Goal: Task Accomplishment & Management: Use online tool/utility

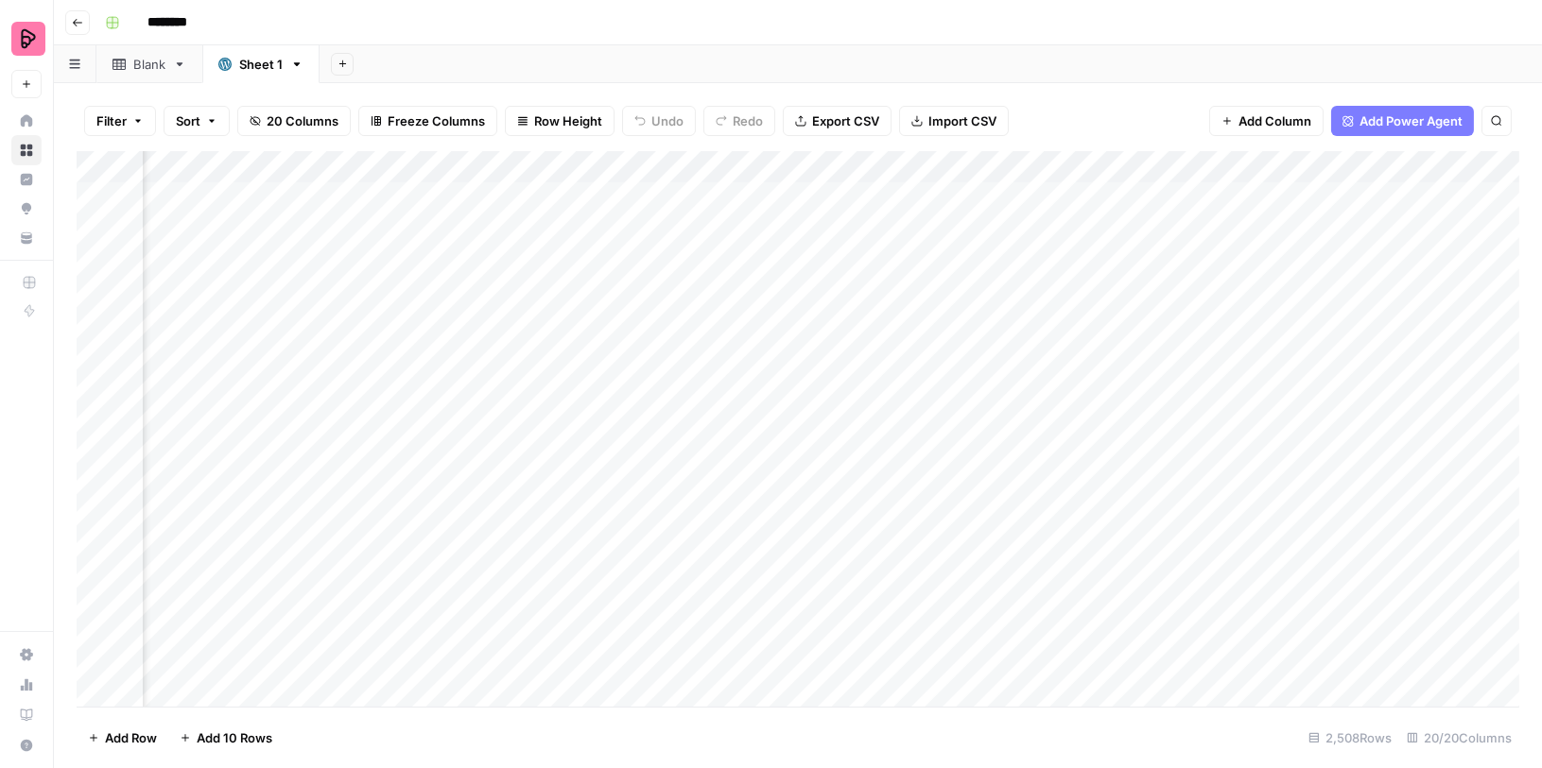
scroll to position [0, 1630]
drag, startPoint x: 479, startPoint y: 164, endPoint x: 700, endPoint y: 164, distance: 221.2
click at [699, 164] on div "Add Column" at bounding box center [798, 429] width 1442 height 557
click at [845, 190] on div "Add Column" at bounding box center [798, 429] width 1442 height 557
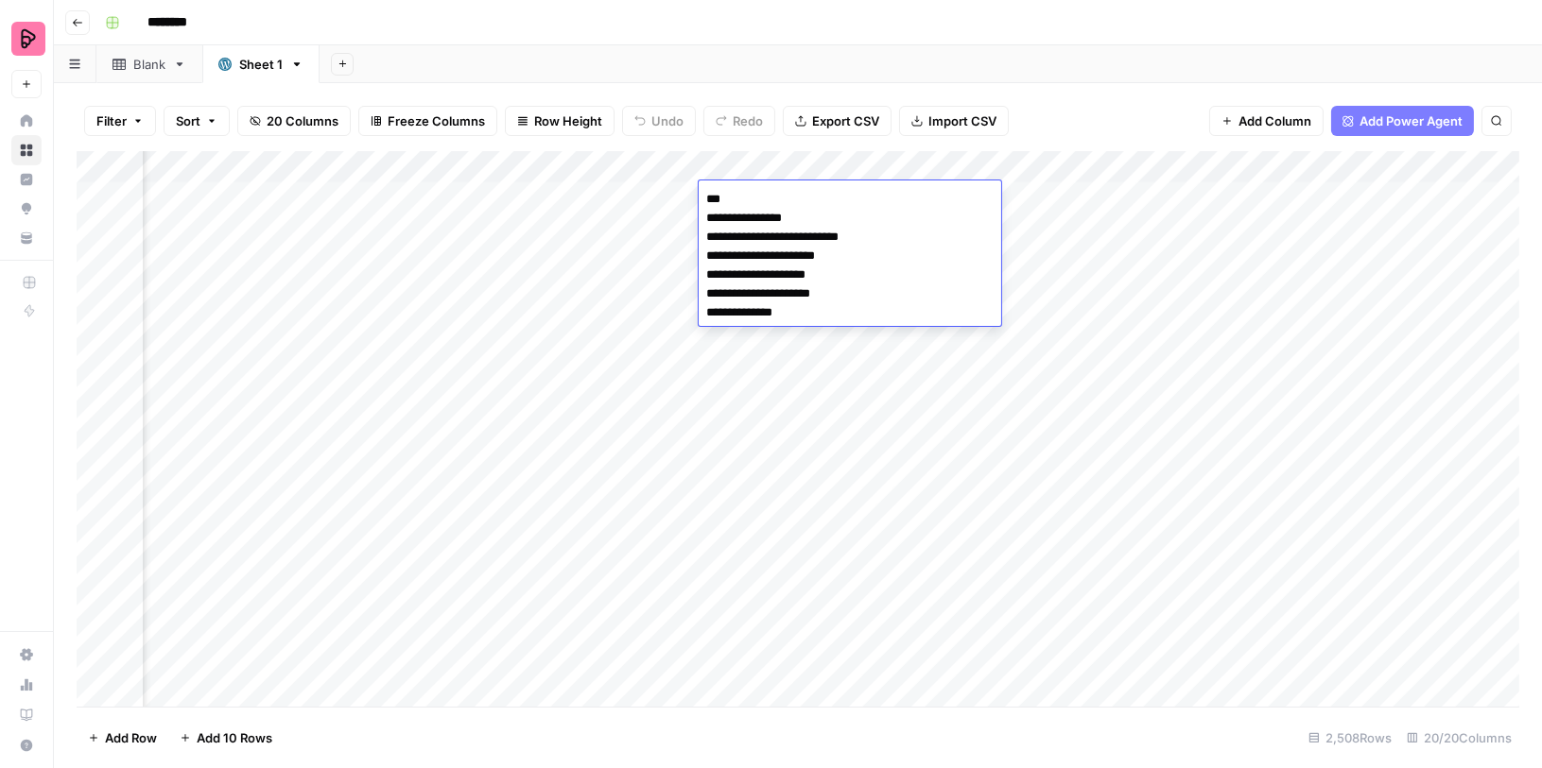
click at [847, 441] on div "Add Column" at bounding box center [798, 429] width 1442 height 557
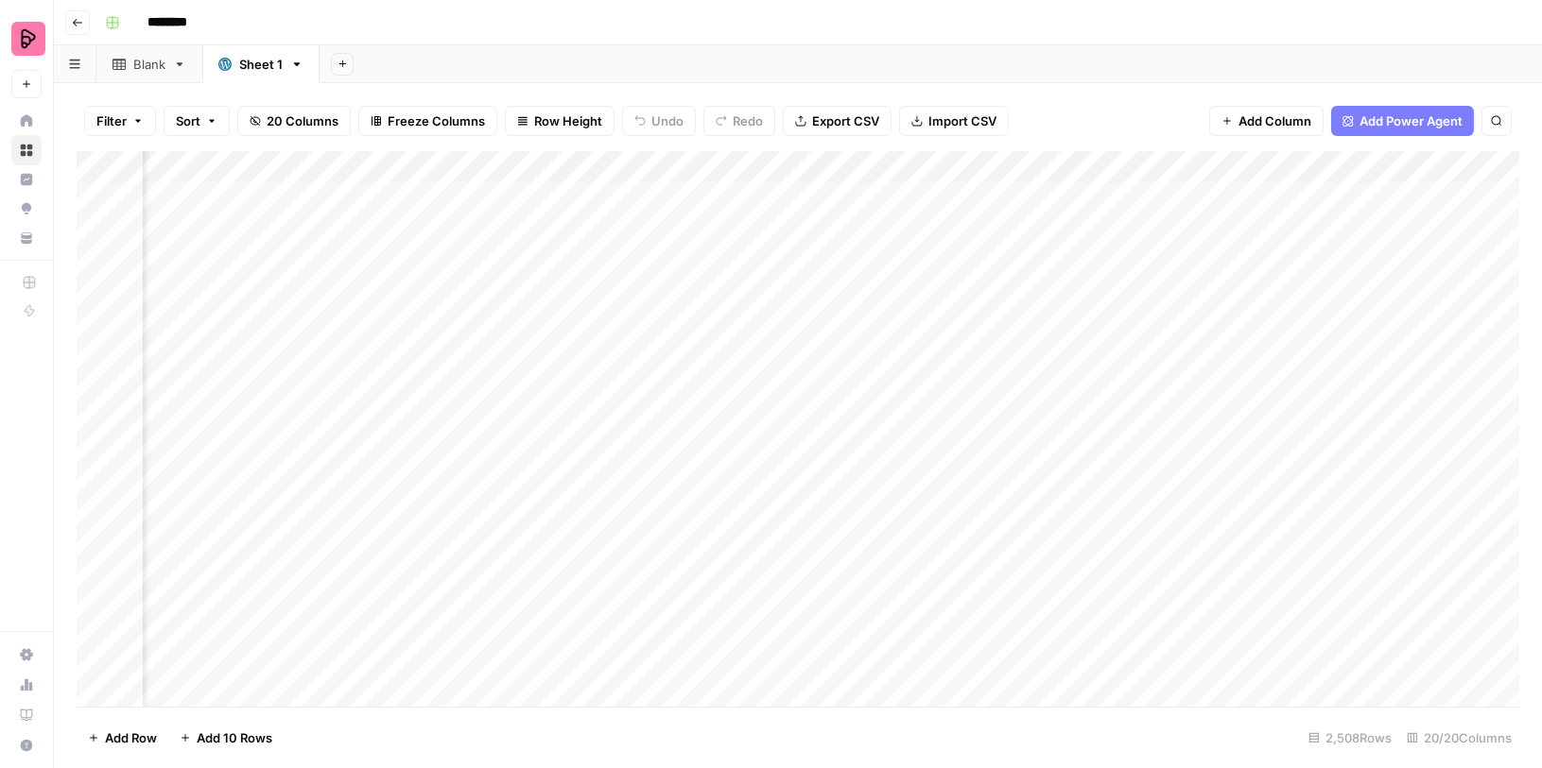
scroll to position [0, 3163]
click at [170, 12] on input "********" at bounding box center [192, 23] width 106 height 30
click at [171, 16] on input "********" at bounding box center [192, 23] width 106 height 30
click at [171, 16] on input "*********" at bounding box center [192, 23] width 106 height 30
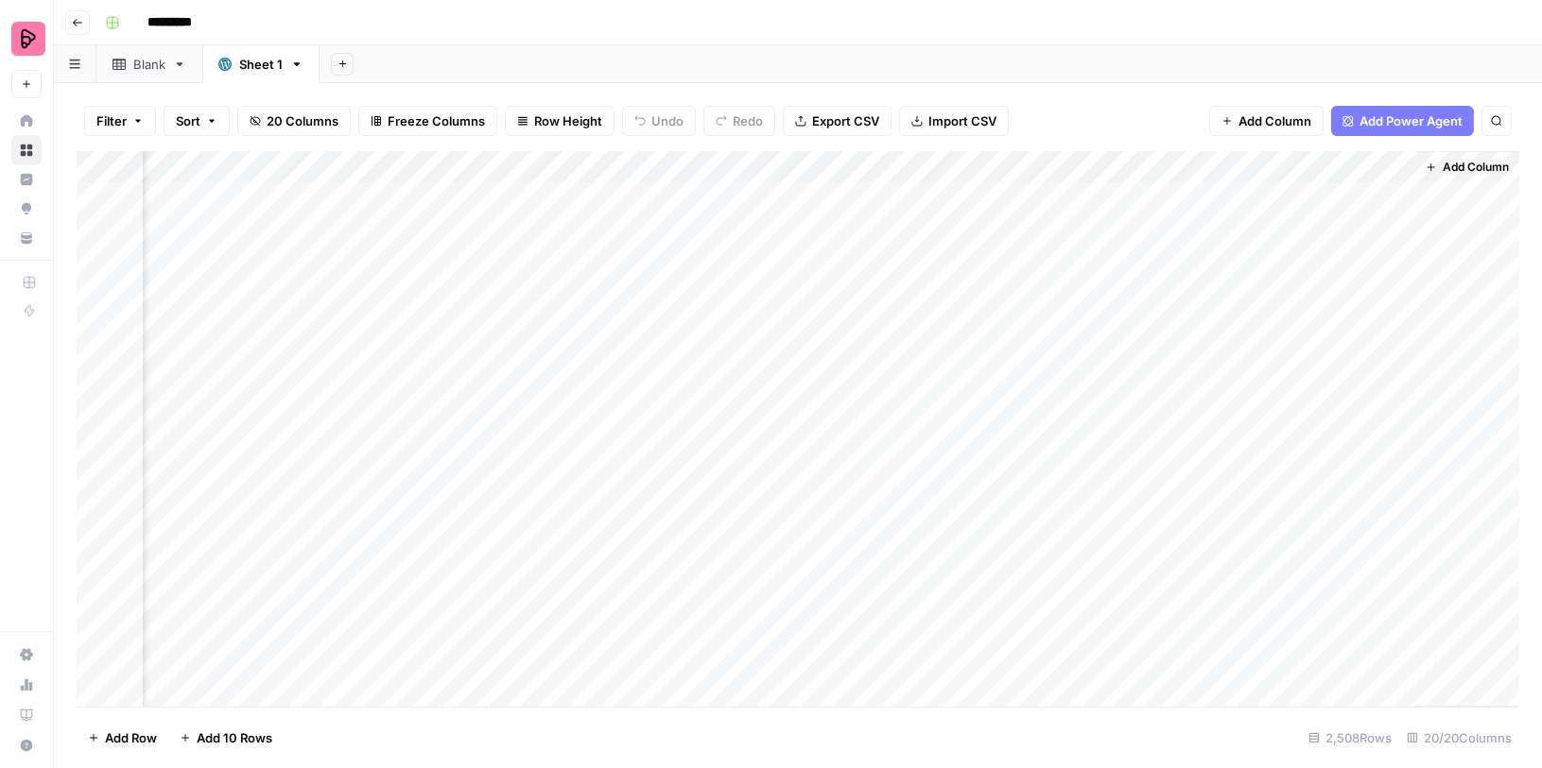
click at [171, 16] on input "*********" at bounding box center [192, 23] width 106 height 30
type input "**********"
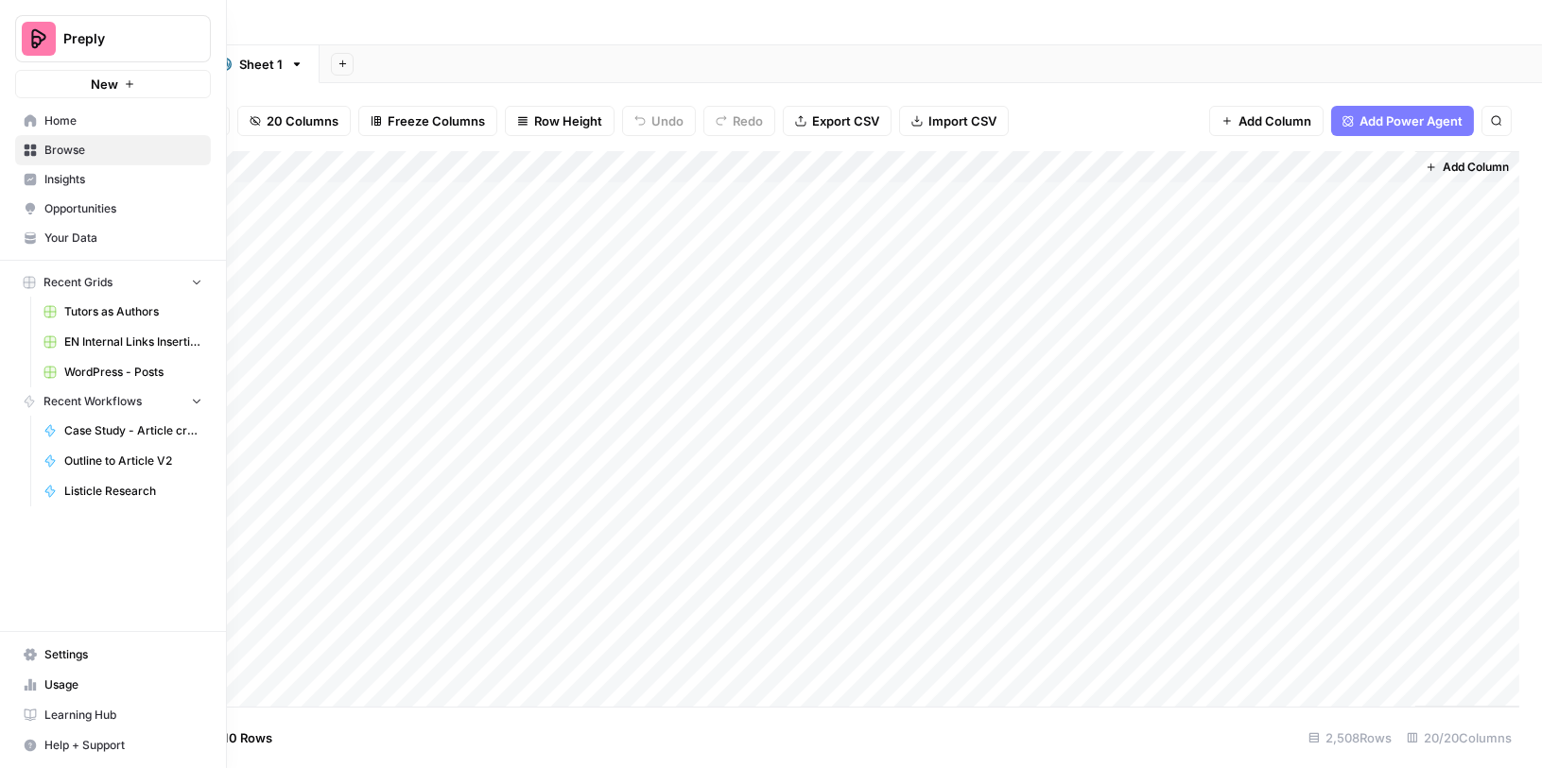
click at [118, 118] on span "Home" at bounding box center [123, 120] width 158 height 17
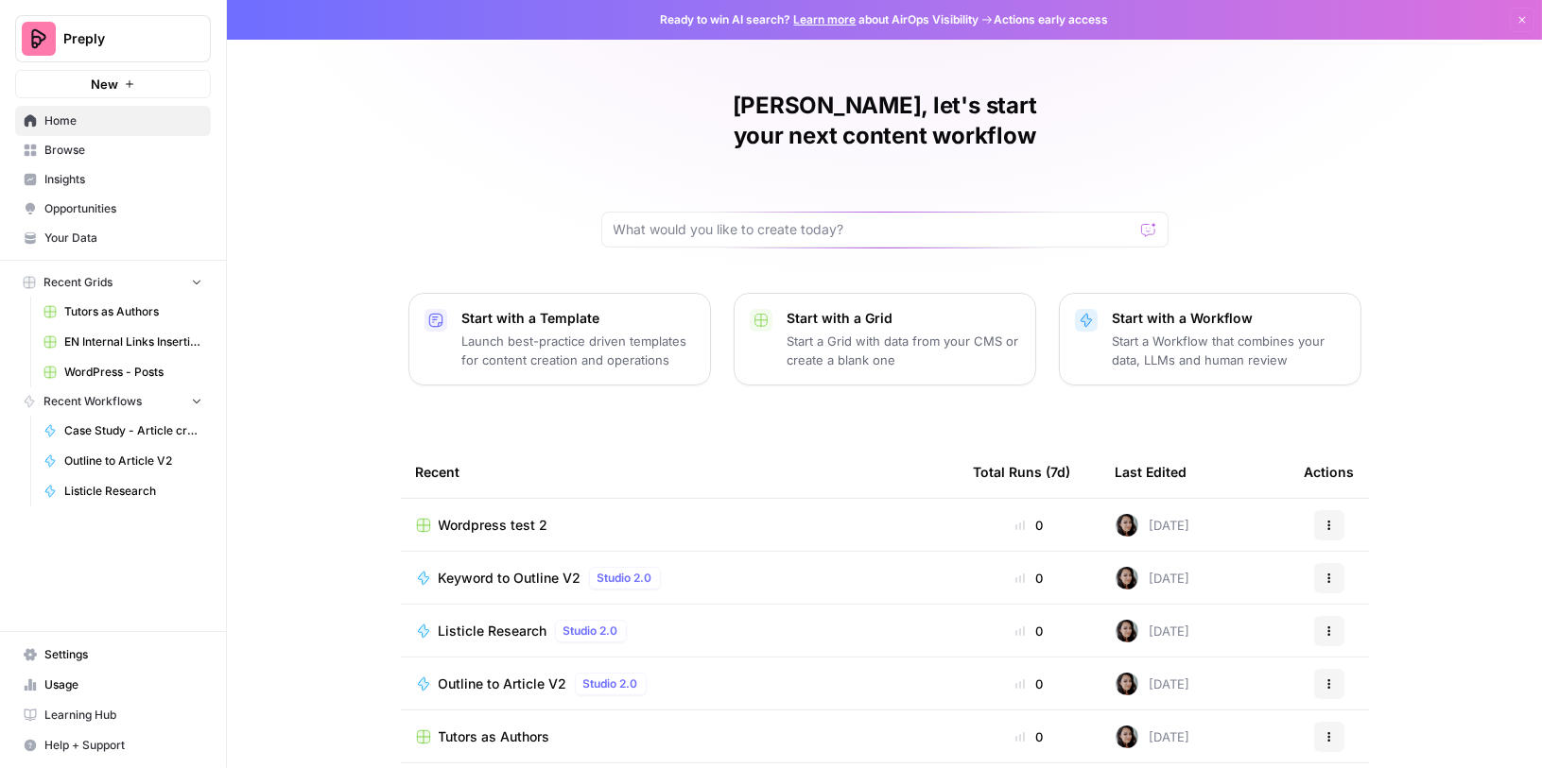
click at [125, 142] on span "Browse" at bounding box center [123, 150] width 158 height 17
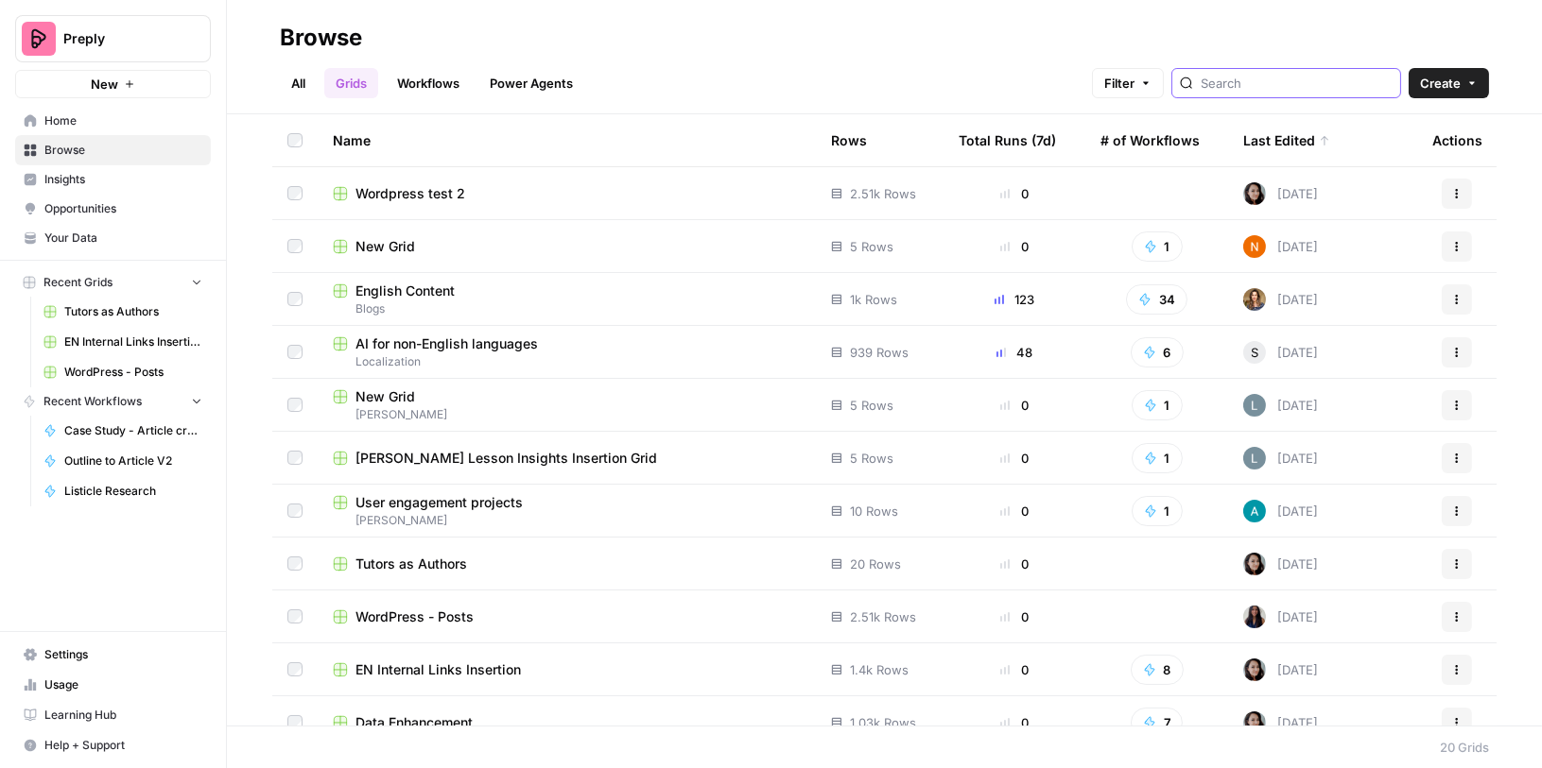
click at [1310, 80] on input "search" at bounding box center [1296, 83] width 192 height 19
type input "wordpress"
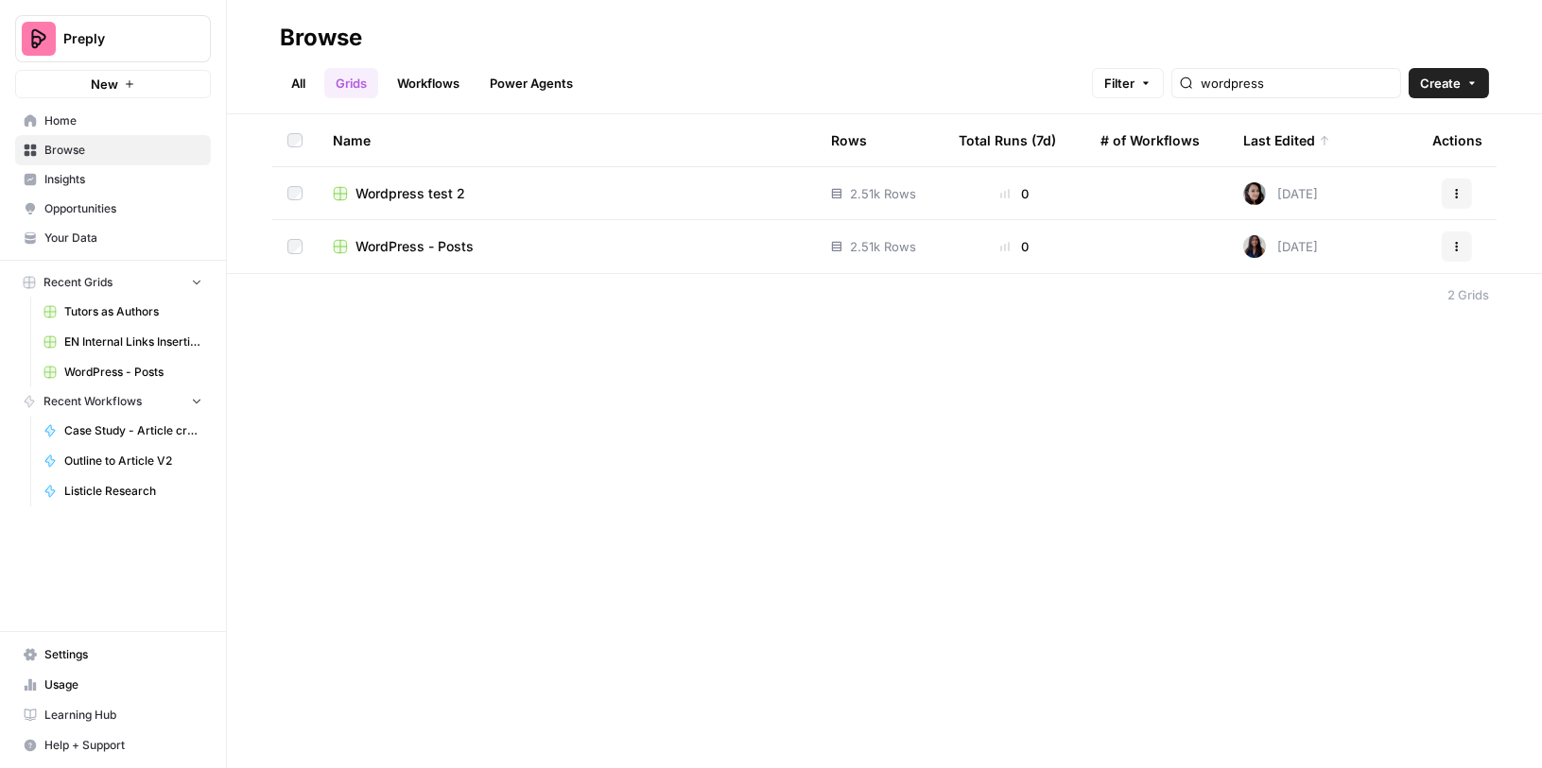
click at [472, 250] on span "WordPress - Posts" at bounding box center [414, 246] width 118 height 19
click at [420, 204] on td "Wordpress test 2" at bounding box center [567, 193] width 498 height 52
click at [407, 196] on span "Wordpress test 2" at bounding box center [410, 193] width 110 height 19
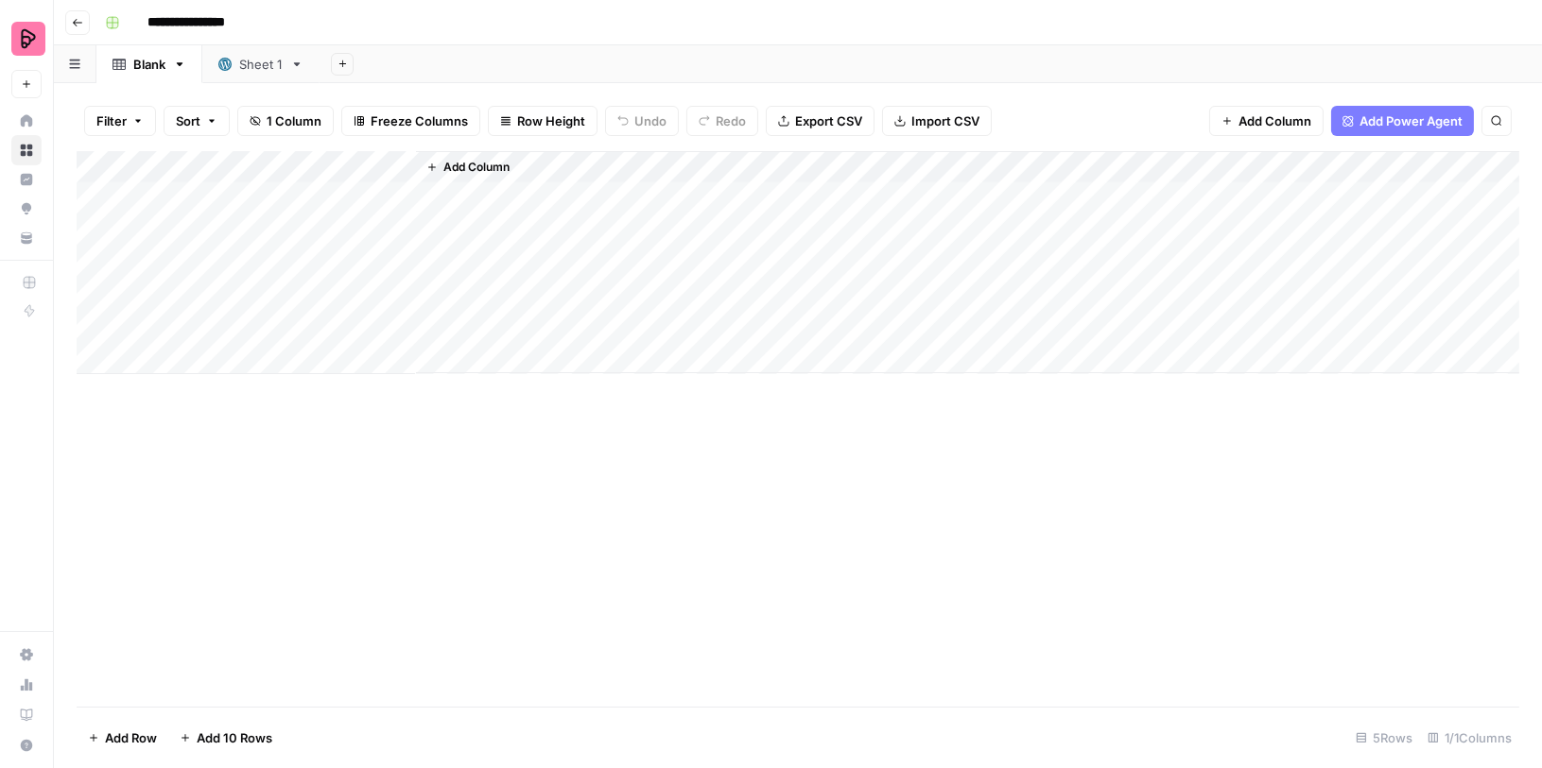
click at [256, 67] on div "Sheet 1" at bounding box center [260, 64] width 43 height 19
click at [297, 167] on div "Add Column" at bounding box center [798, 429] width 1442 height 557
click at [434, 63] on div "Add Sheet" at bounding box center [930, 64] width 1222 height 38
click at [283, 193] on div "Add Column" at bounding box center [798, 429] width 1442 height 557
click at [248, 200] on div "Add Column" at bounding box center [798, 429] width 1442 height 557
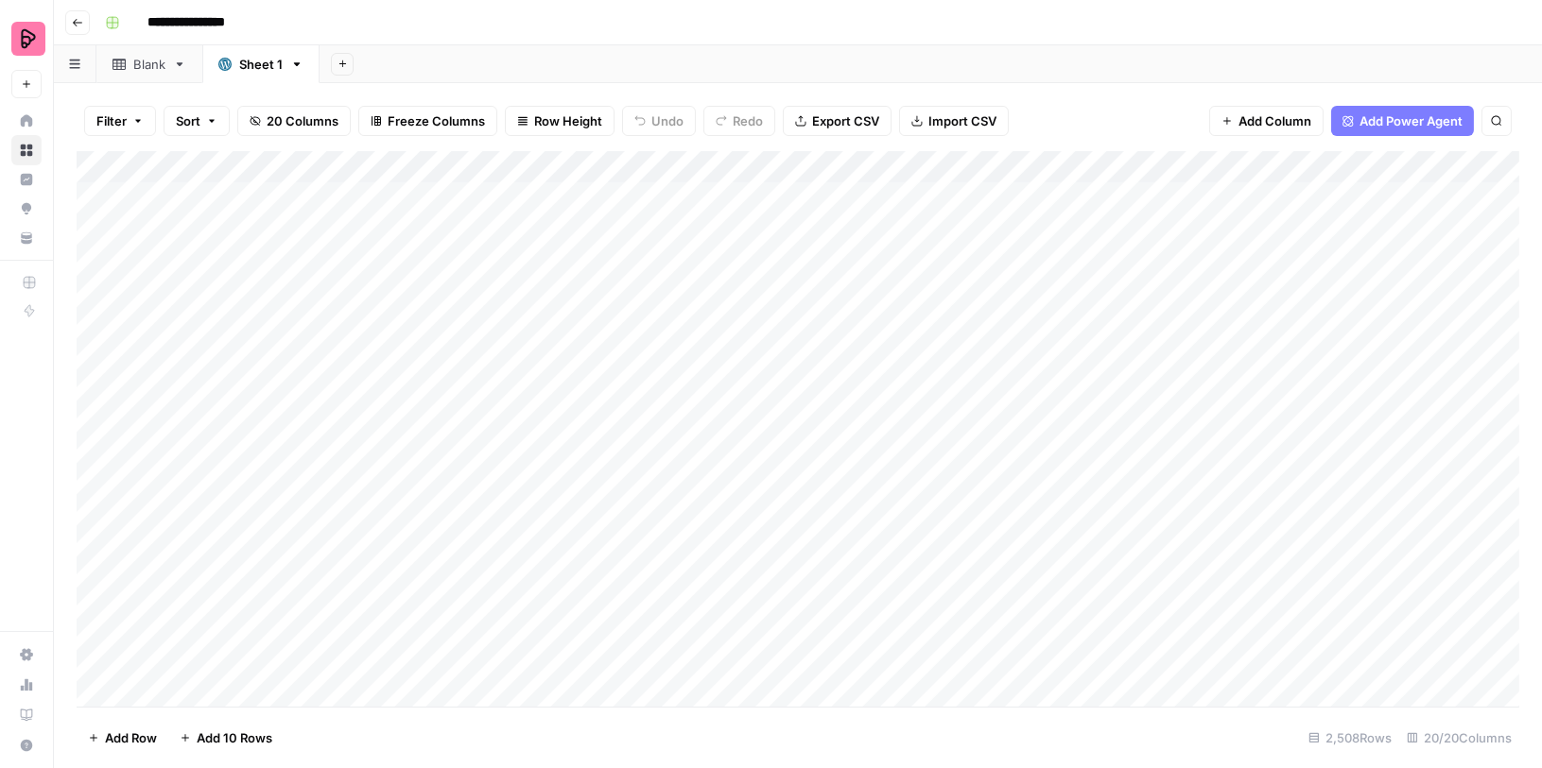
click at [248, 200] on div "Add Column" at bounding box center [798, 429] width 1442 height 557
click at [341, 63] on icon "button" at bounding box center [341, 63] width 7 height 7
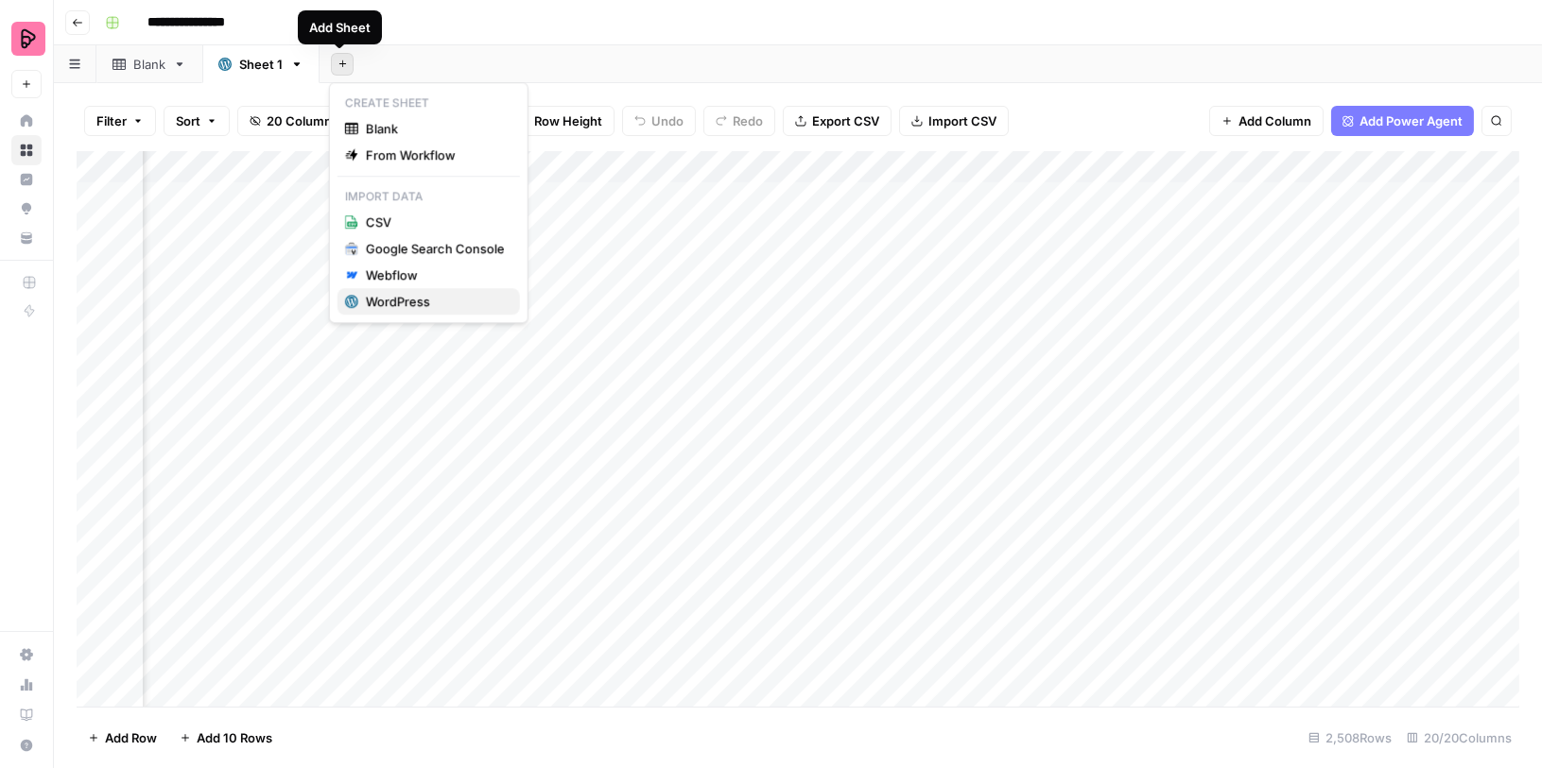
click at [408, 300] on div "WordPress" at bounding box center [435, 301] width 139 height 19
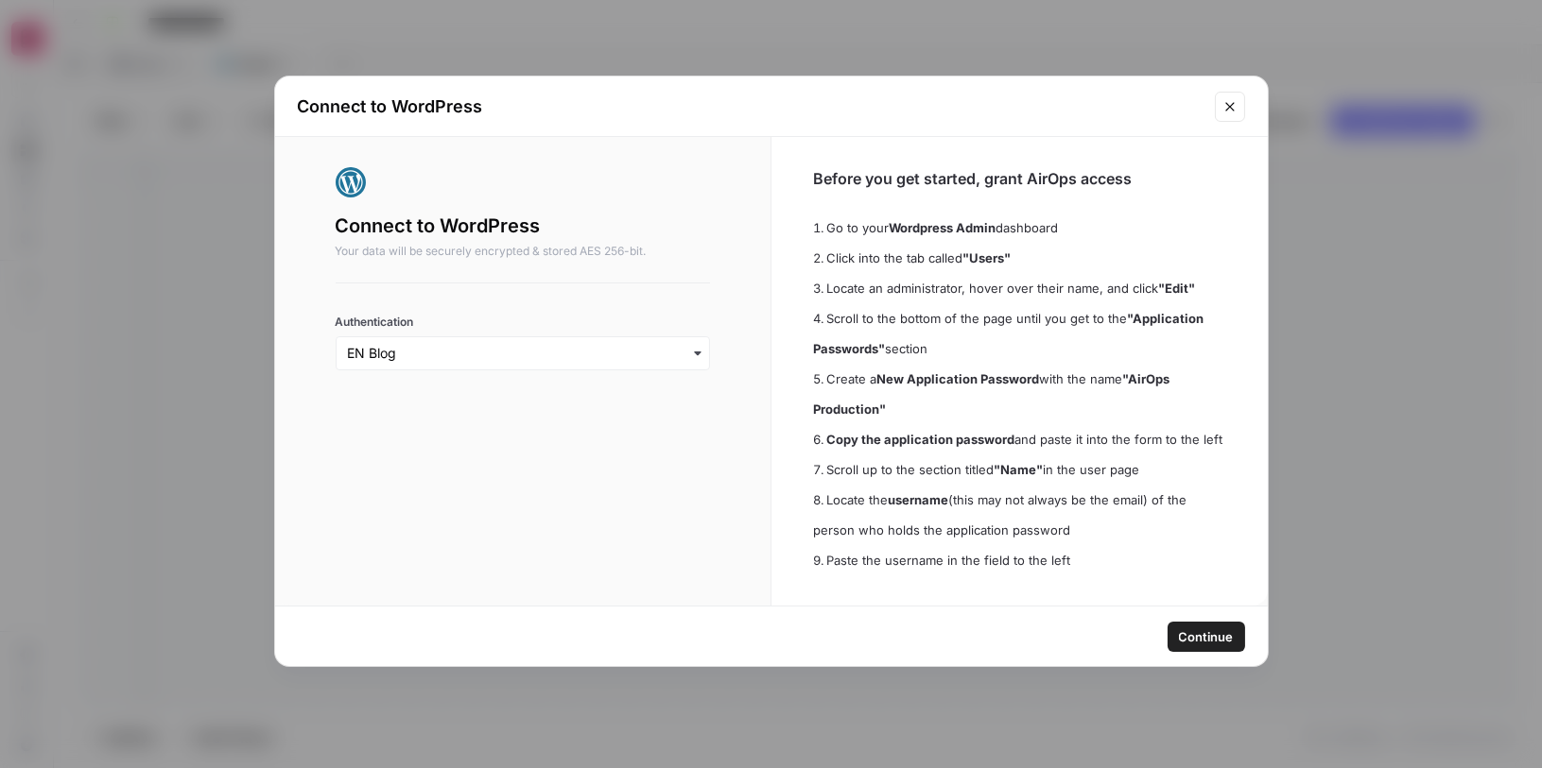
click at [1190, 628] on span "Continue" at bounding box center [1206, 637] width 55 height 19
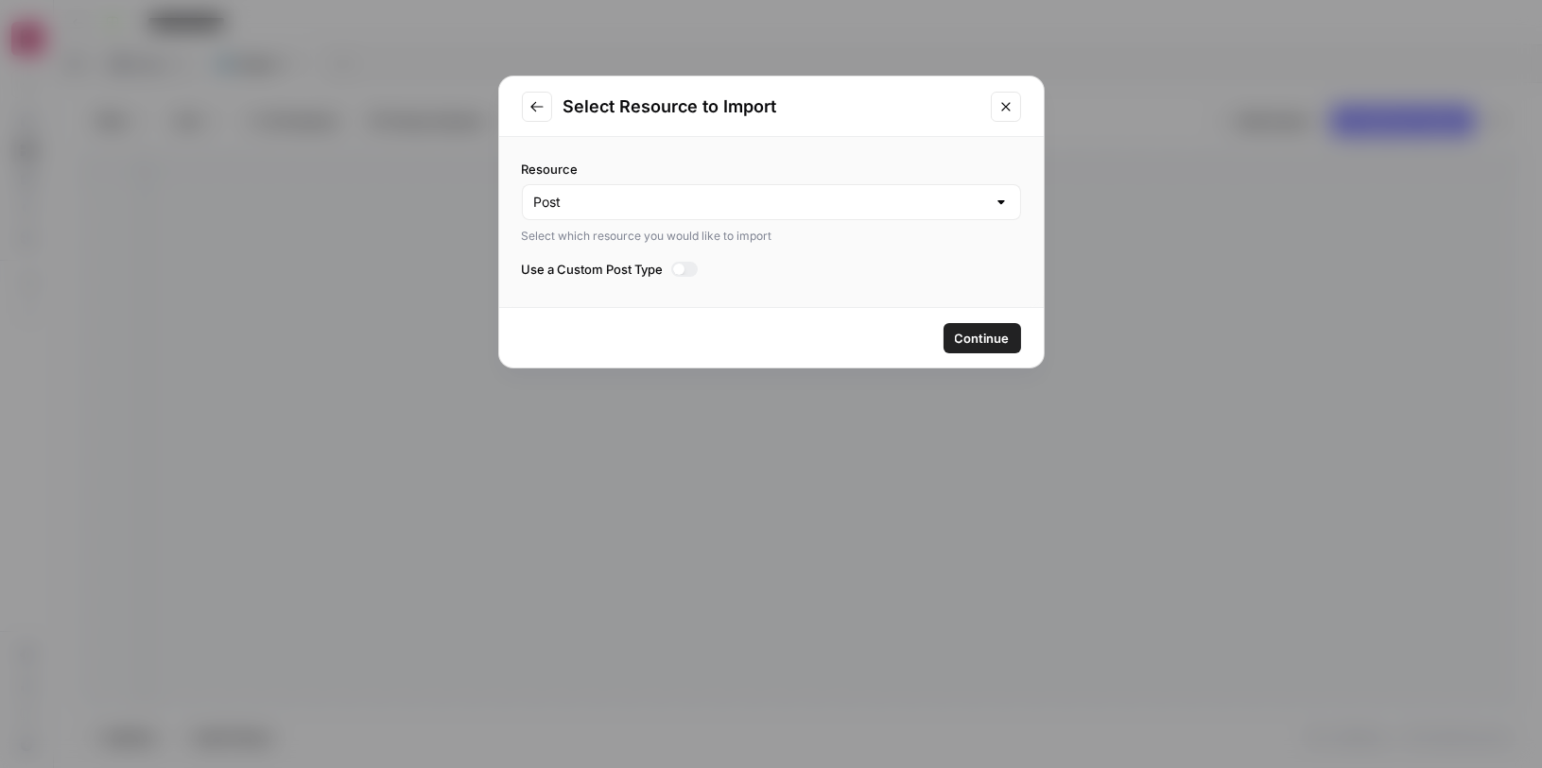
click at [694, 267] on div at bounding box center [684, 269] width 27 height 15
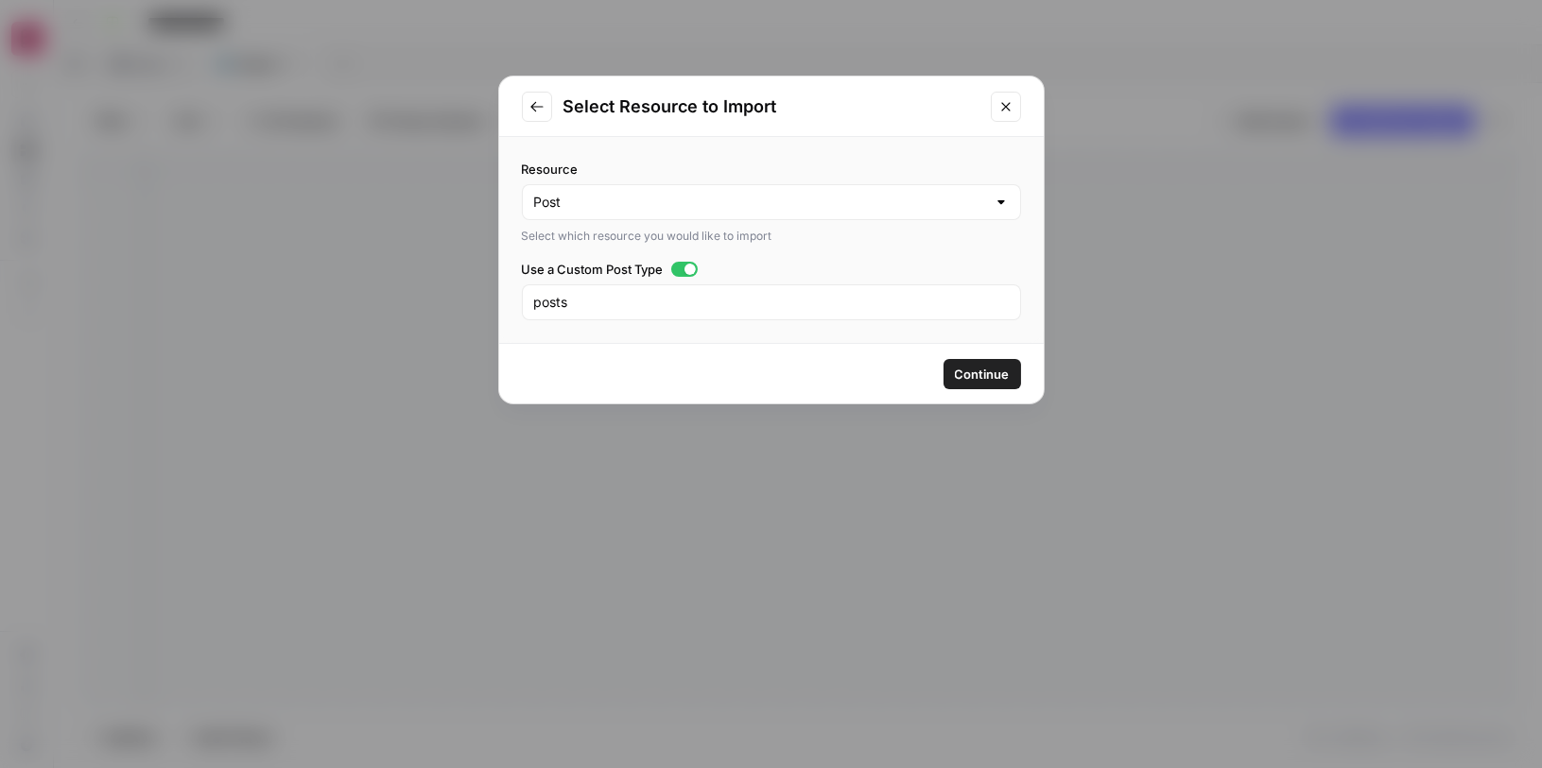
click at [693, 269] on div at bounding box center [689, 269] width 11 height 11
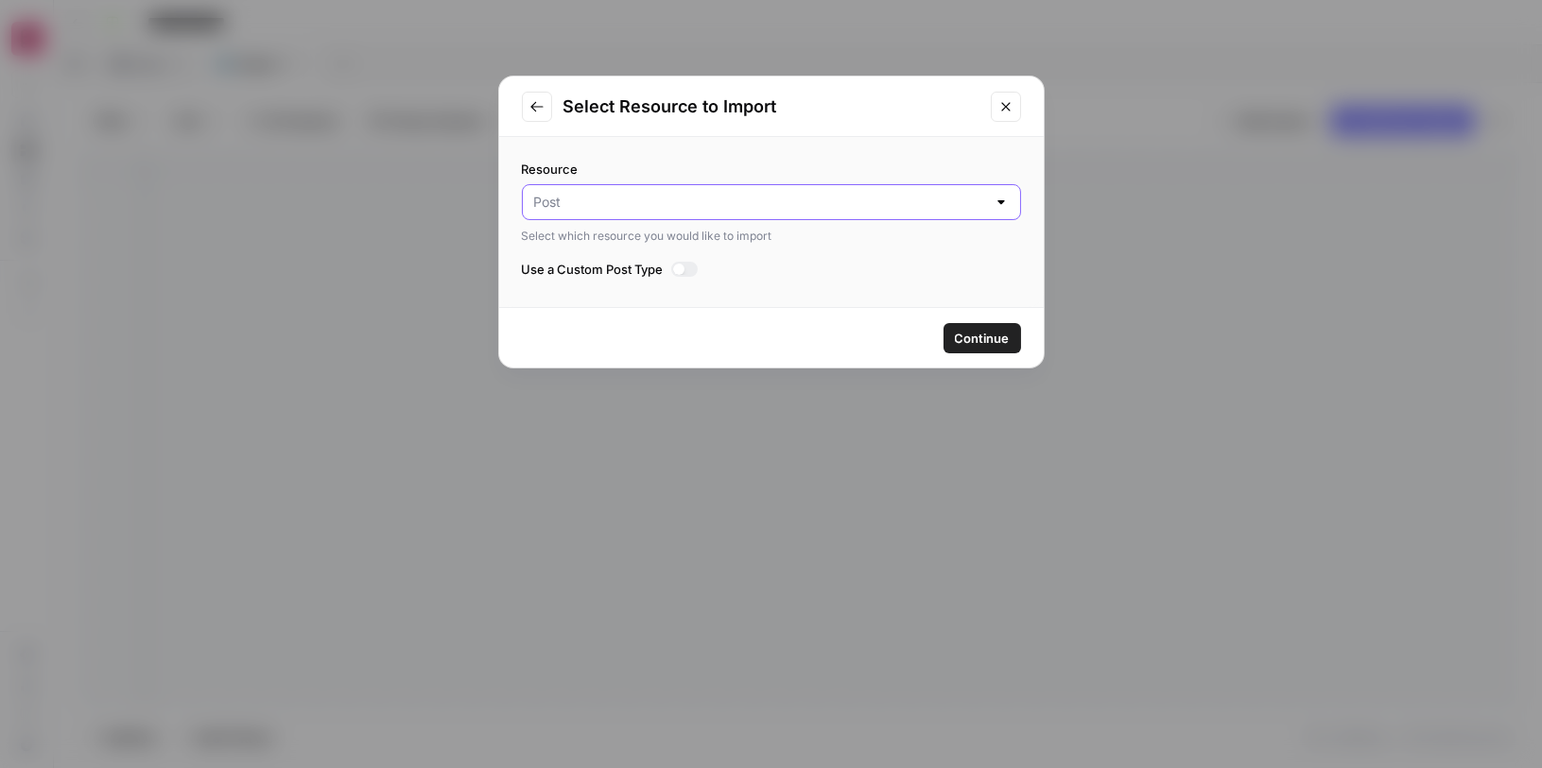
click at [691, 193] on input "Resource" at bounding box center [760, 202] width 452 height 19
click at [703, 265] on span "Media" at bounding box center [767, 274] width 459 height 19
type input "Media"
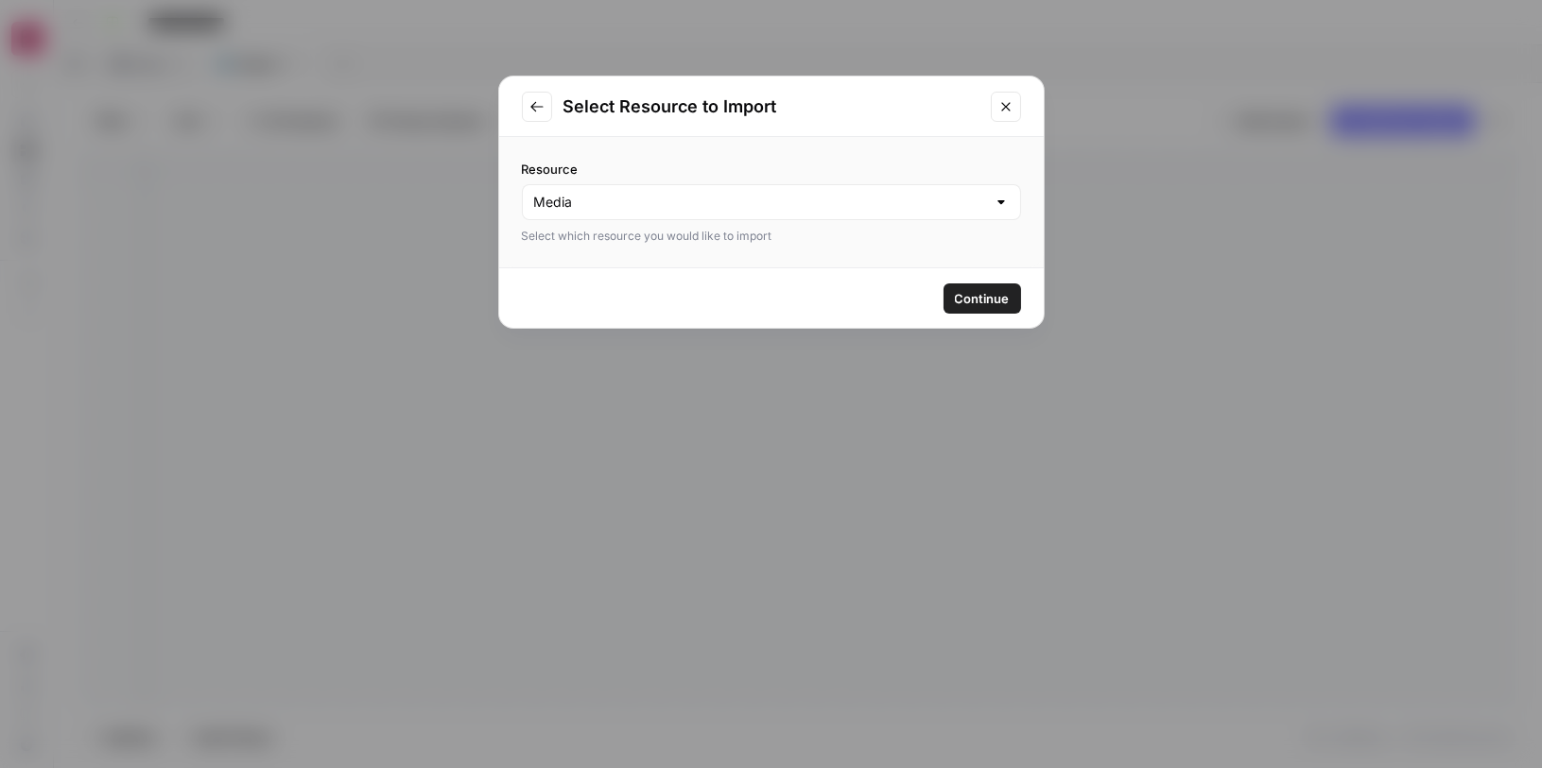
click at [699, 211] on div "Media" at bounding box center [771, 202] width 499 height 36
click at [698, 247] on span "Post" at bounding box center [767, 247] width 459 height 19
type input "Post"
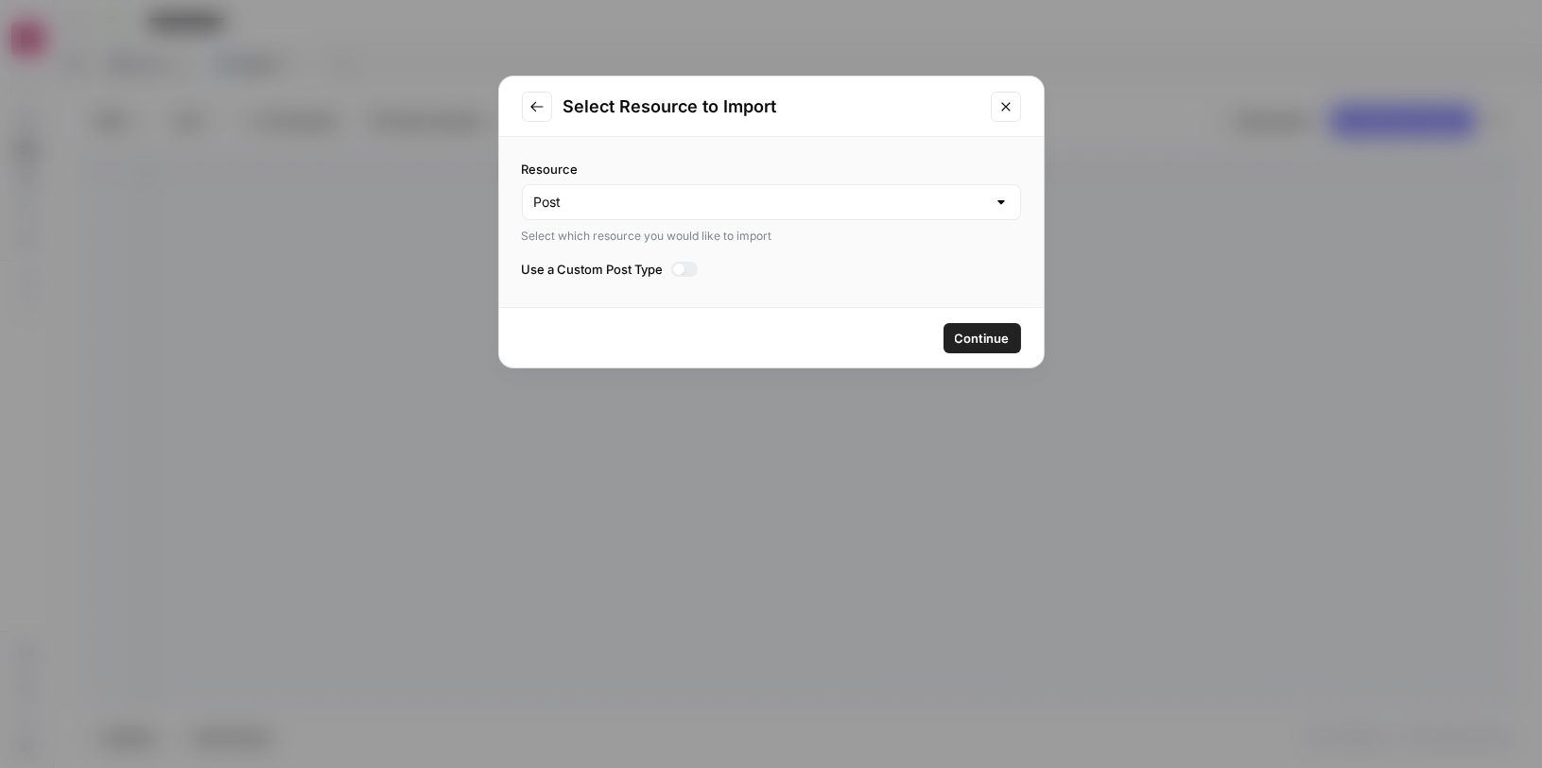
click at [692, 272] on div at bounding box center [684, 269] width 27 height 15
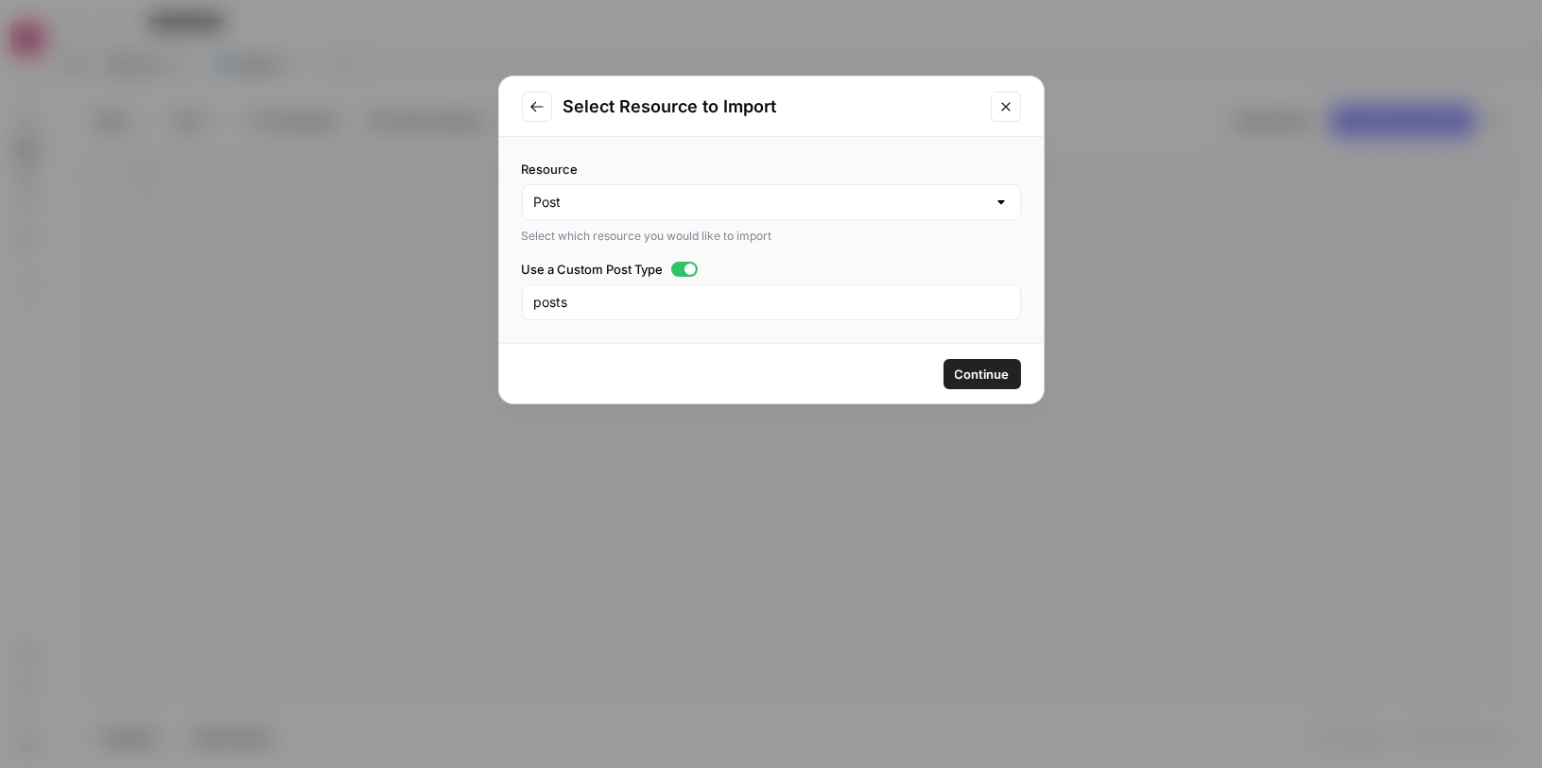
click at [657, 318] on div "posts" at bounding box center [771, 302] width 499 height 36
click at [653, 307] on input "posts" at bounding box center [771, 302] width 474 height 19
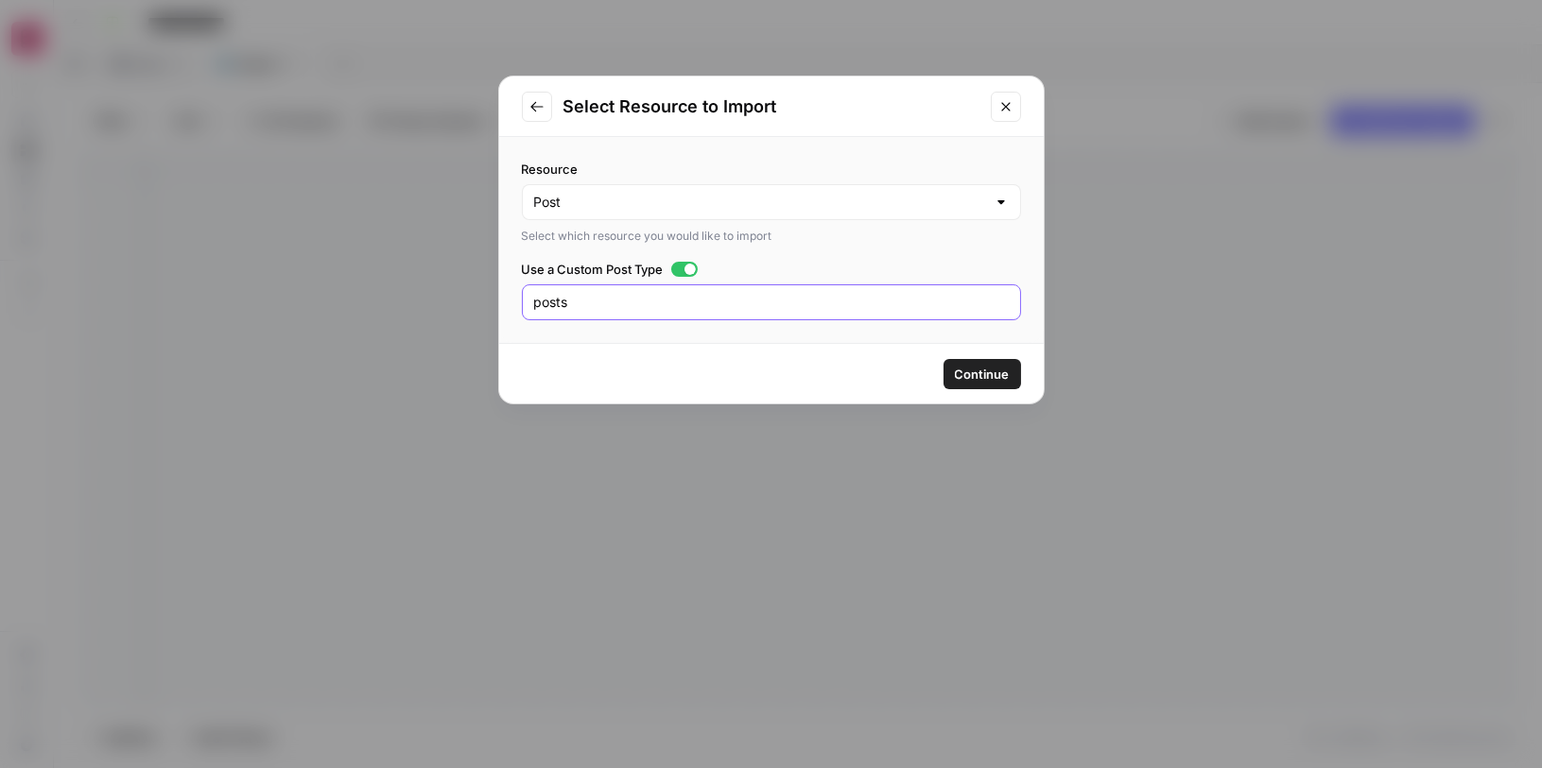
click at [653, 307] on input "posts" at bounding box center [771, 302] width 474 height 19
paste input "custom_forma"
type input "custom_formats"
click at [997, 365] on span "Continue" at bounding box center [982, 374] width 55 height 19
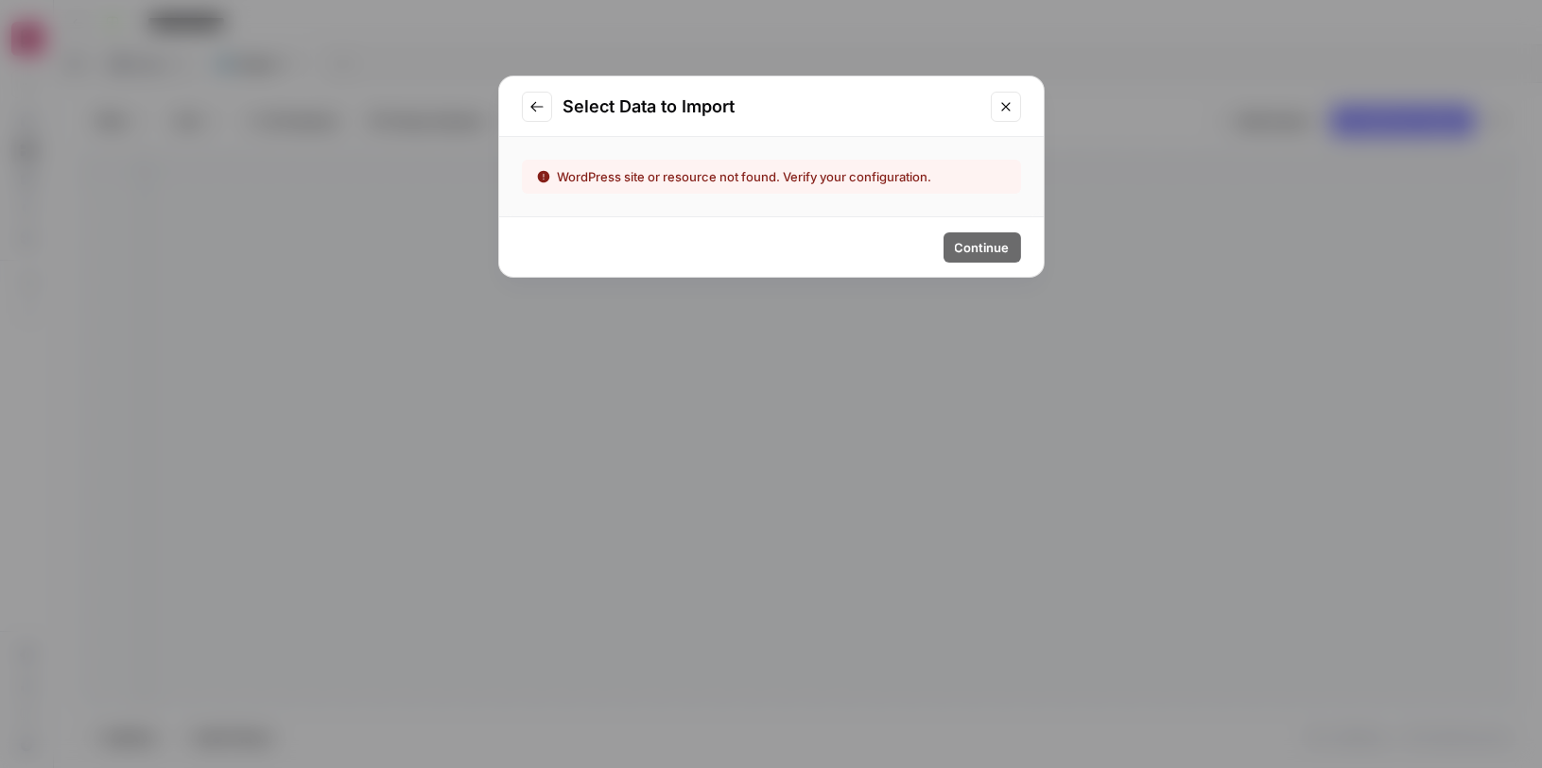
click at [530, 101] on icon "Go to previous step" at bounding box center [536, 106] width 15 height 15
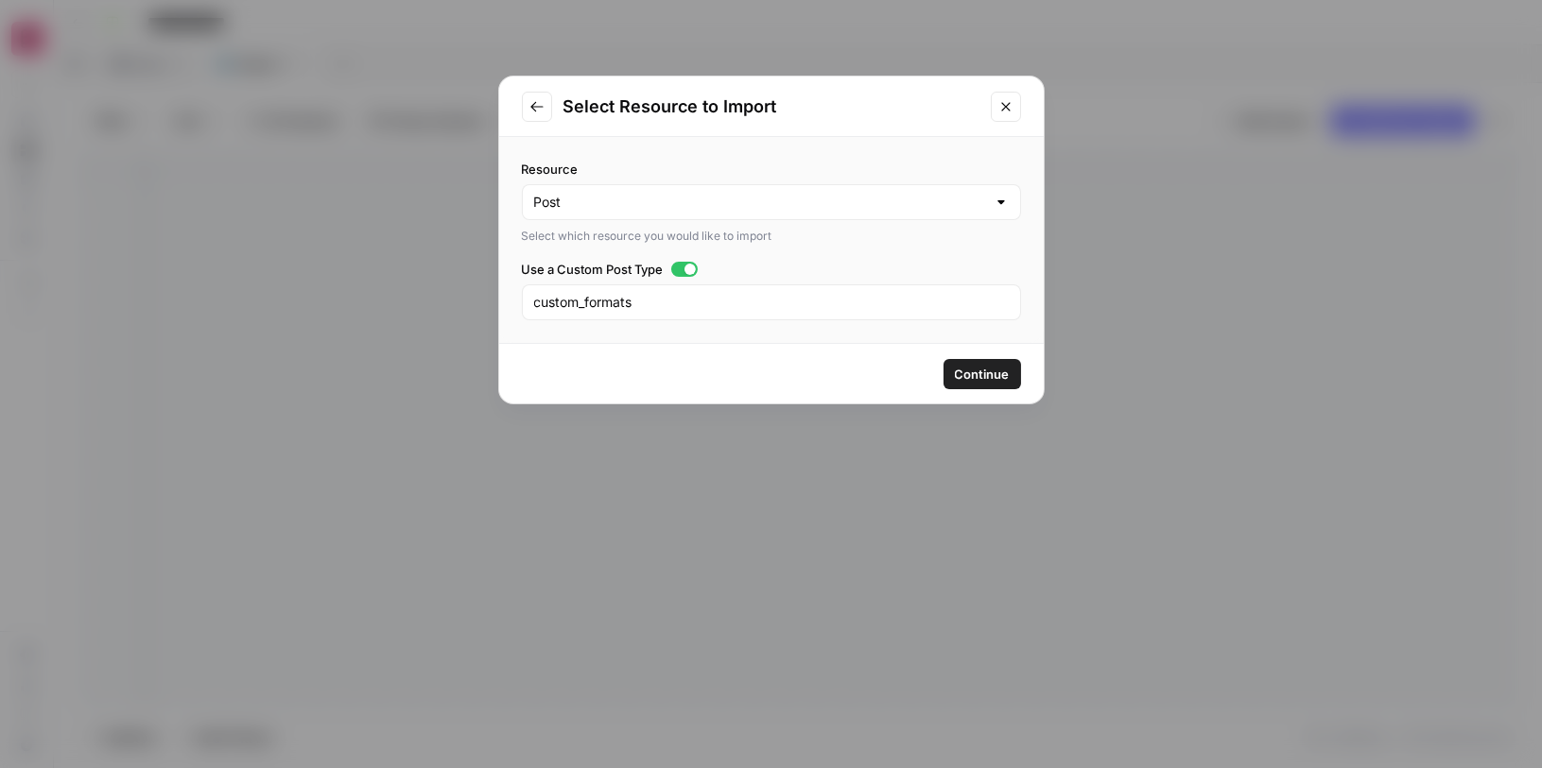
click at [679, 262] on div at bounding box center [684, 269] width 27 height 15
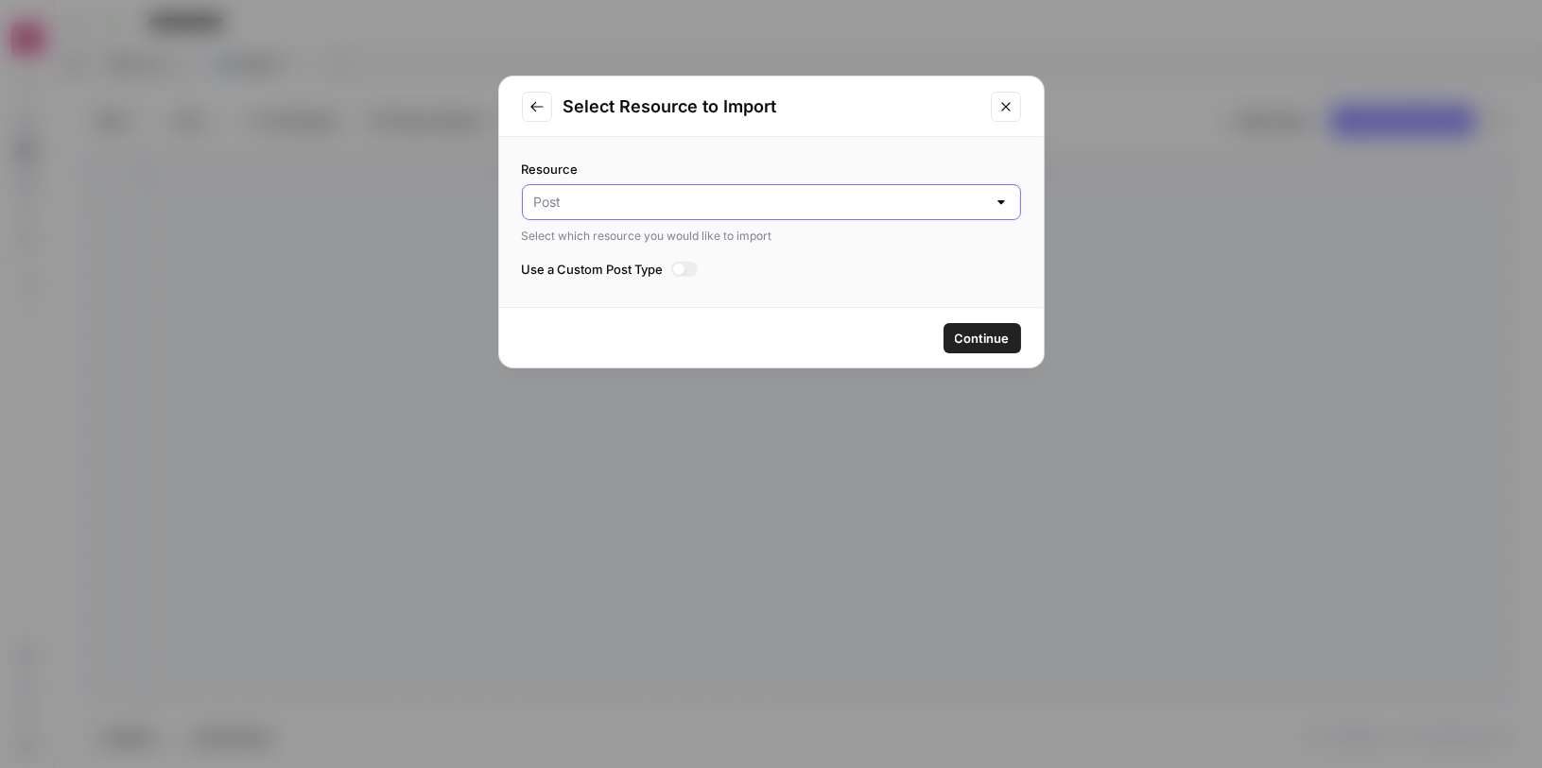
click at [625, 198] on input "Resource" at bounding box center [760, 202] width 452 height 19
type input "Post"
click at [534, 112] on icon "Go to previous step" at bounding box center [536, 106] width 15 height 15
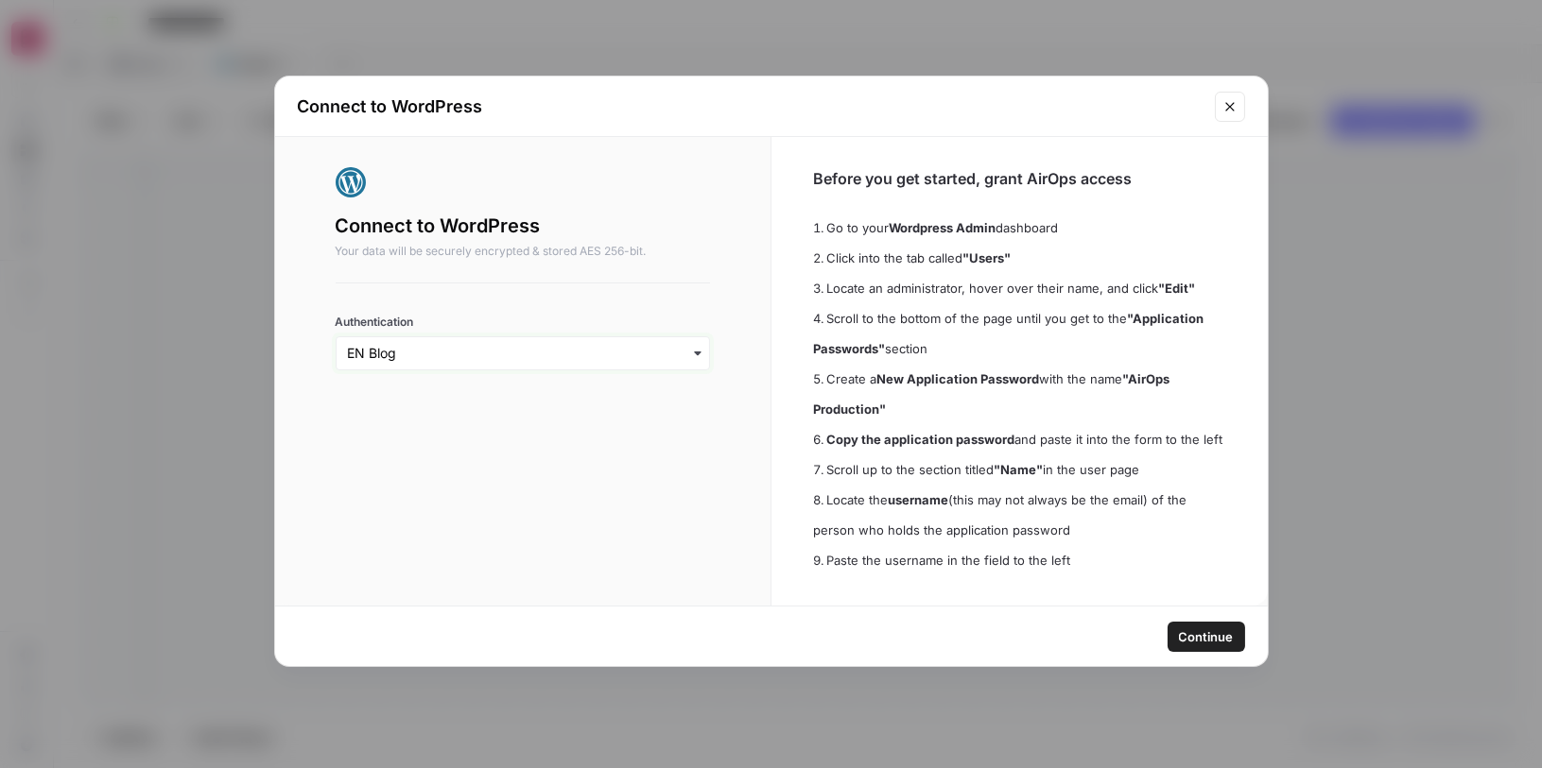
click at [625, 359] on input "Authentication" at bounding box center [523, 353] width 351 height 19
click at [618, 450] on div "﹢ Create New" at bounding box center [523, 447] width 358 height 36
click at [696, 352] on icon "button" at bounding box center [697, 354] width 7 height 4
click at [1209, 634] on span "Continue" at bounding box center [1206, 637] width 55 height 19
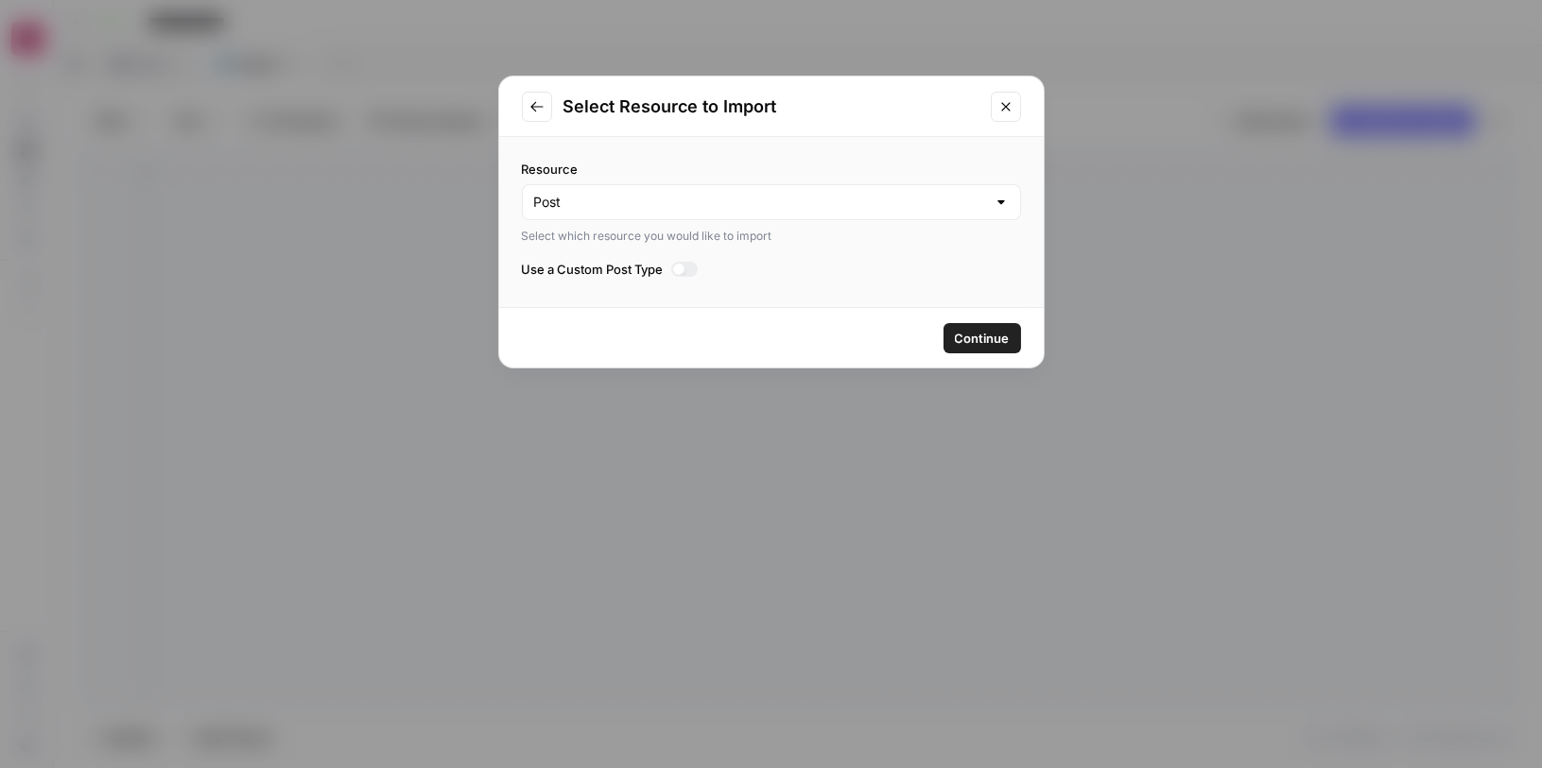
click at [695, 264] on div at bounding box center [684, 269] width 27 height 15
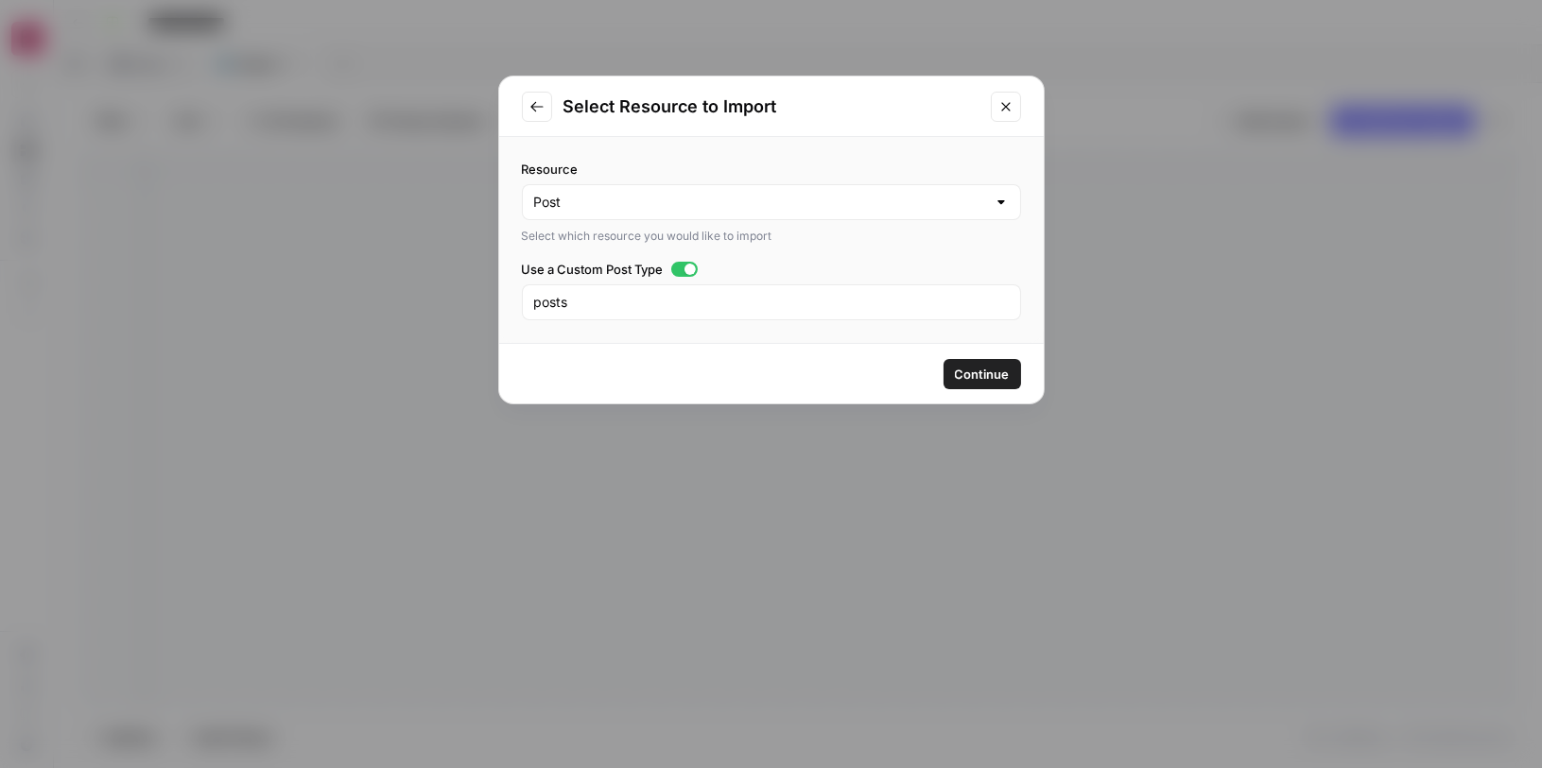
click at [999, 102] on icon "Close modal" at bounding box center [1005, 106] width 15 height 15
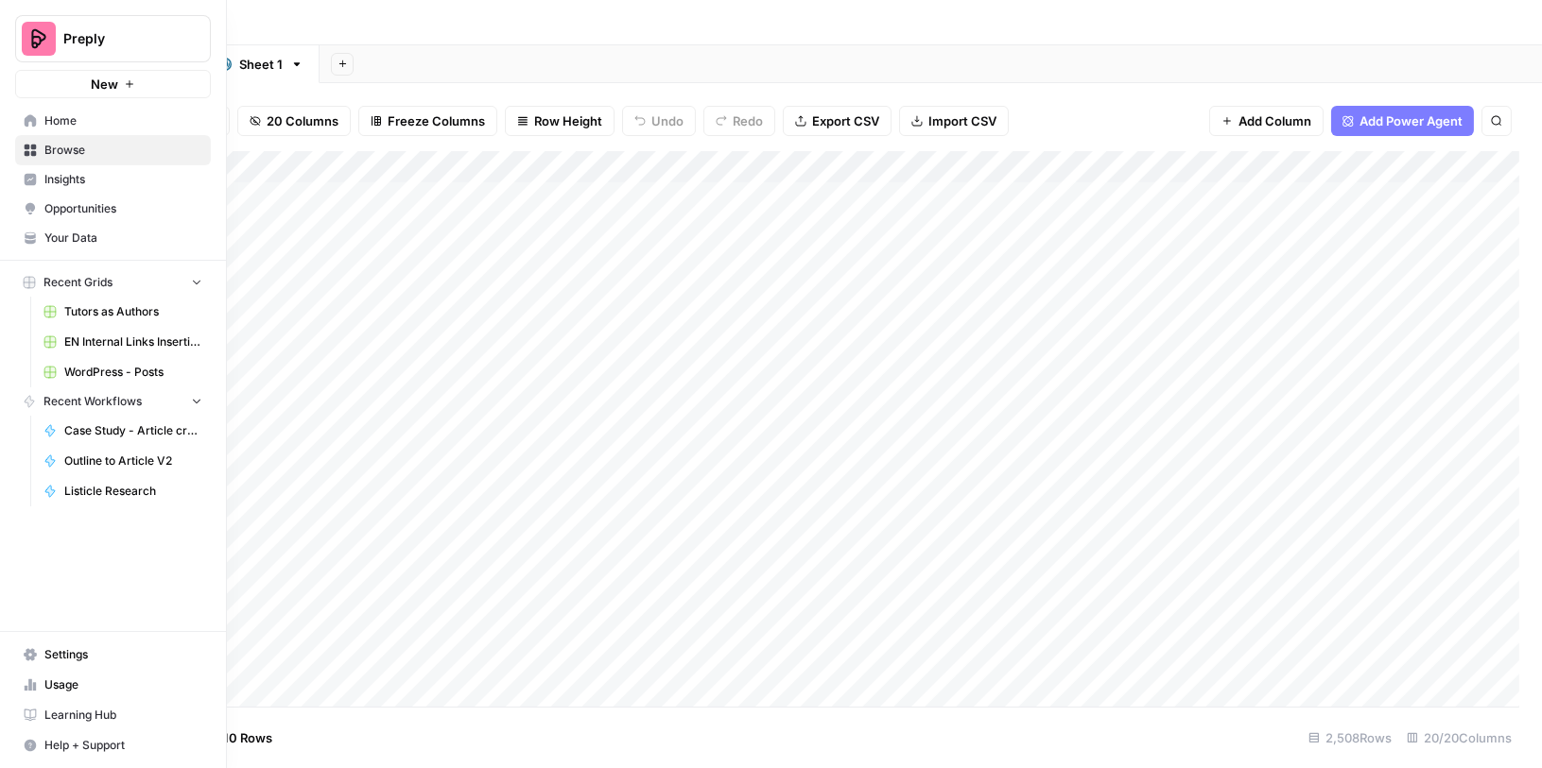
click at [66, 655] on span "Settings" at bounding box center [123, 654] width 158 height 17
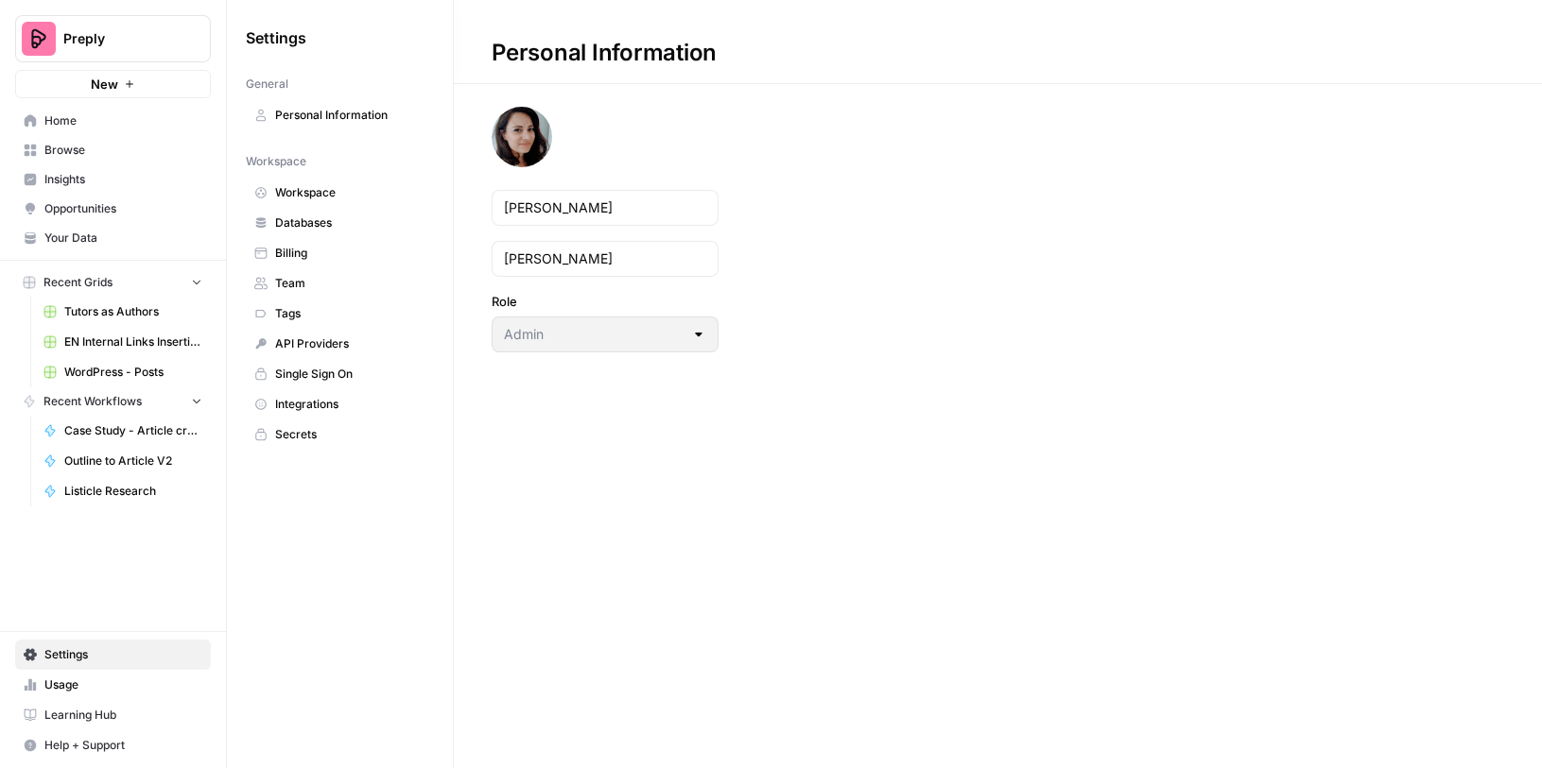
click at [300, 399] on span "Integrations" at bounding box center [350, 404] width 150 height 17
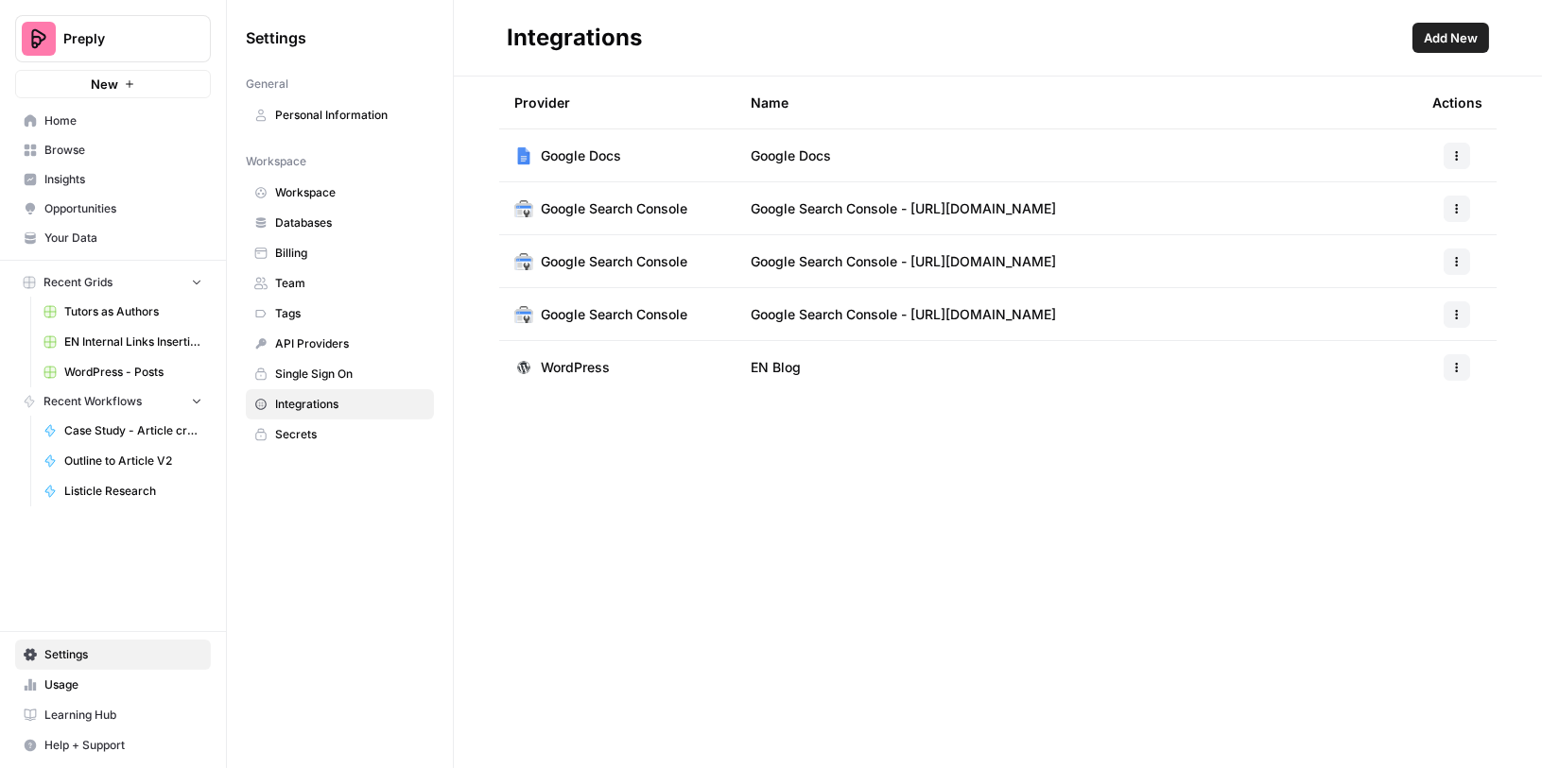
click at [556, 370] on span "WordPress" at bounding box center [575, 367] width 69 height 19
click at [1456, 371] on icon "button" at bounding box center [1456, 367] width 11 height 11
click at [1403, 408] on span "Edit" at bounding box center [1416, 410] width 60 height 19
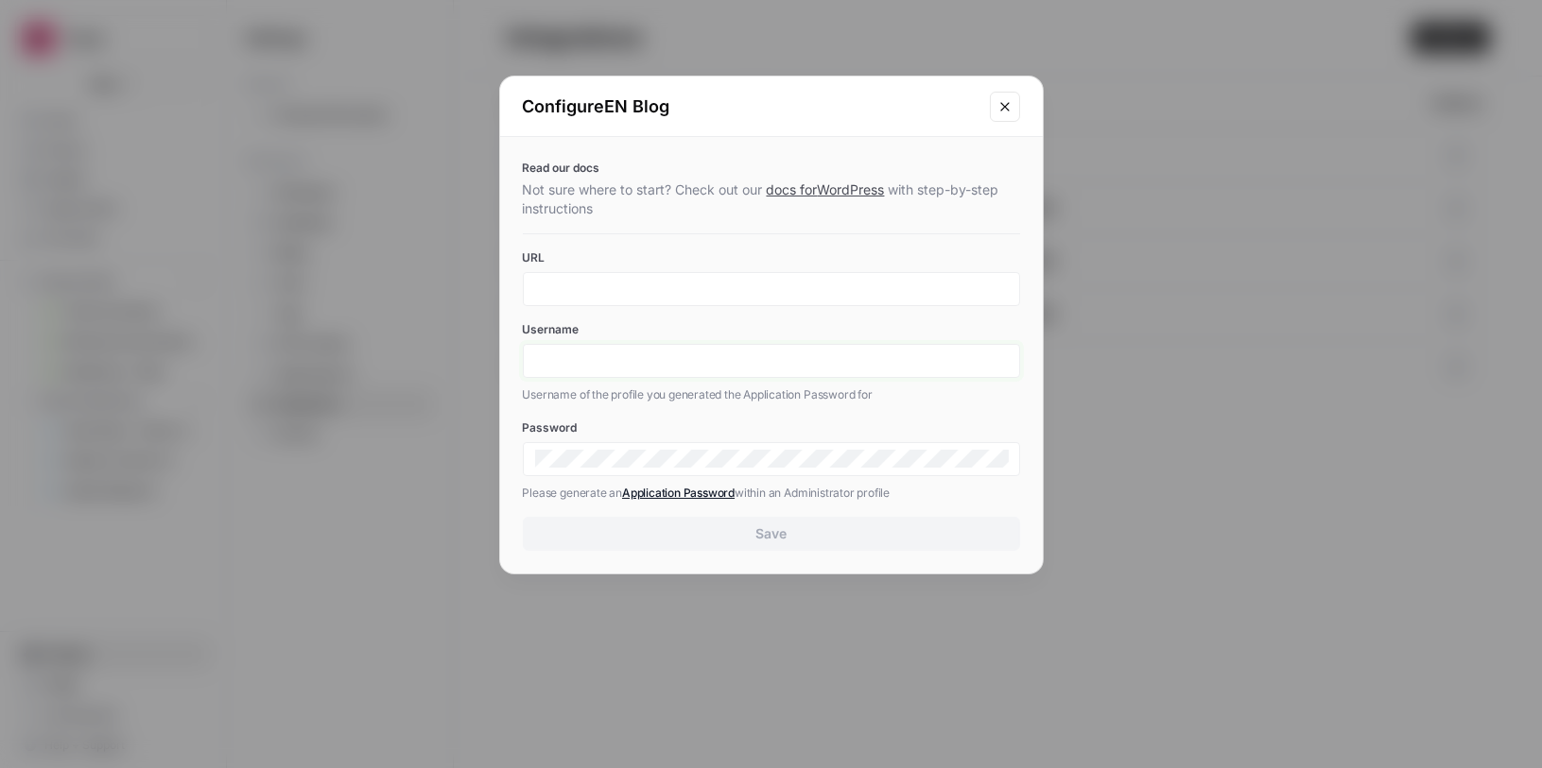
type input "Anna Dobson"
click at [1006, 102] on icon "Close modal" at bounding box center [1004, 106] width 15 height 15
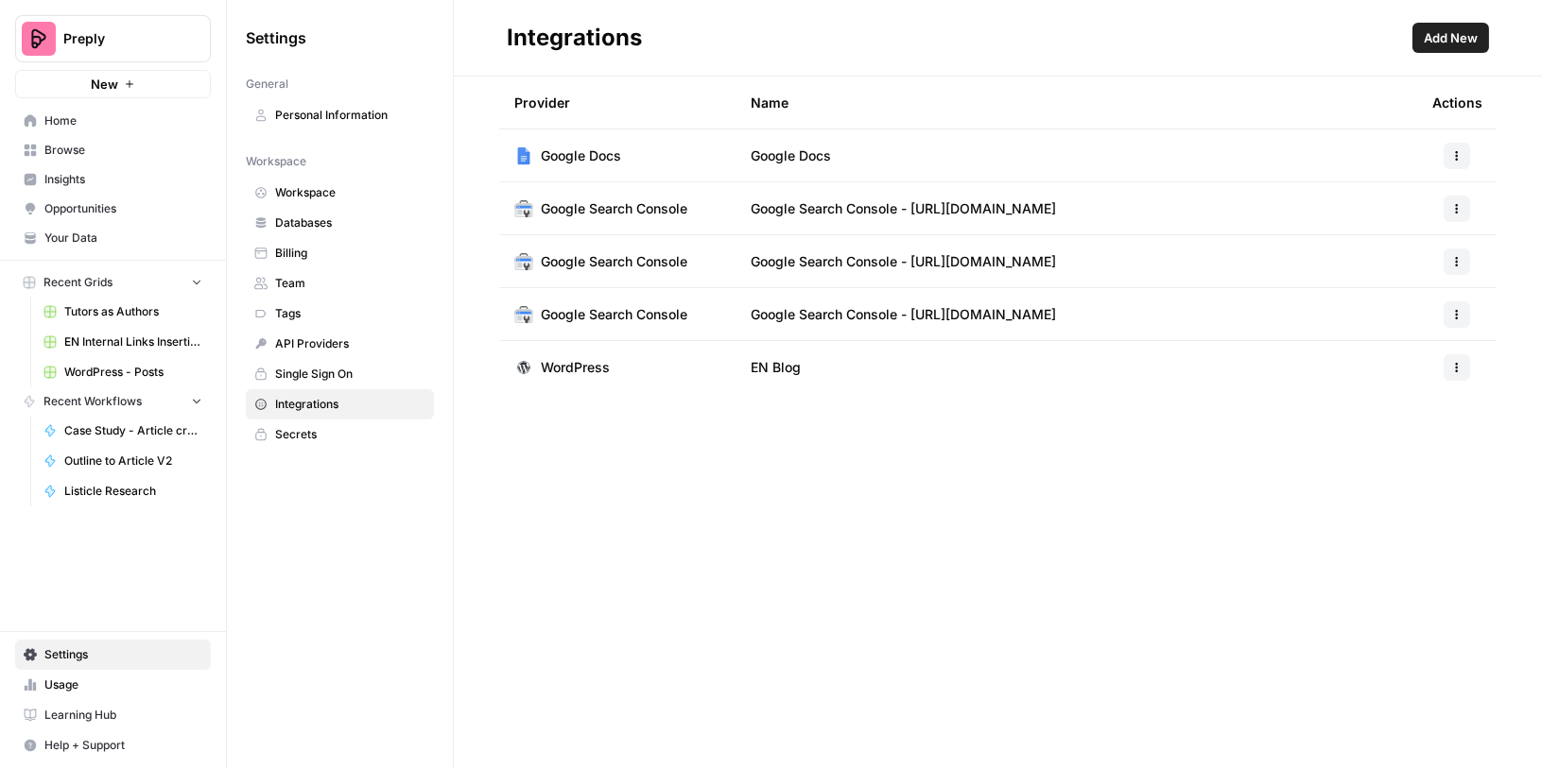
click at [1446, 43] on span "Add New" at bounding box center [1450, 37] width 54 height 19
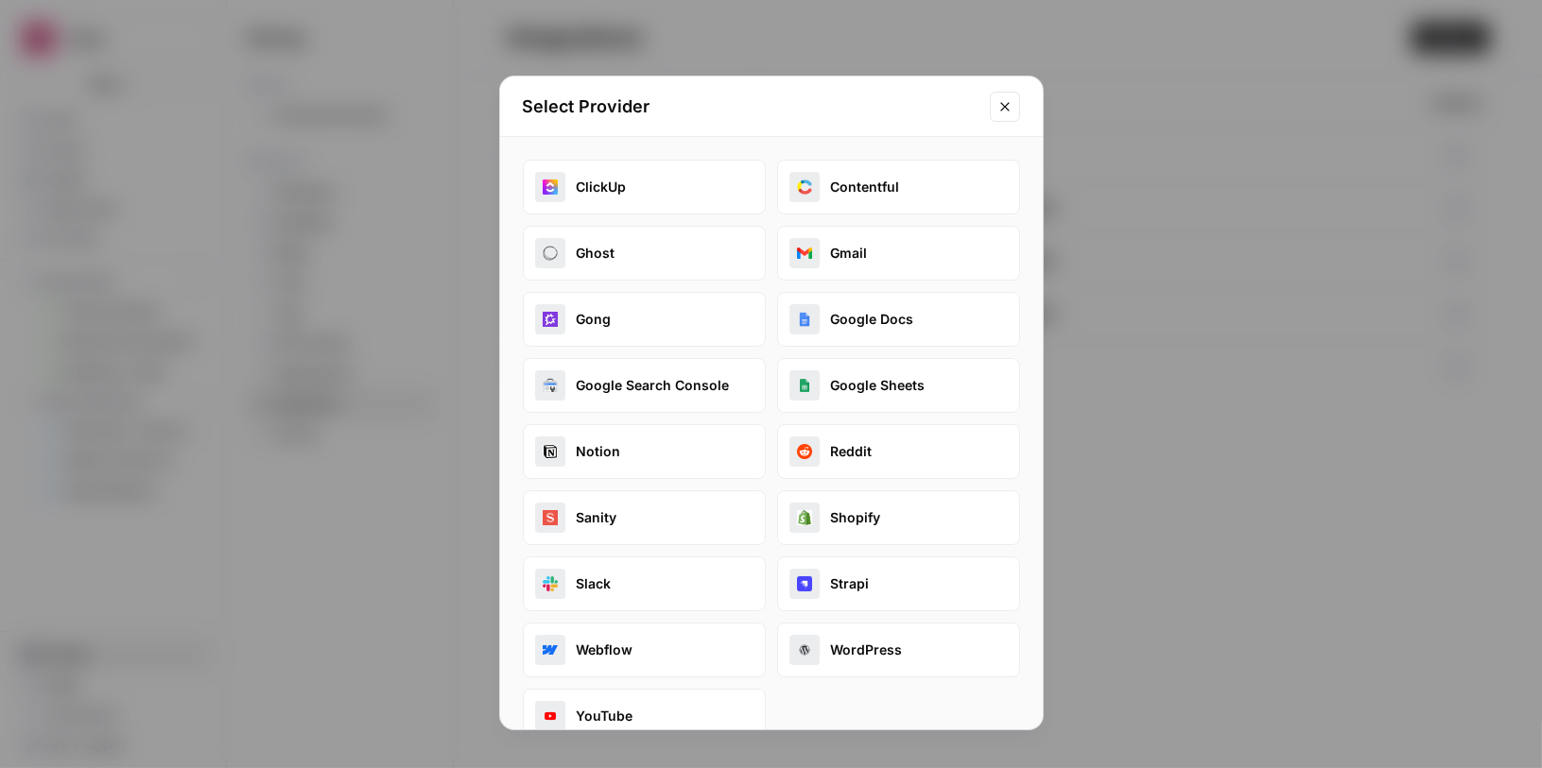
click at [848, 639] on button "WordPress" at bounding box center [898, 650] width 243 height 55
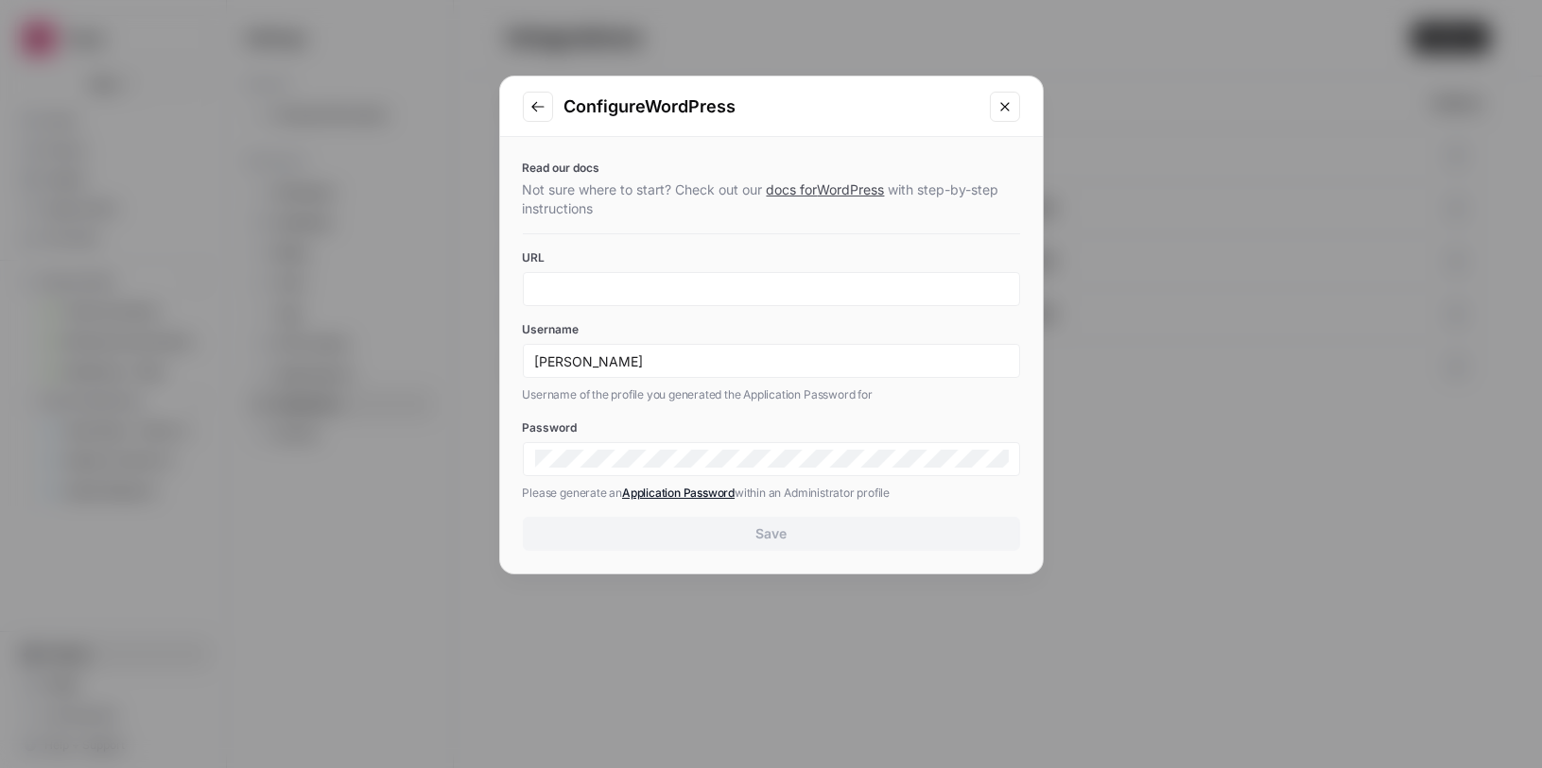
click at [654, 275] on div at bounding box center [771, 289] width 497 height 34
click at [656, 291] on input "URL" at bounding box center [771, 289] width 473 height 17
type input "x"
paste input "https://preply.com/en/wp-json/wp/v2/posts/313505"
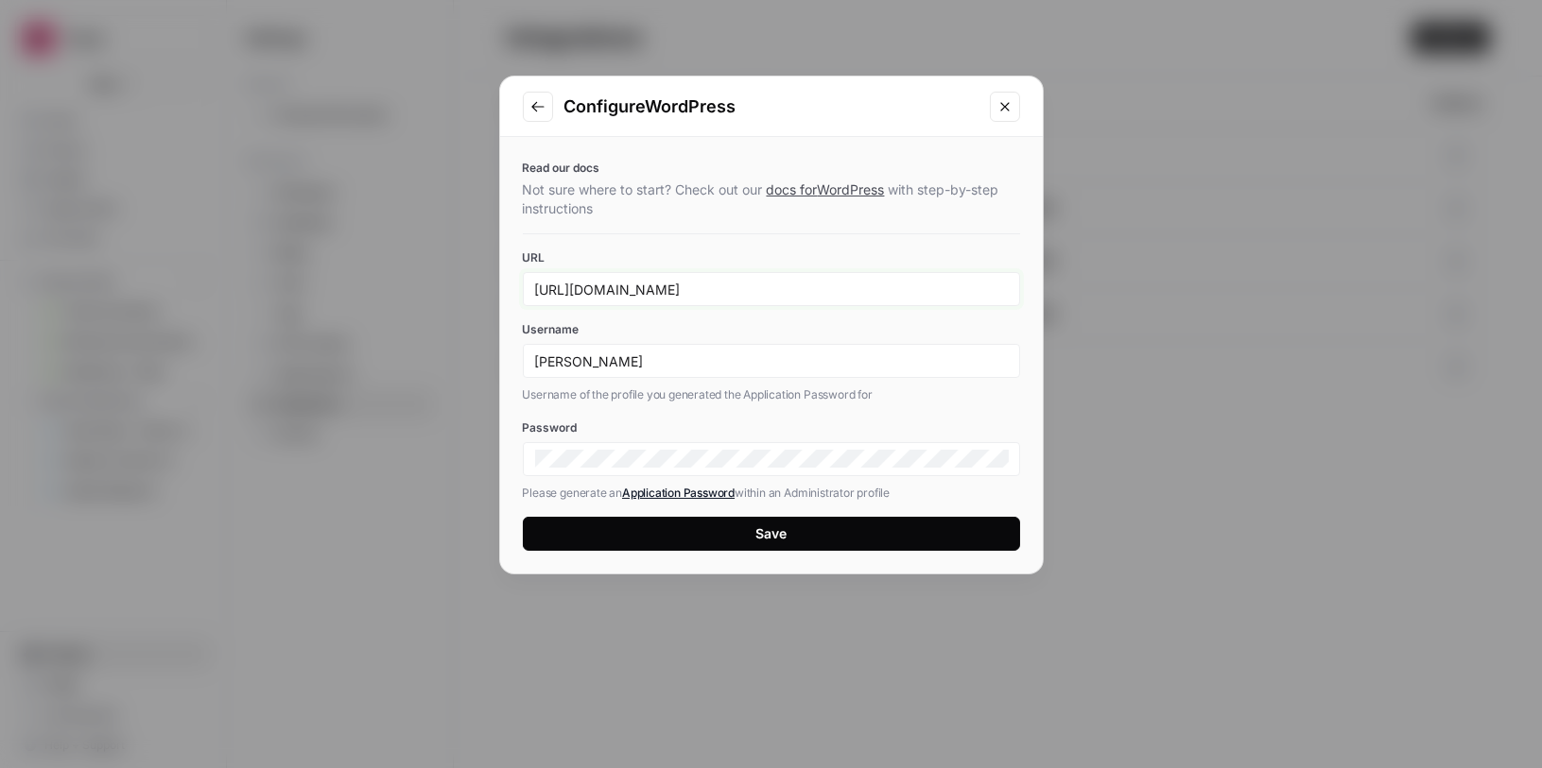
type input "https://preply.com/en/wp-json/wp/v2/posts/313505"
click at [734, 538] on button "Save" at bounding box center [771, 534] width 497 height 34
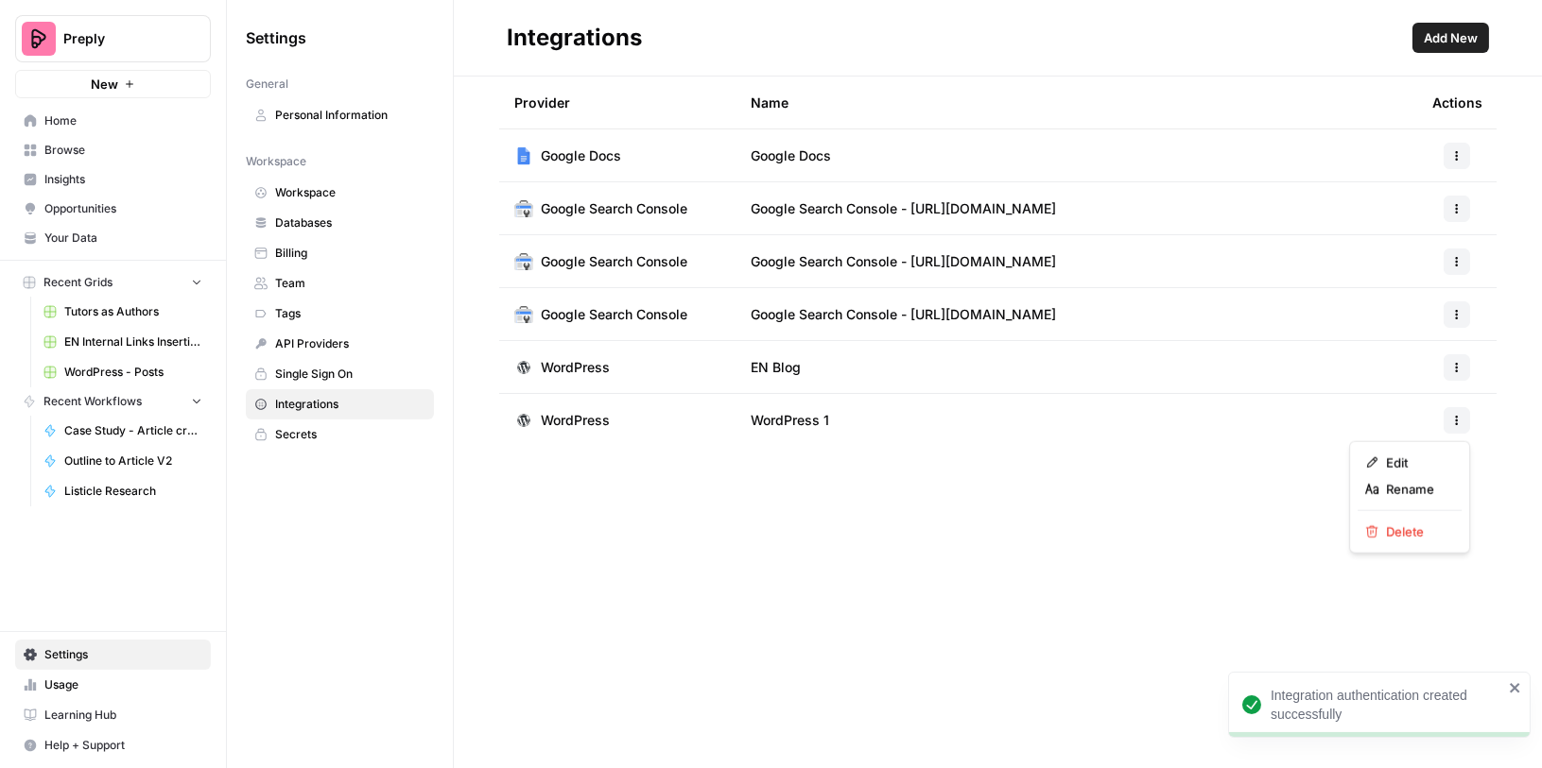
click at [1451, 409] on button "button" at bounding box center [1456, 420] width 26 height 26
click at [1374, 458] on icon "button" at bounding box center [1371, 463] width 13 height 13
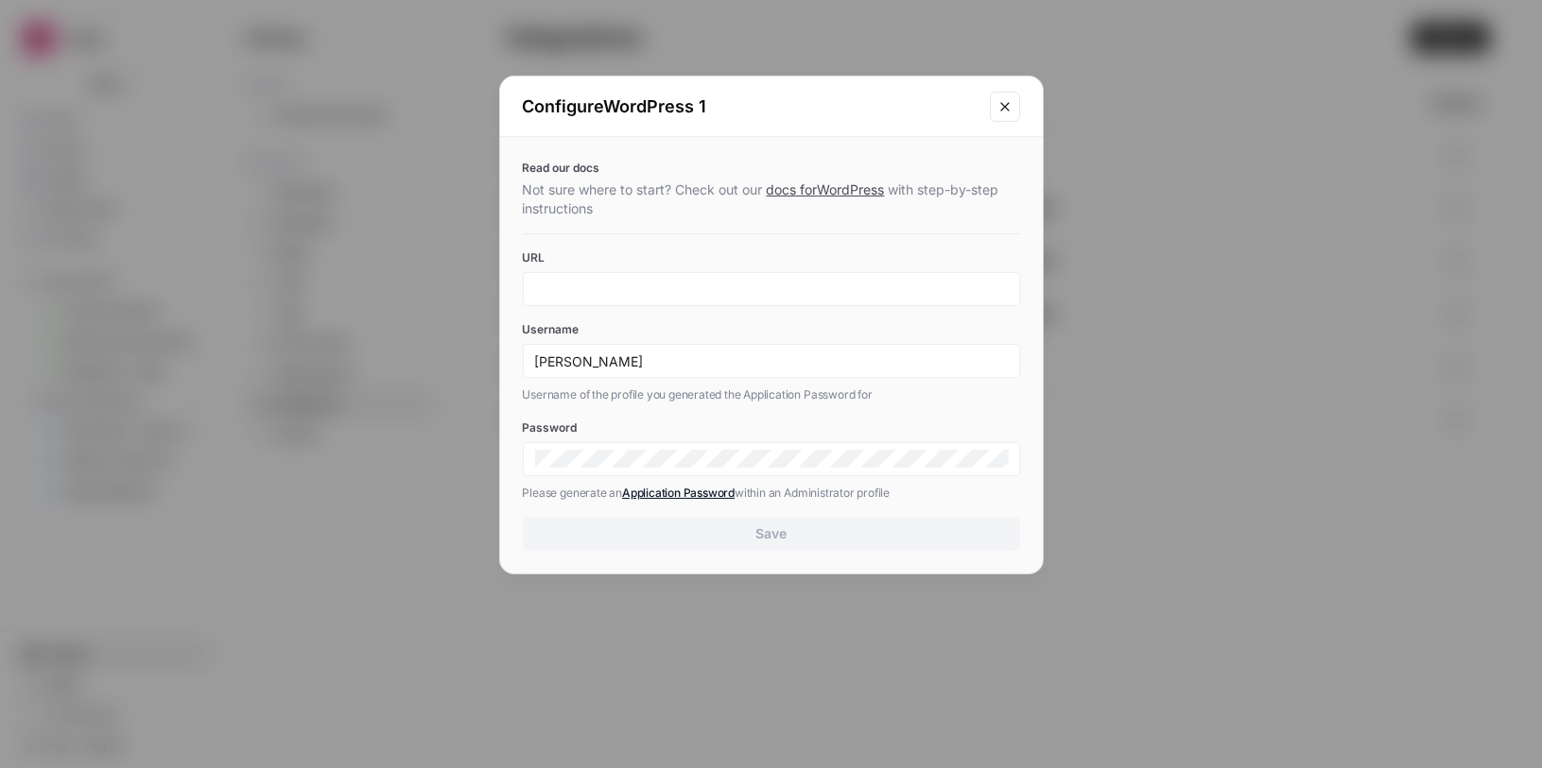
click at [1003, 93] on button "Close modal" at bounding box center [1005, 107] width 30 height 30
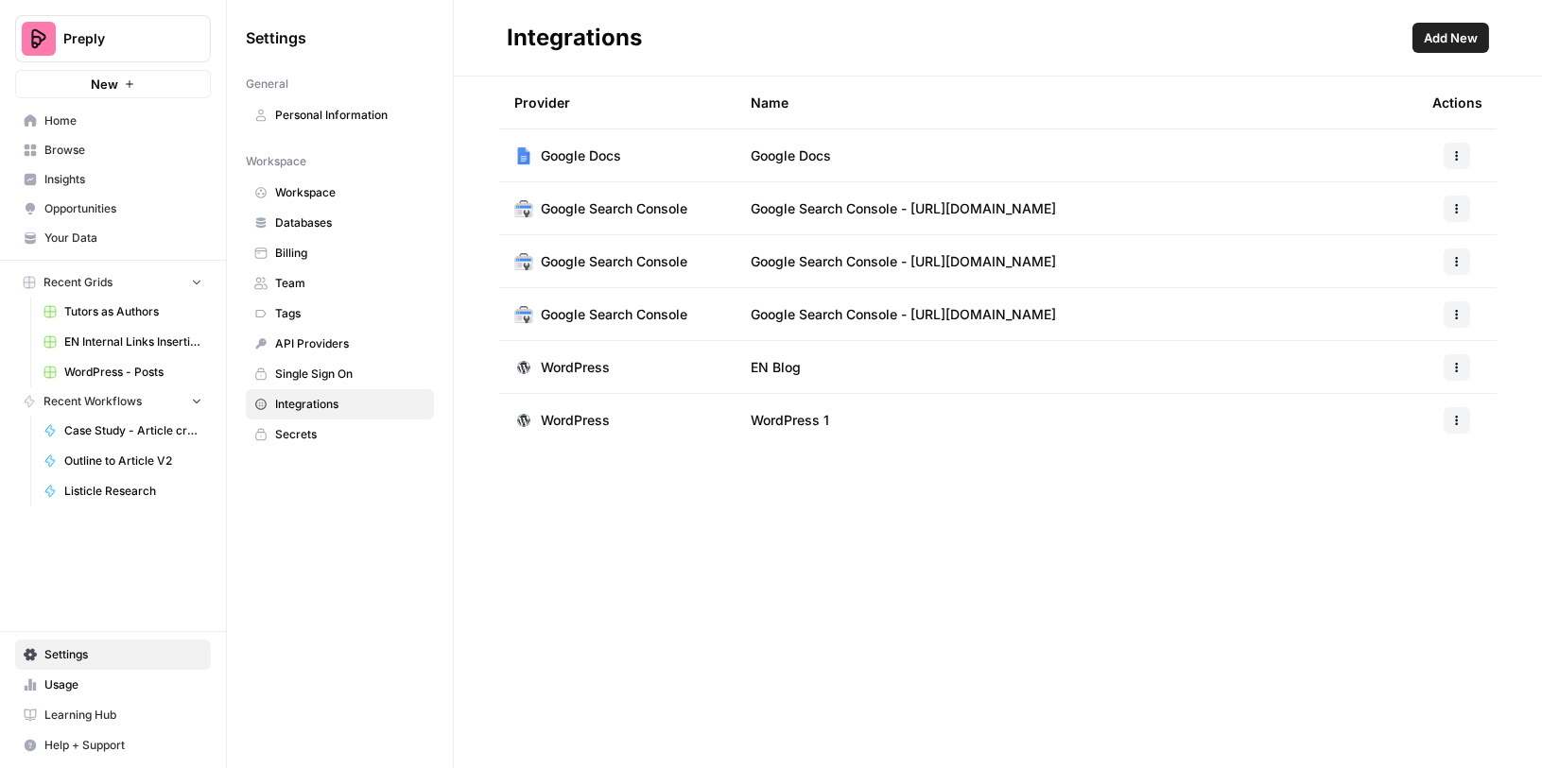
click at [115, 146] on span "Browse" at bounding box center [123, 150] width 158 height 17
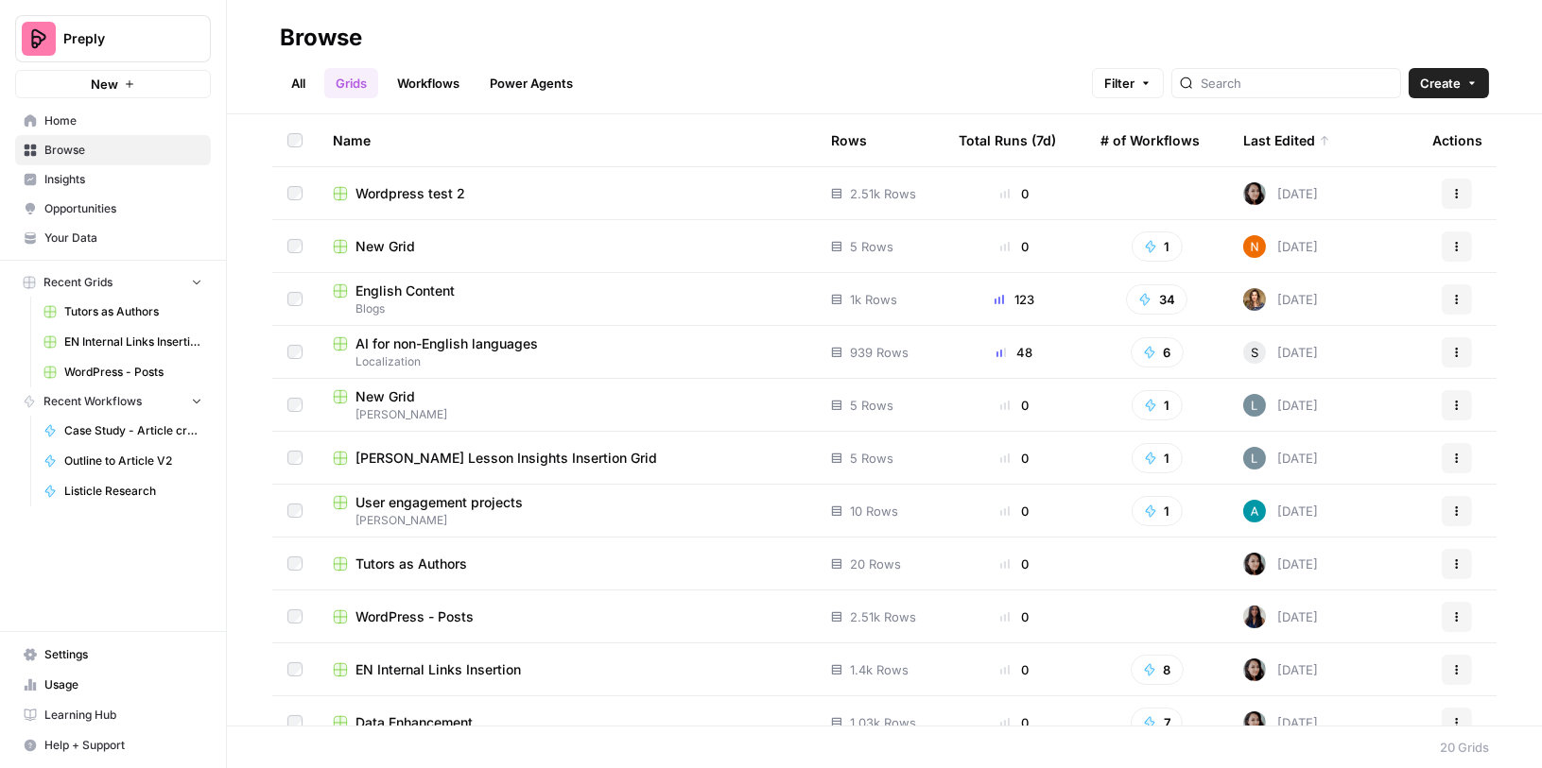
click at [491, 195] on div "Wordpress test 2" at bounding box center [567, 193] width 468 height 19
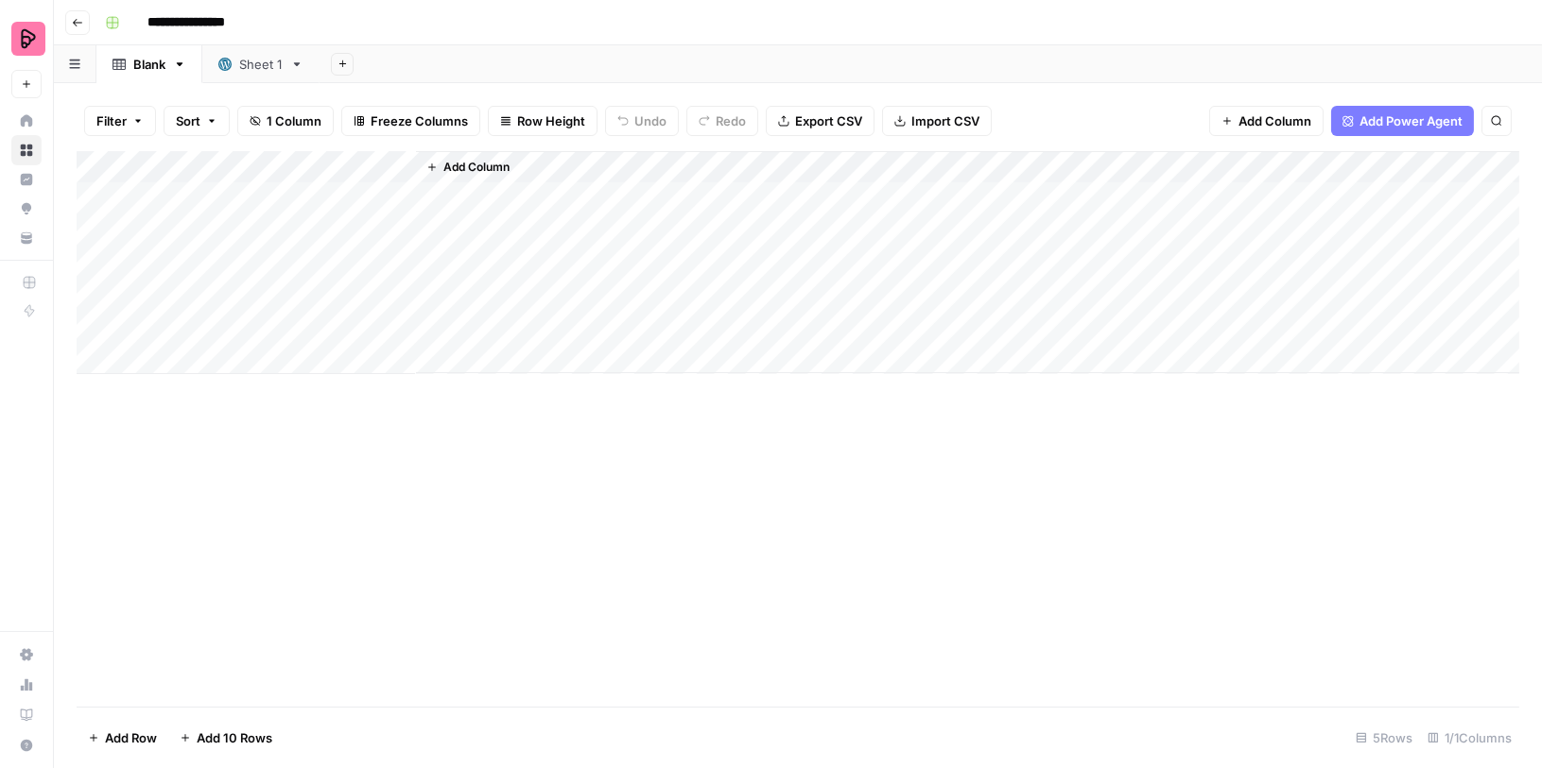
click at [350, 74] on div "Add Sheet" at bounding box center [342, 64] width 23 height 23
click at [340, 66] on icon "button" at bounding box center [342, 64] width 10 height 10
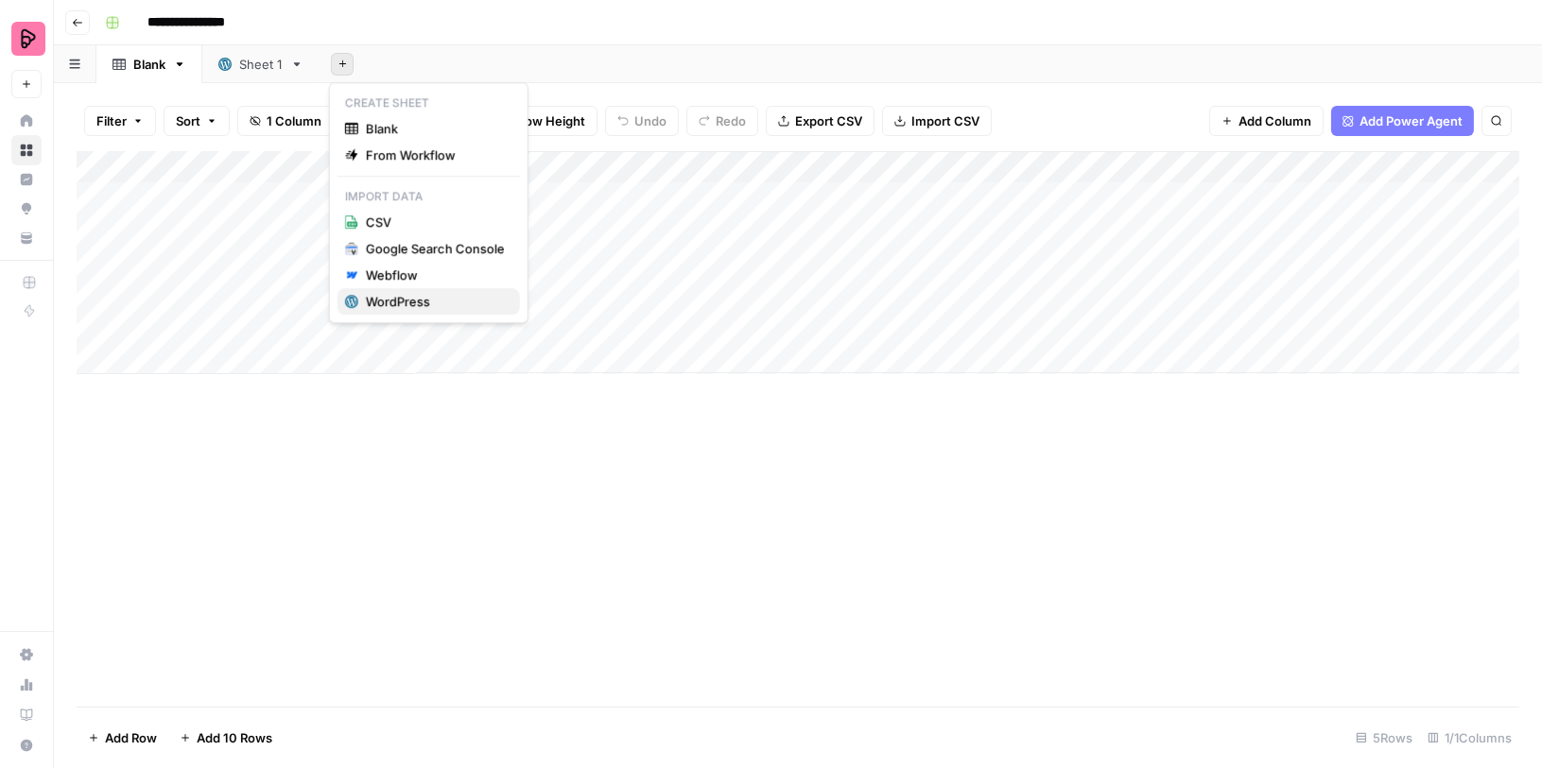
click at [405, 297] on div "WordPress" at bounding box center [435, 301] width 139 height 19
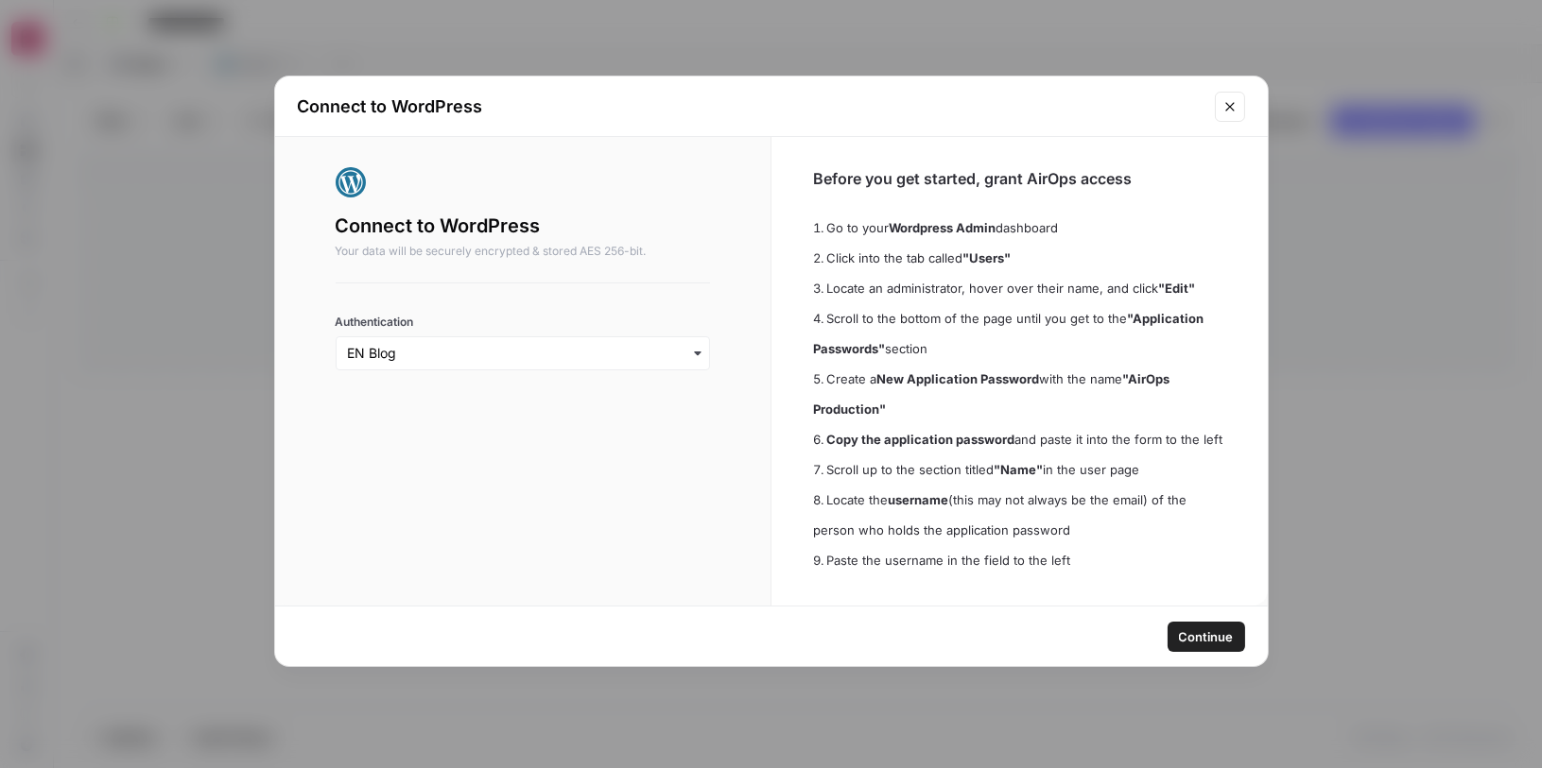
click at [448, 365] on div "button" at bounding box center [523, 353] width 375 height 34
click at [442, 438] on div "WordPress 1" at bounding box center [523, 440] width 358 height 36
click at [1179, 628] on span "Continue" at bounding box center [1206, 637] width 55 height 19
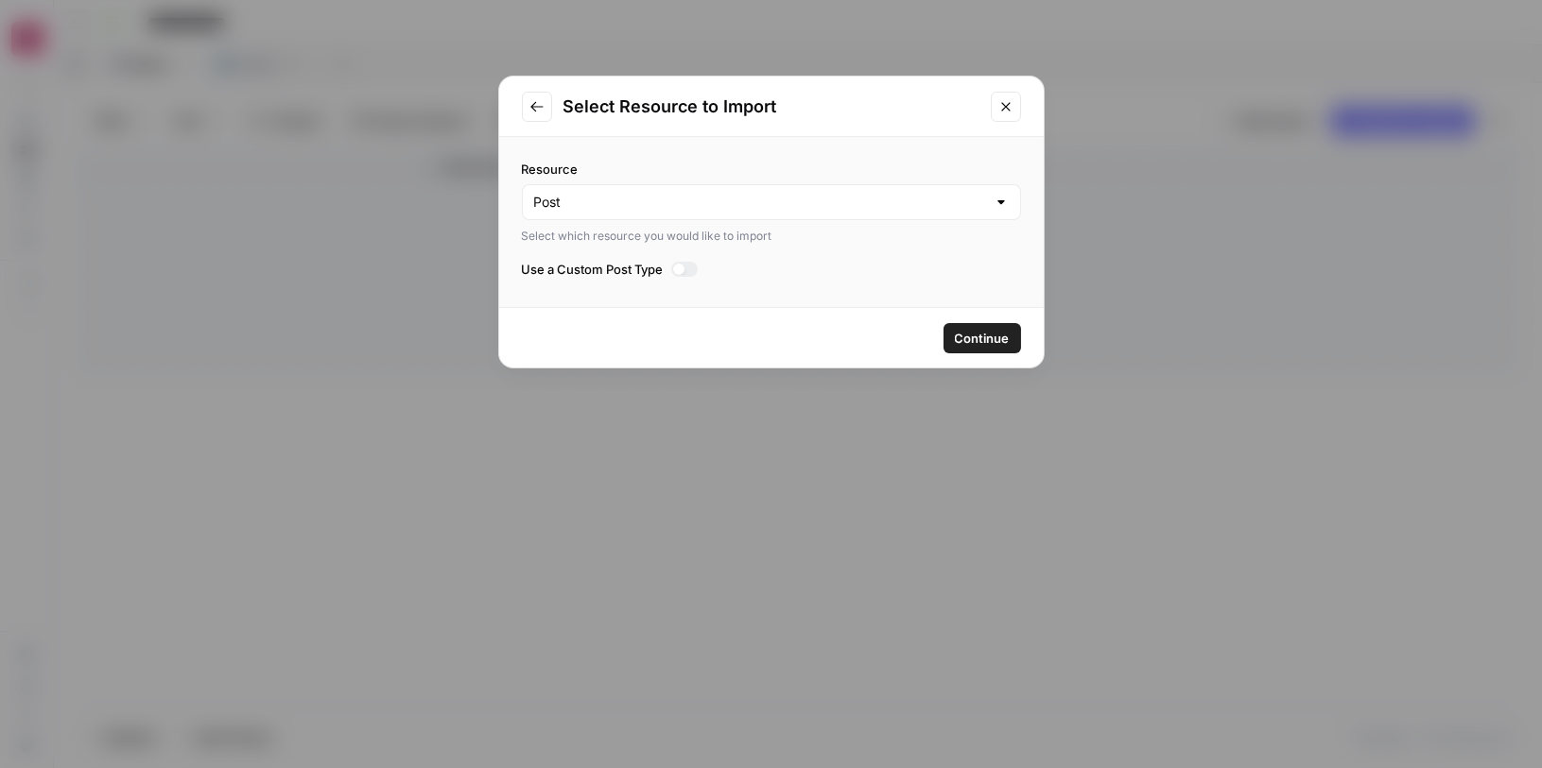
click at [1001, 329] on span "Continue" at bounding box center [982, 338] width 55 height 19
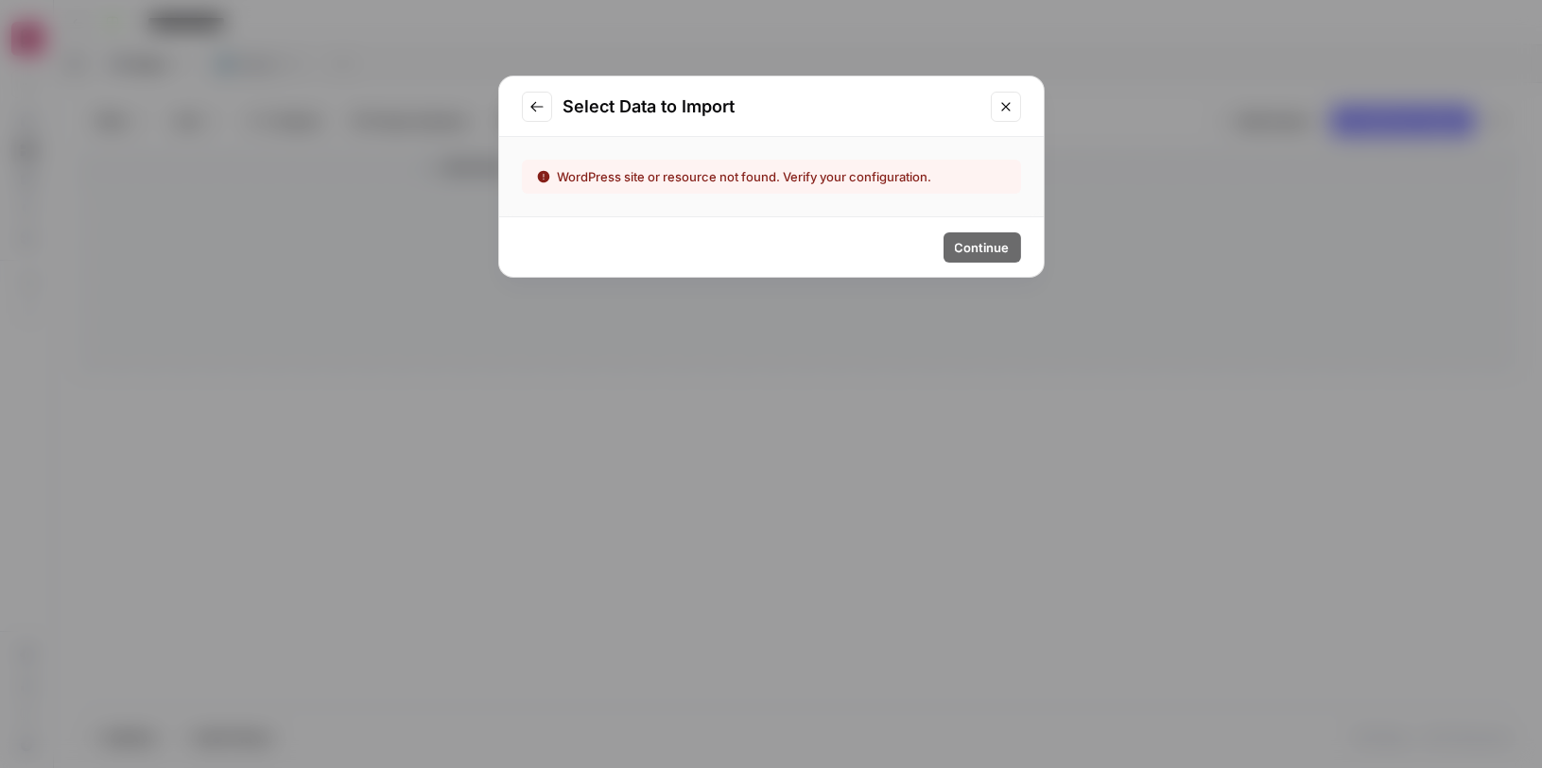
click at [529, 112] on icon "Go to previous step" at bounding box center [536, 106] width 15 height 15
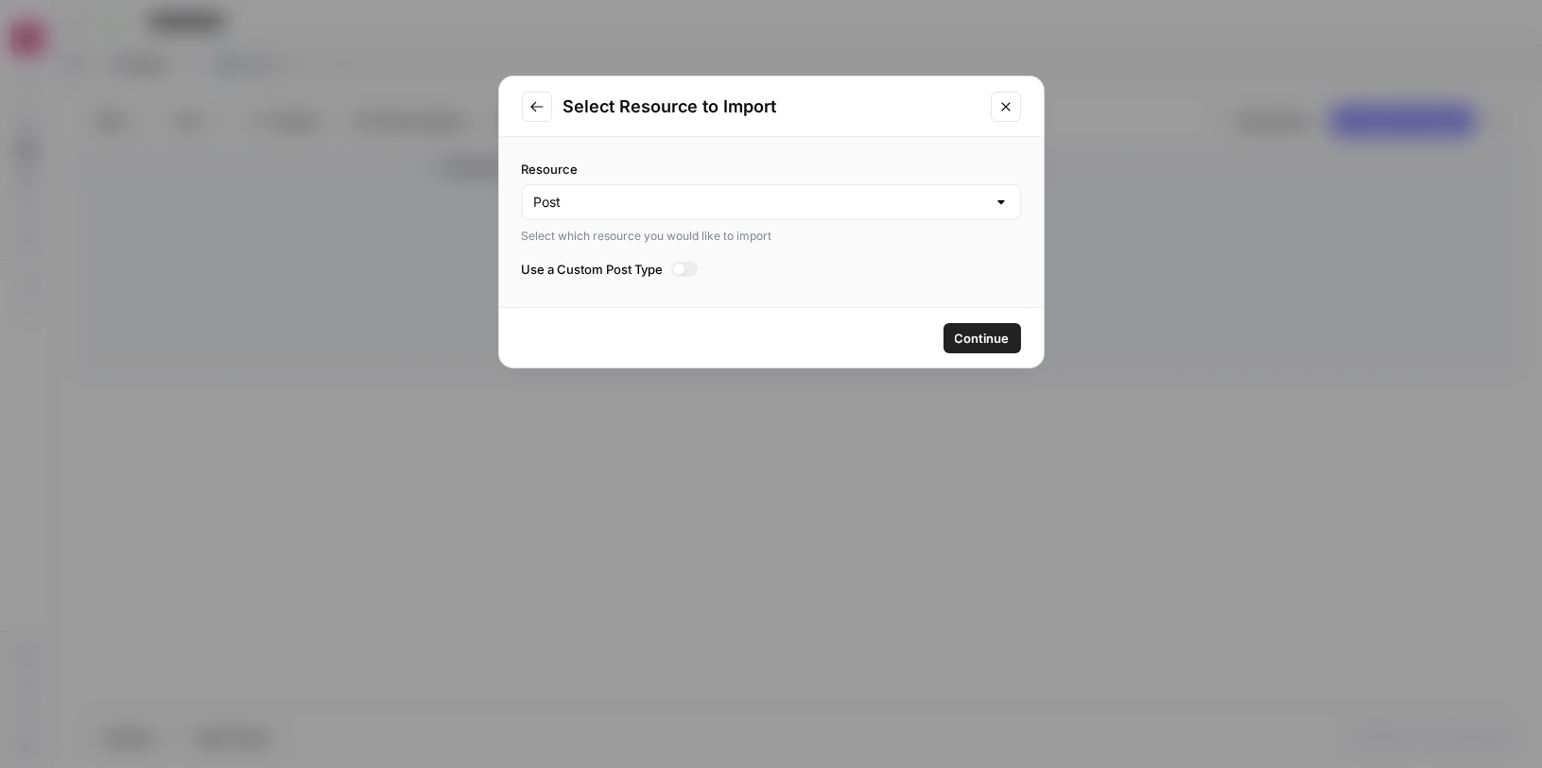
click at [529, 112] on icon "Go to previous step" at bounding box center [536, 106] width 15 height 15
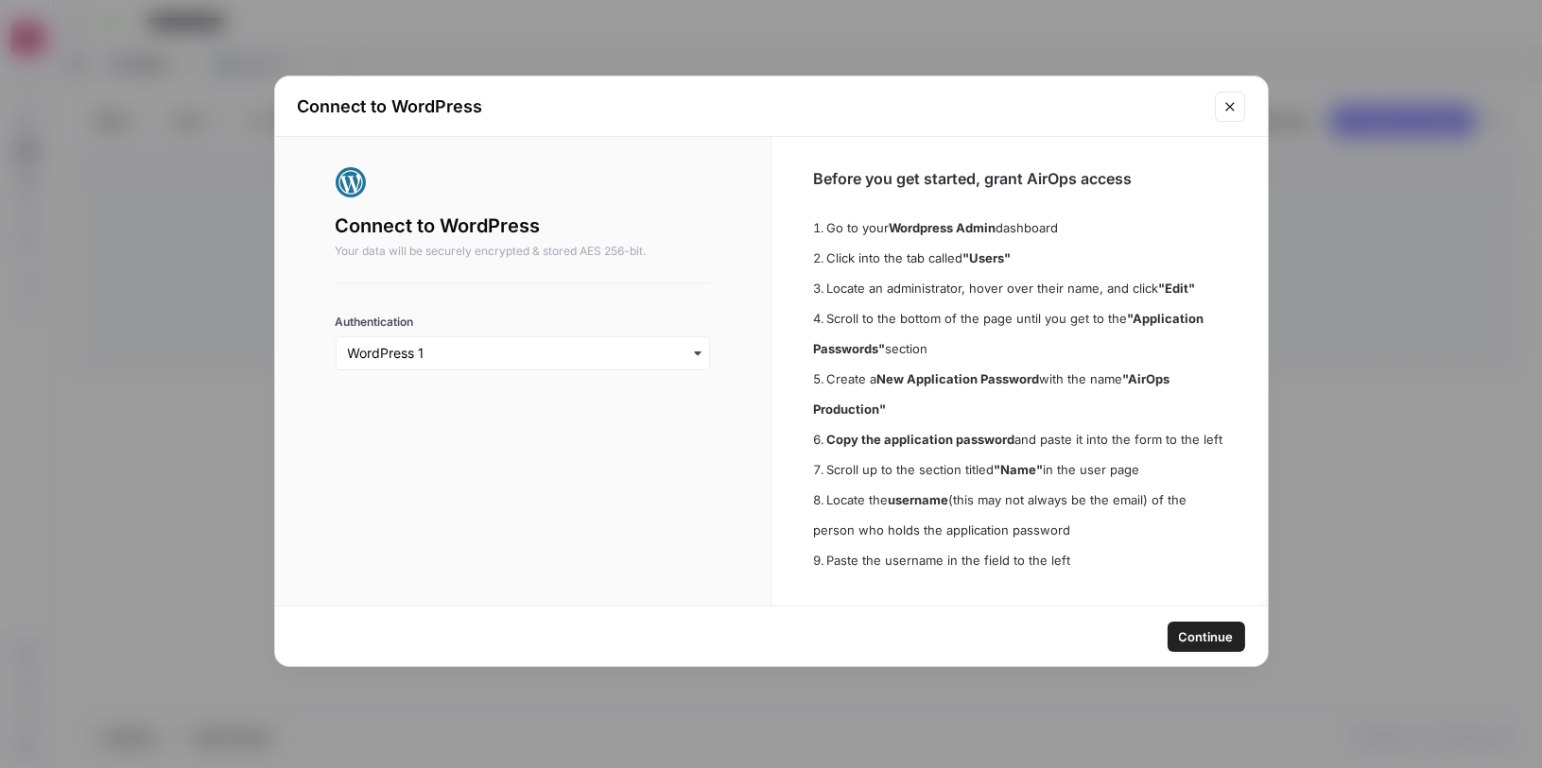
click at [544, 51] on div "Connect to WordPress Connect to WordPress Your data will be securely encrypted …" at bounding box center [771, 384] width 1542 height 768
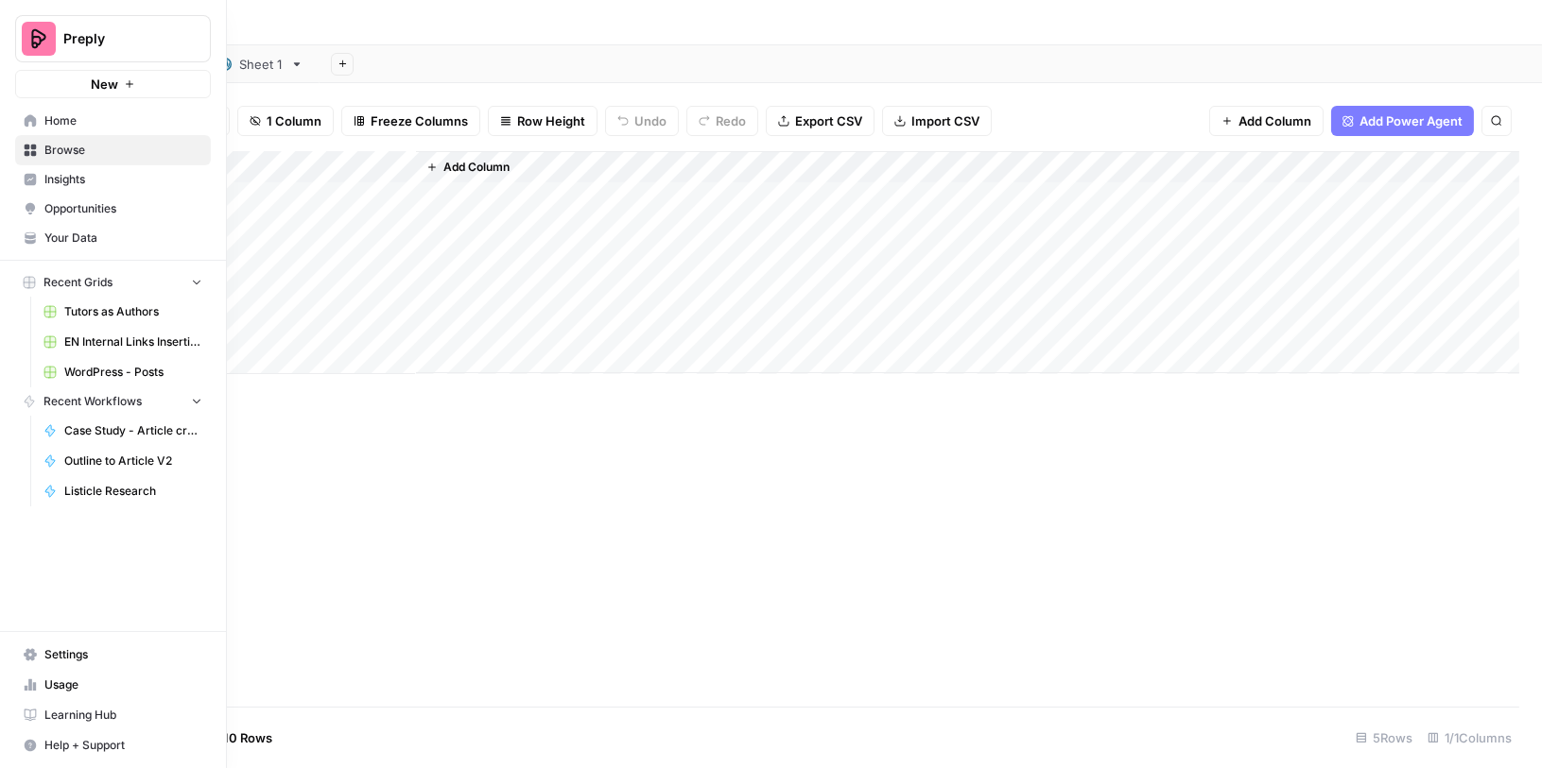
click at [43, 681] on link "Usage" at bounding box center [113, 685] width 196 height 30
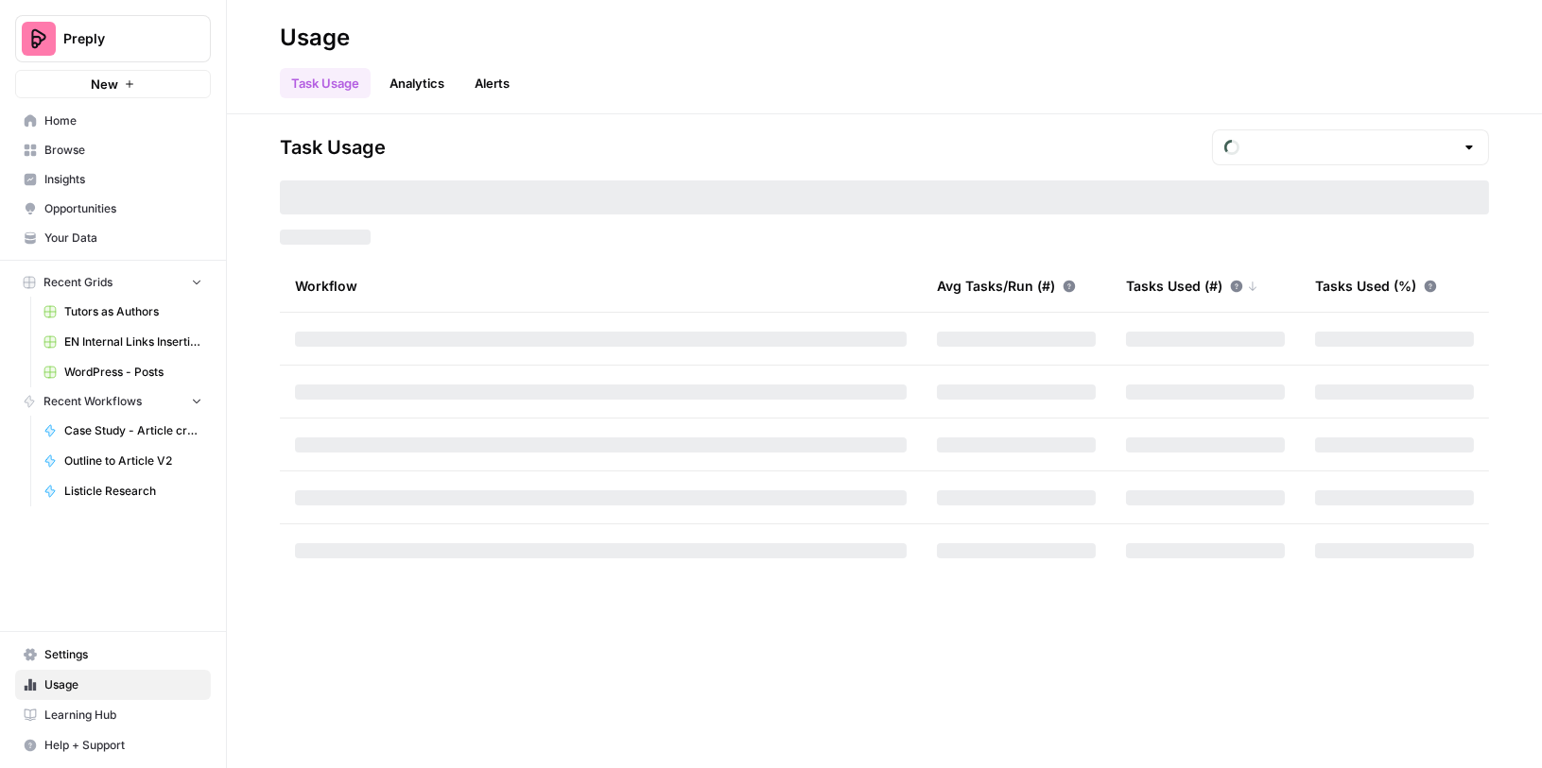
type input "October Tasks"
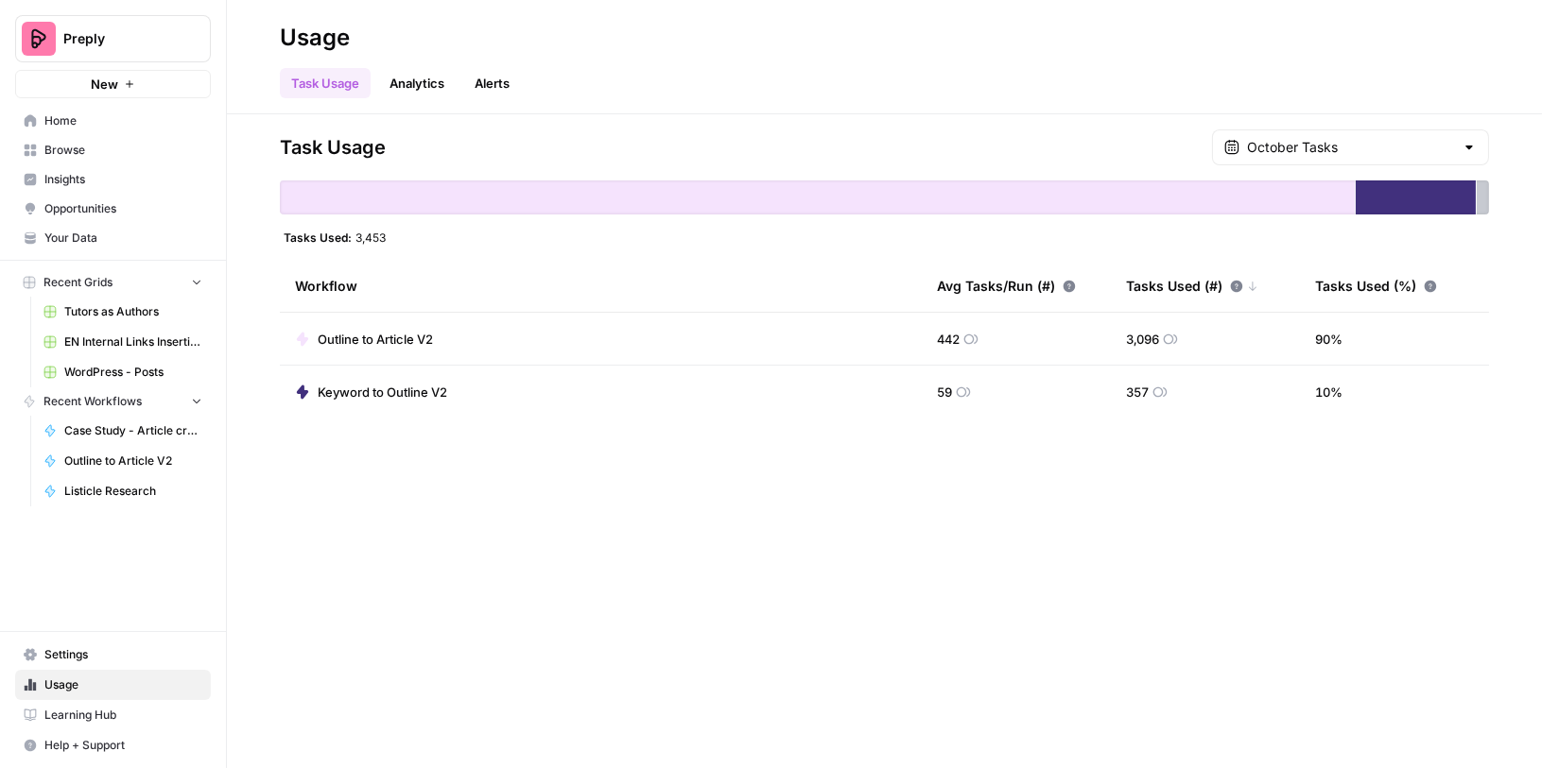
click at [101, 658] on span "Settings" at bounding box center [123, 654] width 158 height 17
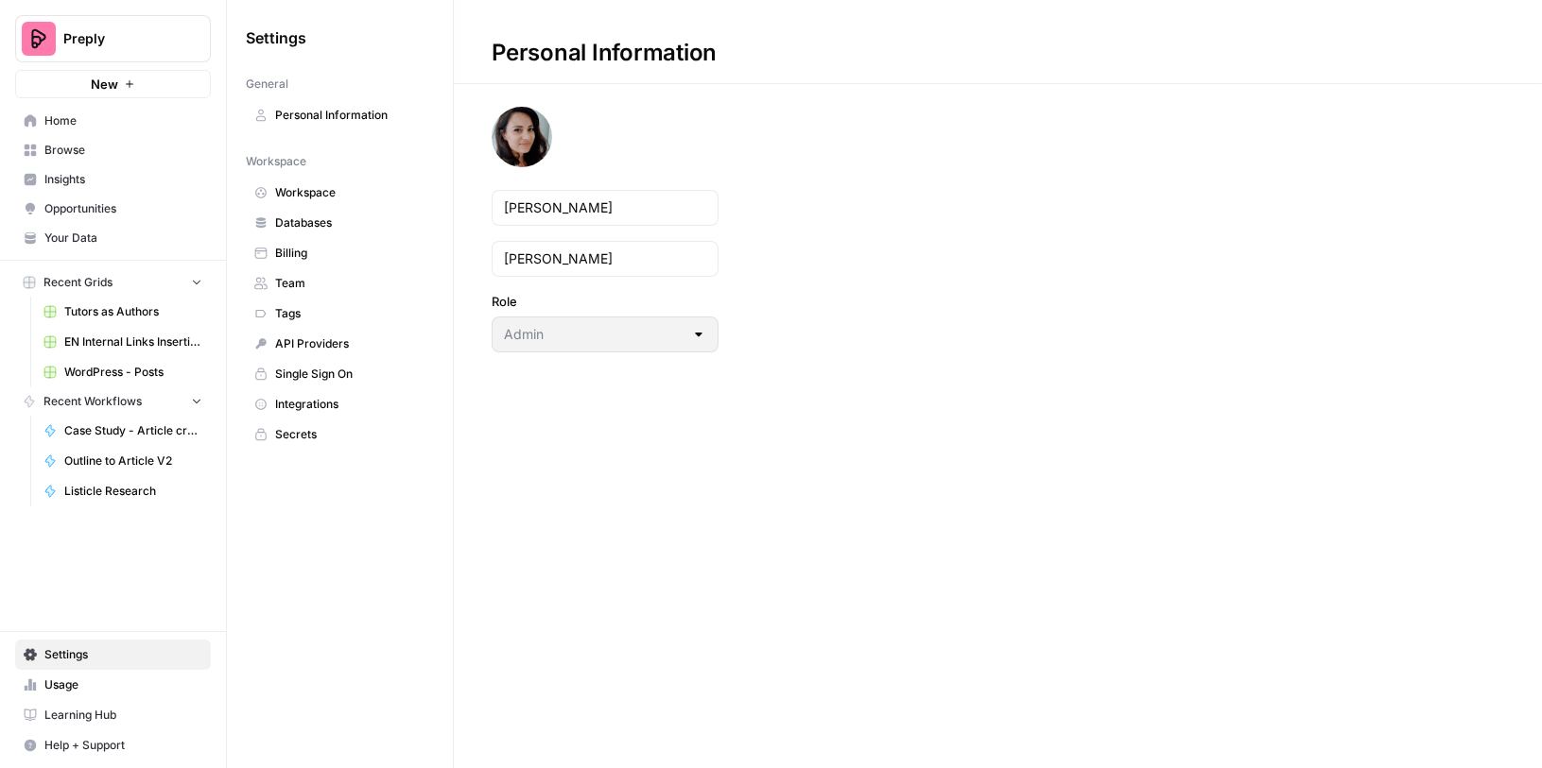
click at [341, 396] on span "Integrations" at bounding box center [350, 404] width 150 height 17
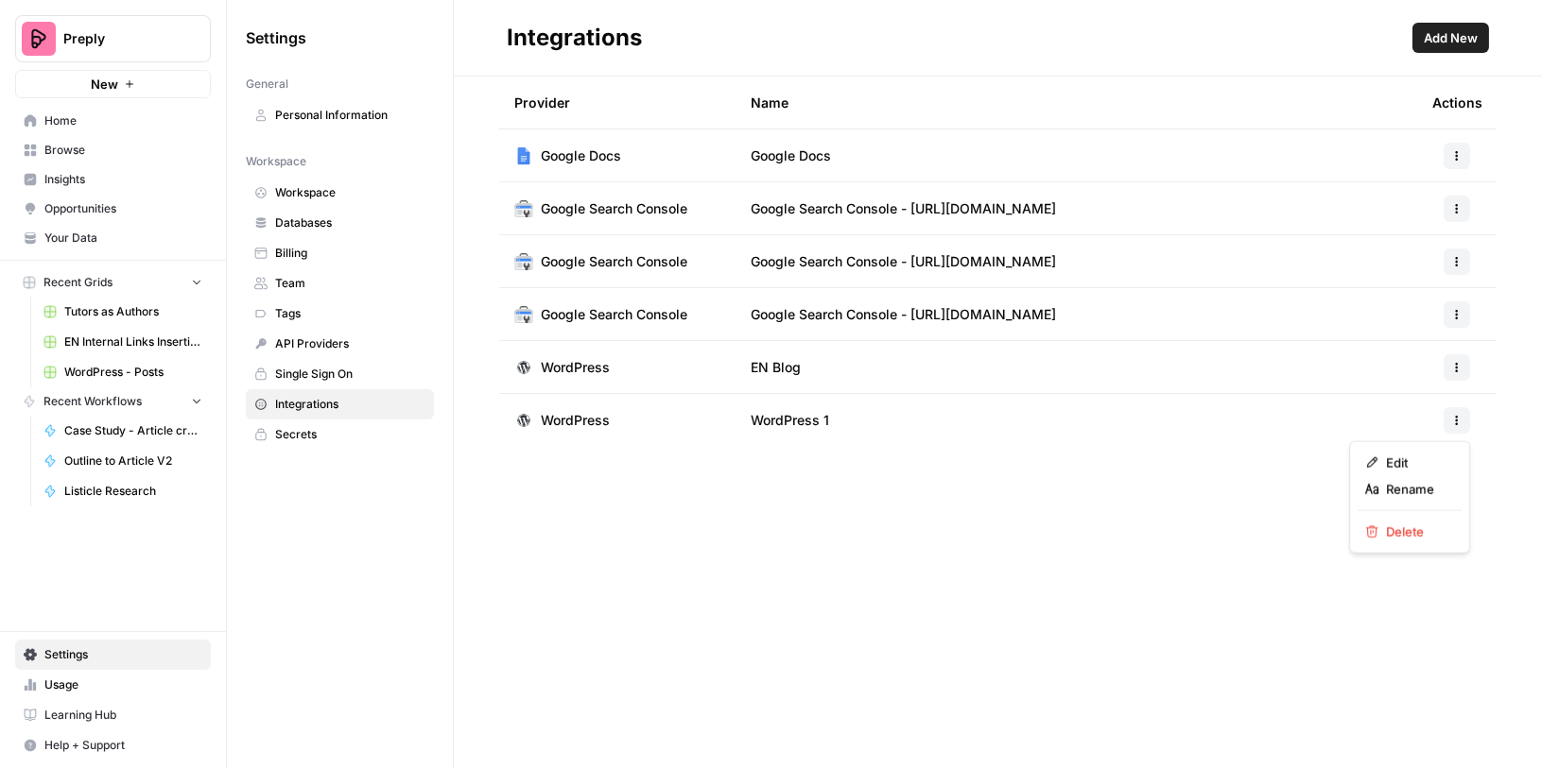
click at [1458, 417] on icon "button" at bounding box center [1456, 420] width 11 height 11
click at [1420, 454] on span "Edit" at bounding box center [1416, 463] width 60 height 19
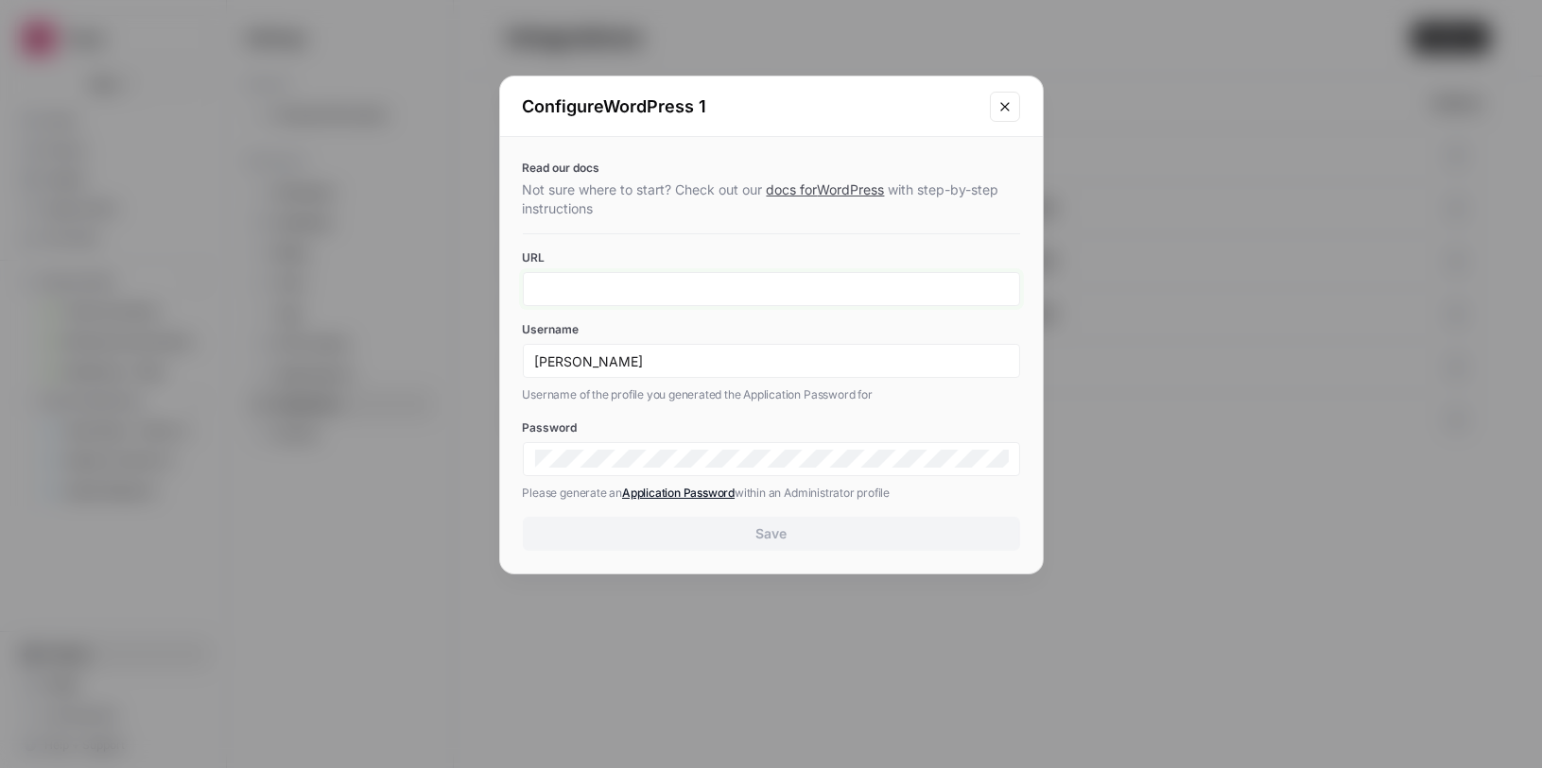
click at [856, 287] on input "URL" at bounding box center [771, 289] width 473 height 17
paste input "https://preply.com/en/wp-json/wp/v2/posts/313505"
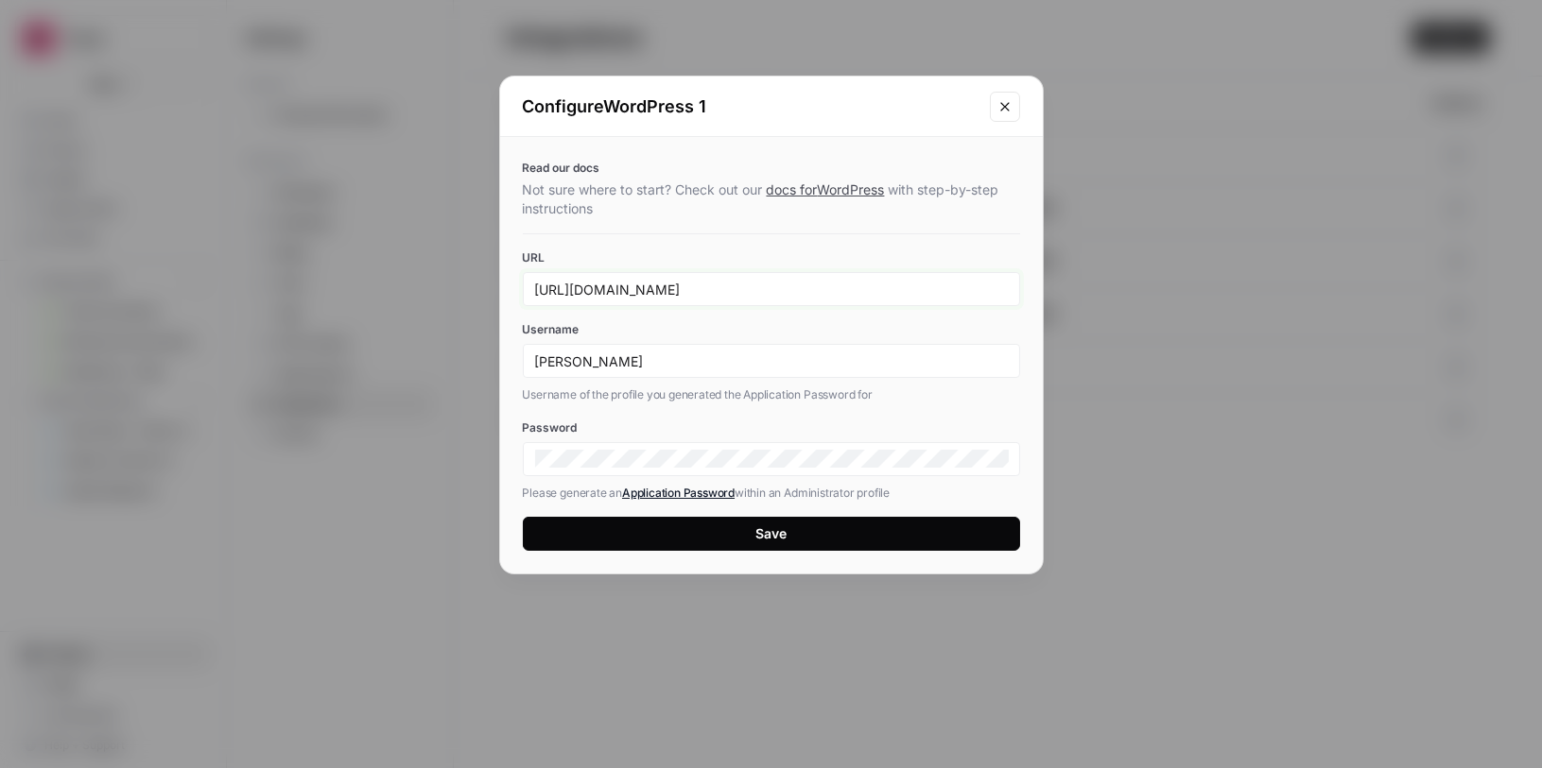
type input "https://preply.com/en/wp-json/wp/v2/posts/313505"
click at [816, 190] on link "docs for WordPress" at bounding box center [826, 189] width 118 height 16
click at [1004, 106] on icon "Close modal" at bounding box center [1004, 106] width 9 height 9
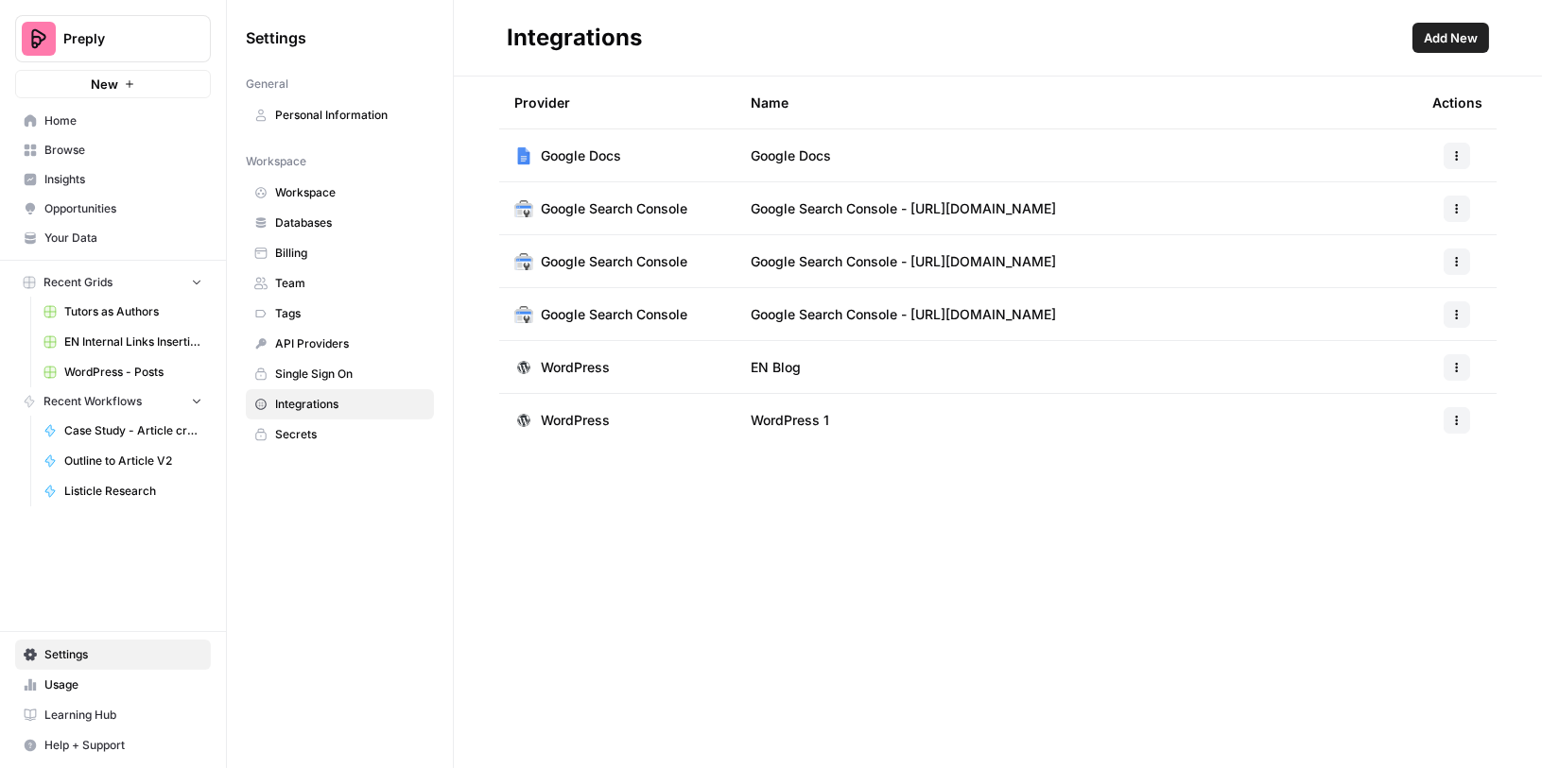
click at [1460, 421] on icon "button" at bounding box center [1456, 420] width 11 height 11
click at [1401, 531] on span "Delete" at bounding box center [1416, 532] width 60 height 19
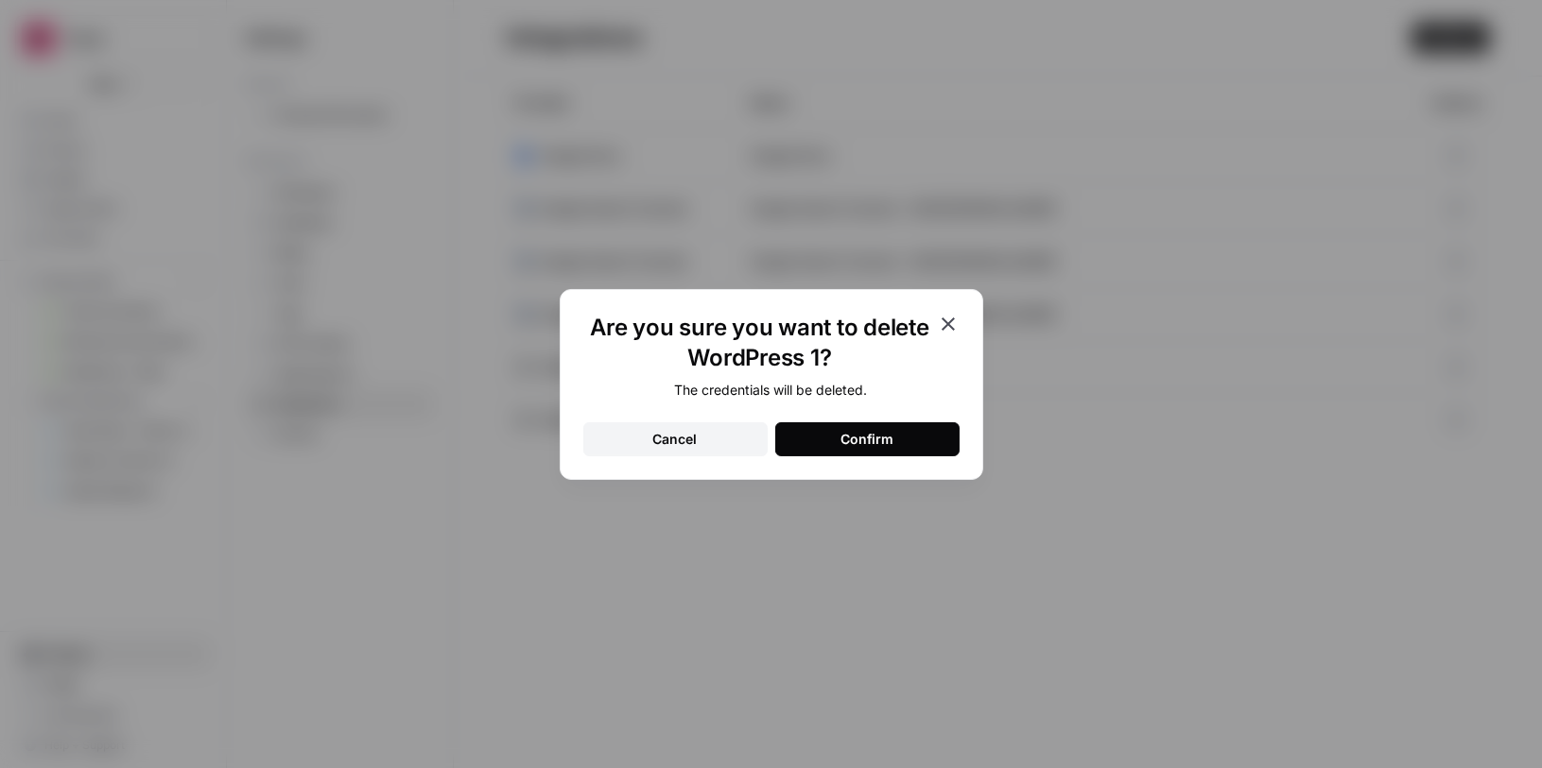
click at [901, 440] on button "Confirm" at bounding box center [867, 439] width 184 height 34
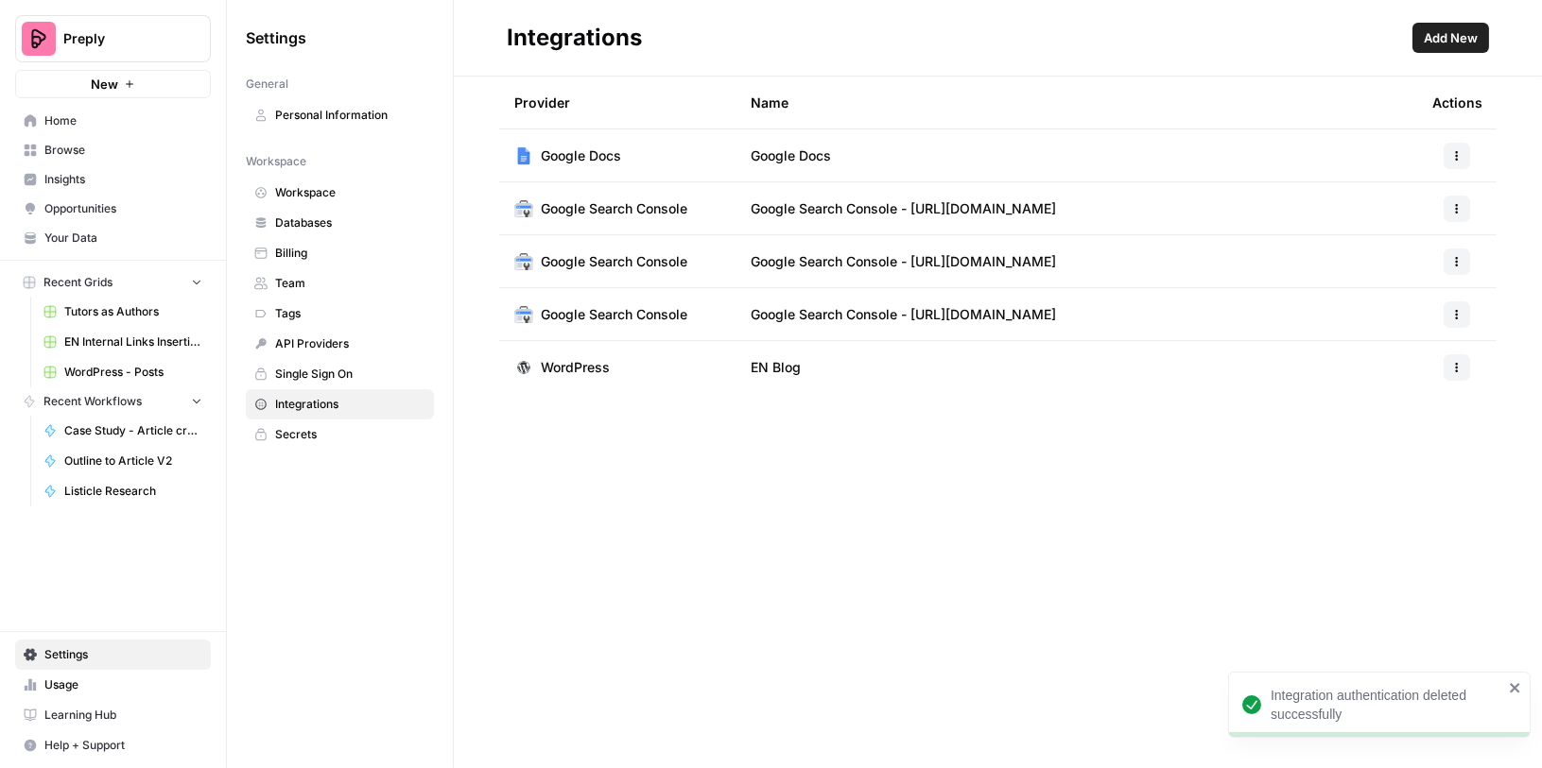
click at [1455, 367] on icon "button" at bounding box center [1456, 367] width 11 height 11
click at [1414, 407] on span "Edit" at bounding box center [1416, 410] width 60 height 19
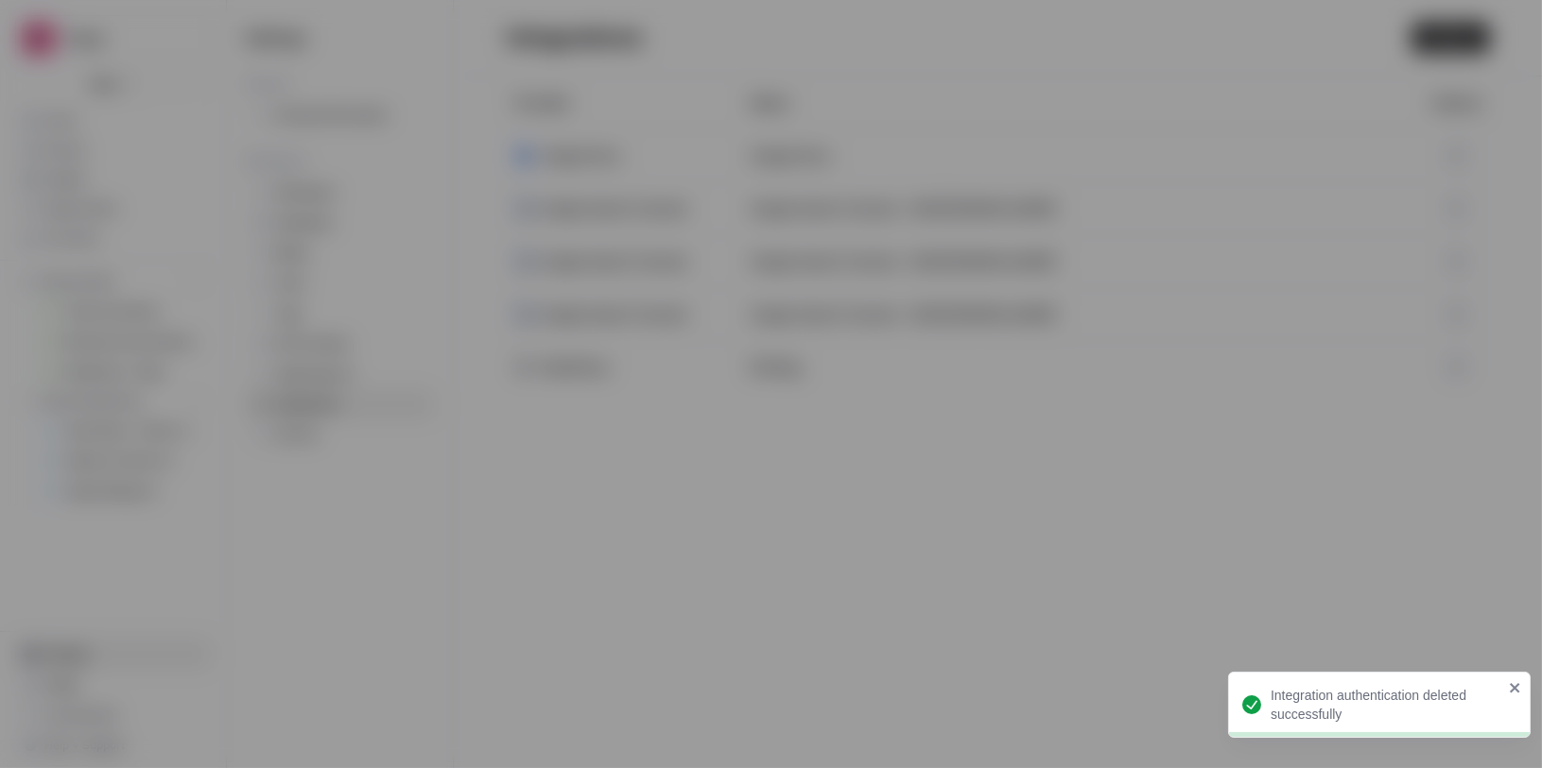
type input "Anna Dobson"
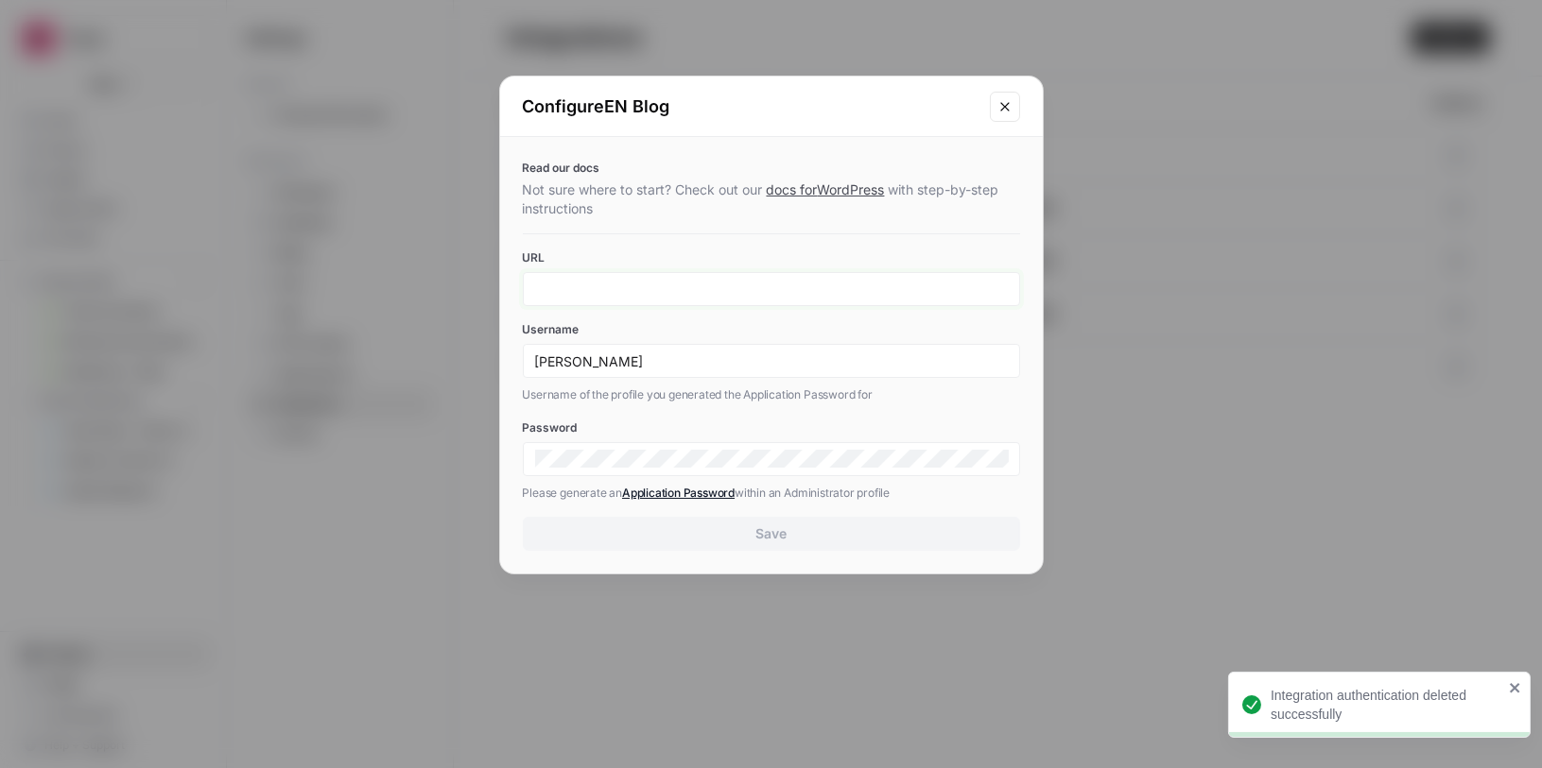
click at [944, 281] on input "URL" at bounding box center [771, 289] width 473 height 17
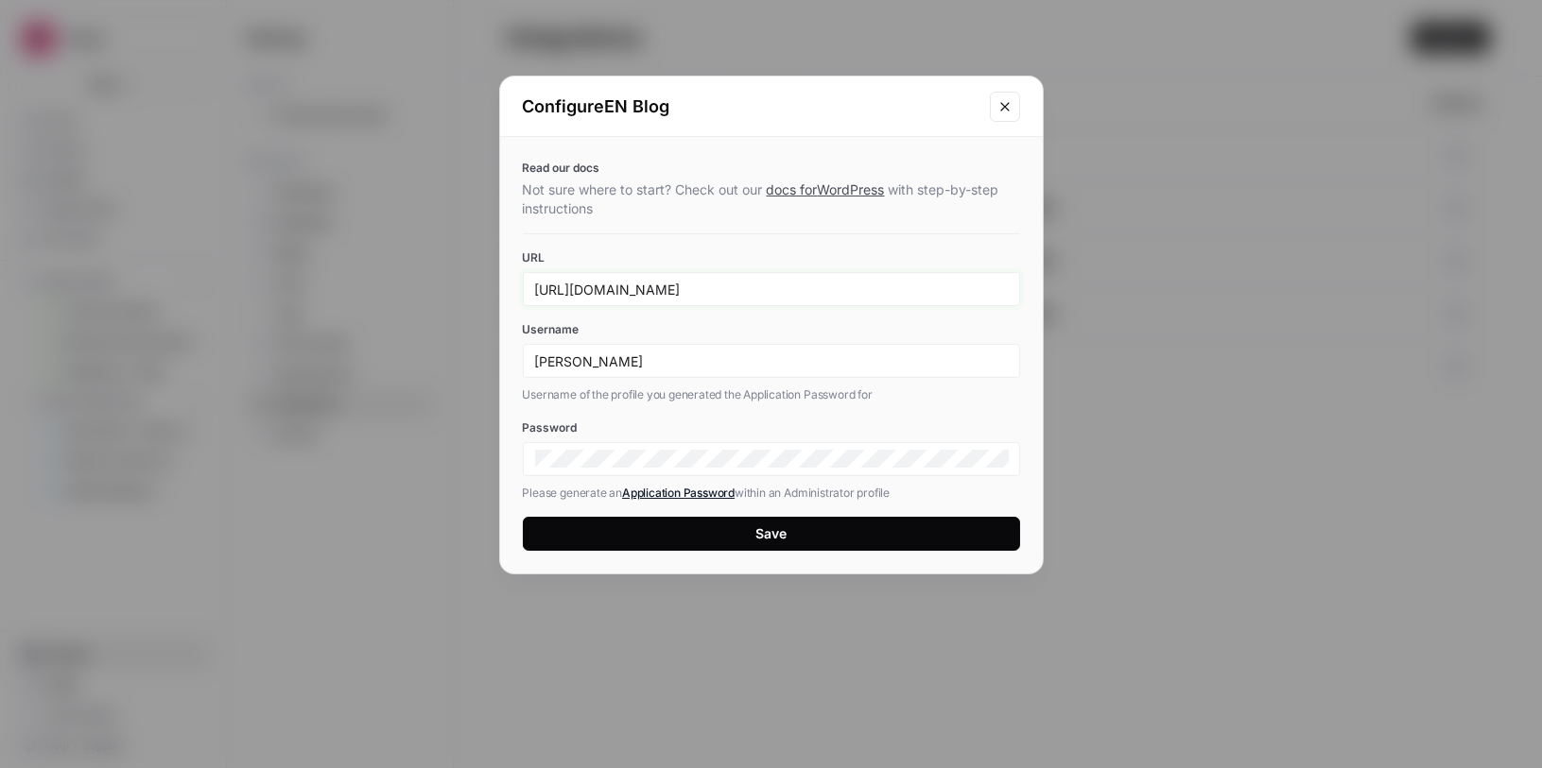
type input "https://preply.com/en/"
click at [716, 234] on div "Read our docs Not sure where to start? Check out our docs for WordPress with st…" at bounding box center [771, 355] width 543 height 437
click at [785, 536] on div "Save" at bounding box center [770, 534] width 31 height 19
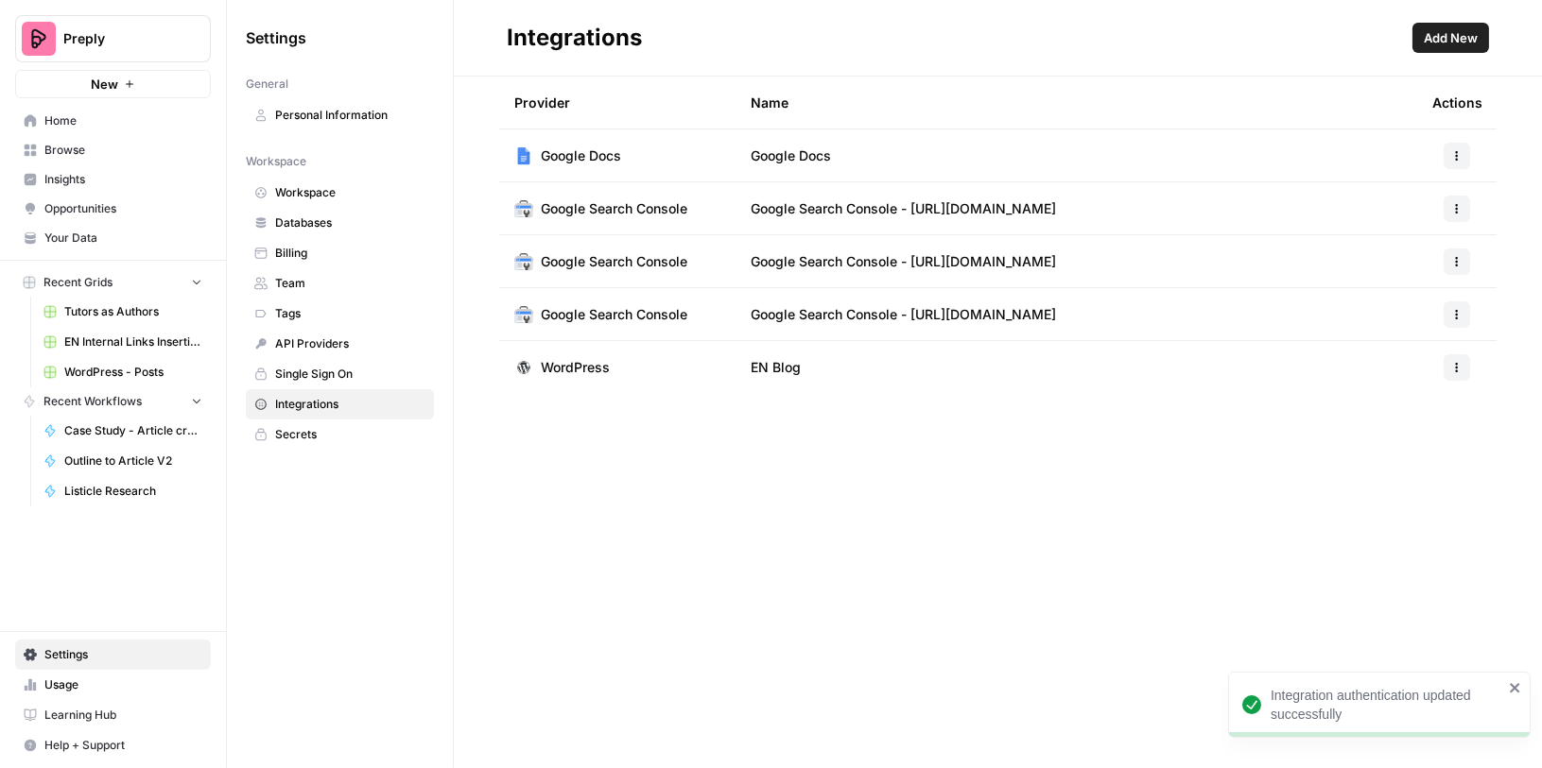
click at [89, 145] on span "Browse" at bounding box center [123, 150] width 158 height 17
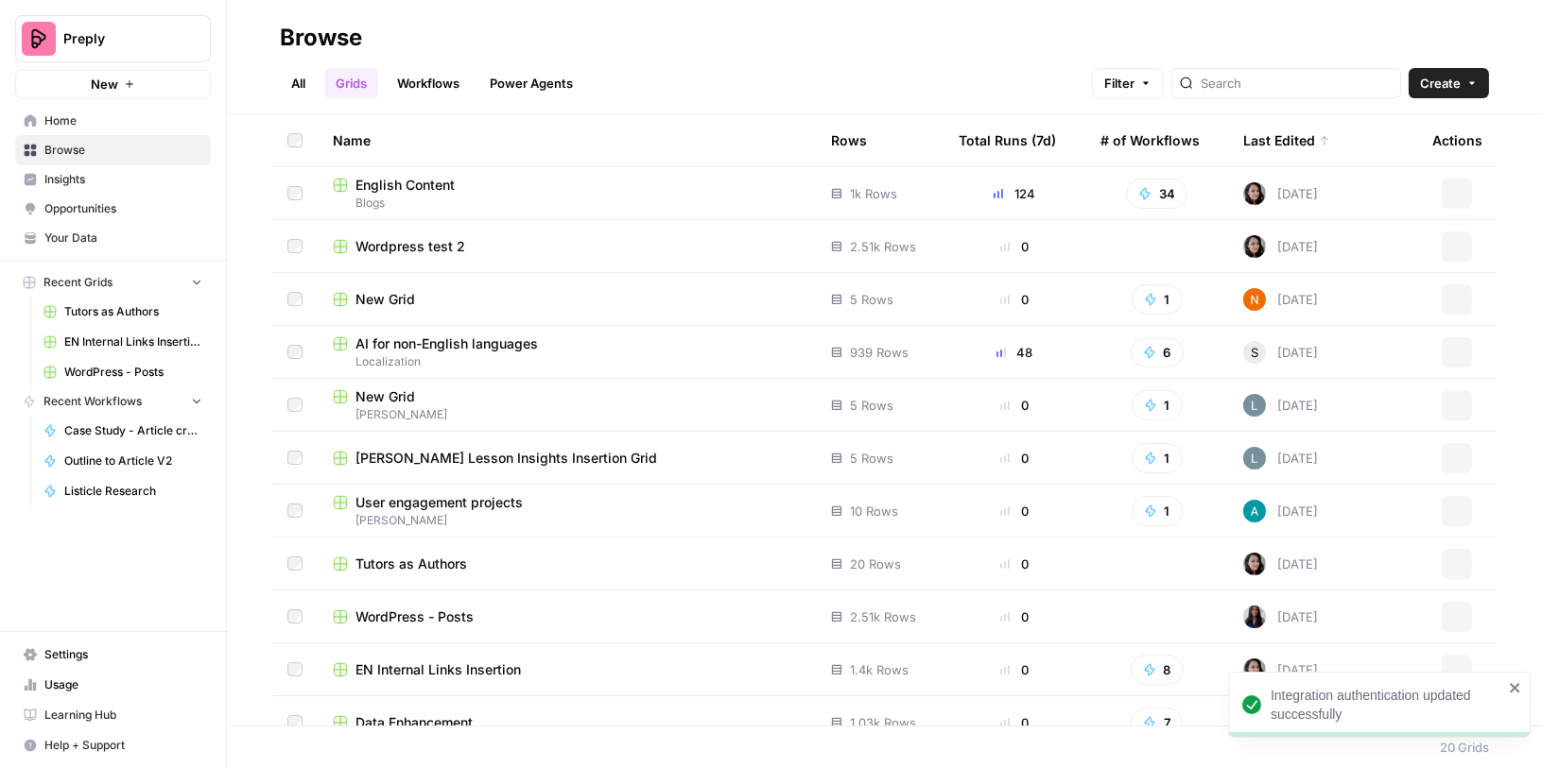
click at [409, 88] on link "Workflows" at bounding box center [428, 83] width 85 height 30
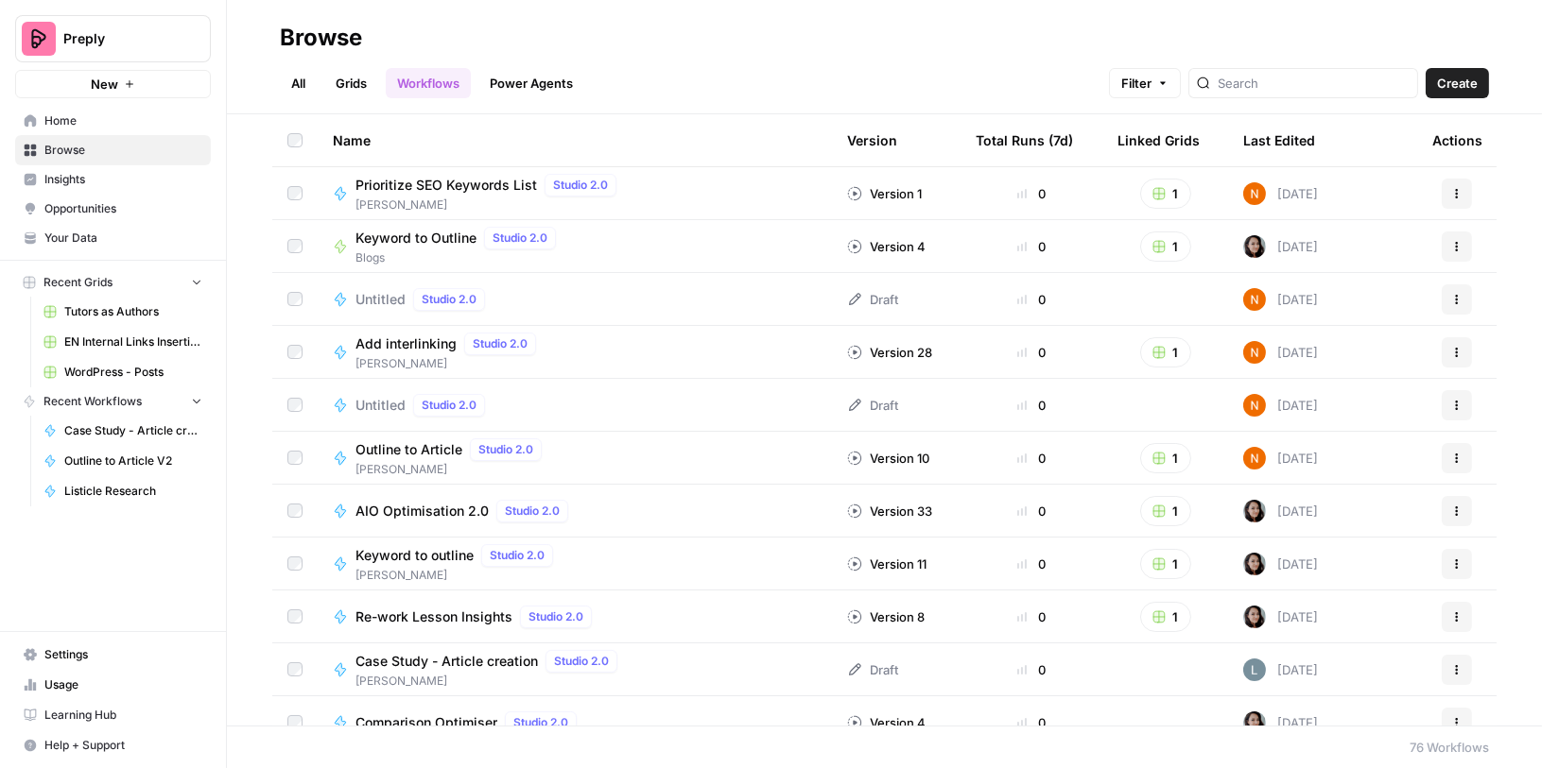
click at [366, 80] on link "Grids" at bounding box center [351, 83] width 54 height 30
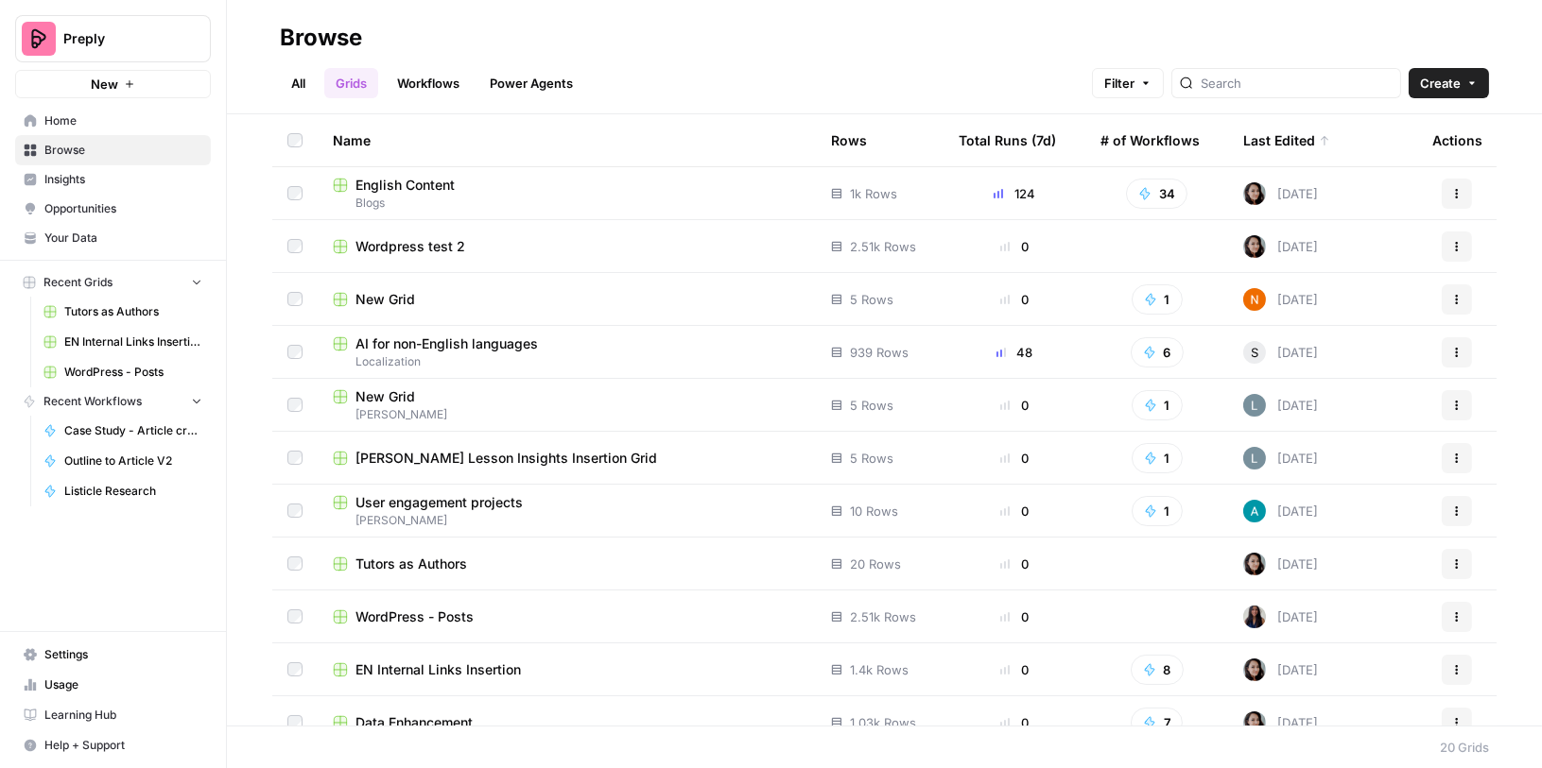
click at [484, 250] on div "Wordpress test 2" at bounding box center [567, 246] width 468 height 19
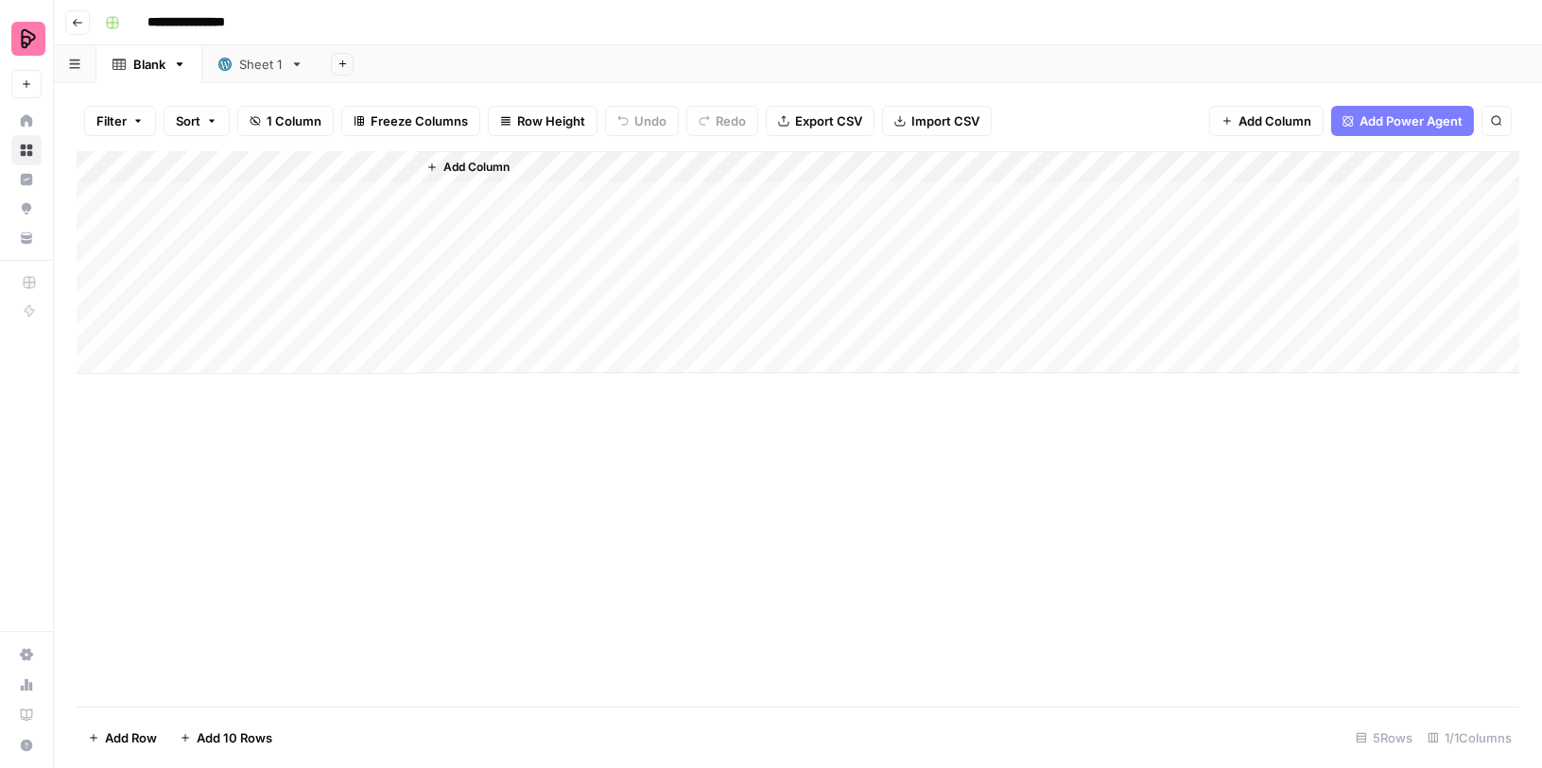
click at [275, 66] on div "Sheet 1" at bounding box center [260, 64] width 43 height 19
click at [239, 191] on div "Add Column" at bounding box center [798, 429] width 1442 height 557
click at [345, 64] on button "Add Sheet" at bounding box center [342, 64] width 23 height 23
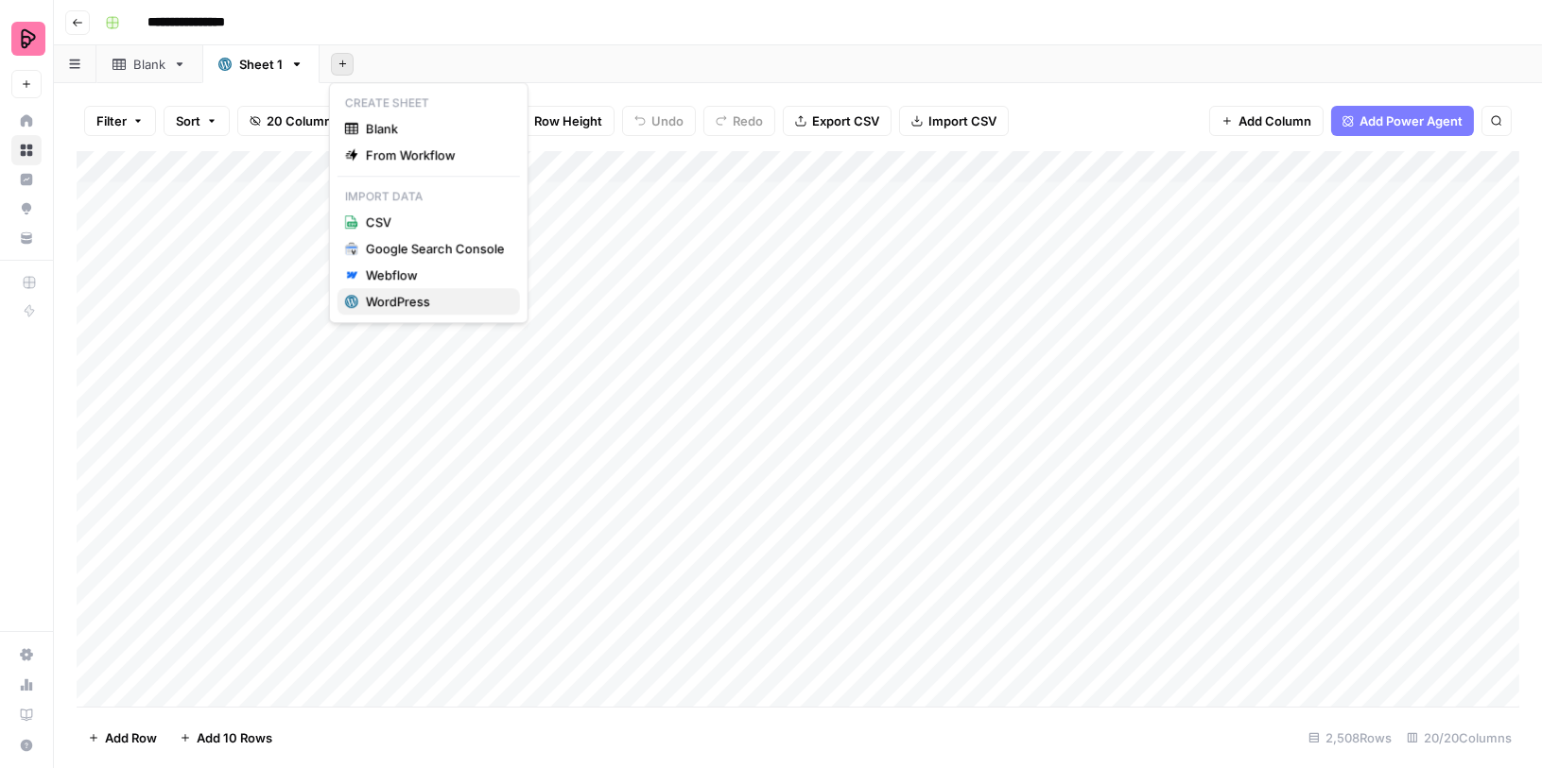
click at [395, 302] on div "WordPress" at bounding box center [435, 301] width 139 height 19
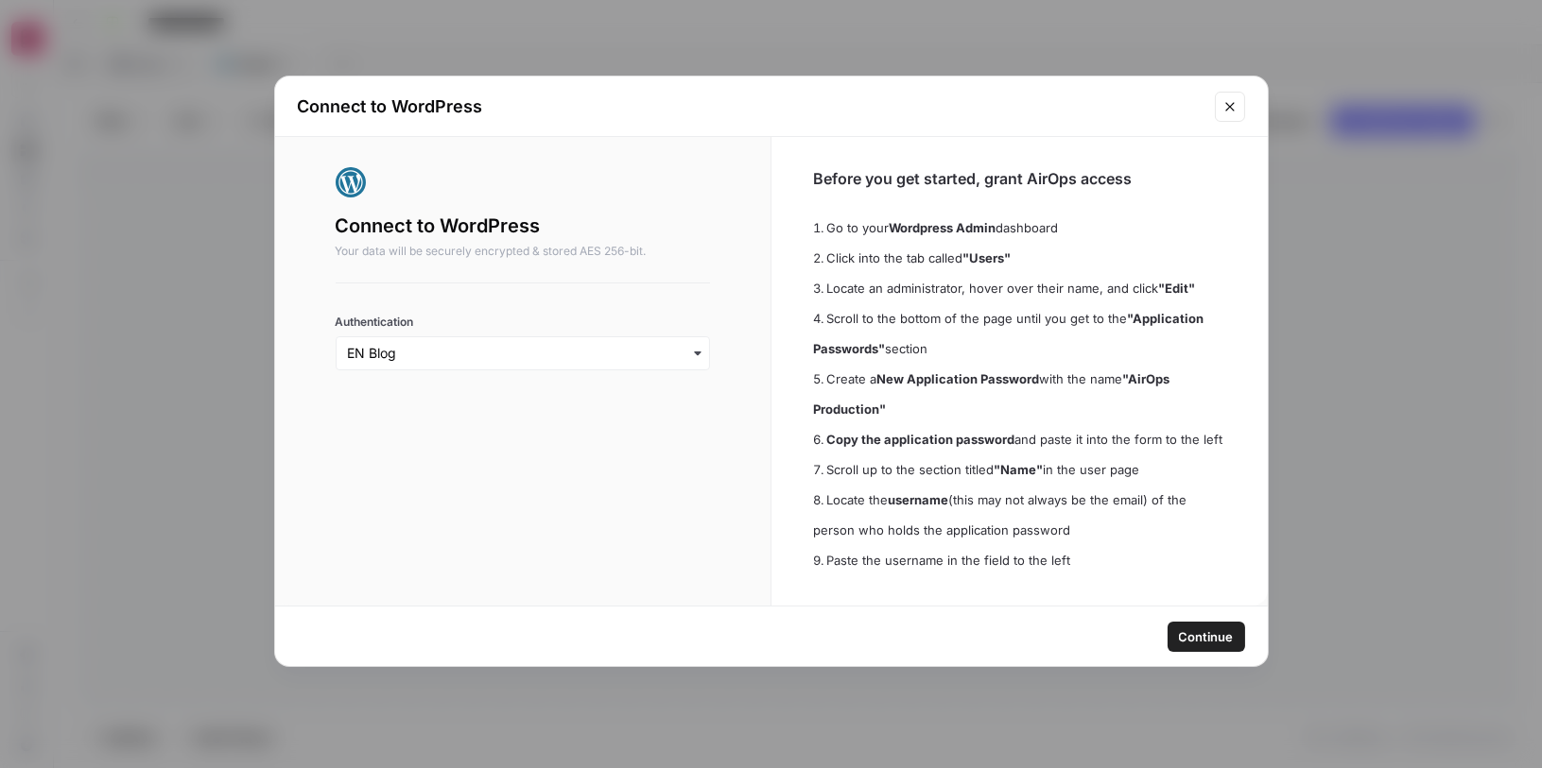
click at [1196, 632] on span "Continue" at bounding box center [1206, 637] width 55 height 19
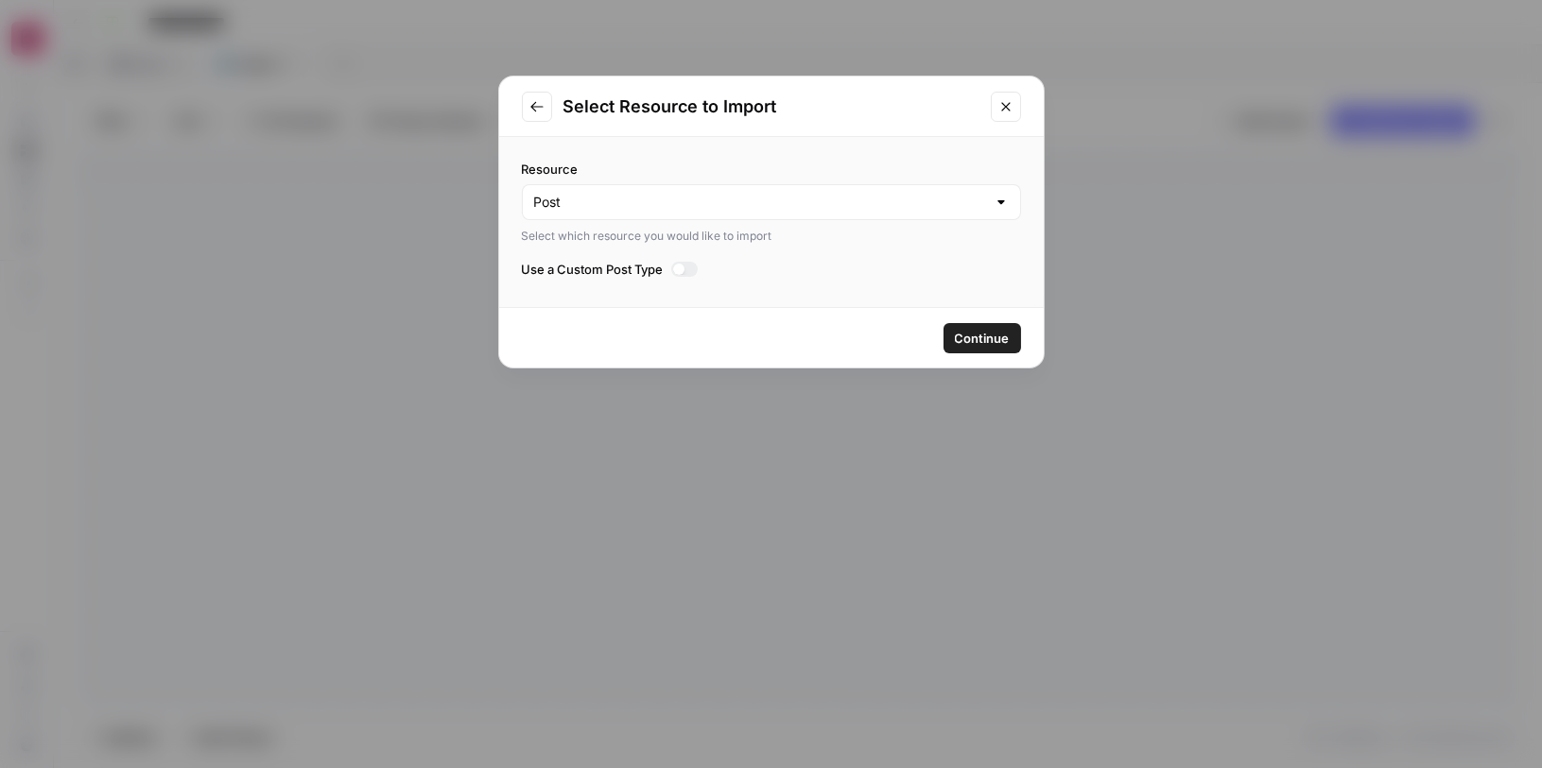
click at [988, 330] on span "Continue" at bounding box center [982, 338] width 55 height 19
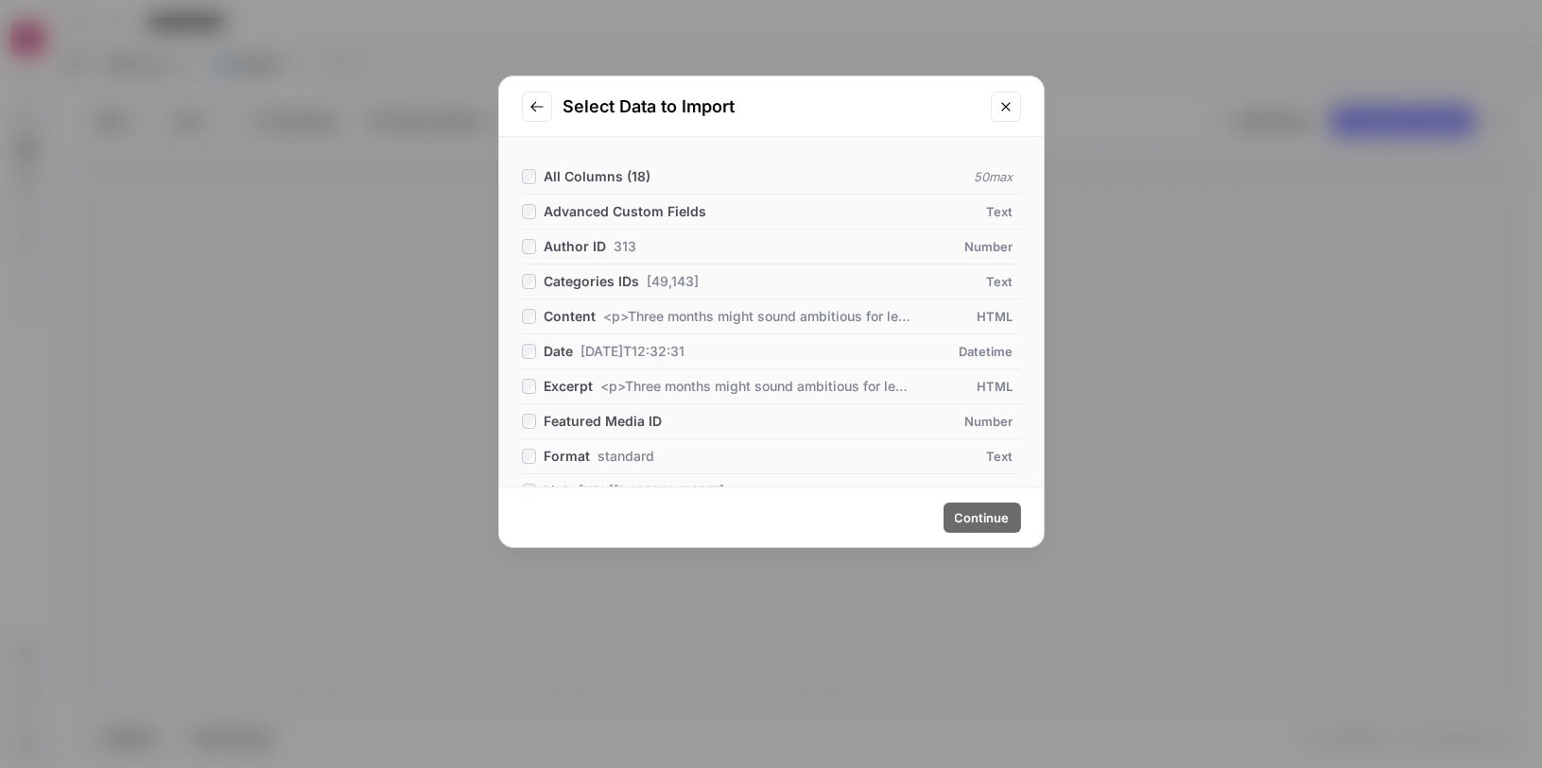
click at [1008, 103] on icon "Close modal" at bounding box center [1005, 106] width 9 height 9
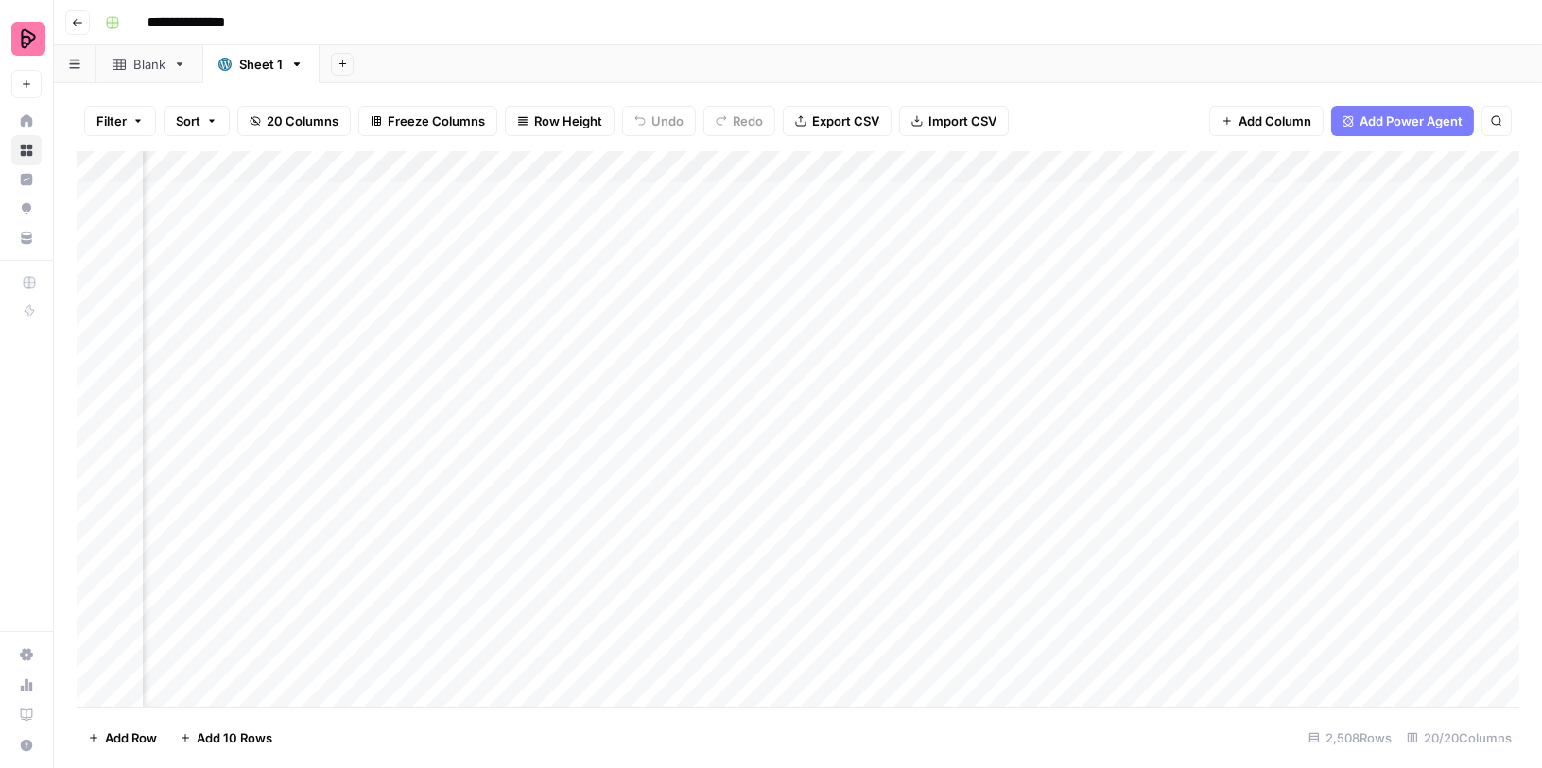
scroll to position [0, 3120]
click at [805, 189] on div "Add Column" at bounding box center [798, 429] width 1442 height 557
click at [739, 201] on div "Add Column" at bounding box center [798, 429] width 1442 height 557
click at [739, 201] on textarea at bounding box center [790, 199] width 302 height 26
click at [753, 348] on div "Add Column" at bounding box center [798, 429] width 1442 height 557
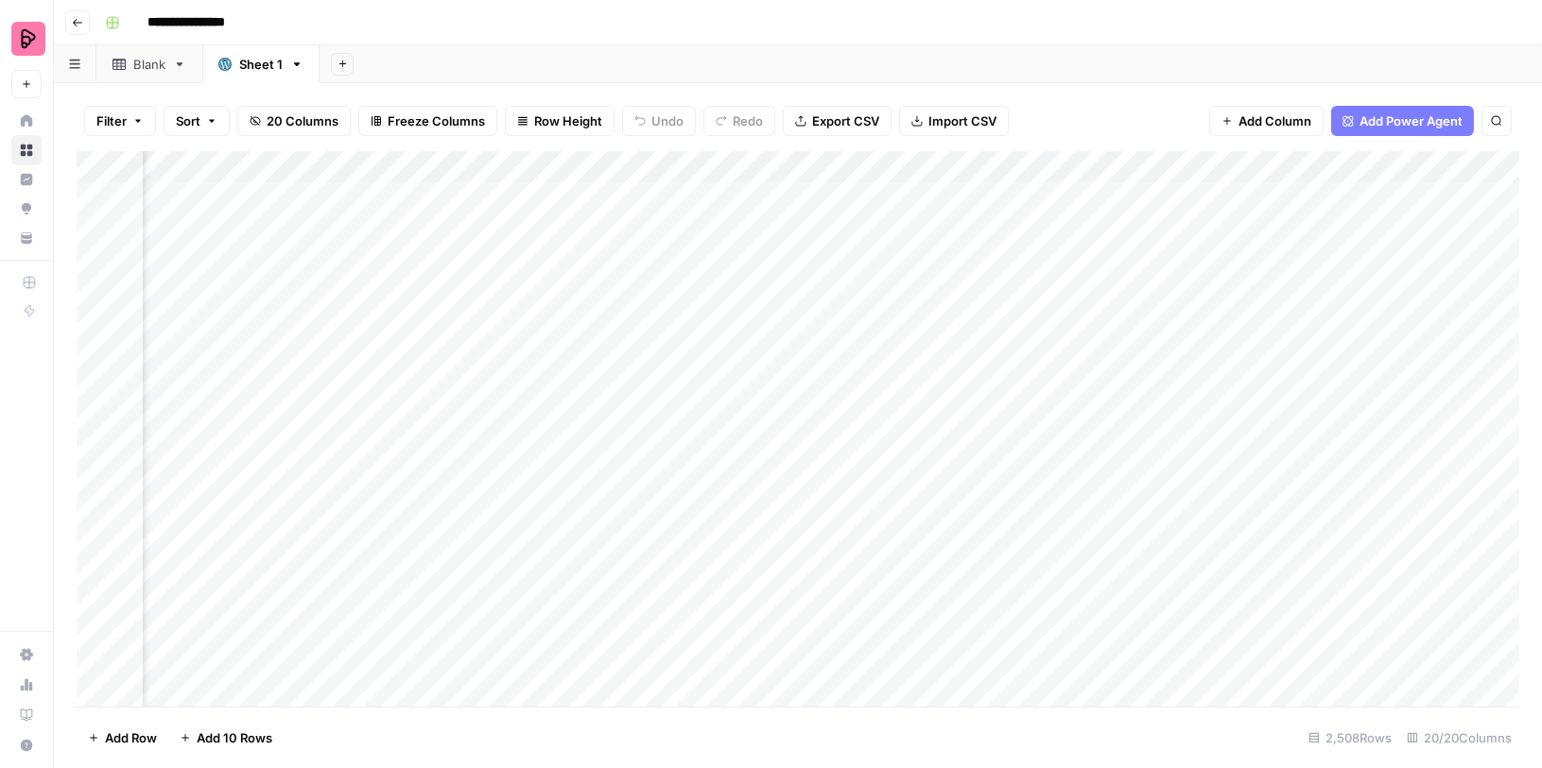
scroll to position [0, 3163]
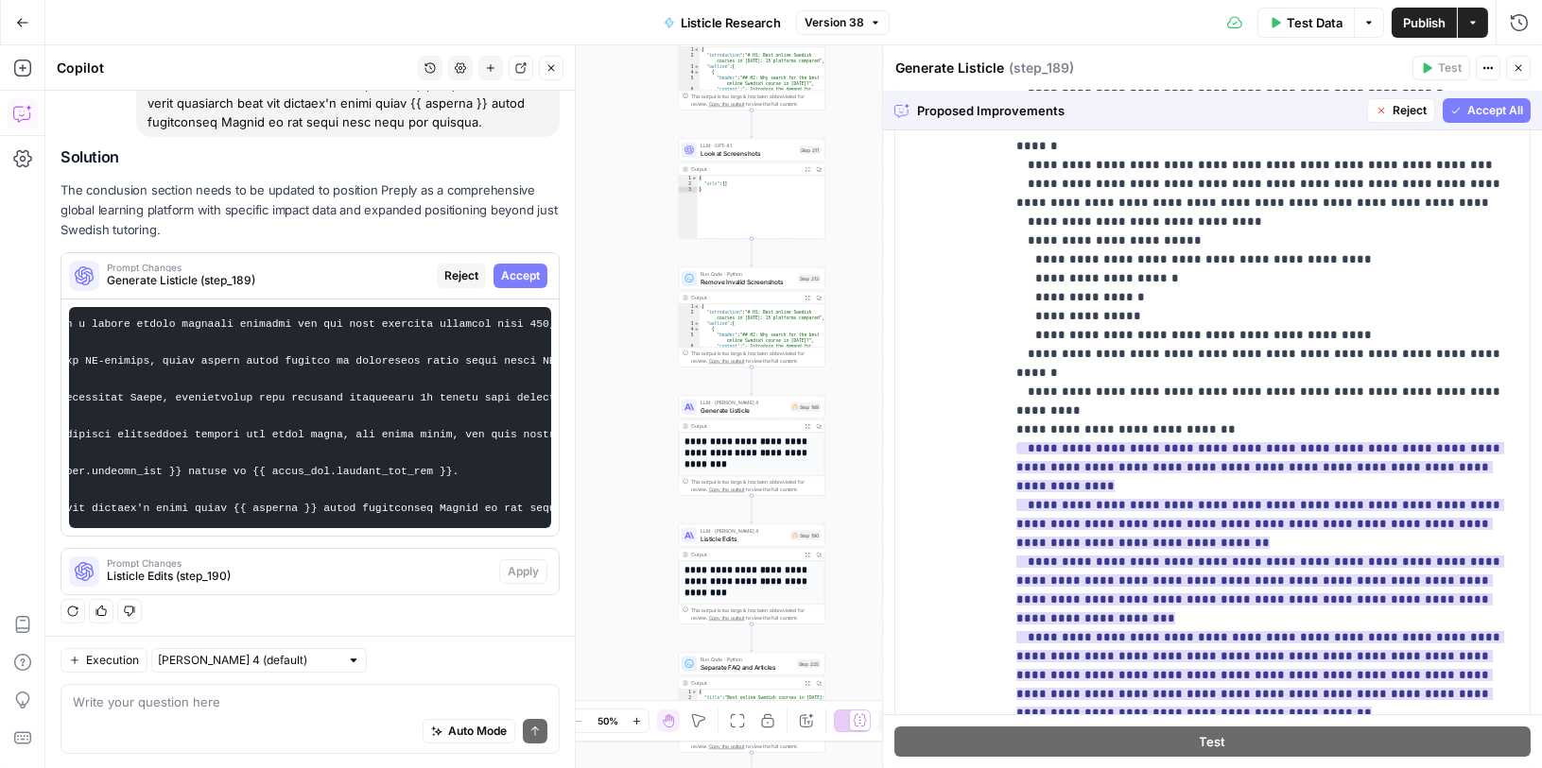
scroll to position [1869, 0]
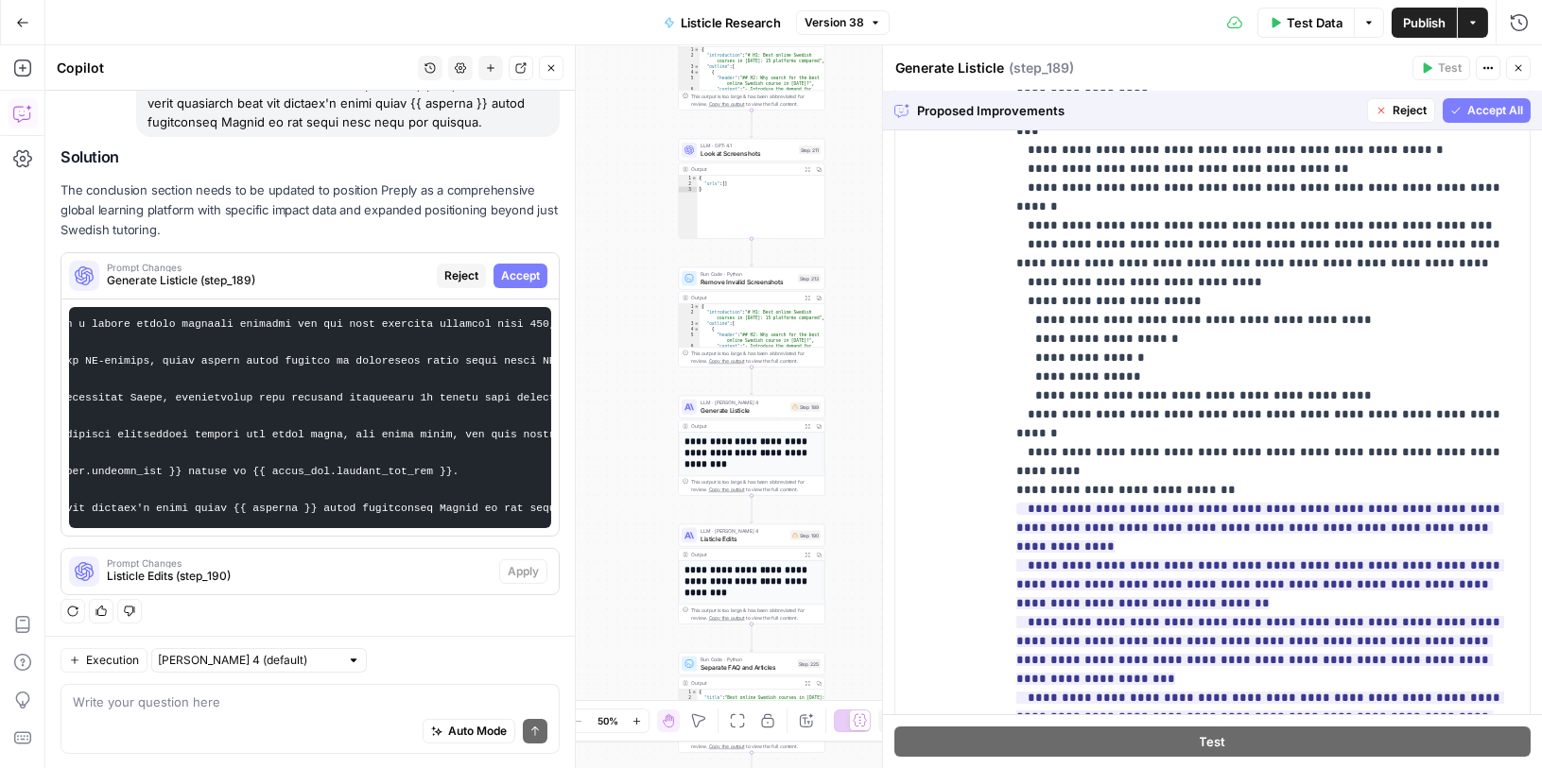
drag, startPoint x: 1496, startPoint y: 114, endPoint x: 1478, endPoint y: 99, distance: 23.5
click at [1496, 114] on span "Accept All" at bounding box center [1495, 110] width 56 height 17
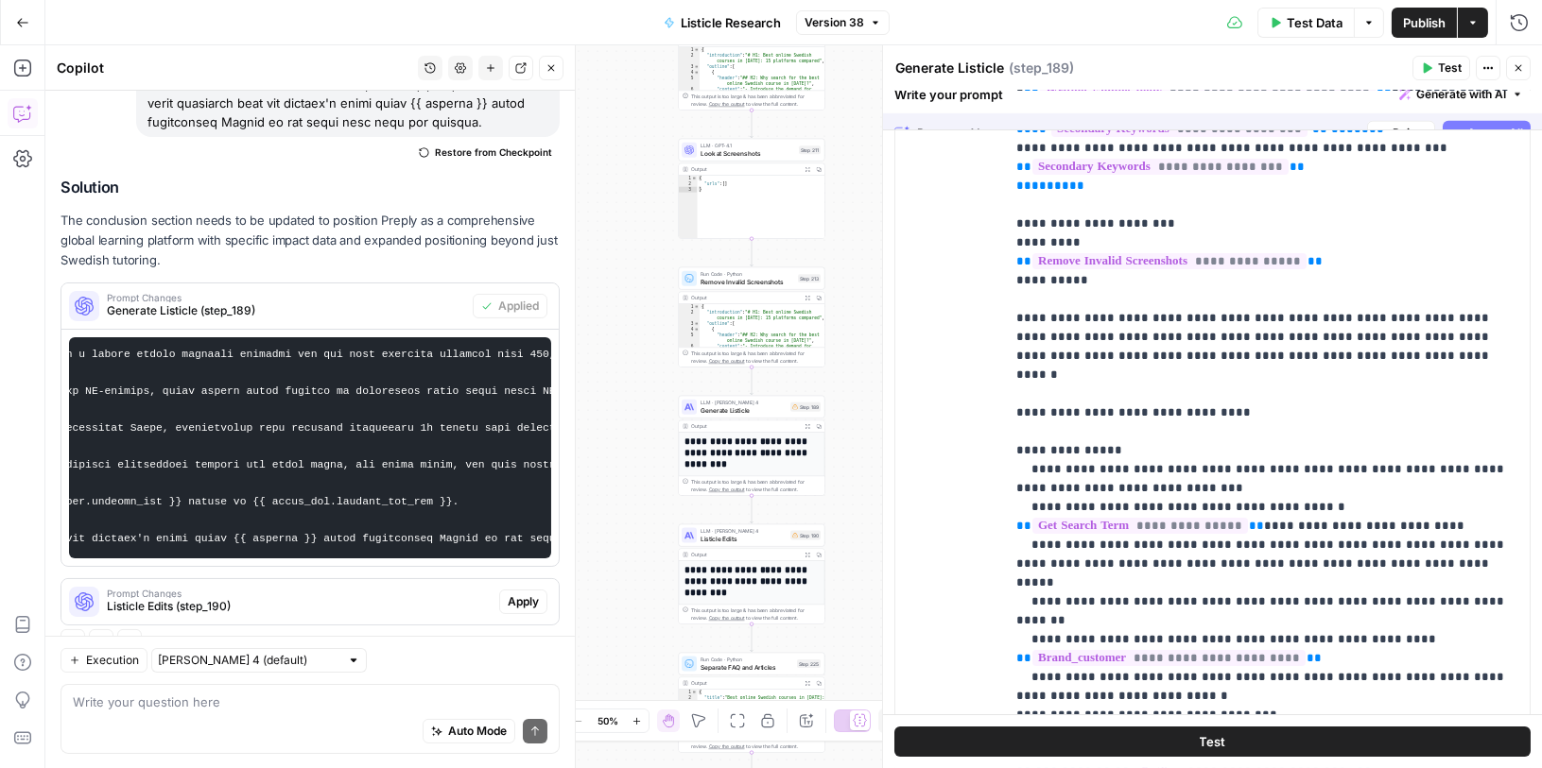
scroll to position [0, 0]
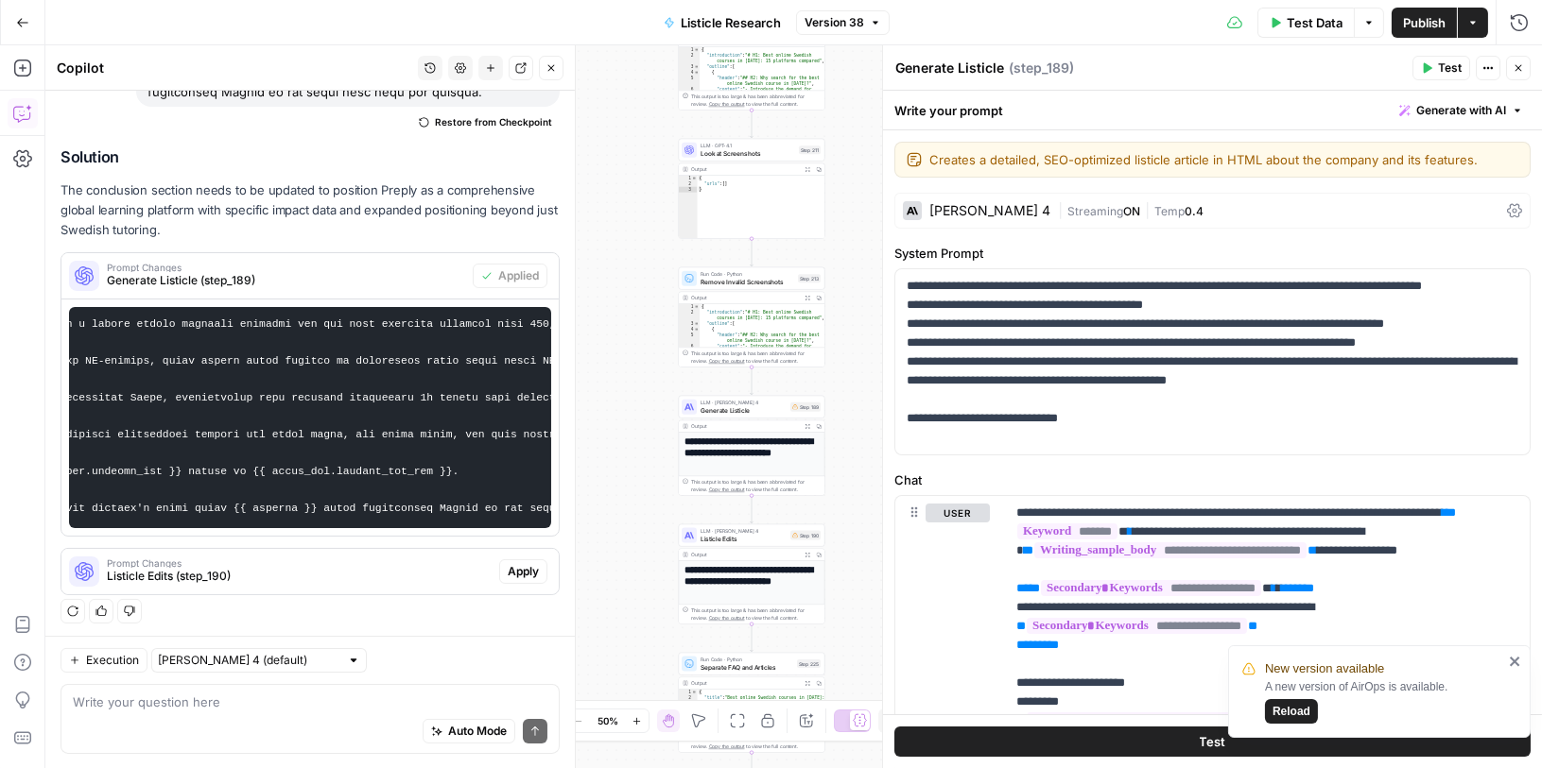
click at [1424, 26] on span "Publish" at bounding box center [1424, 22] width 43 height 19
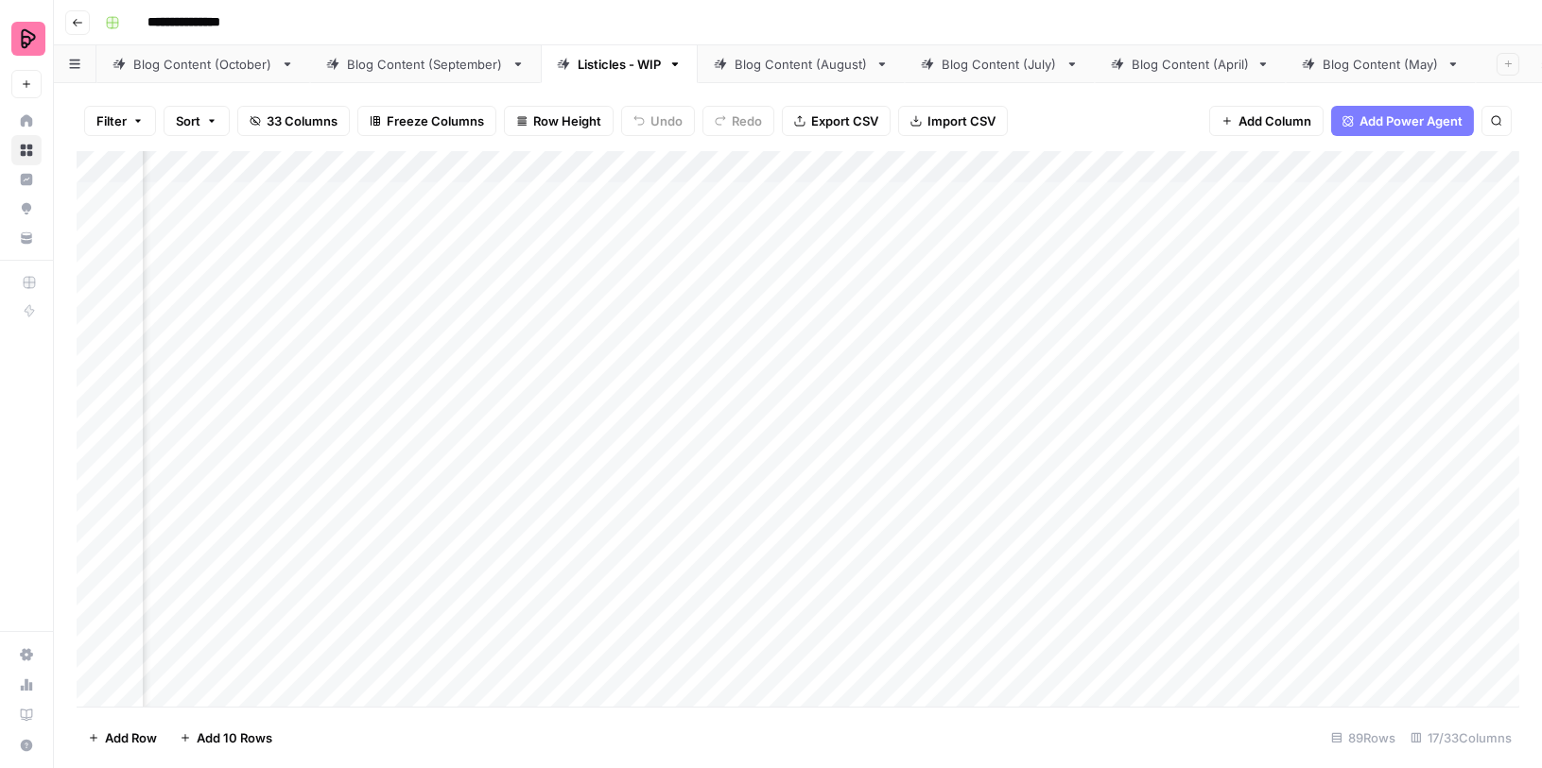
scroll to position [0, 594]
click at [478, 439] on div "Add Column" at bounding box center [798, 429] width 1442 height 557
click at [1285, 716] on span "Reload" at bounding box center [1291, 711] width 38 height 17
click at [424, 69] on div "Blog Content (September)" at bounding box center [425, 64] width 157 height 19
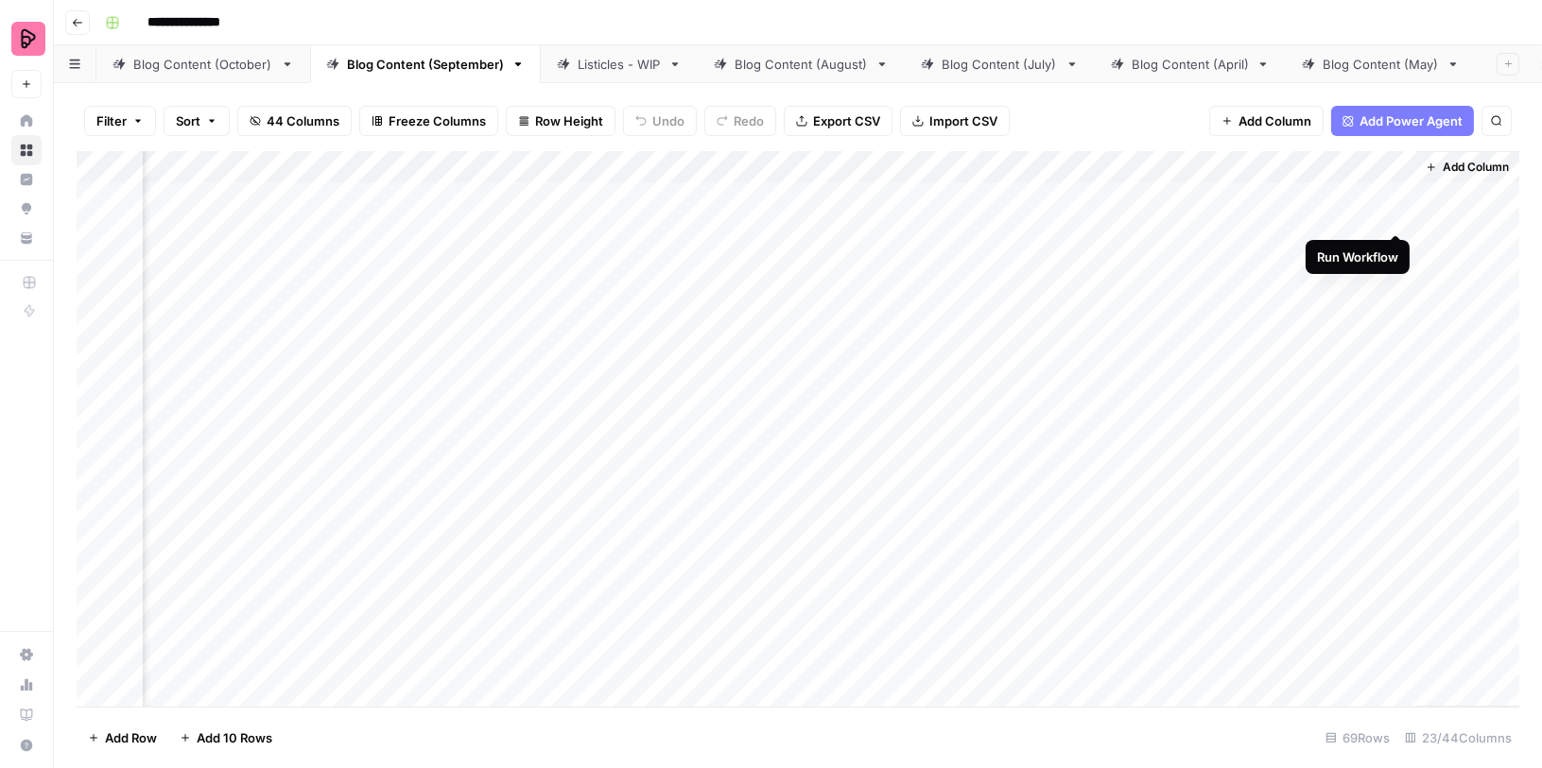
click at [1397, 198] on div "Add Column" at bounding box center [798, 429] width 1442 height 557
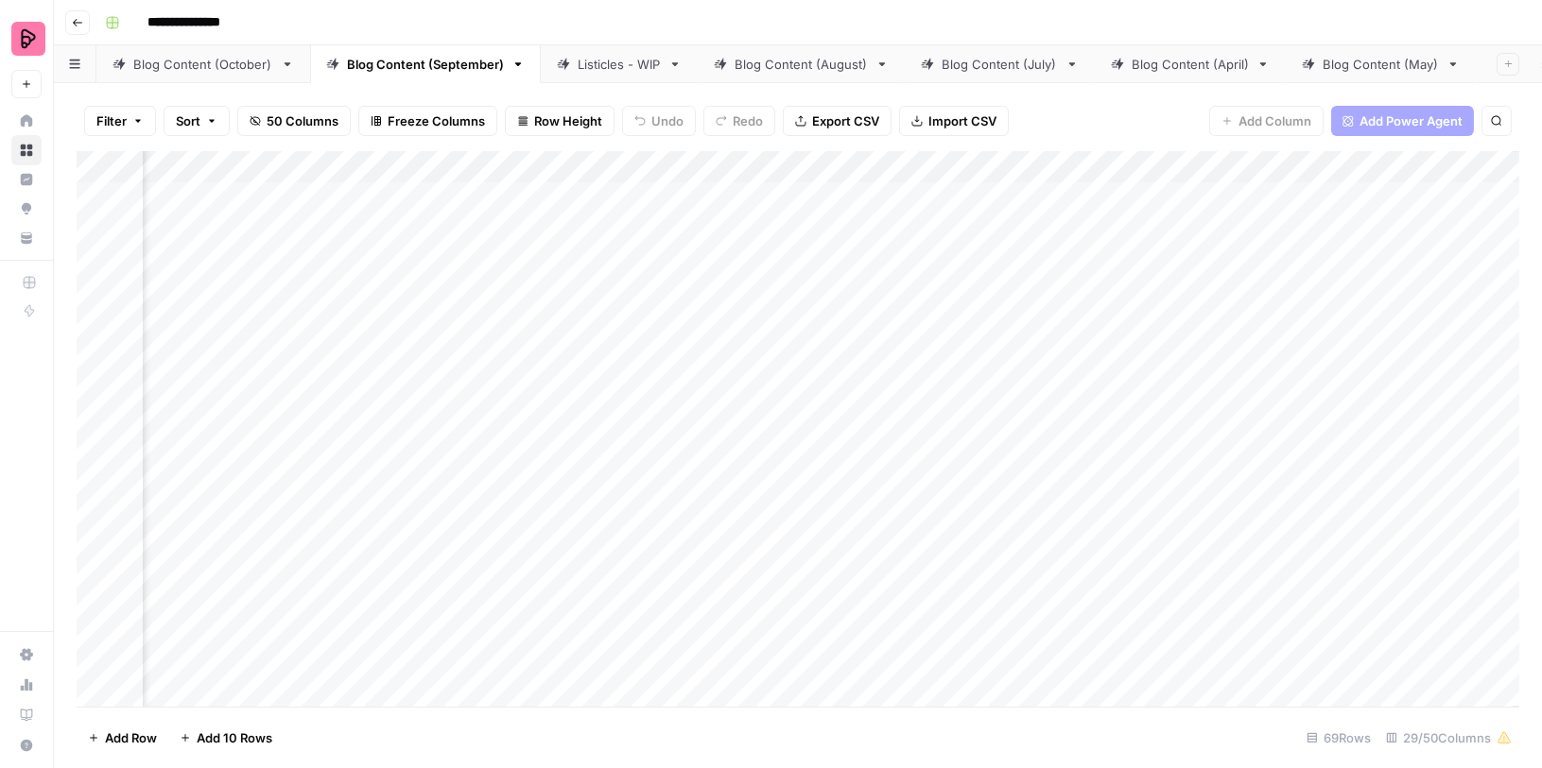
scroll to position [0, 3691]
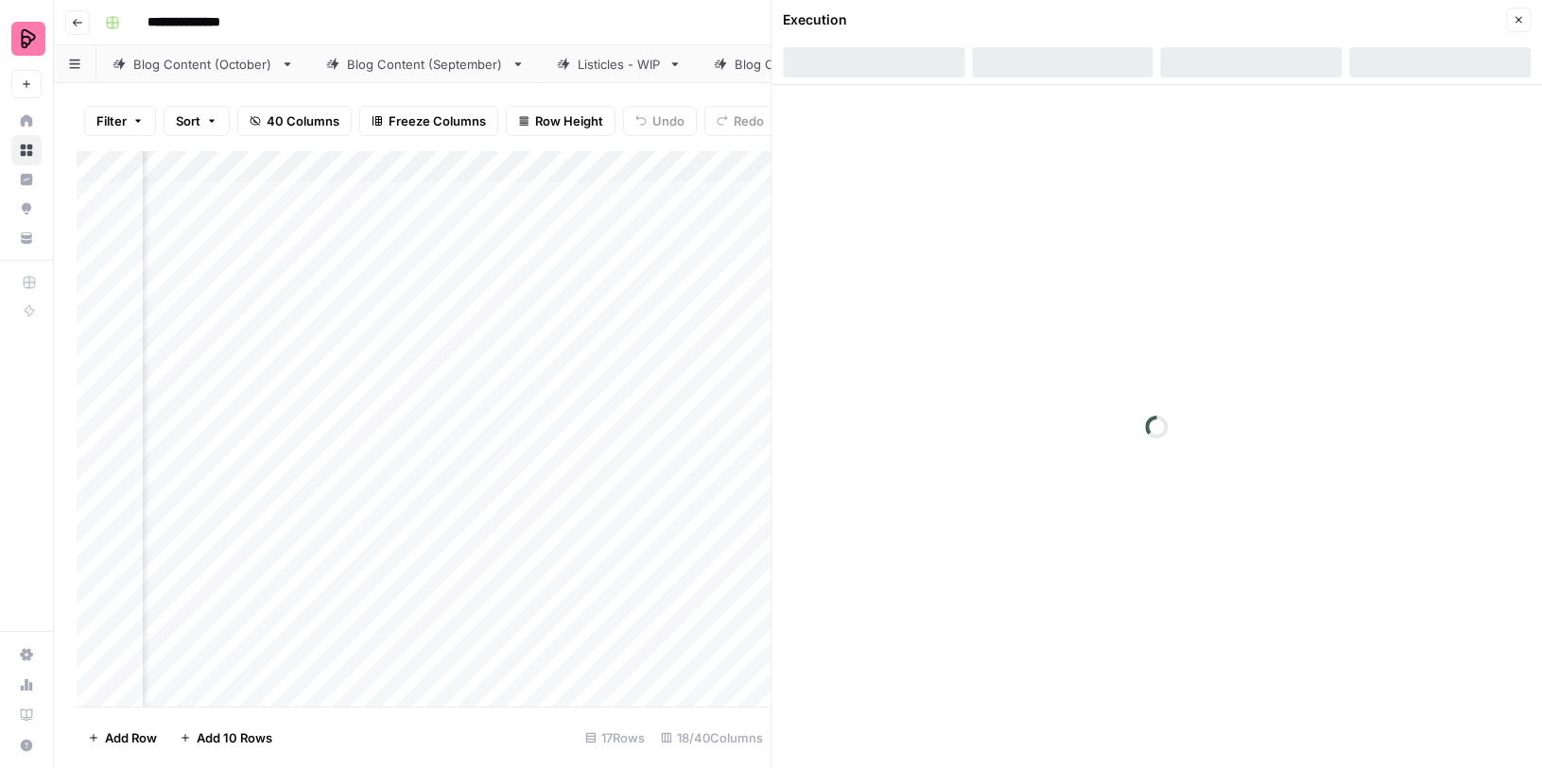
scroll to position [0, 264]
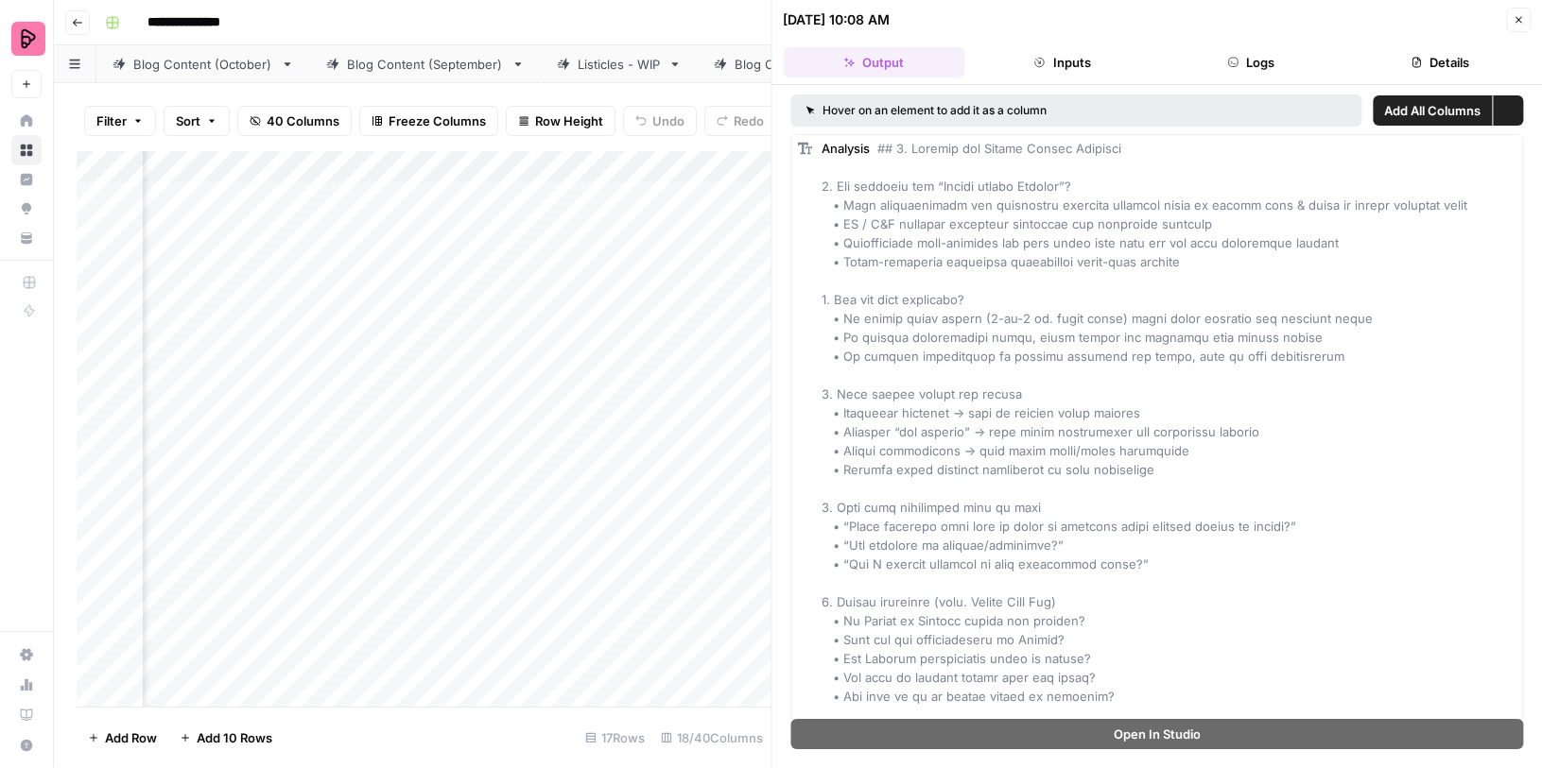
click at [1525, 15] on button "Close" at bounding box center [1518, 20] width 25 height 25
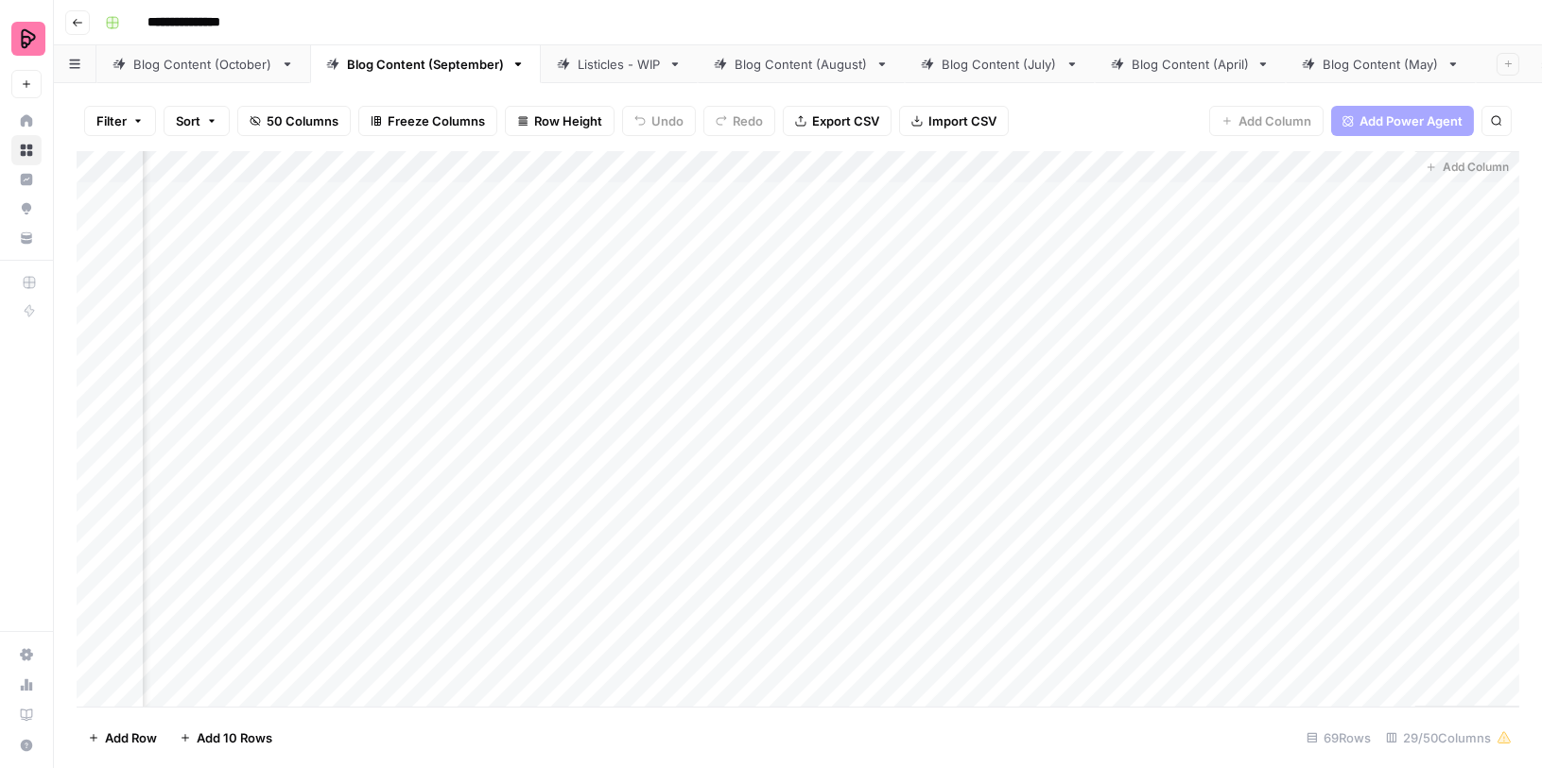
scroll to position [0, 3682]
click at [355, 194] on div "Add Column" at bounding box center [798, 429] width 1442 height 557
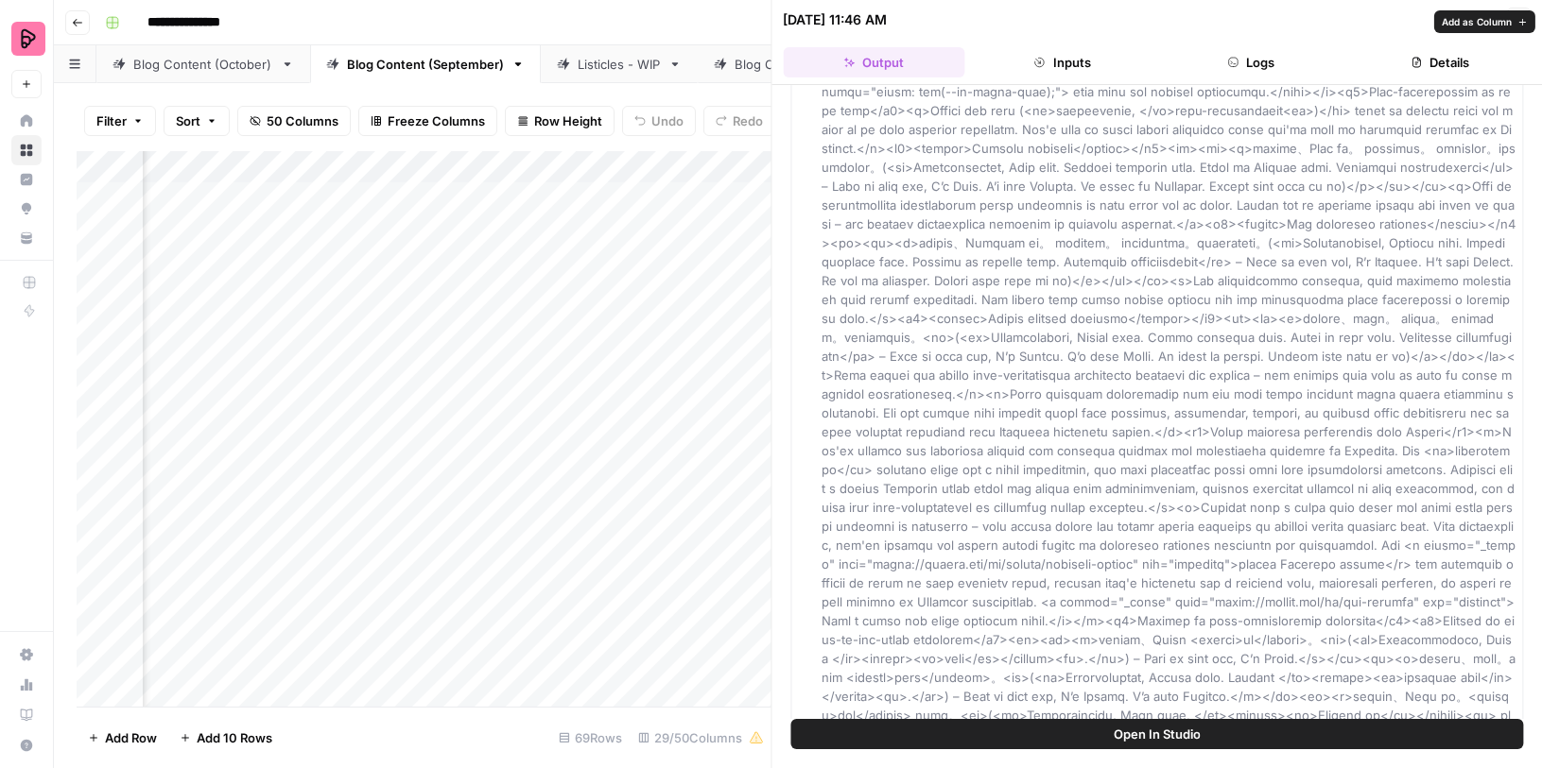
scroll to position [7081, 0]
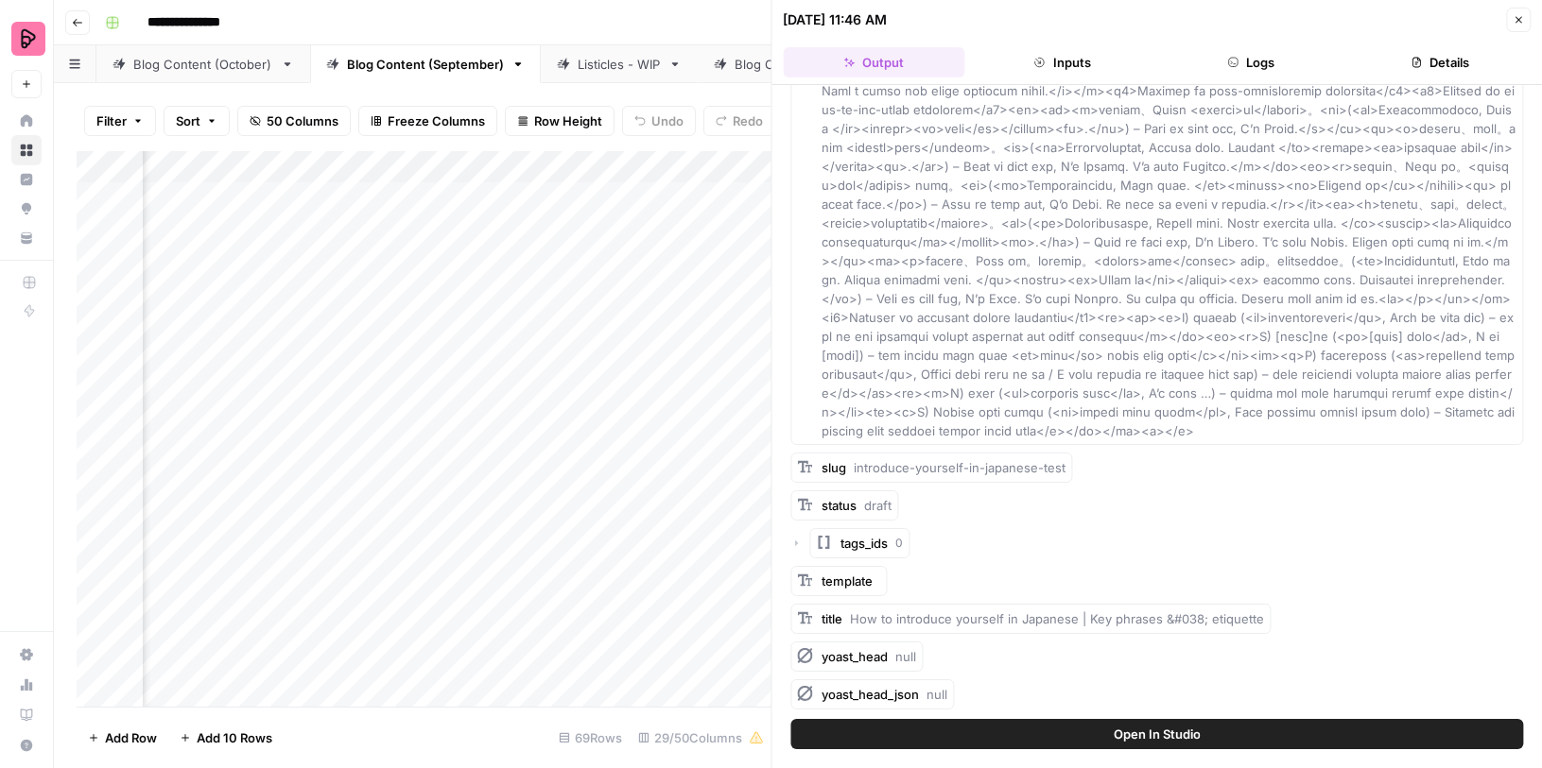
click at [584, 61] on div "Listicles - WIP" at bounding box center [618, 64] width 83 height 19
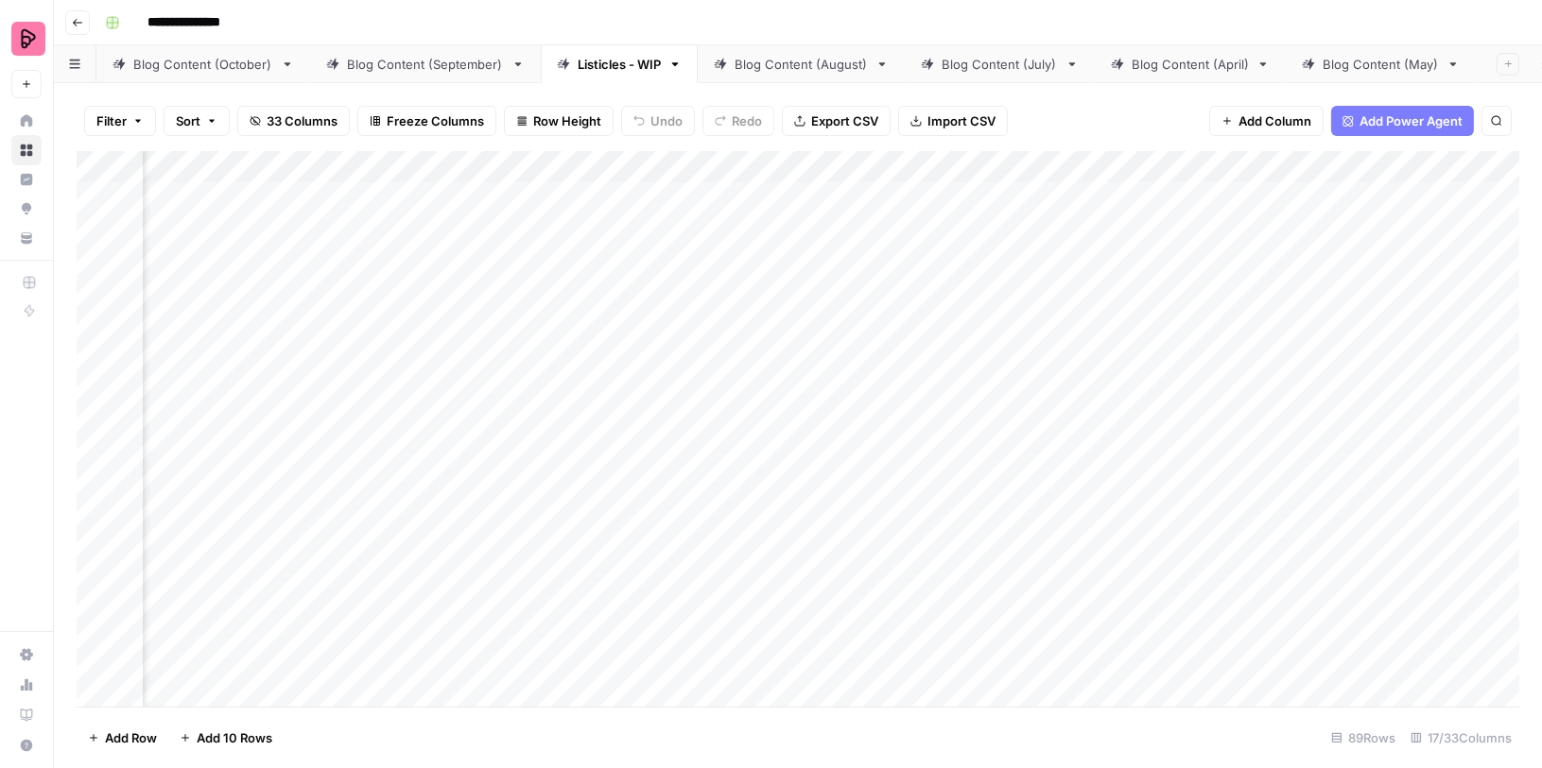
scroll to position [0, 725]
click at [737, 164] on div "Add Column" at bounding box center [798, 429] width 1442 height 557
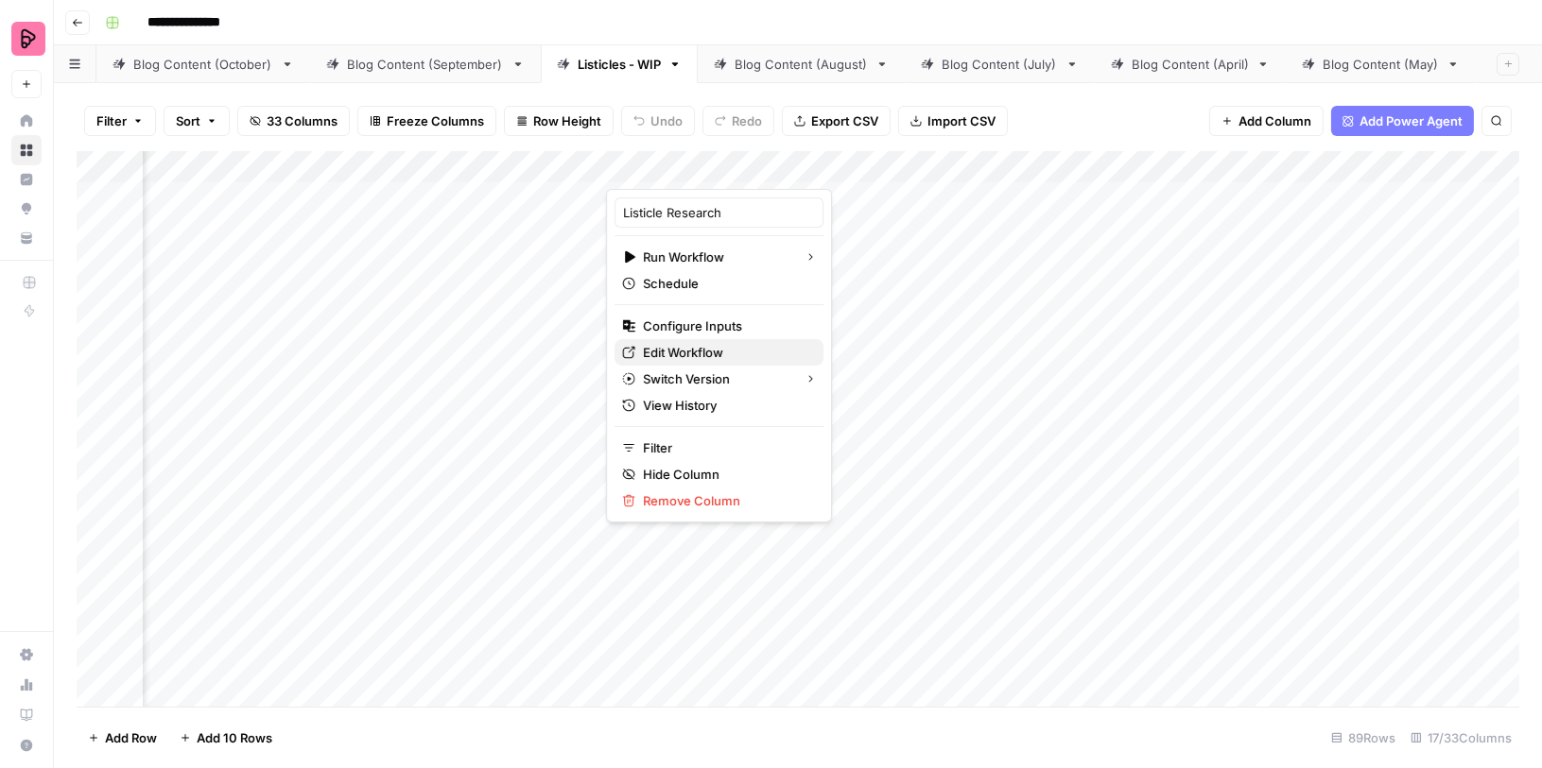
click at [693, 345] on span "Edit Workflow" at bounding box center [725, 352] width 165 height 19
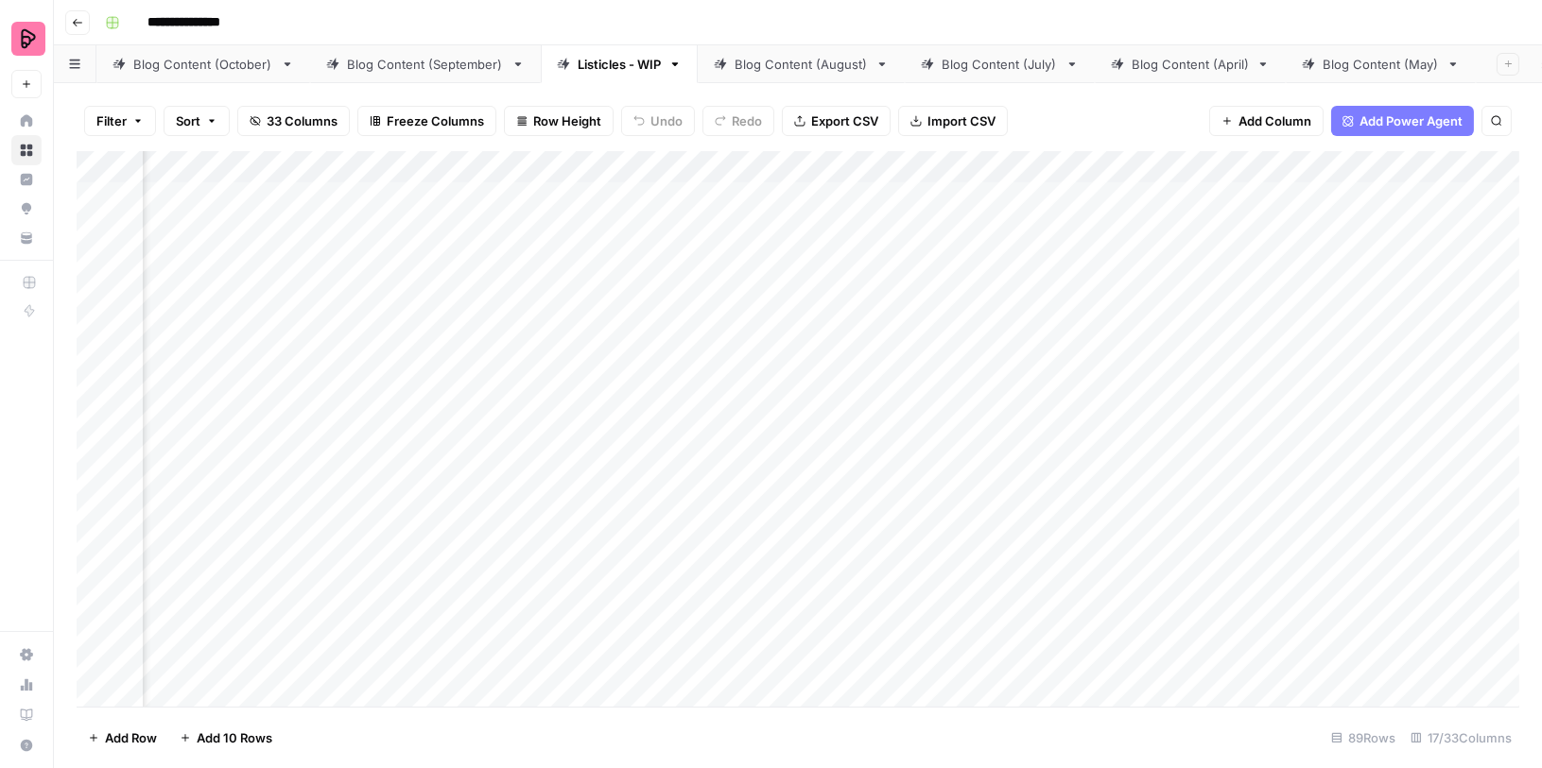
click at [1128, 210] on div "Add Column" at bounding box center [798, 429] width 1442 height 557
click at [1031, 354] on div "Add Column" at bounding box center [798, 429] width 1442 height 557
click at [734, 161] on div "Add Column" at bounding box center [798, 429] width 1442 height 557
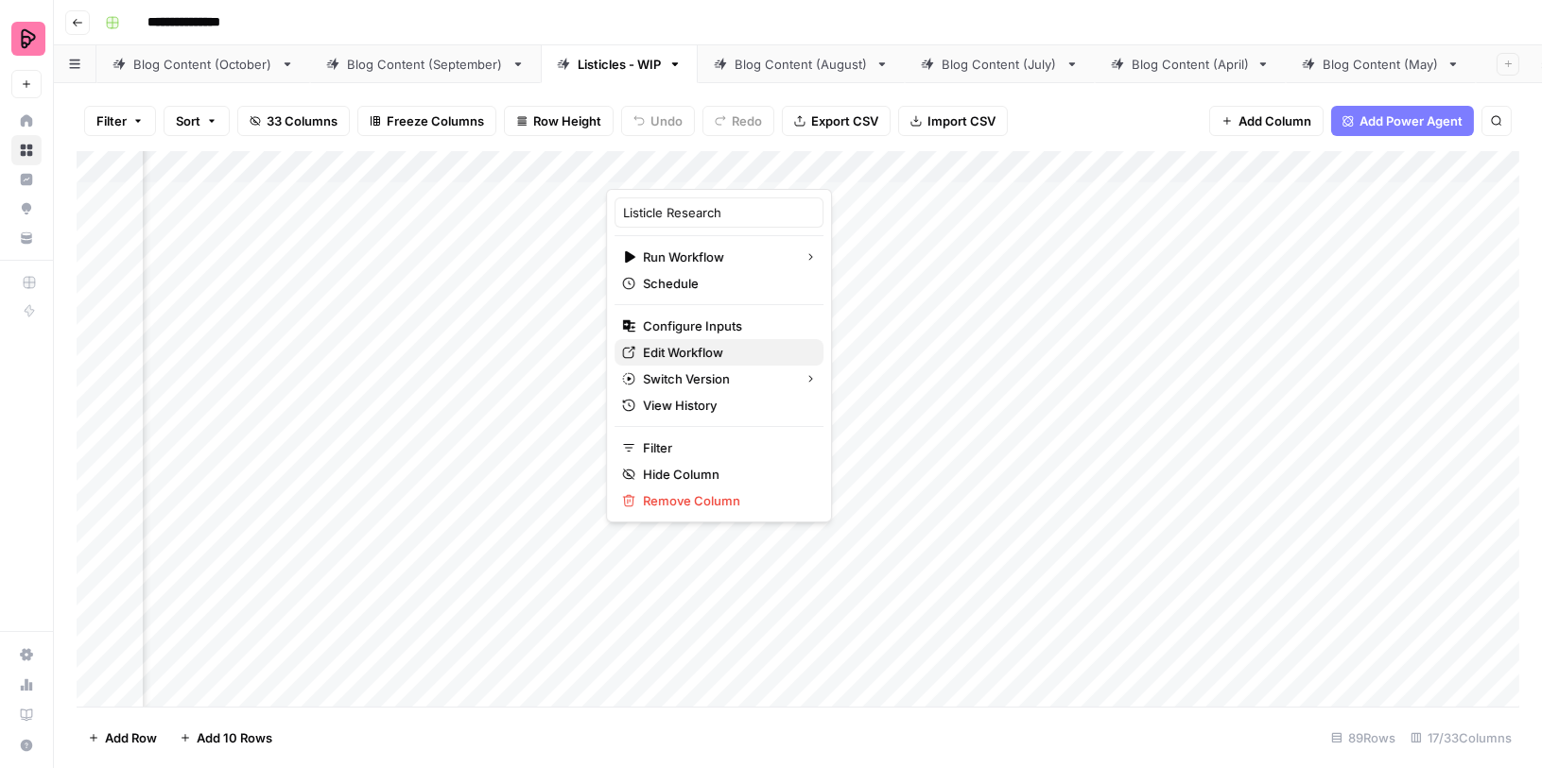
click at [655, 343] on span "Edit Workflow" at bounding box center [725, 352] width 165 height 19
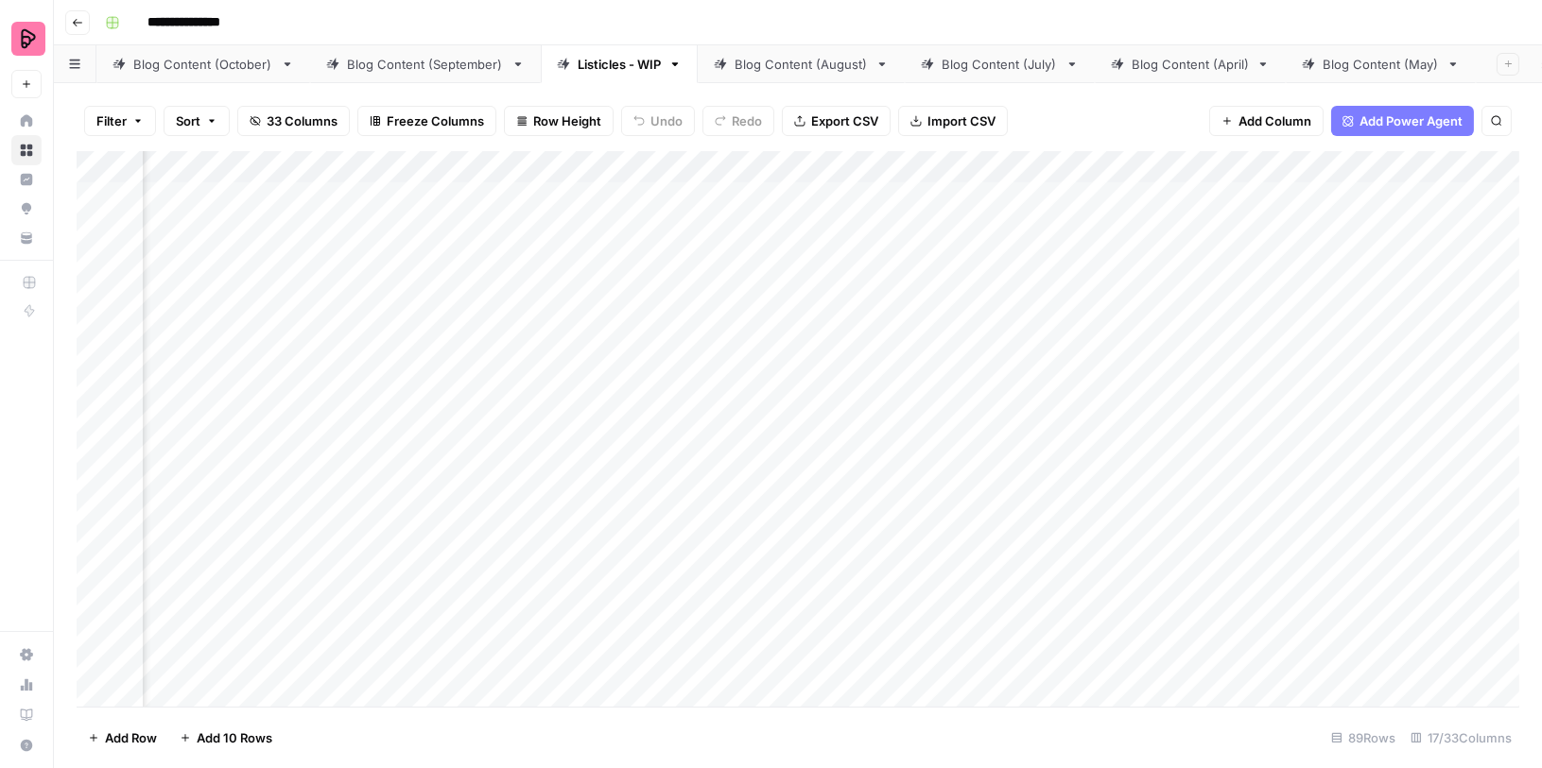
click at [1196, 201] on div "Add Column" at bounding box center [798, 429] width 1442 height 557
click at [1193, 201] on div "Add Column" at bounding box center [798, 429] width 1442 height 557
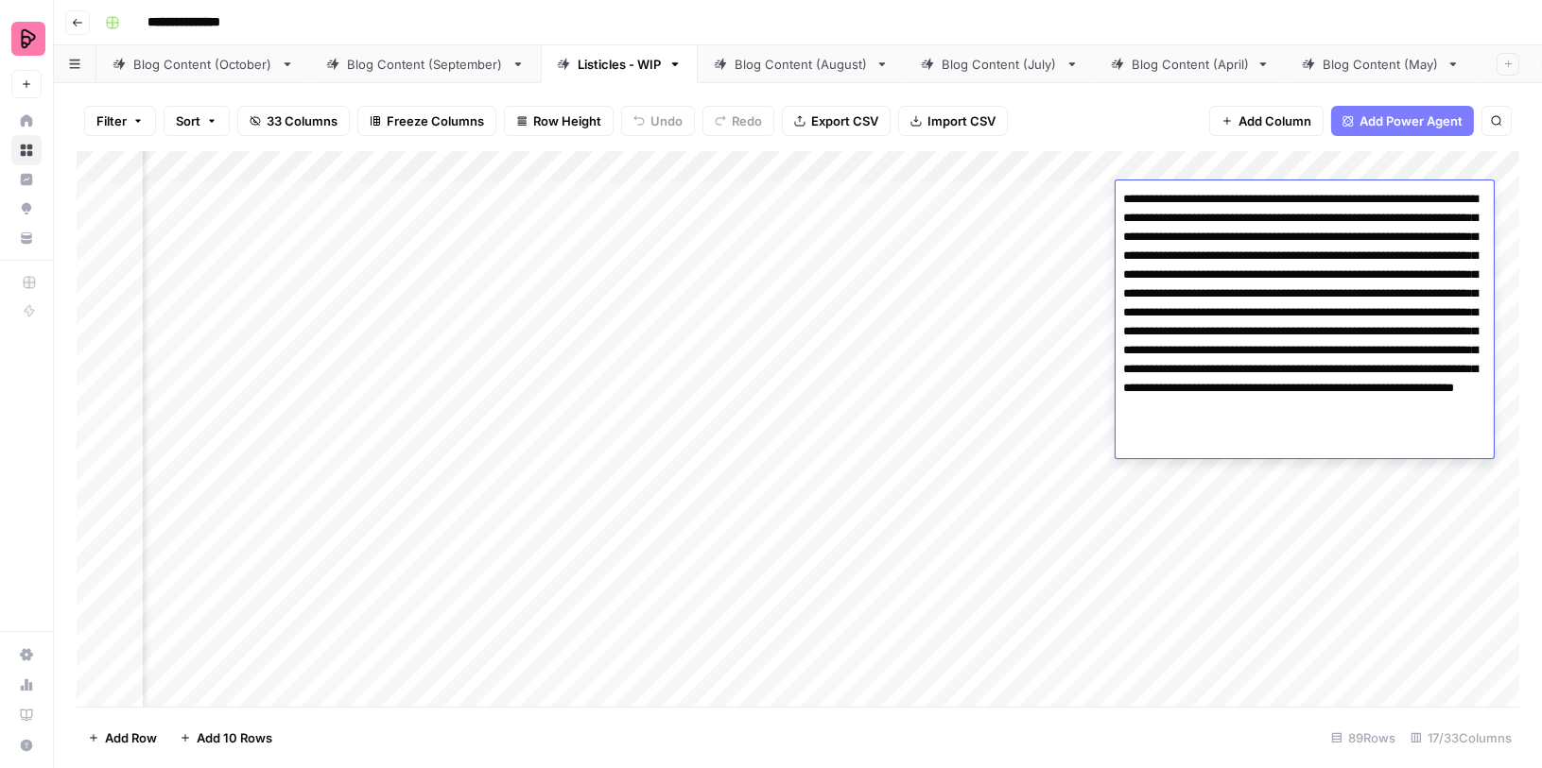
drag, startPoint x: 1125, startPoint y: 195, endPoint x: 1472, endPoint y: 458, distance: 435.7
click at [1472, 458] on body "**********" at bounding box center [771, 384] width 1542 height 768
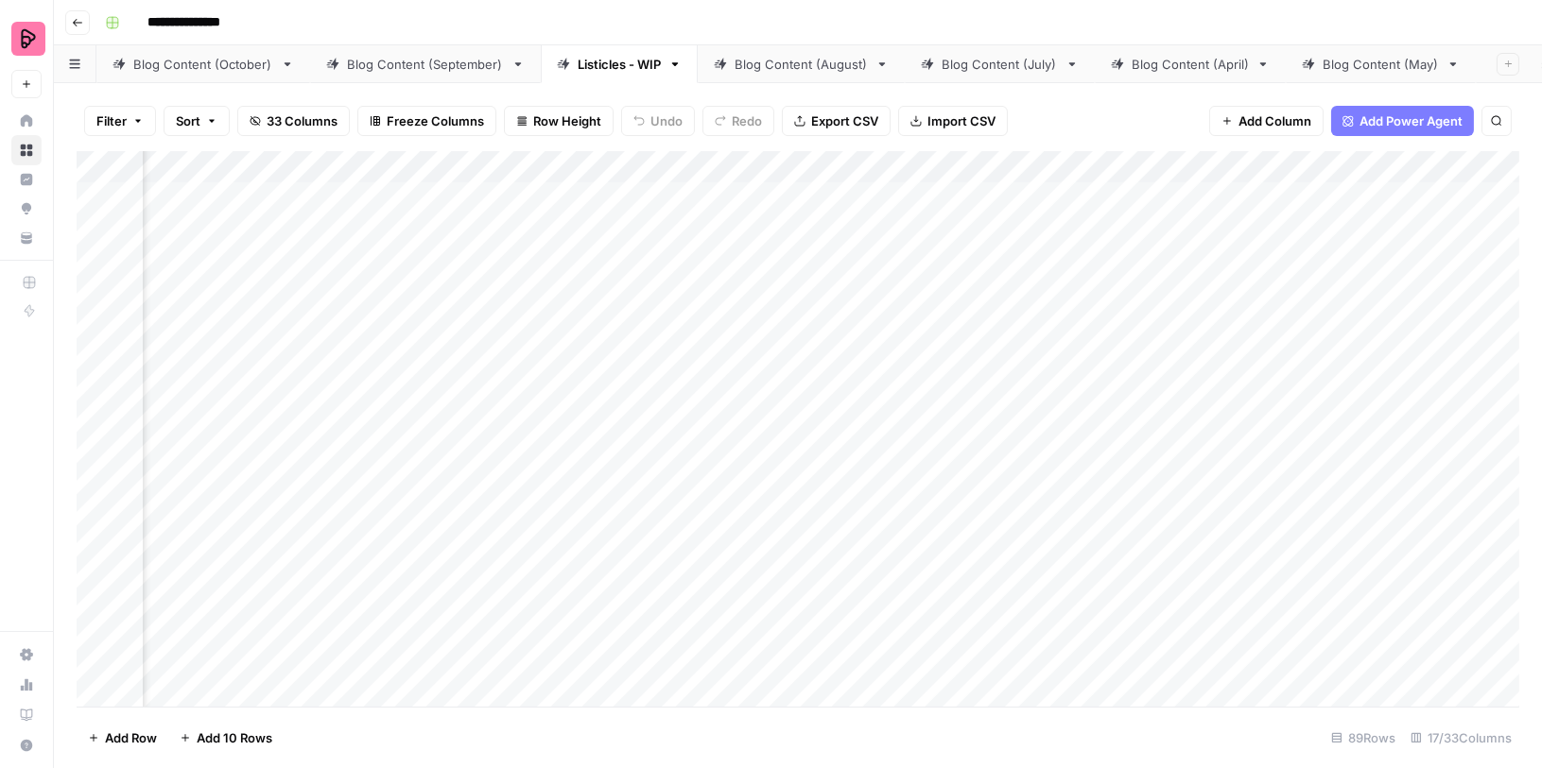
click at [1046, 373] on div "Add Column" at bounding box center [798, 429] width 1442 height 557
click at [1193, 242] on div "Add Column" at bounding box center [798, 429] width 1442 height 557
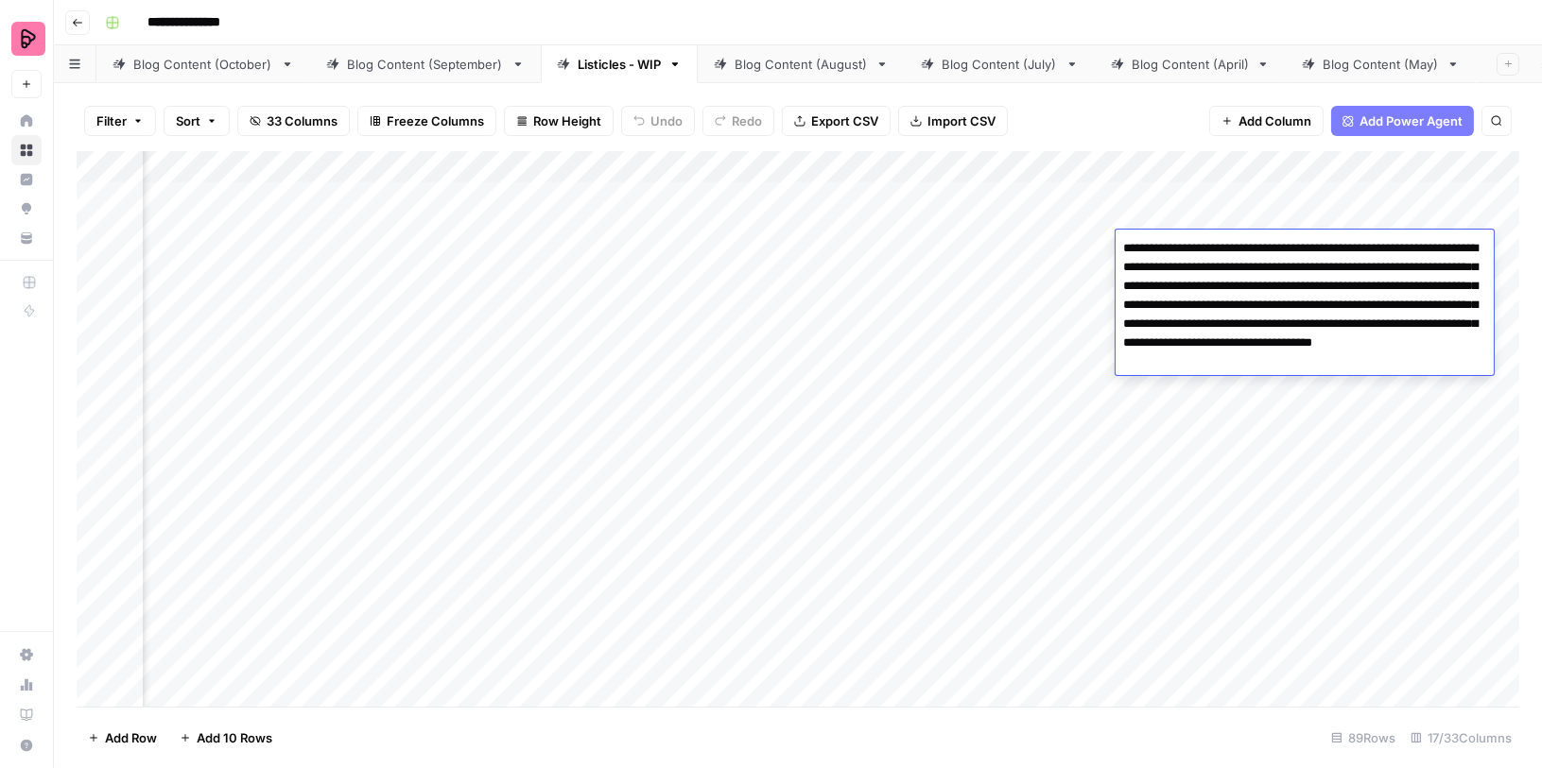
drag, startPoint x: 1353, startPoint y: 246, endPoint x: 1230, endPoint y: 267, distance: 125.5
click at [1230, 267] on textarea "**********" at bounding box center [1304, 305] width 378 height 140
drag, startPoint x: 1233, startPoint y: 267, endPoint x: 1281, endPoint y: 353, distance: 98.1
click at [1281, 353] on textarea "**********" at bounding box center [1304, 305] width 378 height 140
click at [1277, 320] on textarea "**********" at bounding box center [1304, 305] width 378 height 140
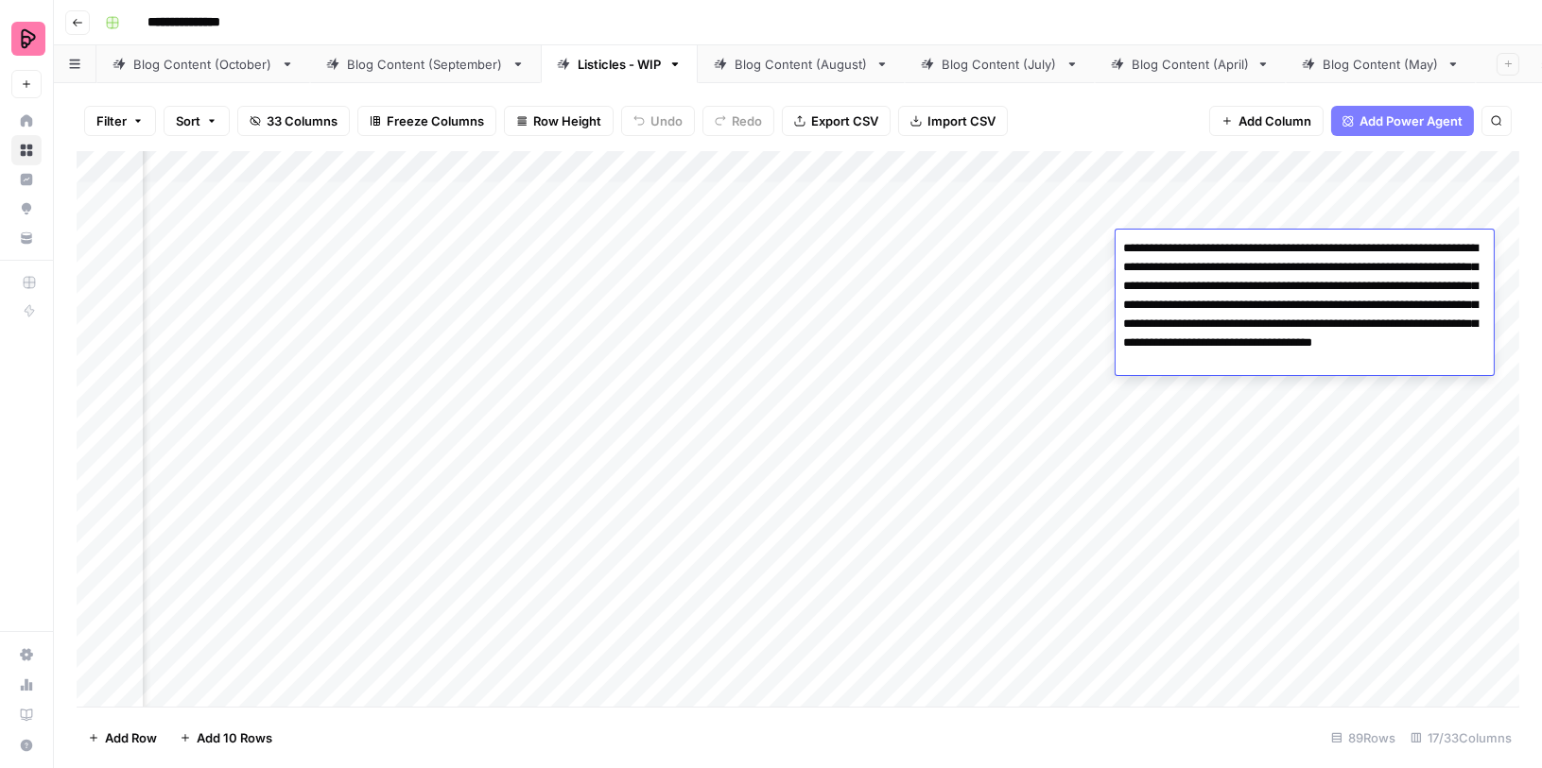
drag, startPoint x: 1192, startPoint y: 342, endPoint x: 1208, endPoint y: 359, distance: 23.4
click at [1208, 359] on textarea "**********" at bounding box center [1304, 305] width 378 height 140
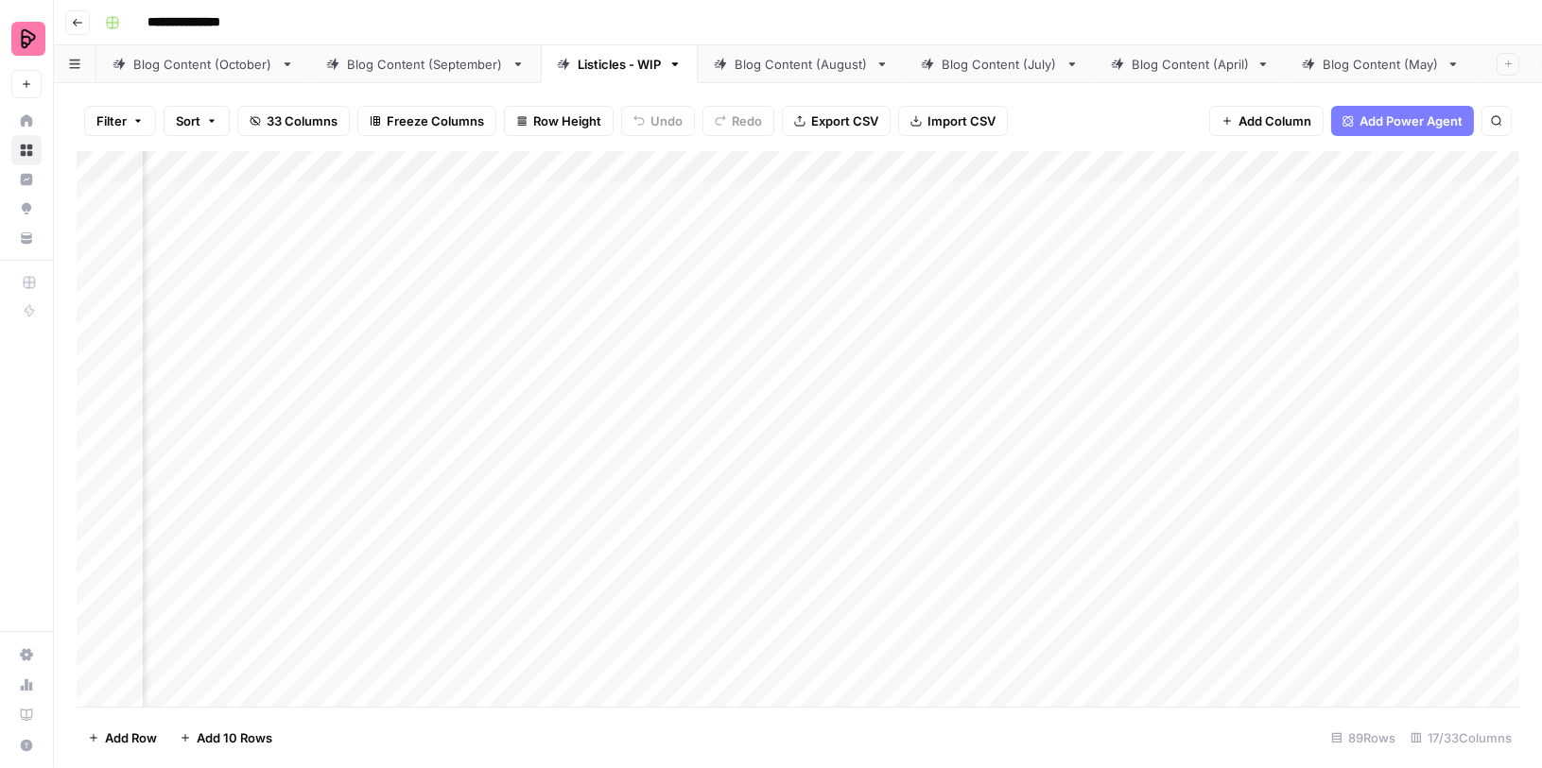
click at [1054, 344] on div "Add Column" at bounding box center [798, 429] width 1442 height 557
click at [1178, 266] on div "Add Column" at bounding box center [798, 429] width 1442 height 557
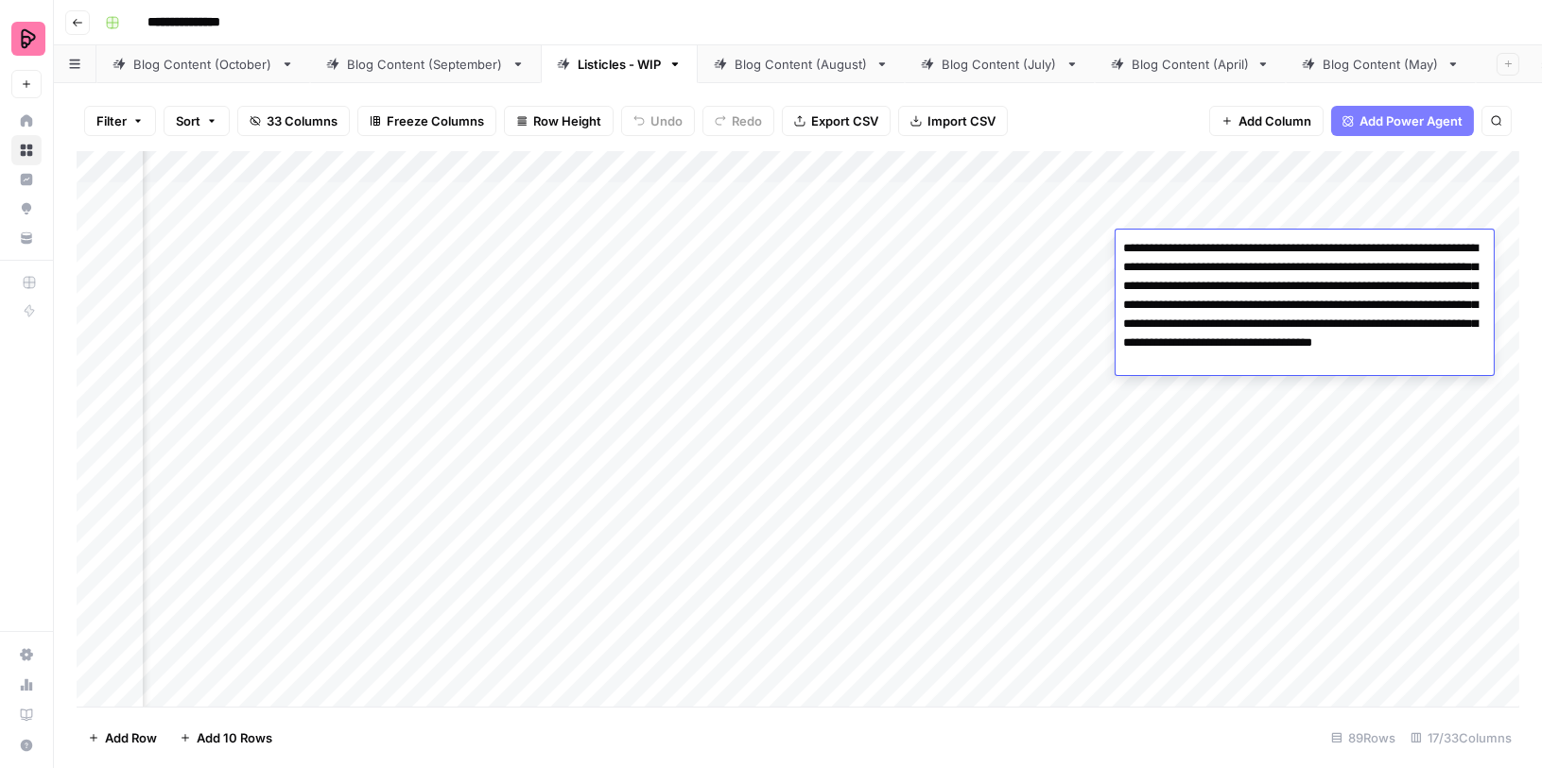
click at [1194, 461] on div "Add Column" at bounding box center [798, 429] width 1442 height 557
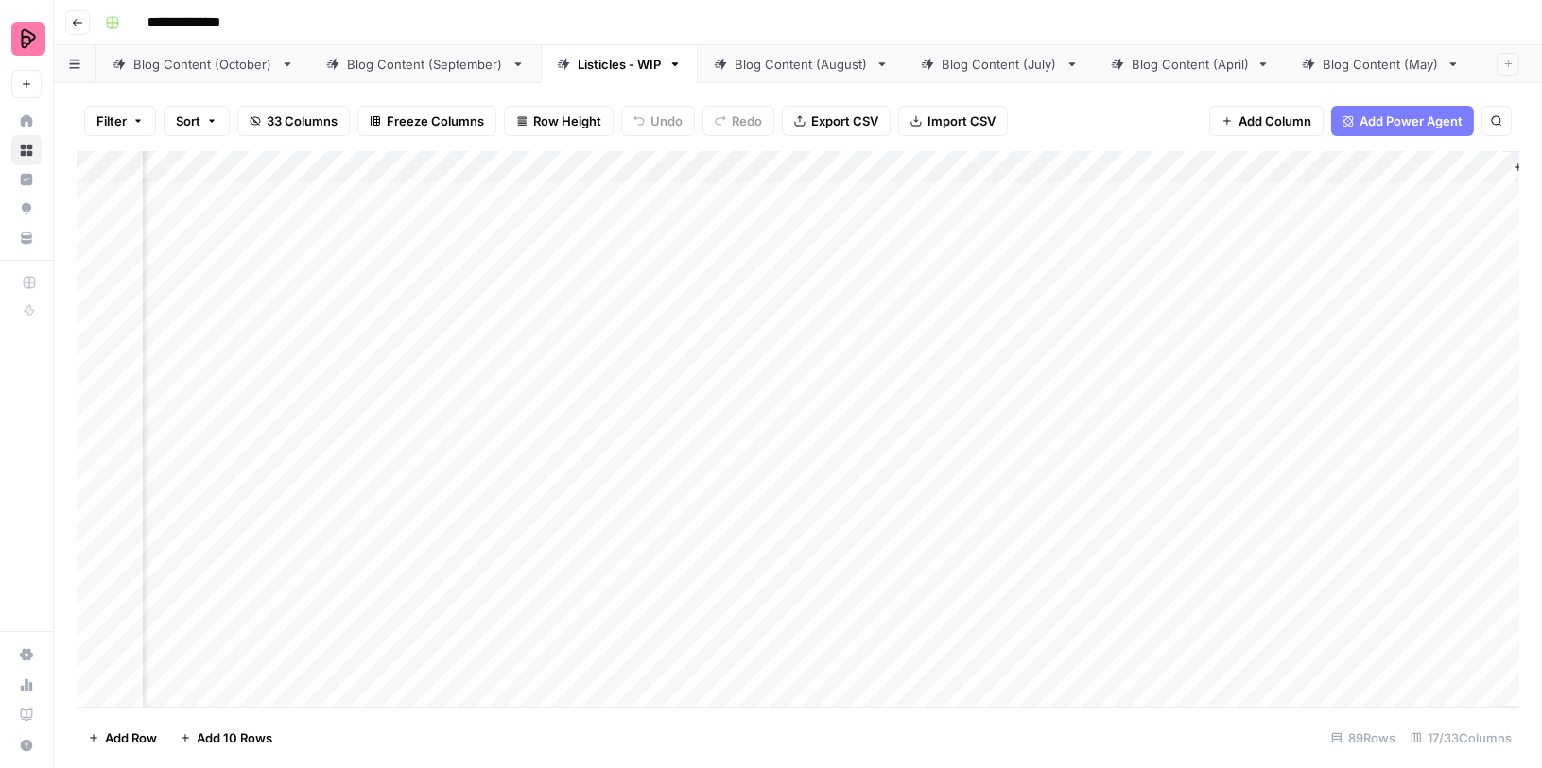
scroll to position [0, 1472]
click at [1133, 311] on div "Add Column" at bounding box center [798, 429] width 1442 height 557
click at [1147, 462] on div "Add Column" at bounding box center [798, 429] width 1442 height 557
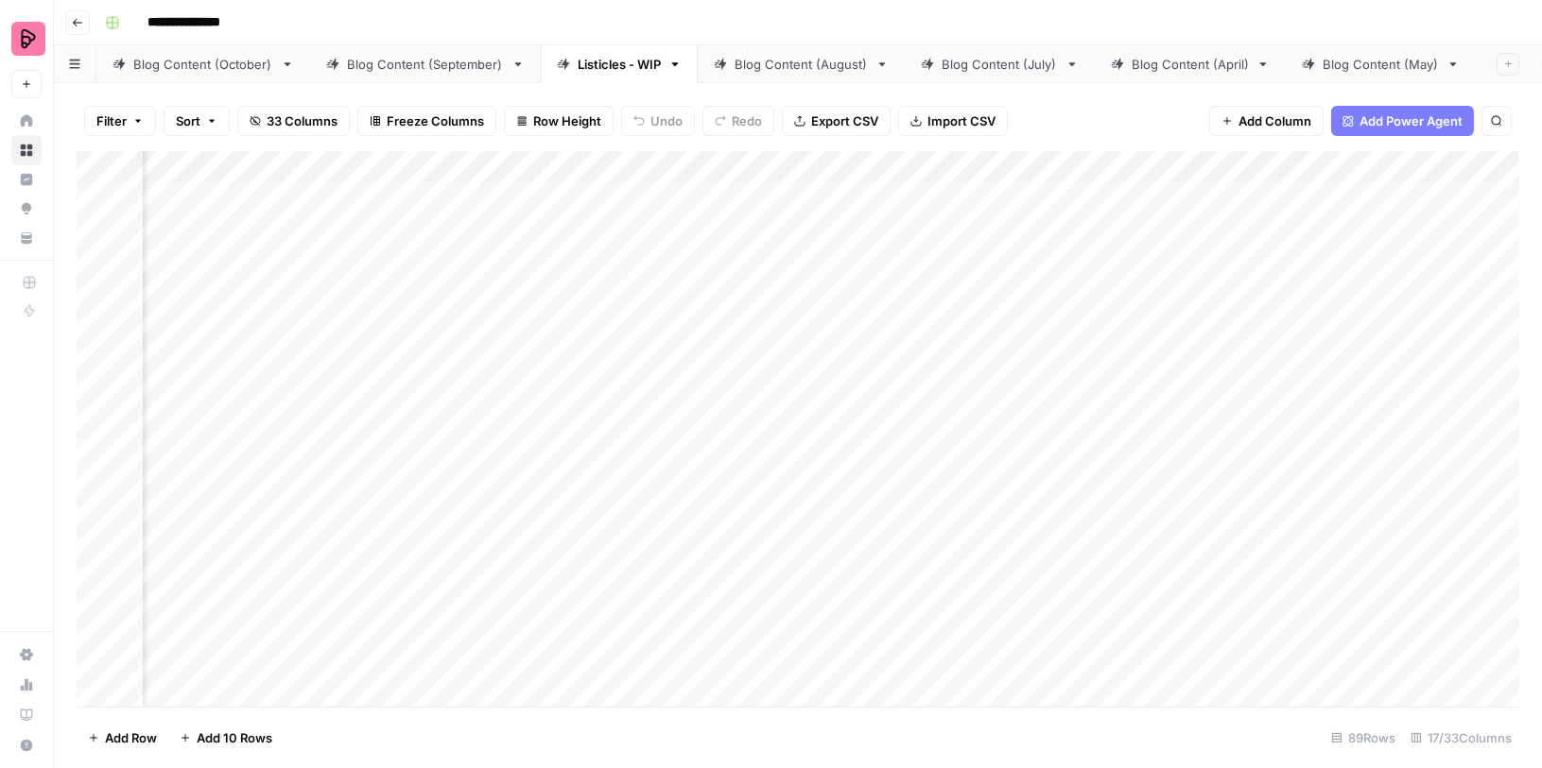
click at [1038, 261] on div "Add Column" at bounding box center [798, 429] width 1442 height 557
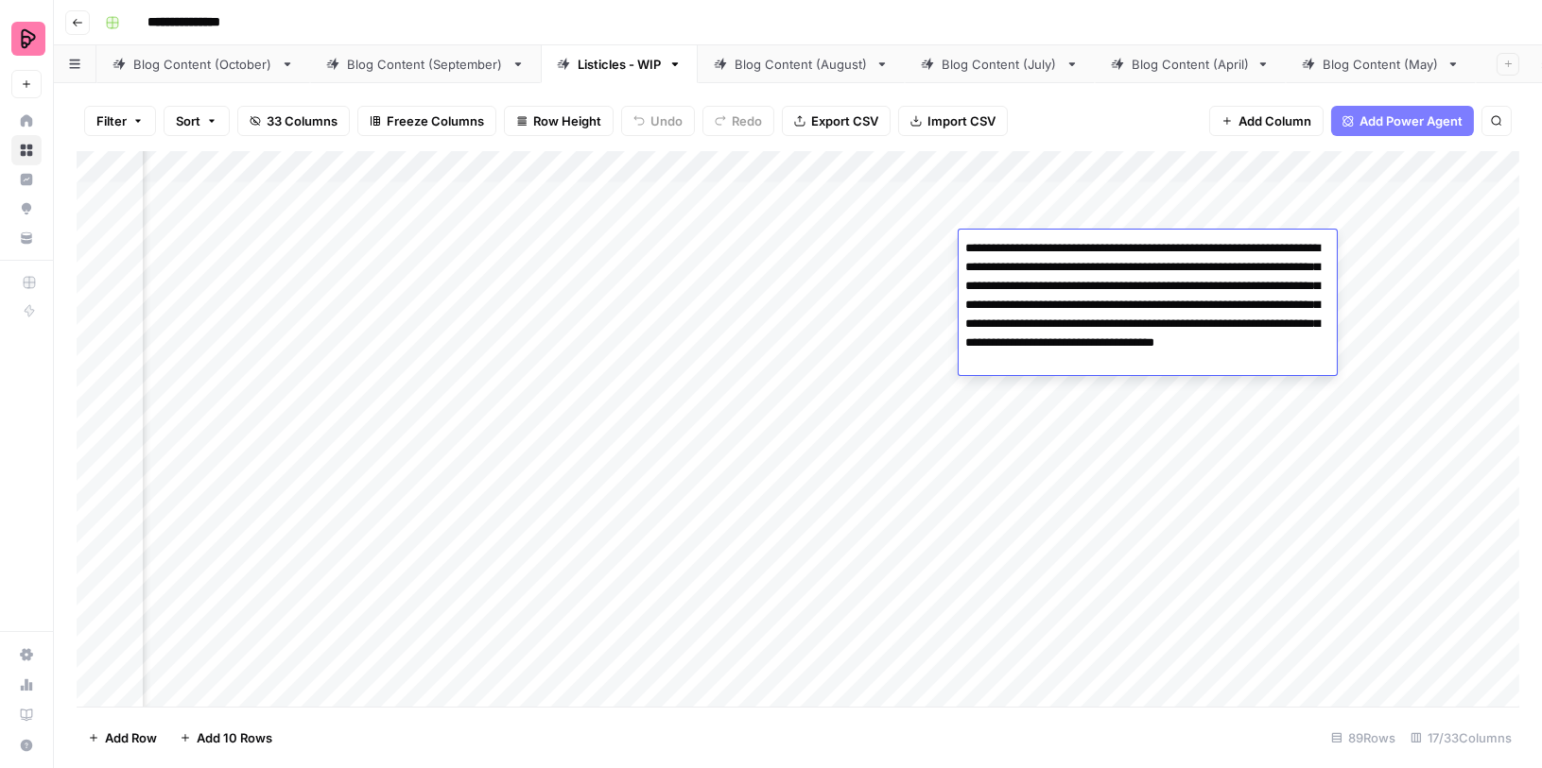
drag, startPoint x: 1075, startPoint y: 267, endPoint x: 1100, endPoint y: 290, distance: 34.8
click at [1100, 290] on textarea "**********" at bounding box center [1147, 305] width 378 height 140
click at [1043, 208] on div "Add Column" at bounding box center [798, 429] width 1442 height 557
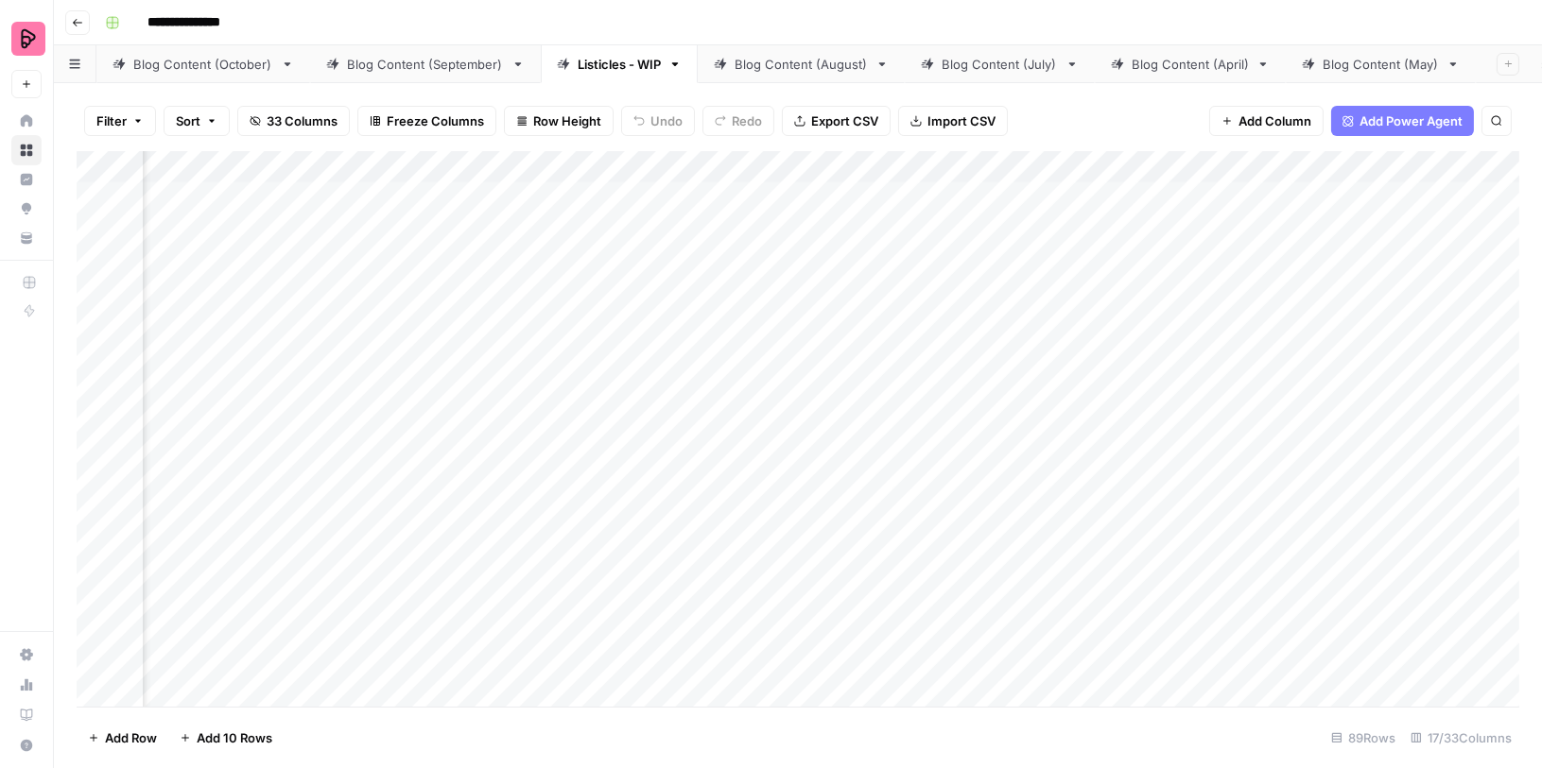
click at [1043, 208] on div "Add Column" at bounding box center [798, 429] width 1442 height 557
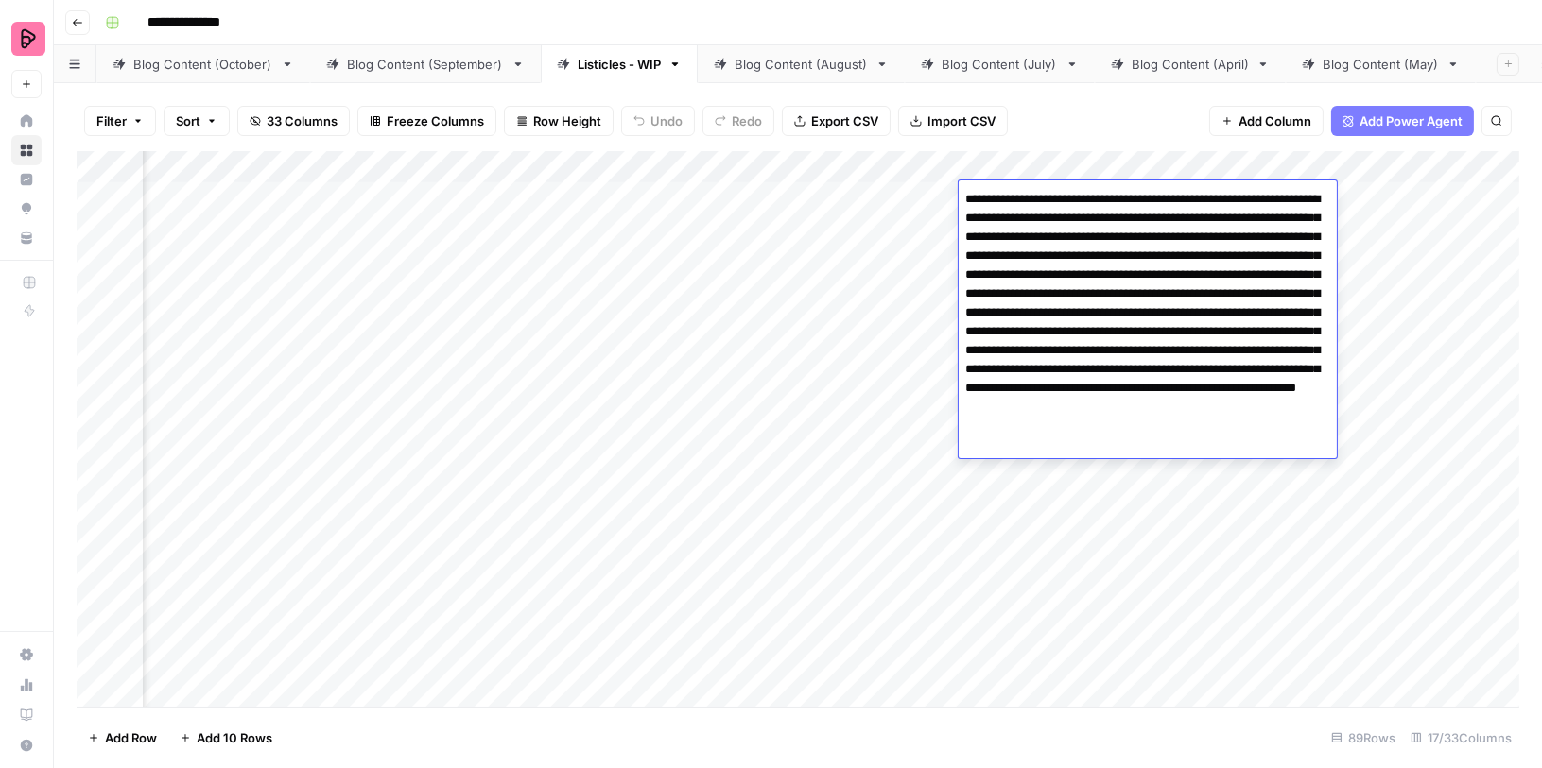
drag, startPoint x: 1012, startPoint y: 215, endPoint x: 1317, endPoint y: 217, distance: 304.3
click at [1317, 217] on textarea "**********" at bounding box center [1147, 322] width 378 height 272
click at [1399, 524] on div "Add Column" at bounding box center [798, 429] width 1442 height 557
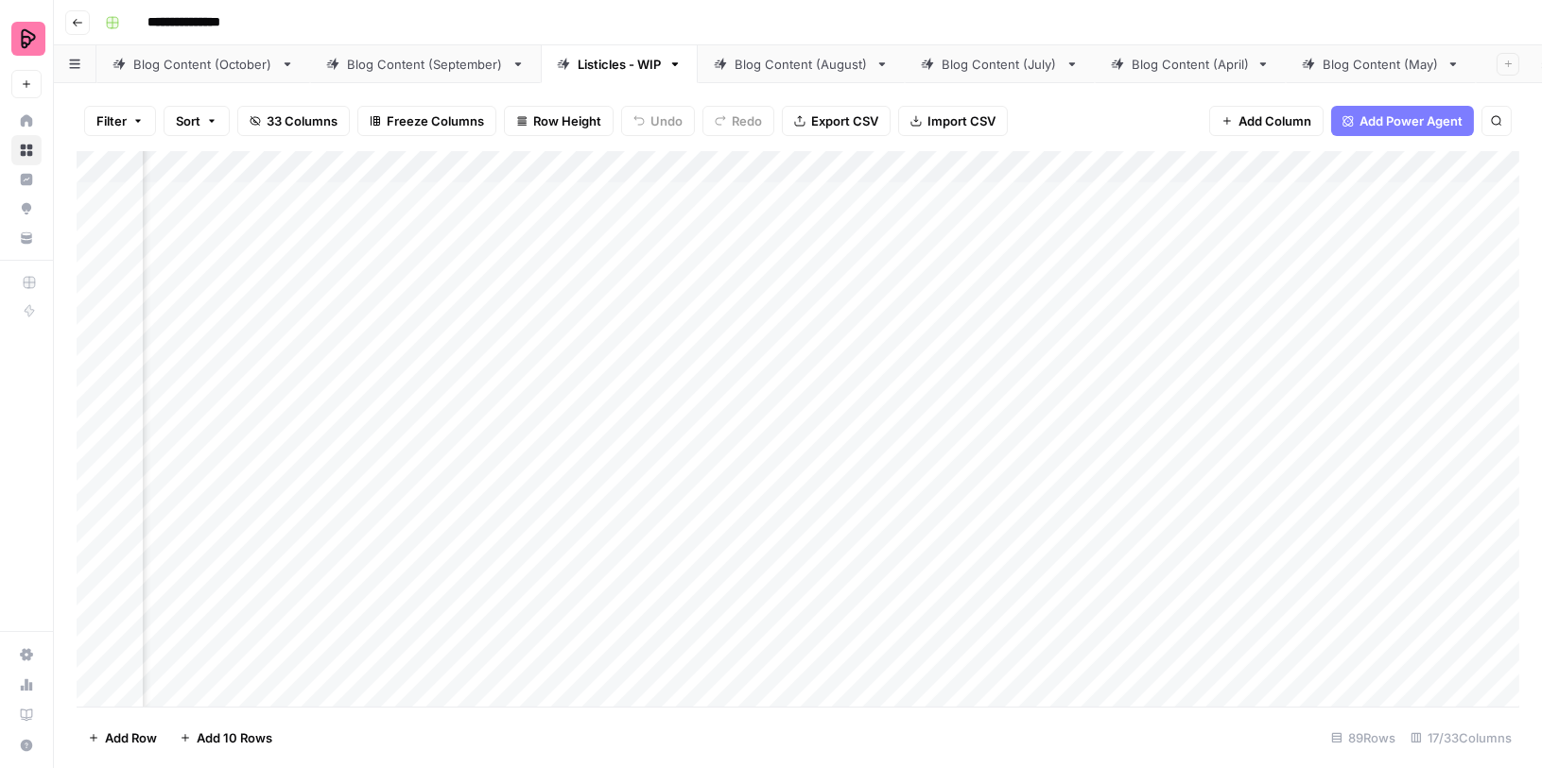
scroll to position [0, 1375]
click at [1153, 390] on div "Add Column" at bounding box center [798, 429] width 1442 height 557
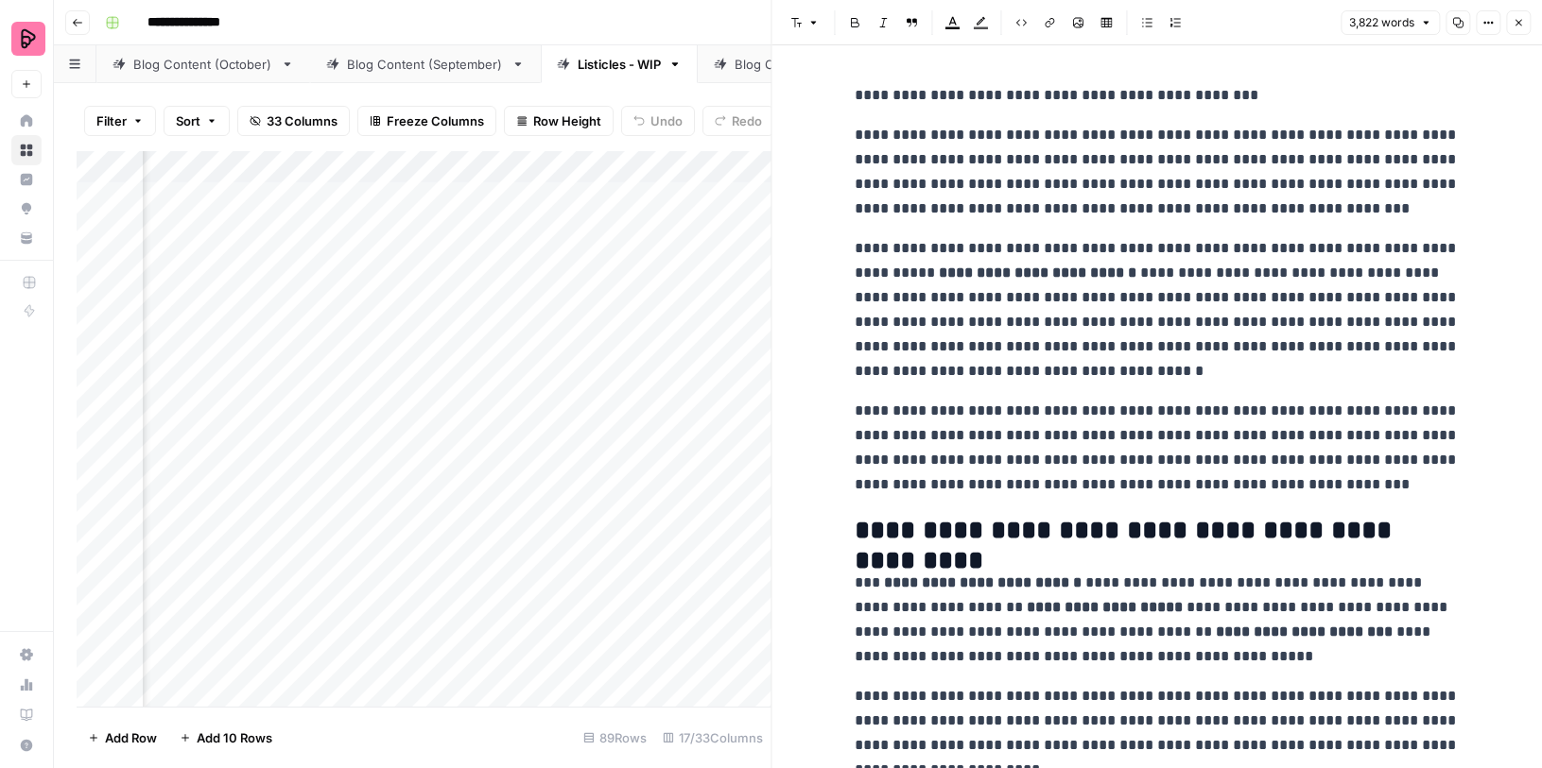
click at [1516, 20] on icon "button" at bounding box center [1517, 22] width 11 height 11
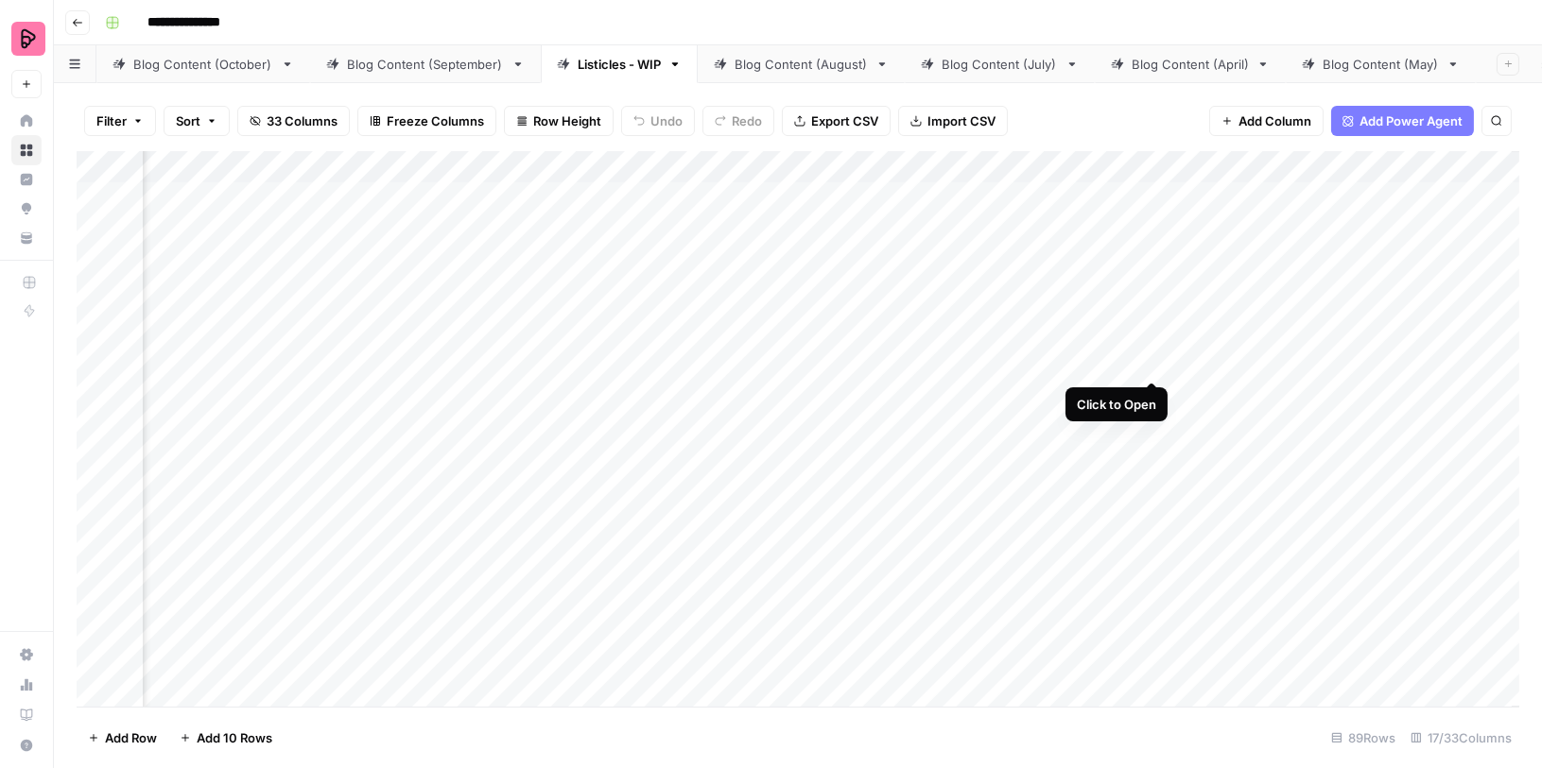
click at [1151, 340] on div "Add Column" at bounding box center [798, 429] width 1442 height 557
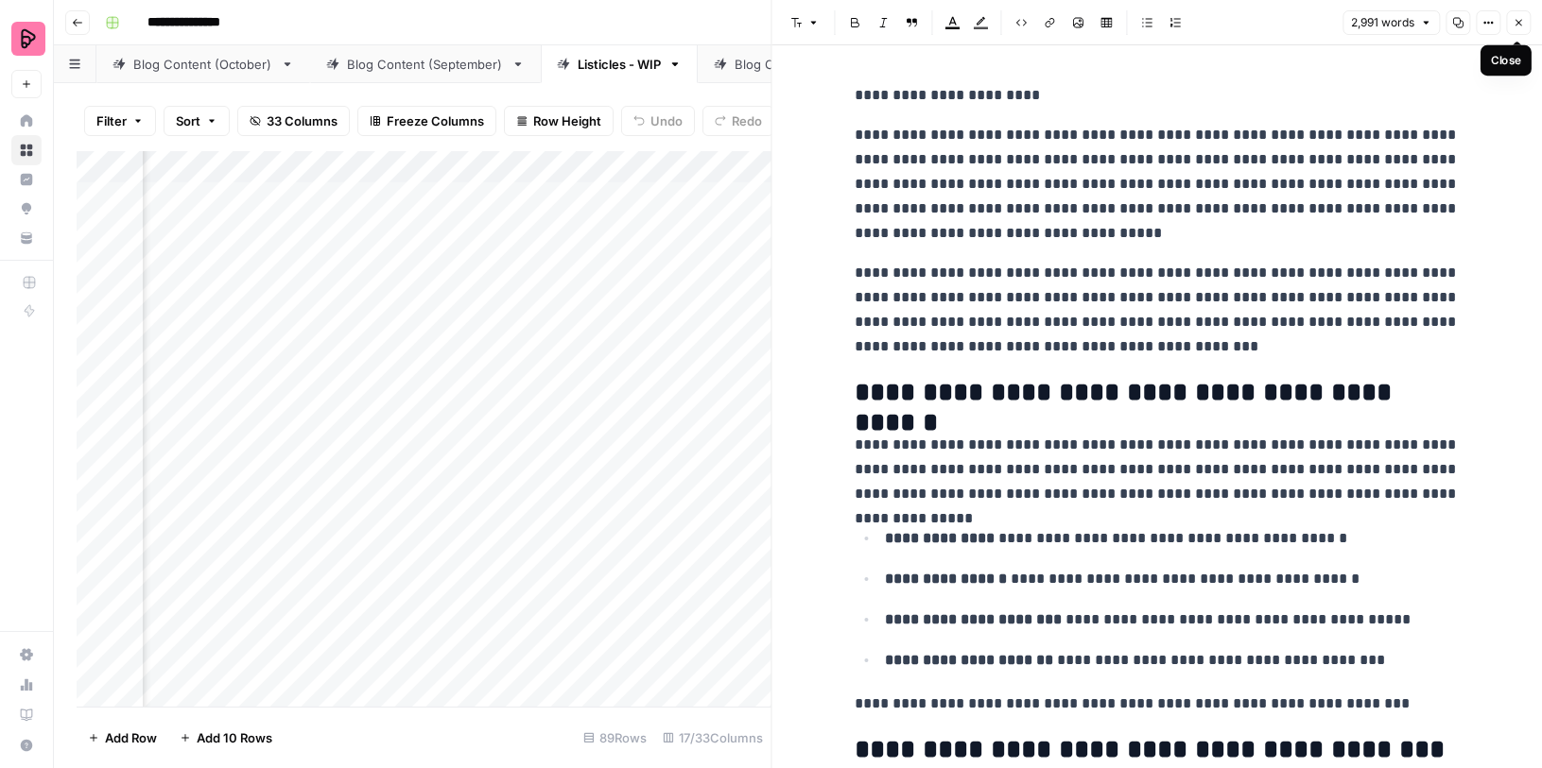
click at [1524, 23] on button "Close" at bounding box center [1518, 22] width 25 height 25
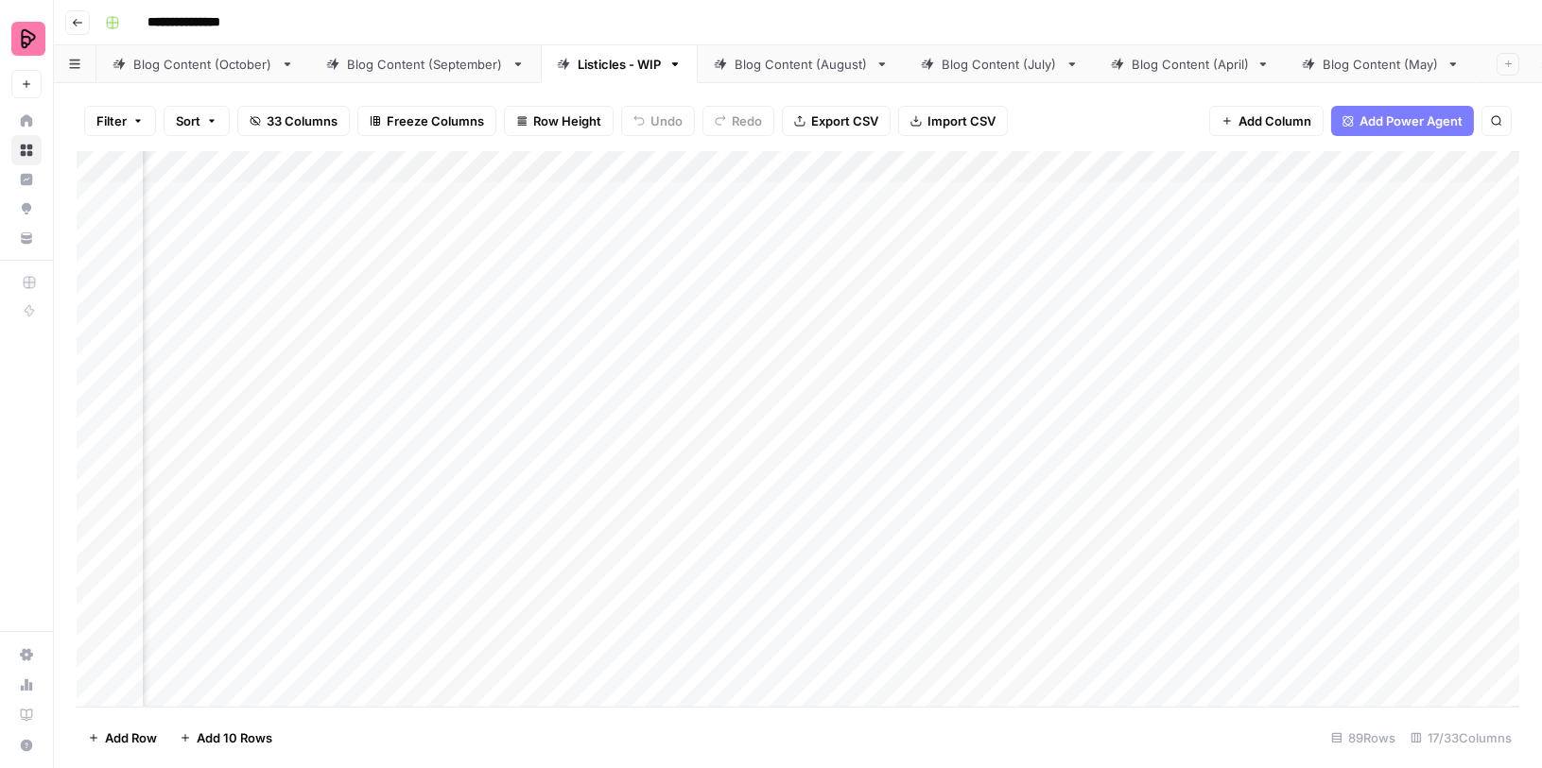
click at [1129, 241] on div "Add Column" at bounding box center [798, 429] width 1442 height 557
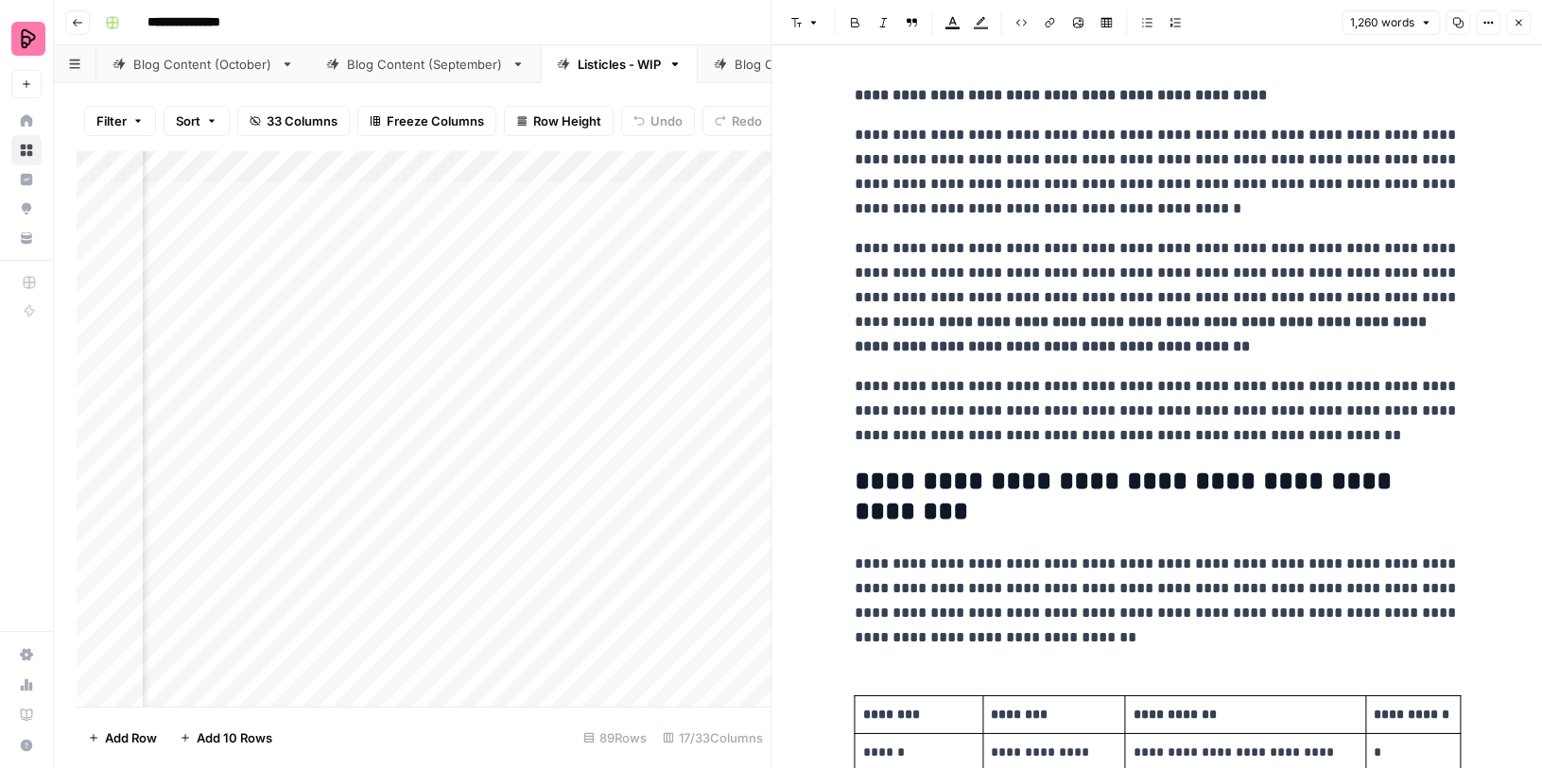
click at [1523, 13] on button "Close" at bounding box center [1518, 22] width 25 height 25
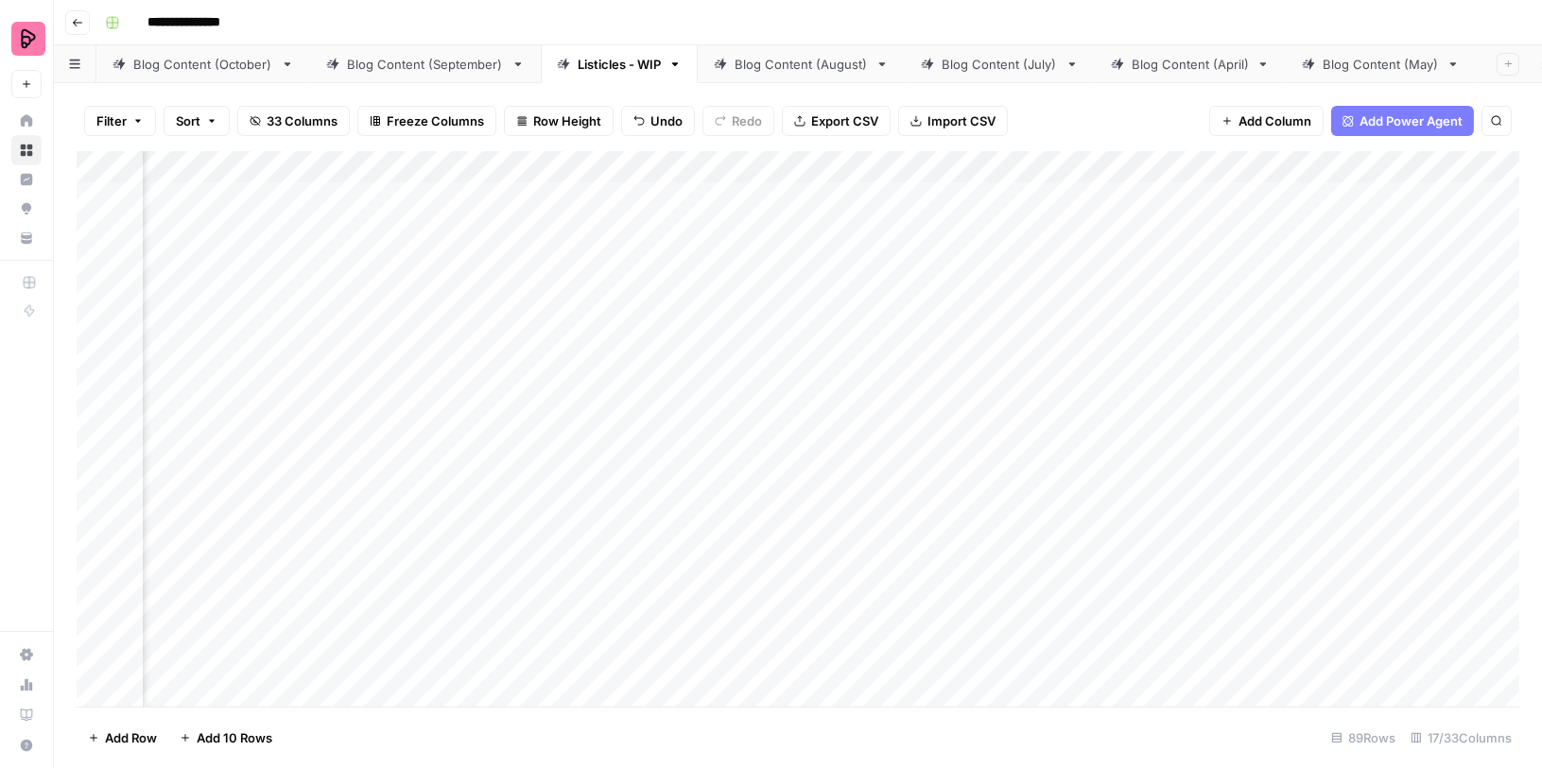
scroll to position [0, 756]
click at [1175, 204] on div "Add Column" at bounding box center [798, 429] width 1442 height 557
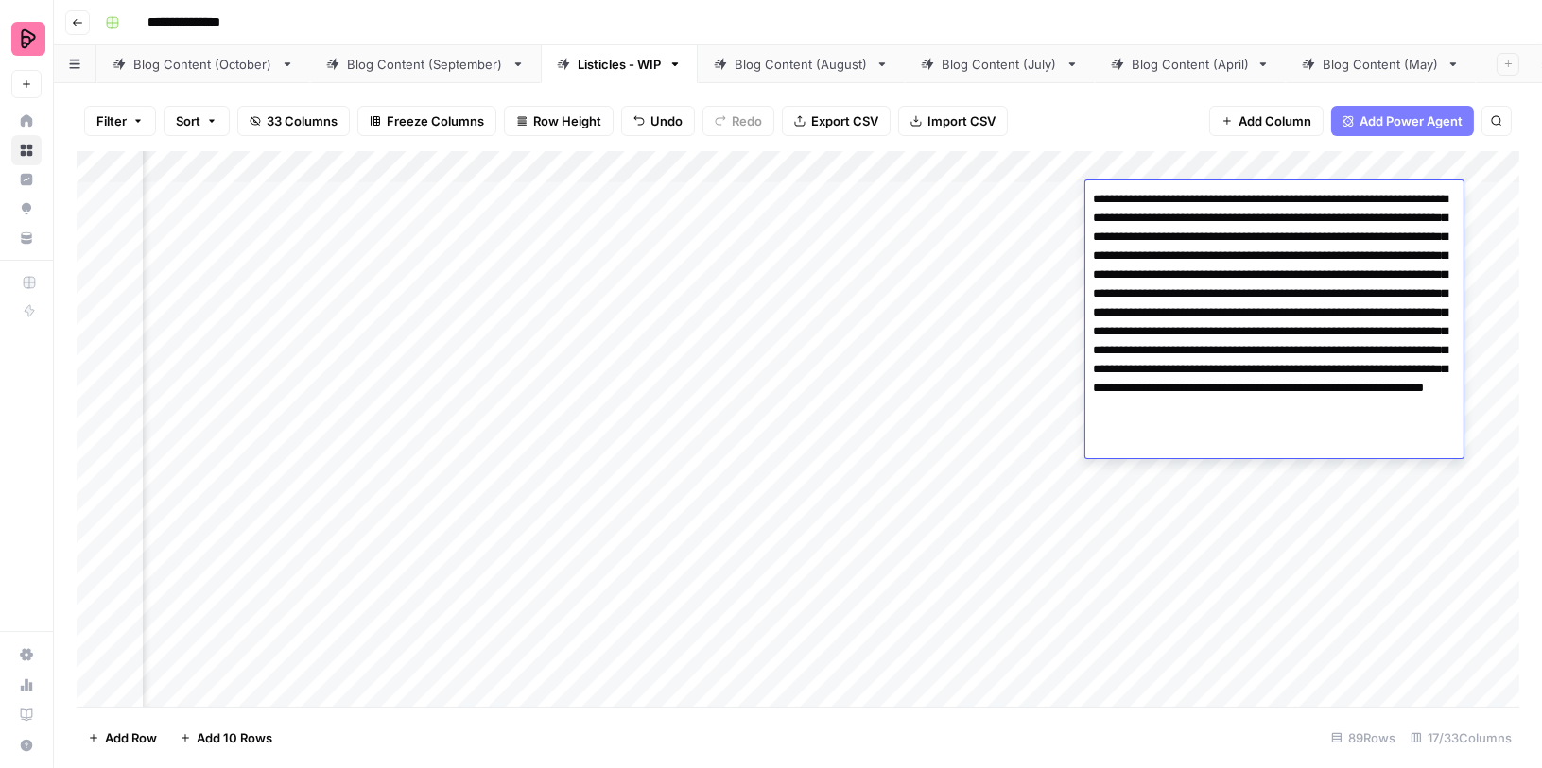
drag, startPoint x: 1255, startPoint y: 328, endPoint x: 1338, endPoint y: 332, distance: 83.3
click at [1350, 332] on textarea "**********" at bounding box center [1274, 322] width 378 height 272
drag, startPoint x: 1249, startPoint y: 331, endPoint x: 1367, endPoint y: 328, distance: 117.2
click at [1369, 328] on textarea "**********" at bounding box center [1274, 322] width 378 height 272
drag, startPoint x: 1416, startPoint y: 334, endPoint x: 1250, endPoint y: 333, distance: 165.4
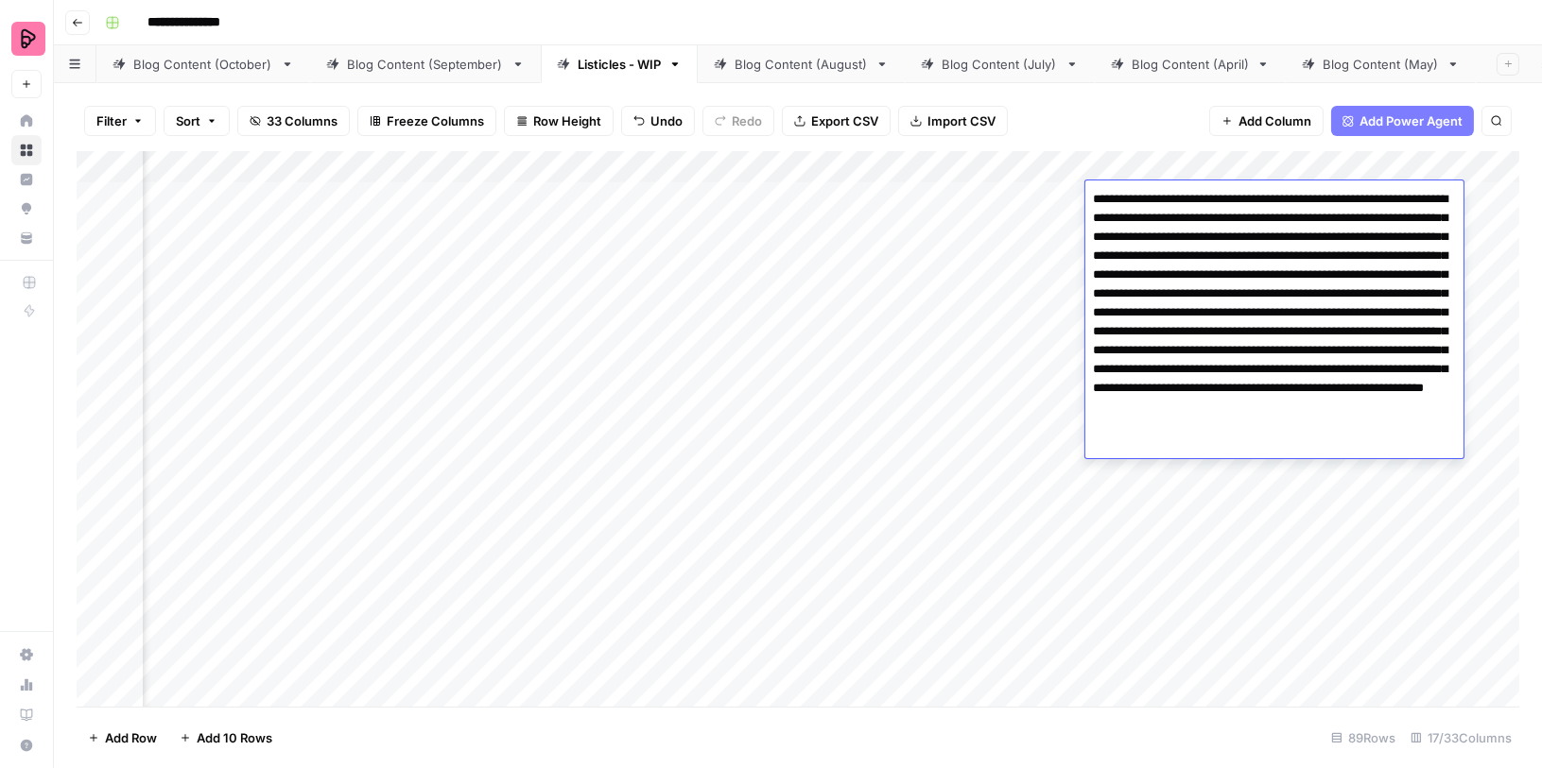
click at [1250, 333] on textarea "**********" at bounding box center [1274, 322] width 378 height 272
drag, startPoint x: 1093, startPoint y: 371, endPoint x: 1439, endPoint y: 365, distance: 346.9
click at [1439, 365] on textarea "**********" at bounding box center [1274, 322] width 378 height 272
click at [1352, 408] on textarea "**********" at bounding box center [1274, 322] width 378 height 272
click at [1348, 372] on textarea "**********" at bounding box center [1274, 322] width 378 height 272
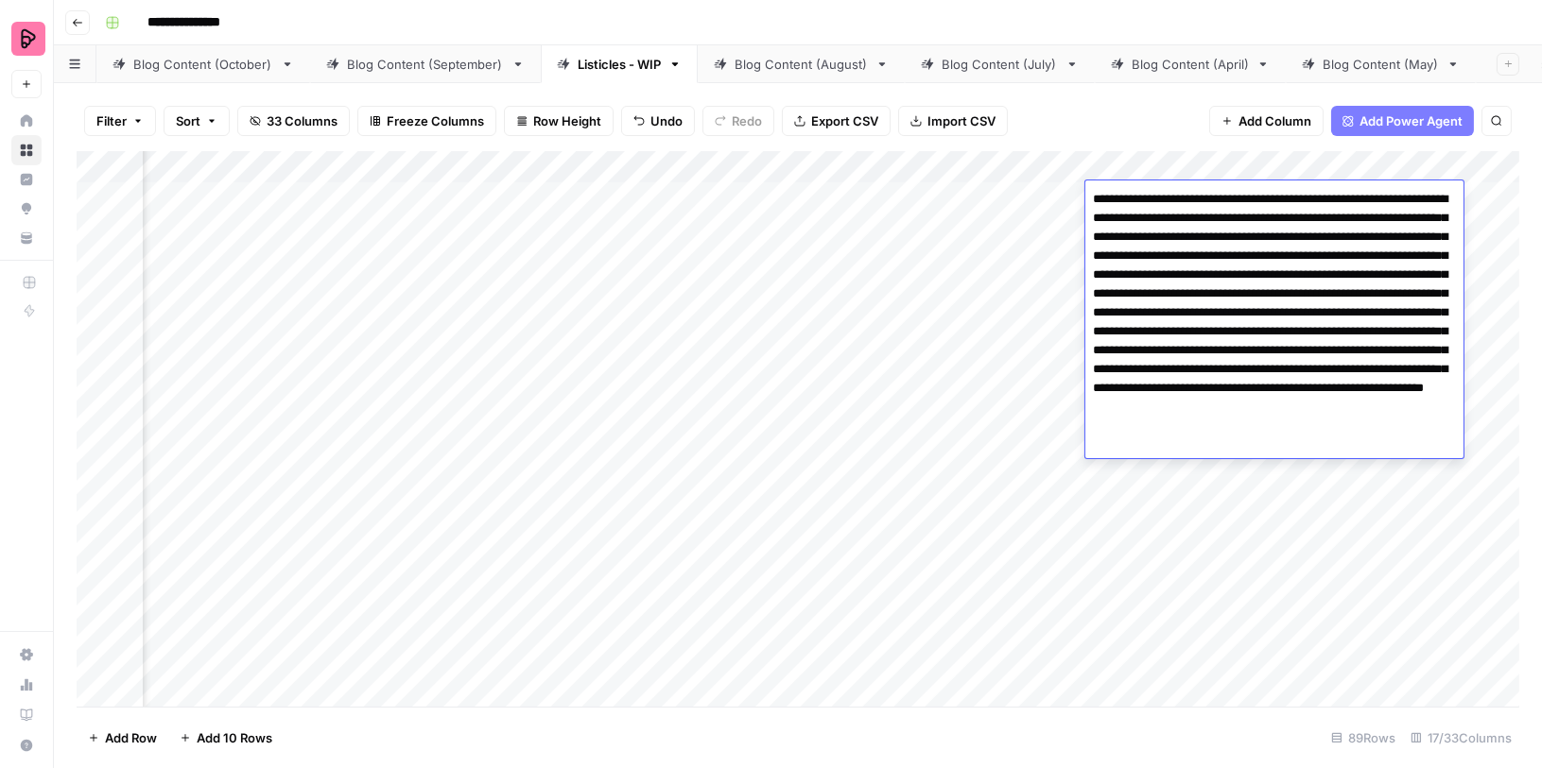
drag, startPoint x: 1094, startPoint y: 373, endPoint x: 1444, endPoint y: 370, distance: 350.7
click at [1444, 370] on textarea "**********" at bounding box center [1274, 322] width 378 height 272
click at [1030, 502] on div "Add Column" at bounding box center [798, 429] width 1442 height 557
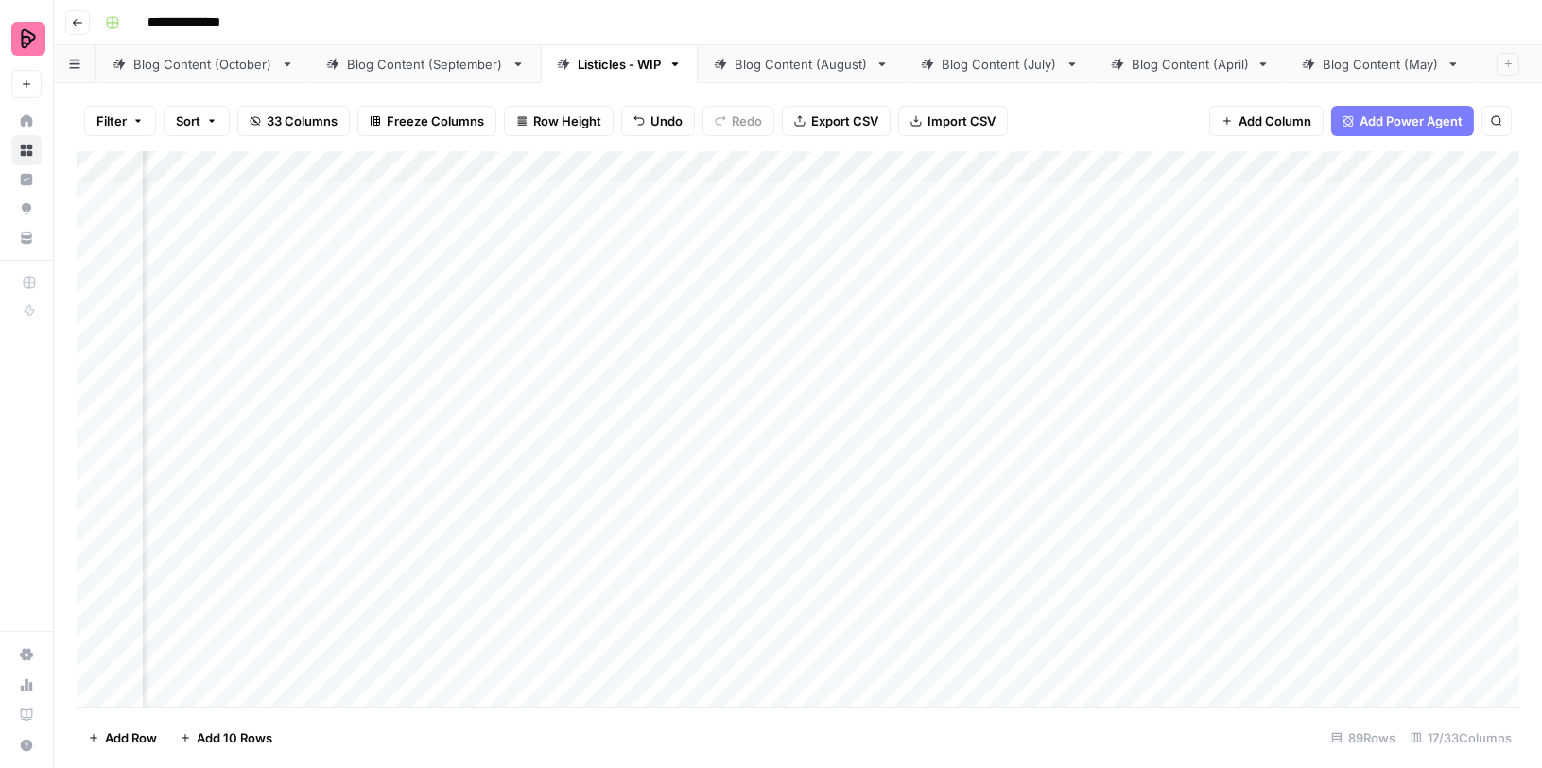
scroll to position [0, 1157]
click at [1348, 243] on div "Add Column" at bounding box center [798, 429] width 1442 height 557
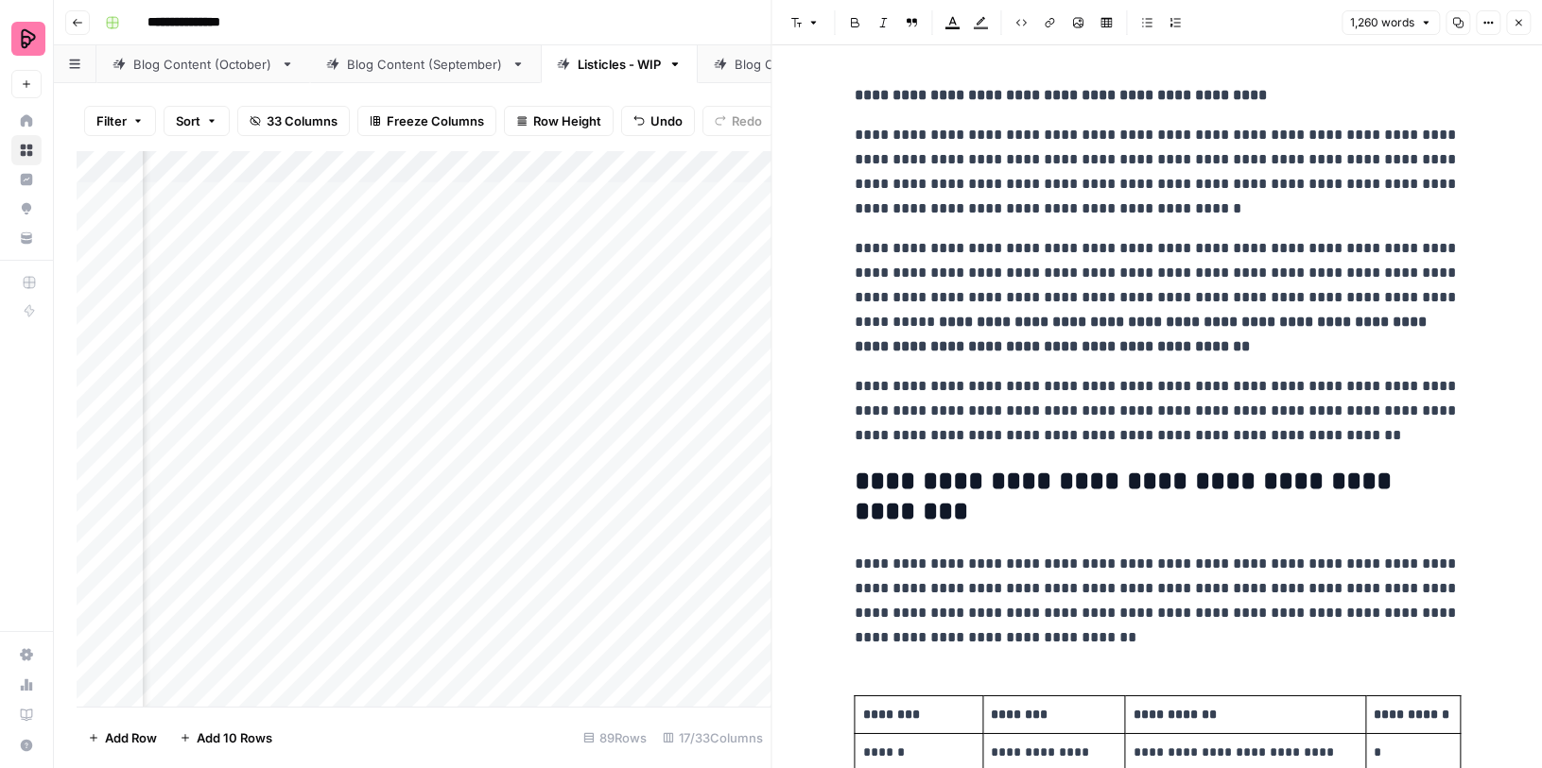
click at [1518, 26] on icon "button" at bounding box center [1517, 22] width 11 height 11
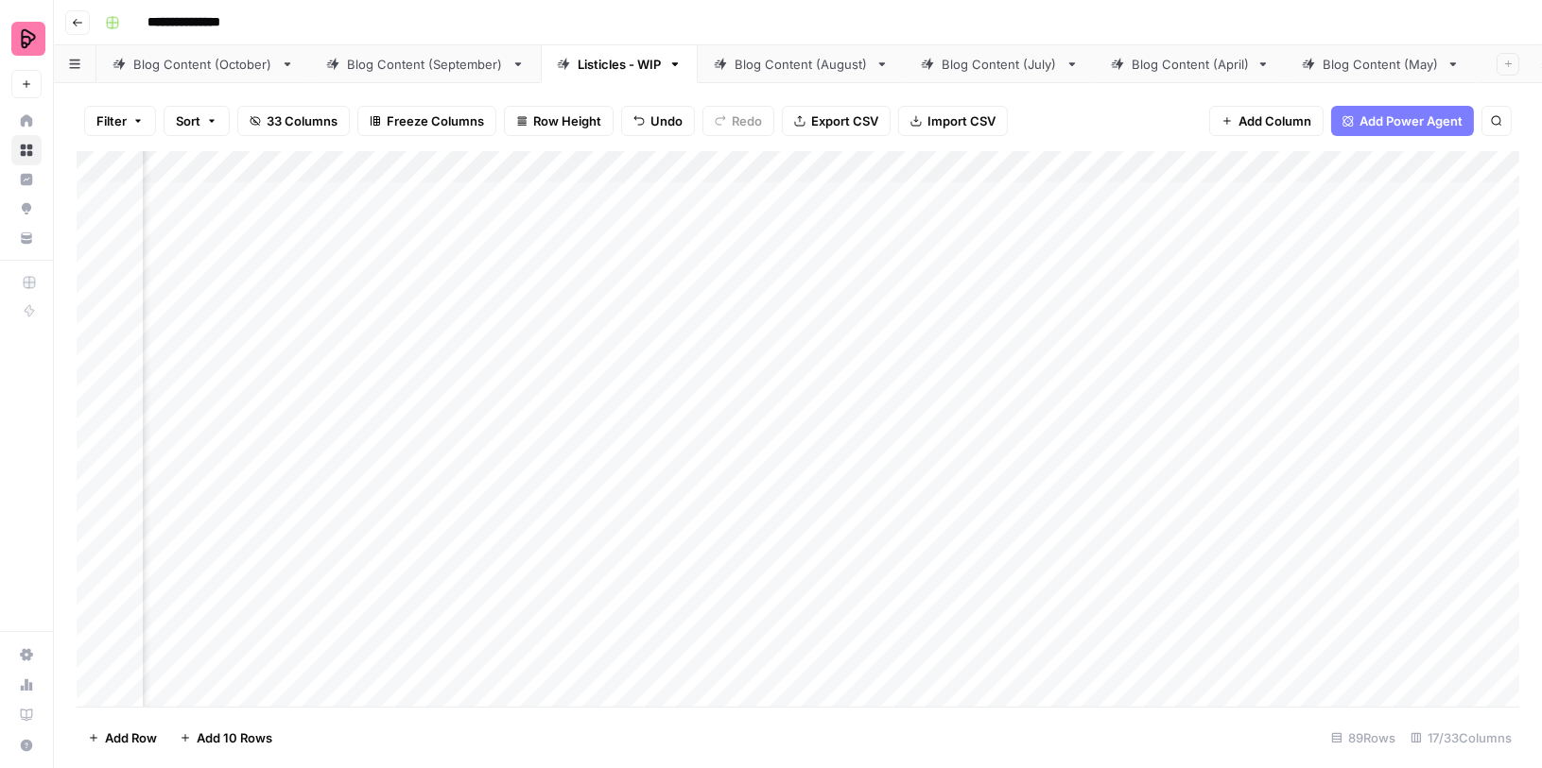
scroll to position [0, 641]
click at [239, 69] on div "Blog Content (October)" at bounding box center [203, 64] width 140 height 19
click at [1074, 64] on div "Listicles (old)" at bounding box center [1112, 64] width 78 height 19
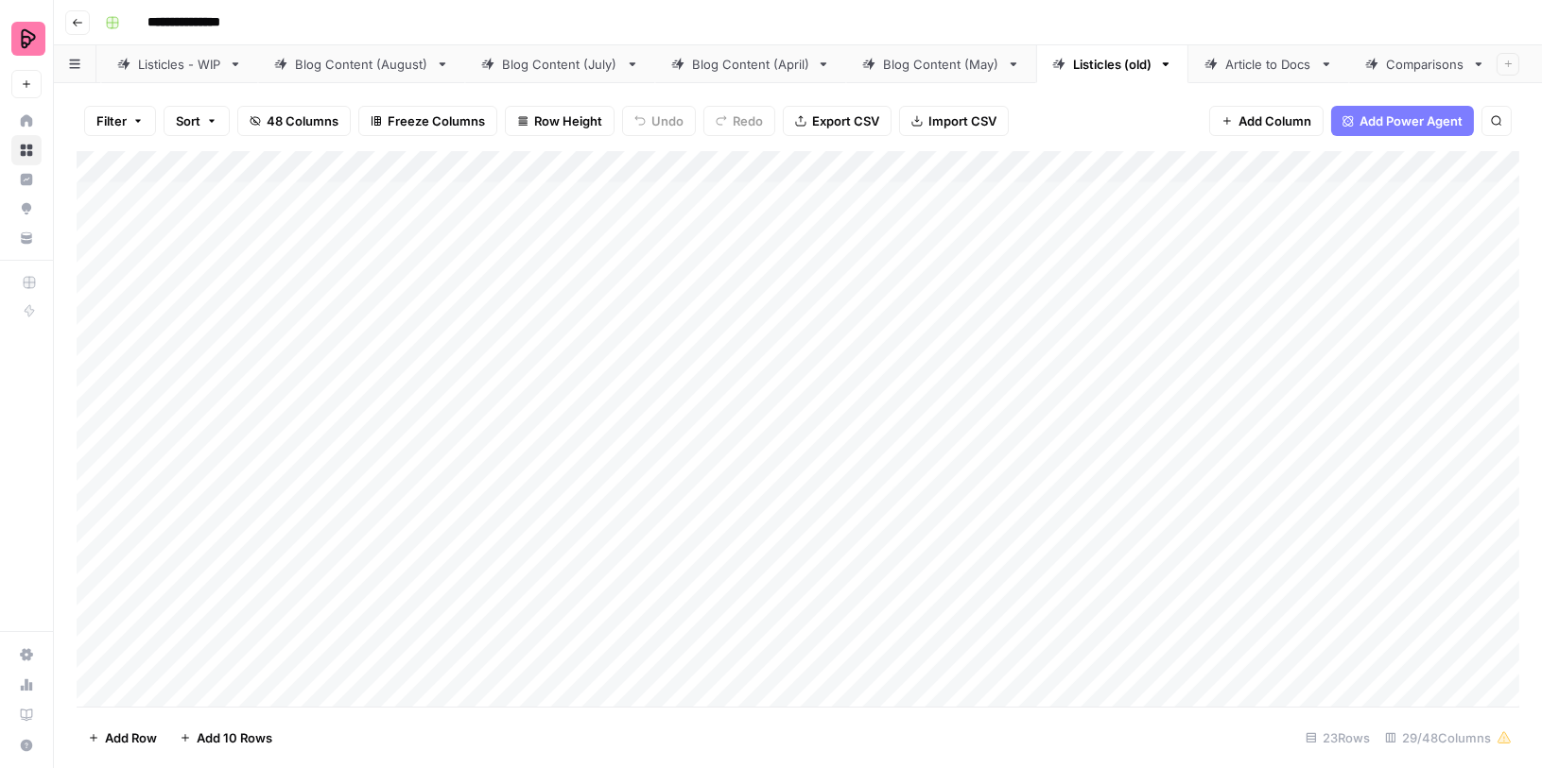
click at [190, 62] on div "Listicles - WIP" at bounding box center [179, 64] width 83 height 19
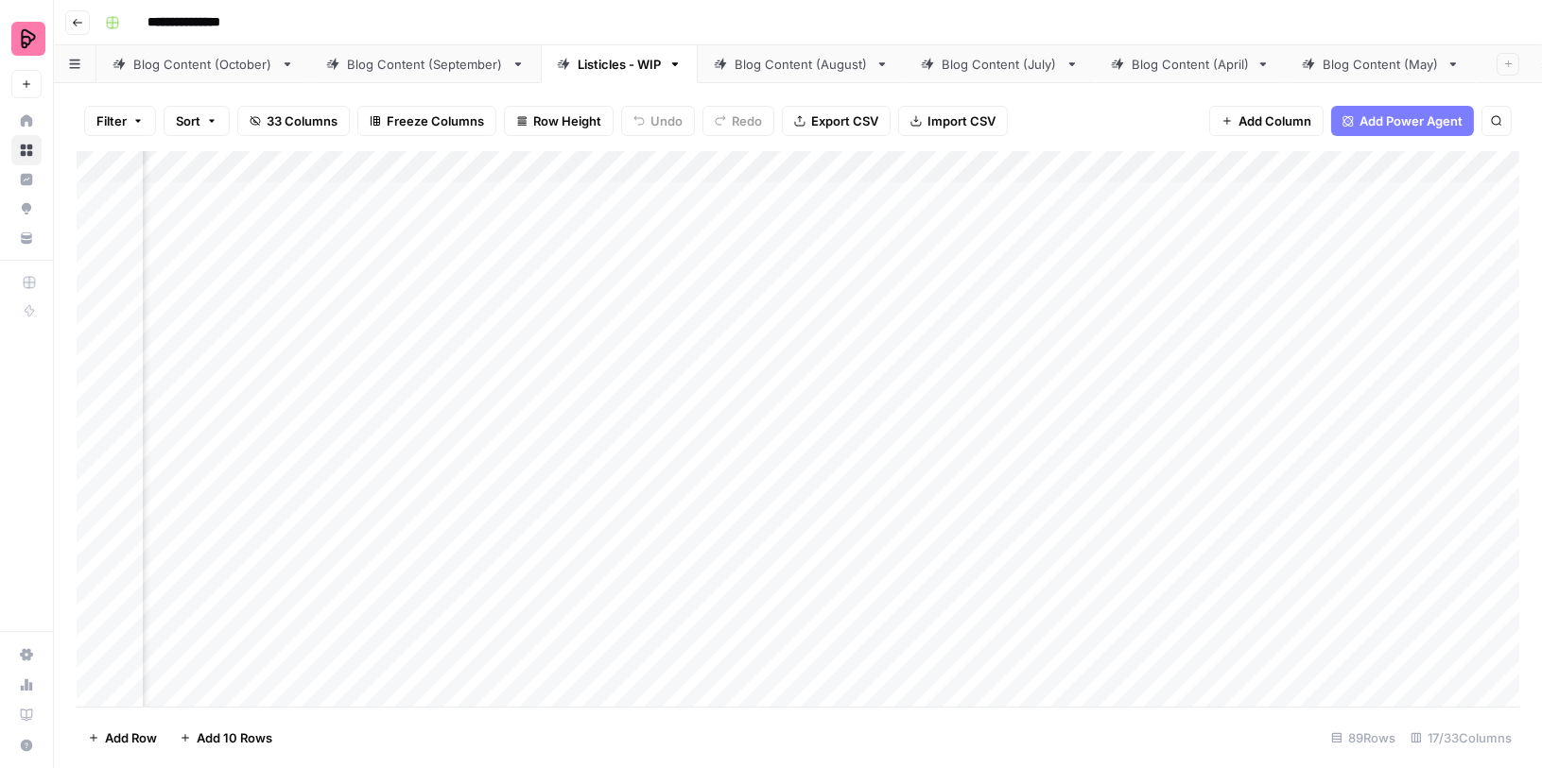
scroll to position [0, 499]
click at [1400, 207] on div "Add Column" at bounding box center [798, 429] width 1442 height 557
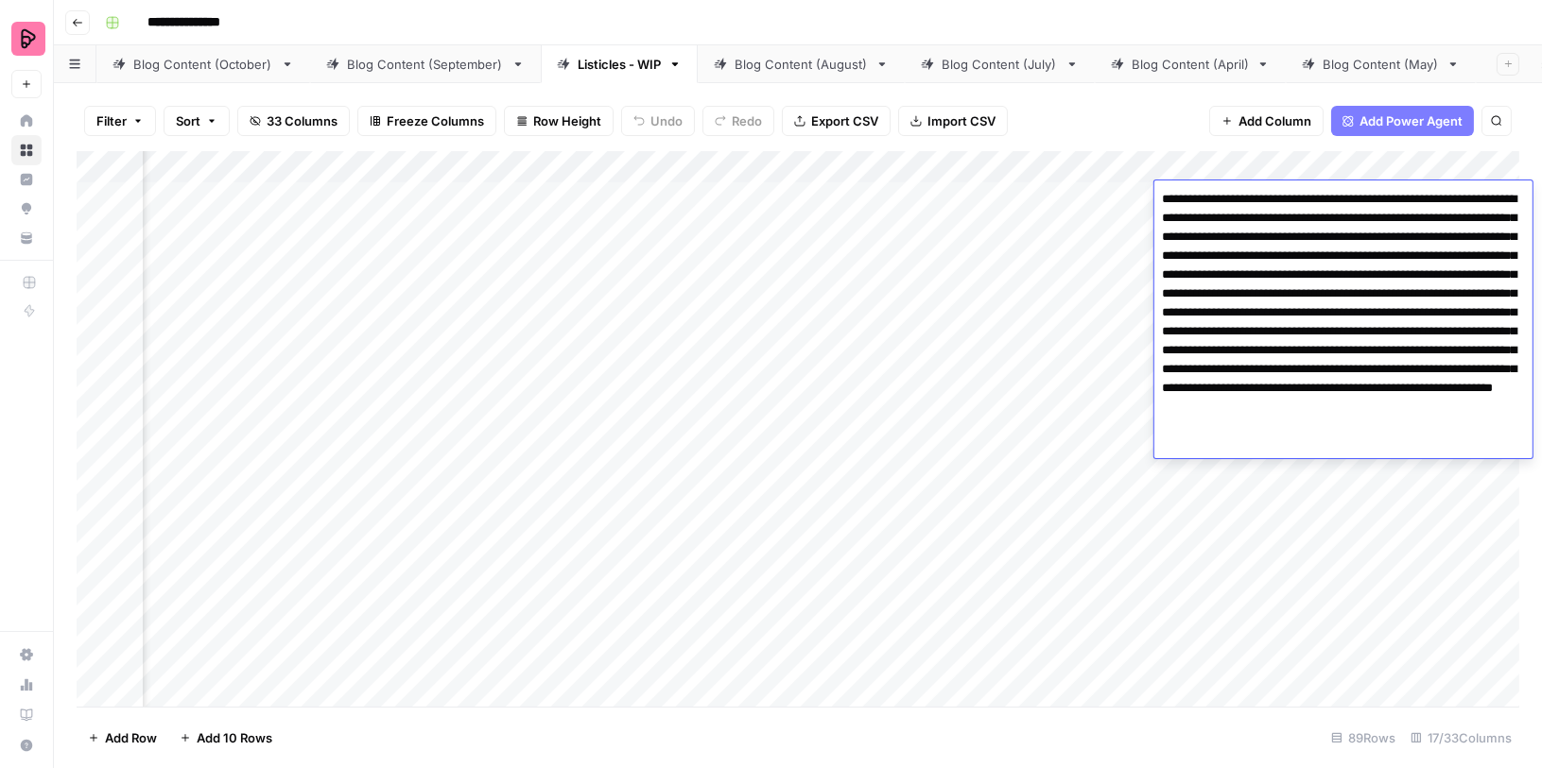
drag, startPoint x: 1318, startPoint y: 336, endPoint x: 1372, endPoint y: 334, distance: 53.9
click at [1373, 334] on textarea "**********" at bounding box center [1343, 322] width 378 height 272
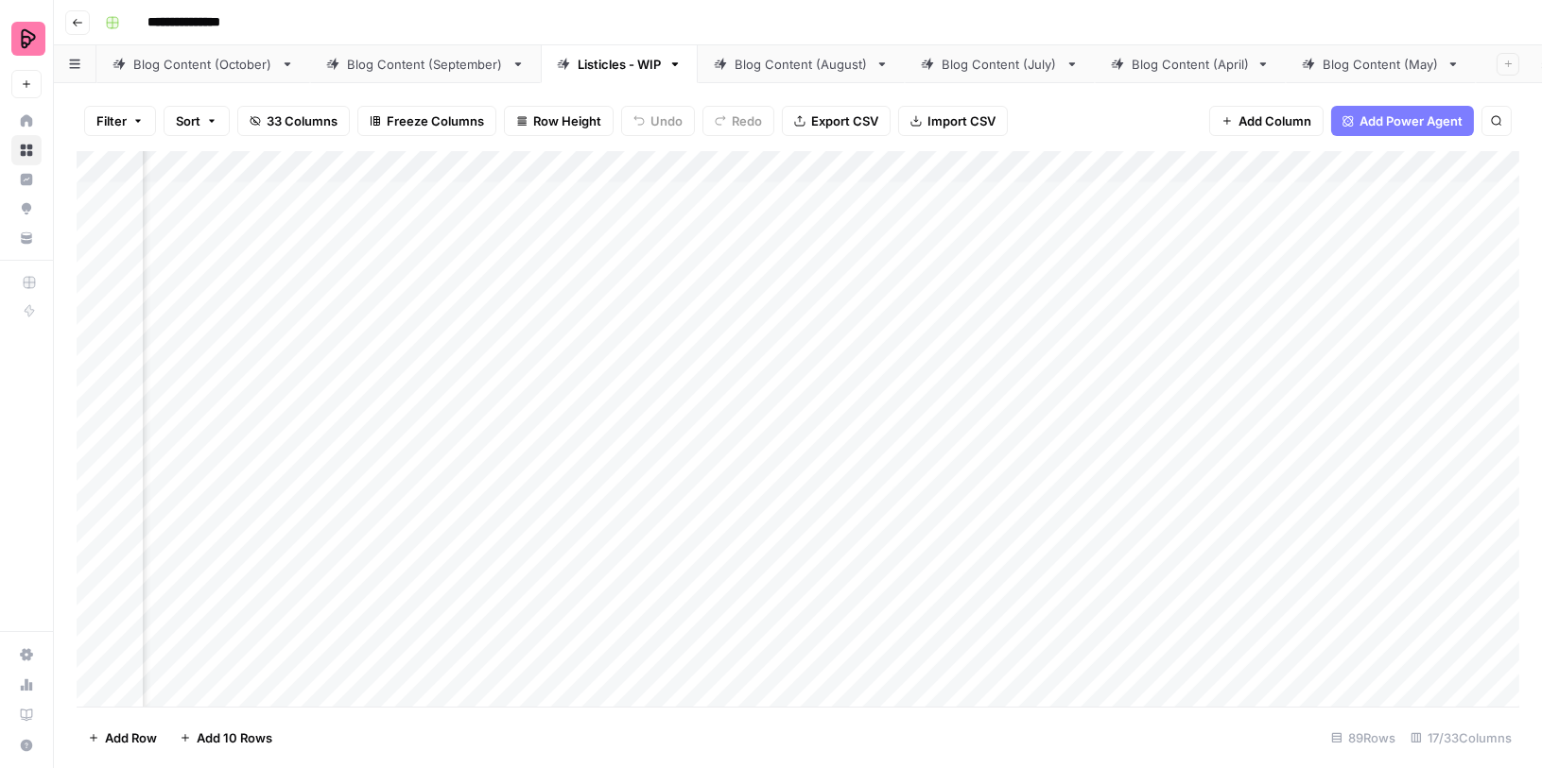
click at [1197, 535] on div "Add Column" at bounding box center [798, 429] width 1442 height 557
click at [1321, 254] on div "Add Column" at bounding box center [798, 429] width 1442 height 557
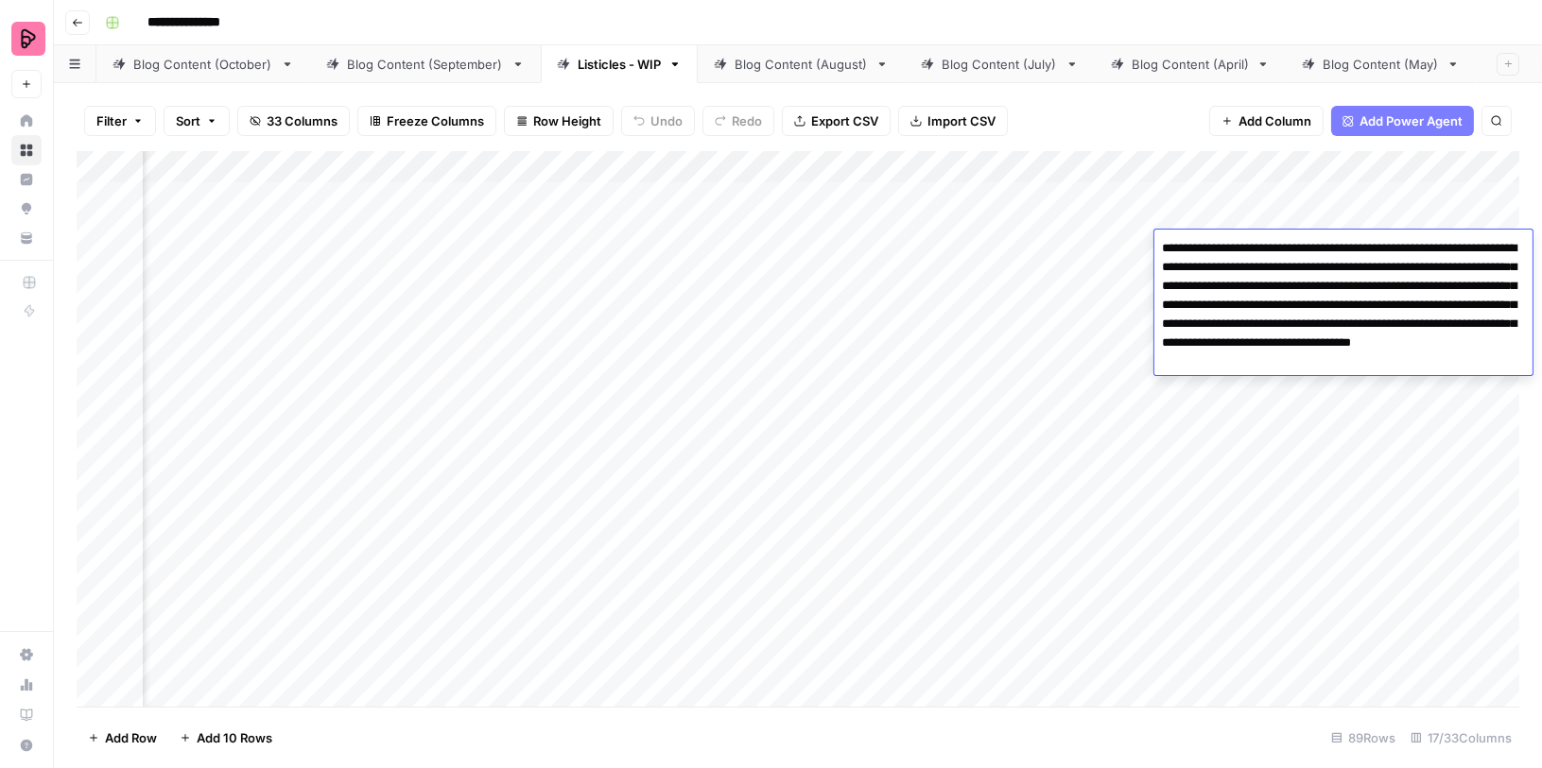
click at [1069, 487] on div "Add Column" at bounding box center [798, 429] width 1442 height 557
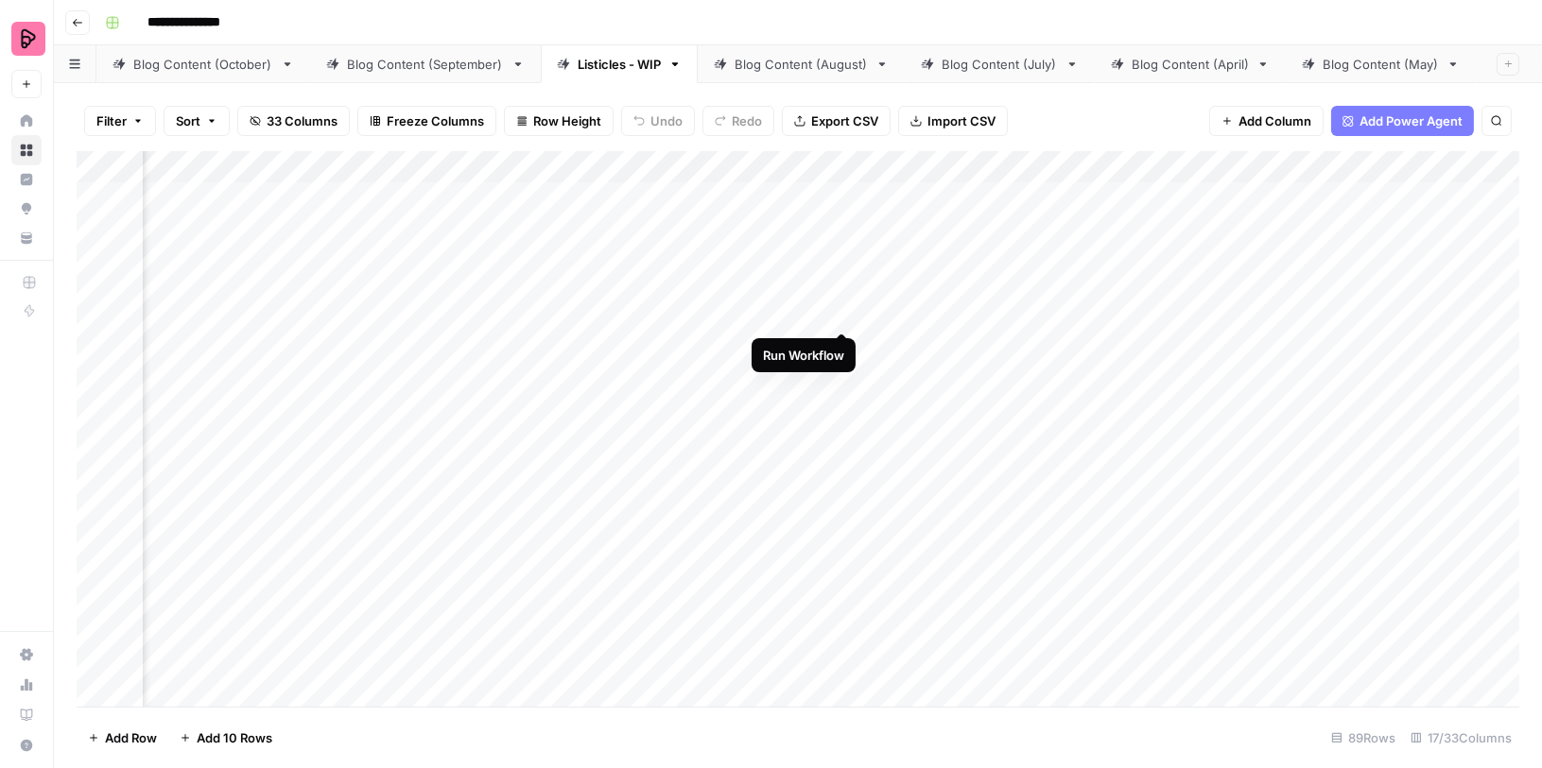
click at [837, 298] on div "Add Column" at bounding box center [798, 429] width 1442 height 557
click at [842, 345] on div "Add Column" at bounding box center [798, 429] width 1442 height 557
click at [844, 397] on div "Add Column" at bounding box center [798, 429] width 1442 height 557
click at [853, 290] on div "Add Column" at bounding box center [798, 429] width 1442 height 557
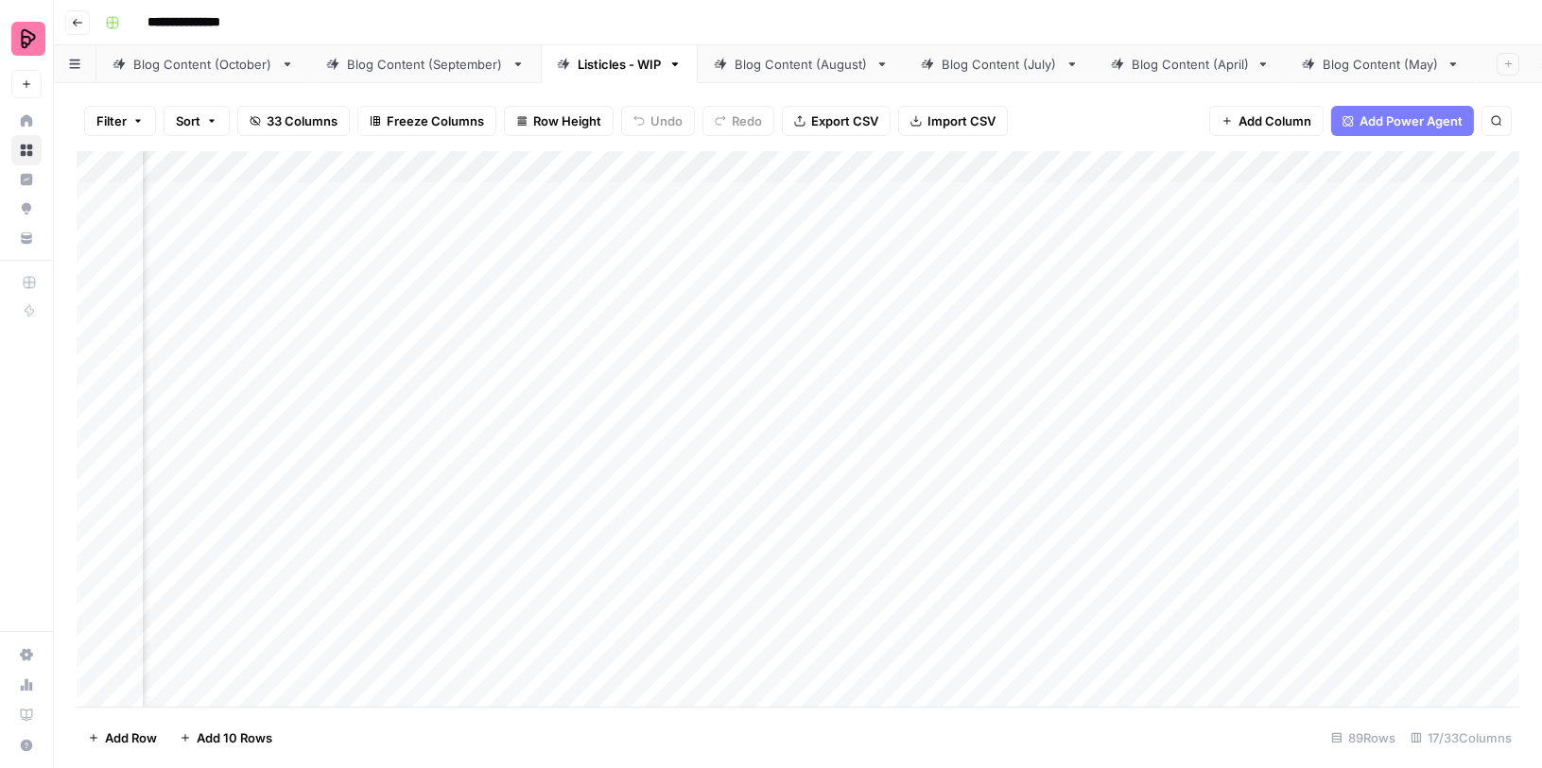
click at [853, 346] on div "Add Column" at bounding box center [798, 429] width 1442 height 557
click at [850, 385] on div "Add Column" at bounding box center [798, 429] width 1442 height 557
click at [853, 297] on div "Add Column" at bounding box center [798, 429] width 1442 height 557
click at [855, 345] on div "Add Column" at bounding box center [798, 429] width 1442 height 557
click at [853, 399] on div "Add Column" at bounding box center [798, 429] width 1442 height 557
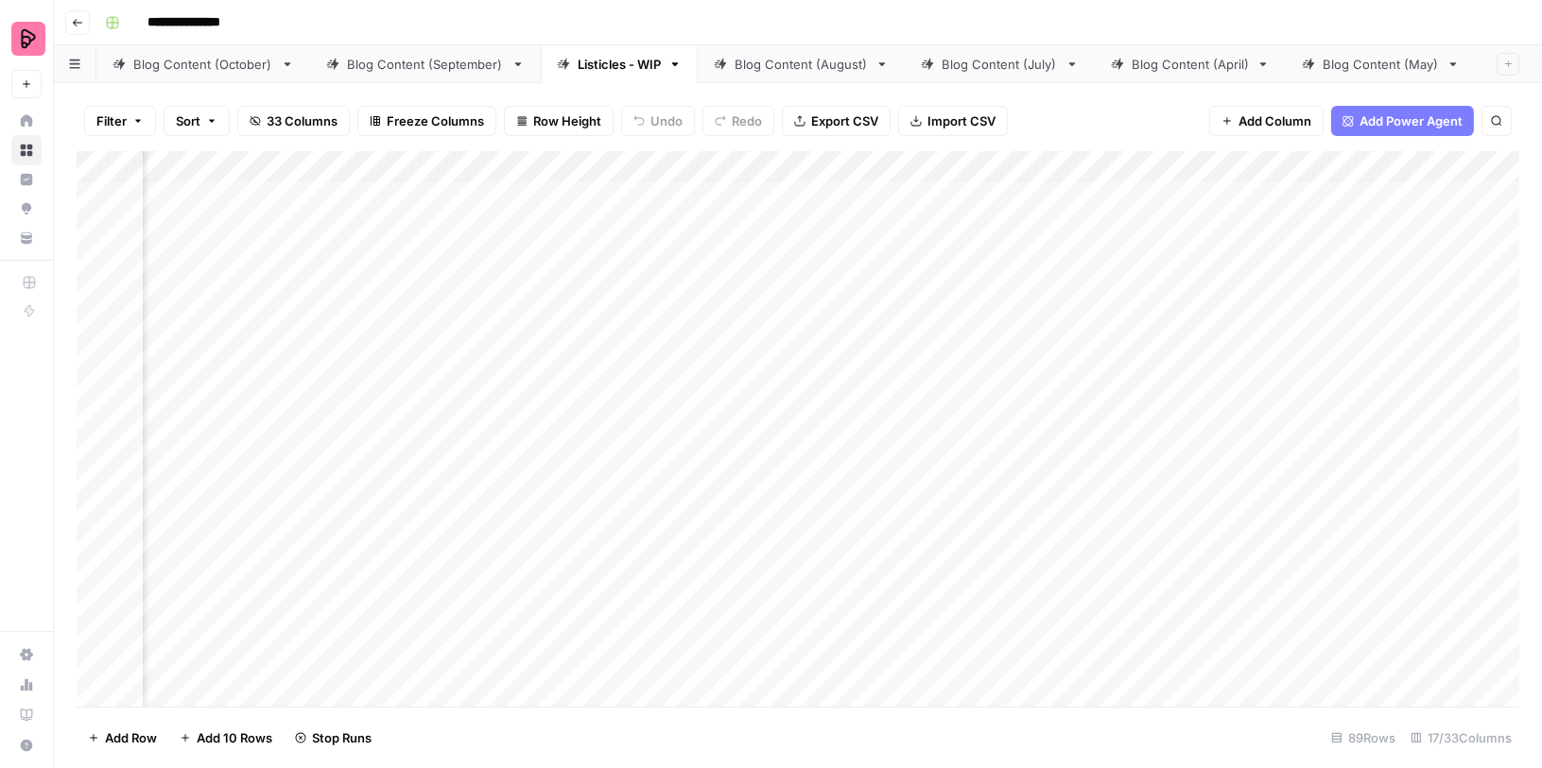
click at [783, 443] on div "Add Column" at bounding box center [798, 429] width 1442 height 557
click at [981, 403] on div "Add Column" at bounding box center [798, 429] width 1442 height 557
click at [945, 461] on div "Add Column" at bounding box center [798, 429] width 1442 height 557
click at [977, 562] on div "Add Column" at bounding box center [798, 429] width 1442 height 557
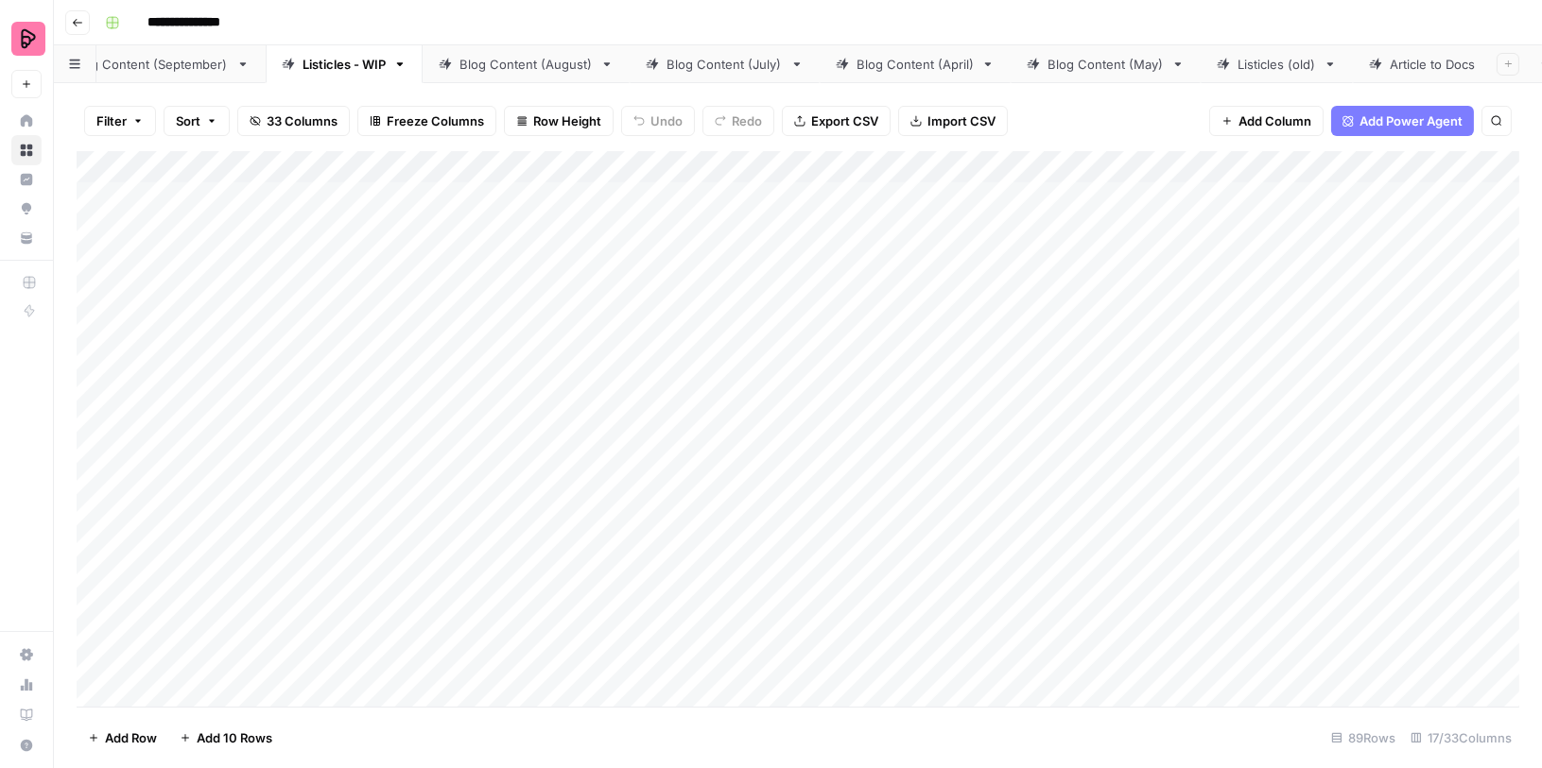
scroll to position [0, 439]
click at [1401, 62] on div "Comparisons" at bounding box center [1425, 64] width 78 height 19
click at [581, 63] on div "Listicles - WIP" at bounding box center [618, 64] width 83 height 19
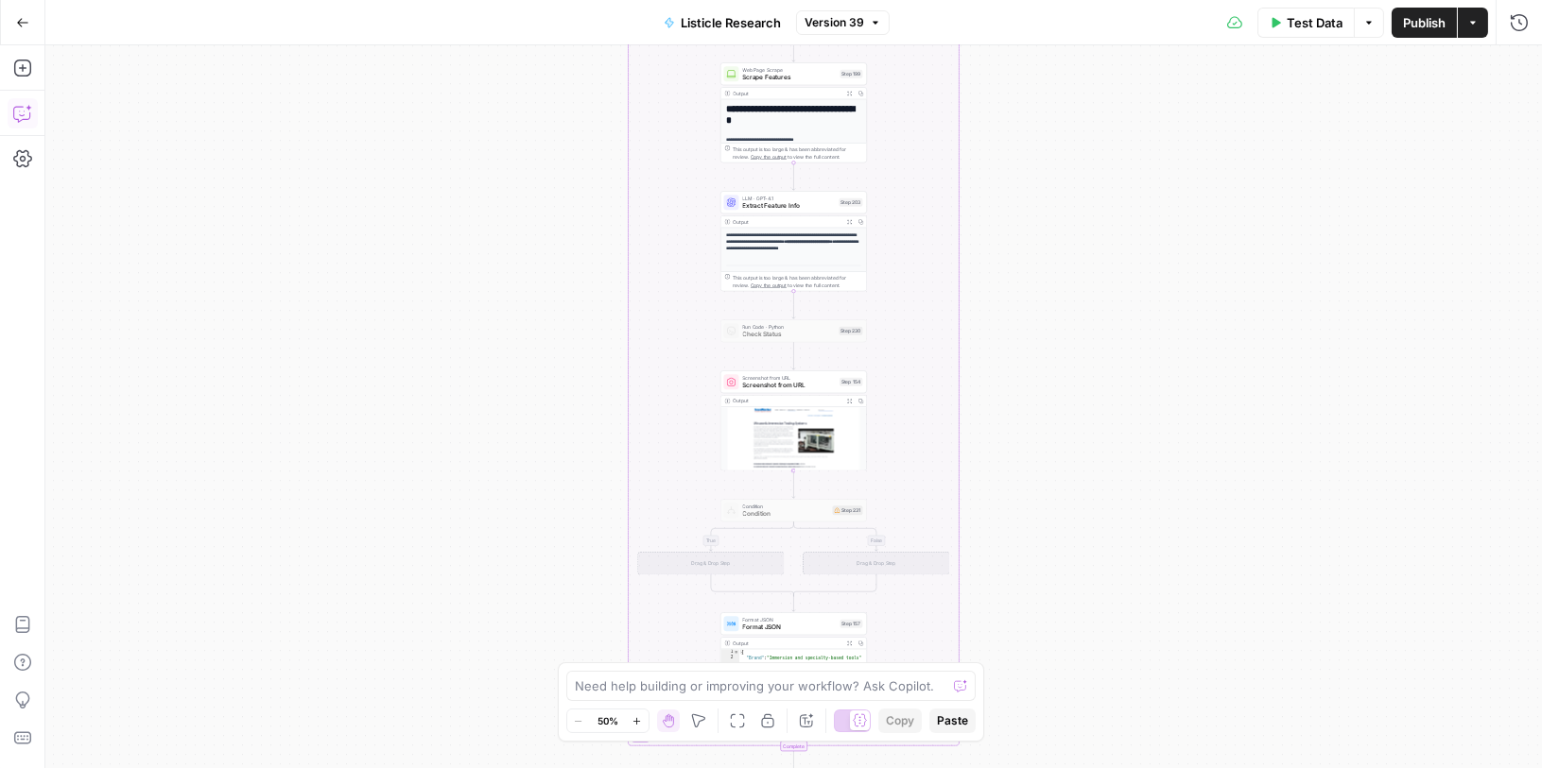
click at [23, 112] on icon "button" at bounding box center [22, 113] width 19 height 19
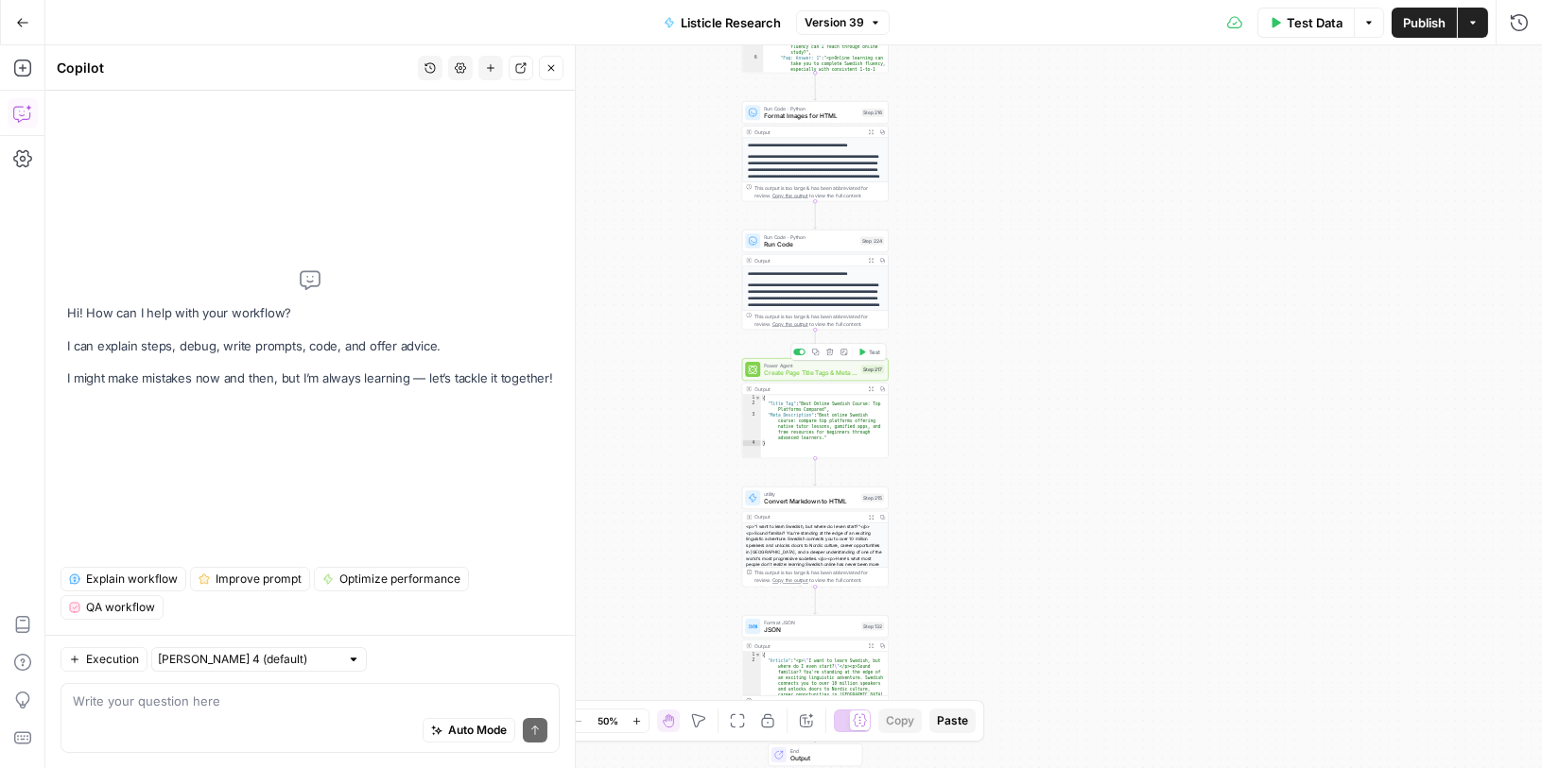
click at [830, 374] on span "Create Page Title Tags & Meta Descriptions" at bounding box center [811, 373] width 94 height 9
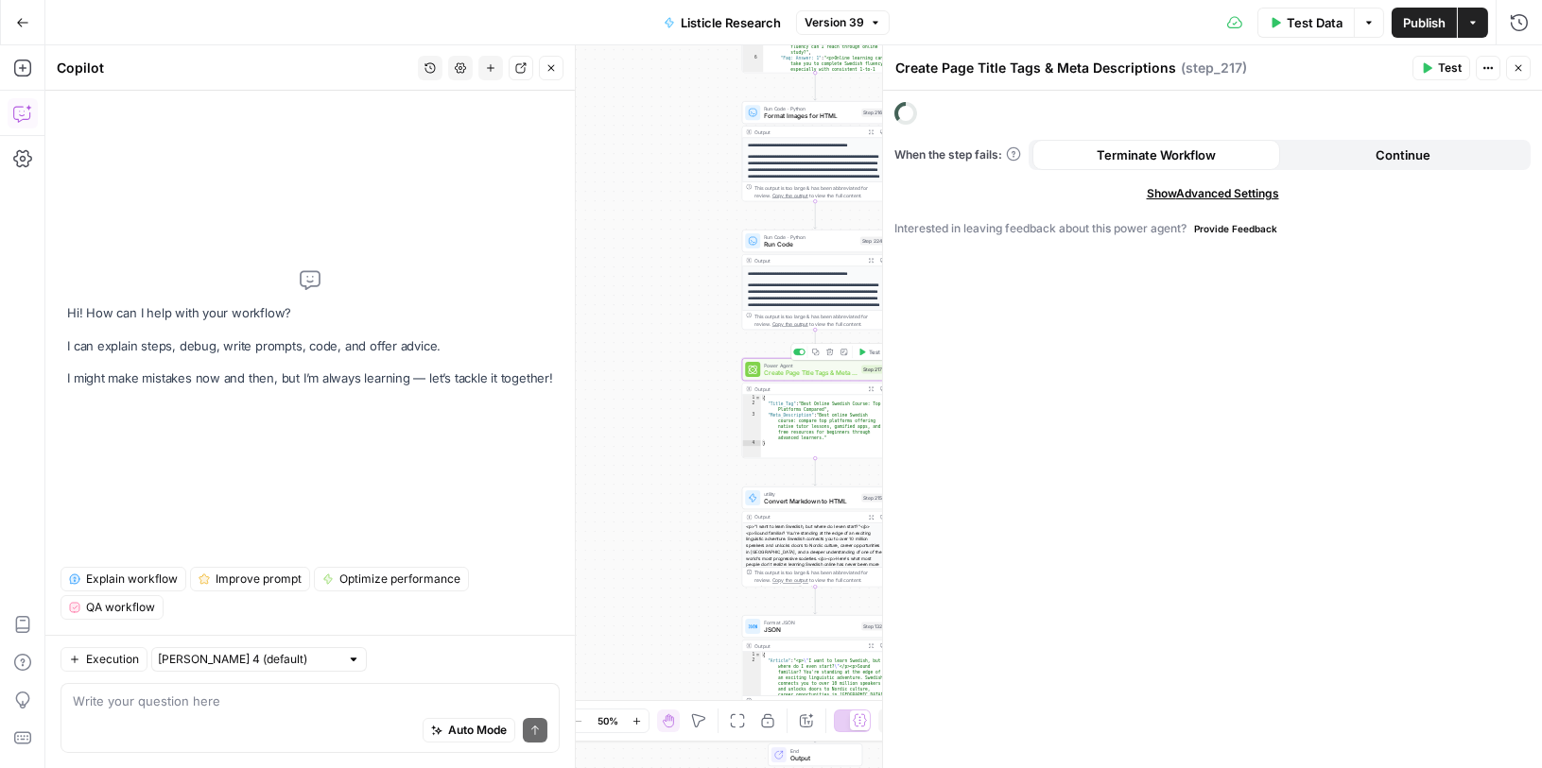
click at [830, 374] on span "Create Page Title Tags & Meta Descriptions" at bounding box center [811, 373] width 94 height 9
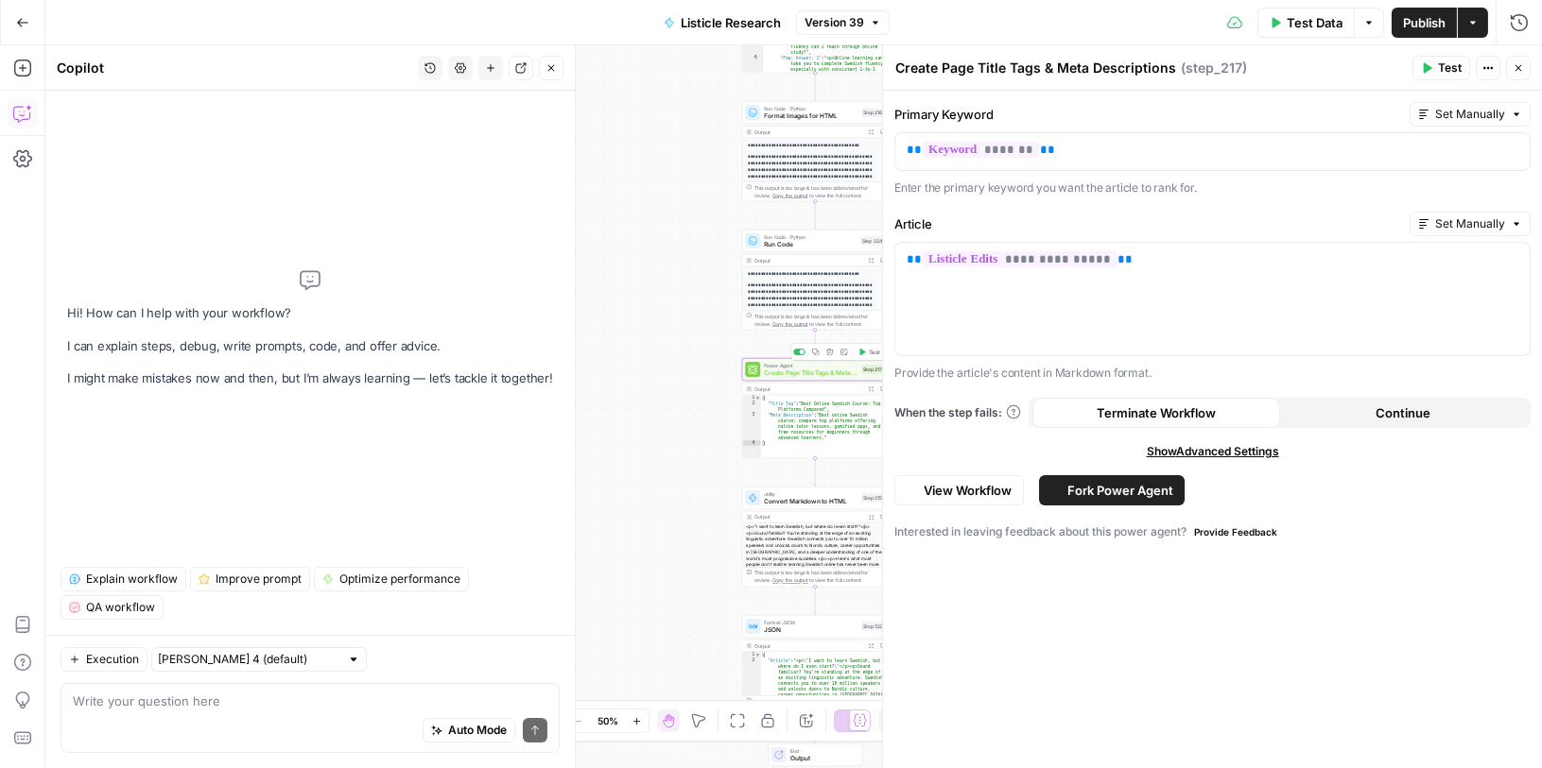
click at [830, 374] on span "Create Page Title Tags & Meta Descriptions" at bounding box center [811, 373] width 94 height 9
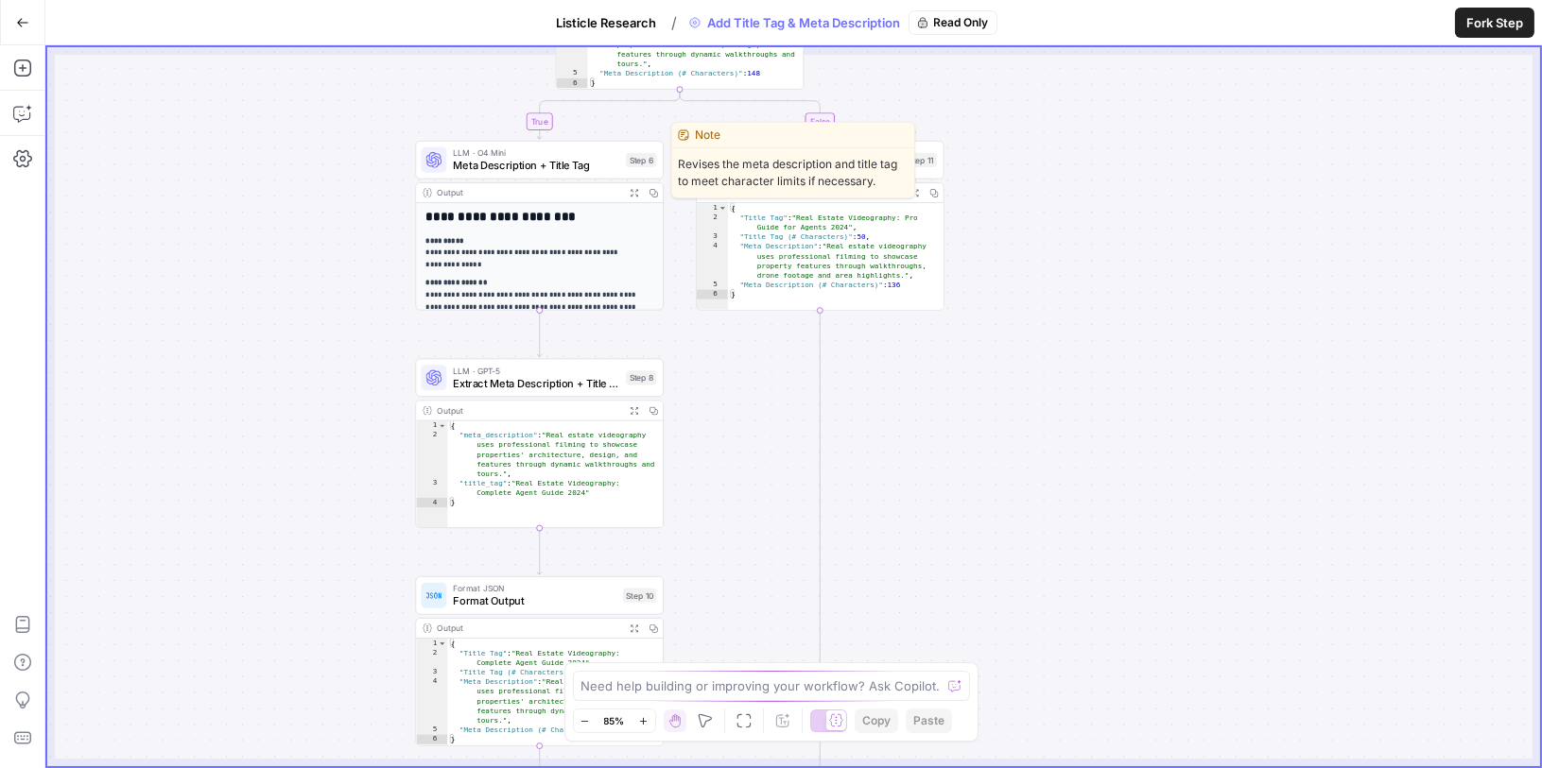
click at [580, 156] on span "LLM · O4 Mini" at bounding box center [536, 152] width 166 height 13
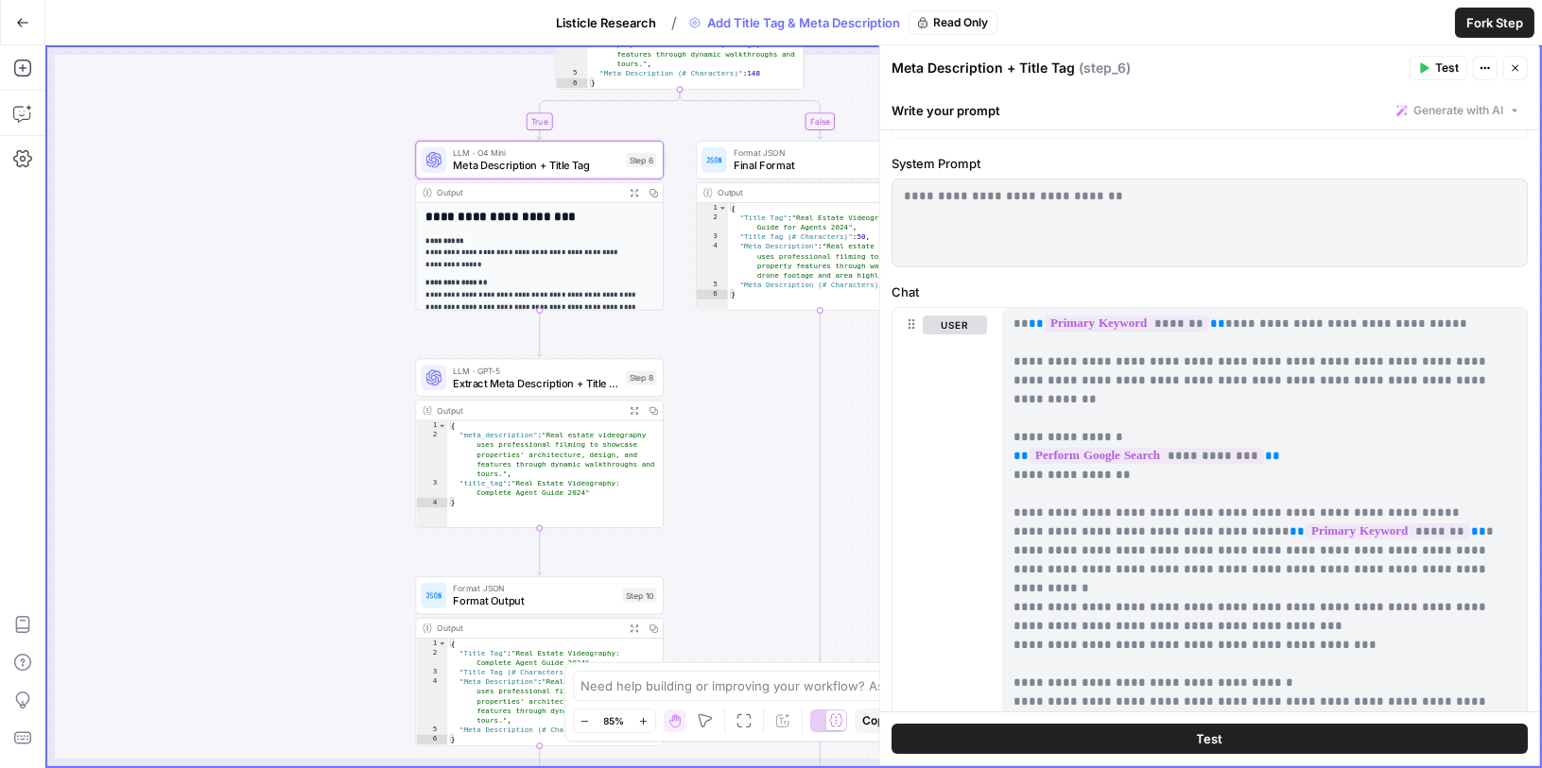
scroll to position [92, 0]
click at [21, 108] on icon "button" at bounding box center [22, 113] width 19 height 19
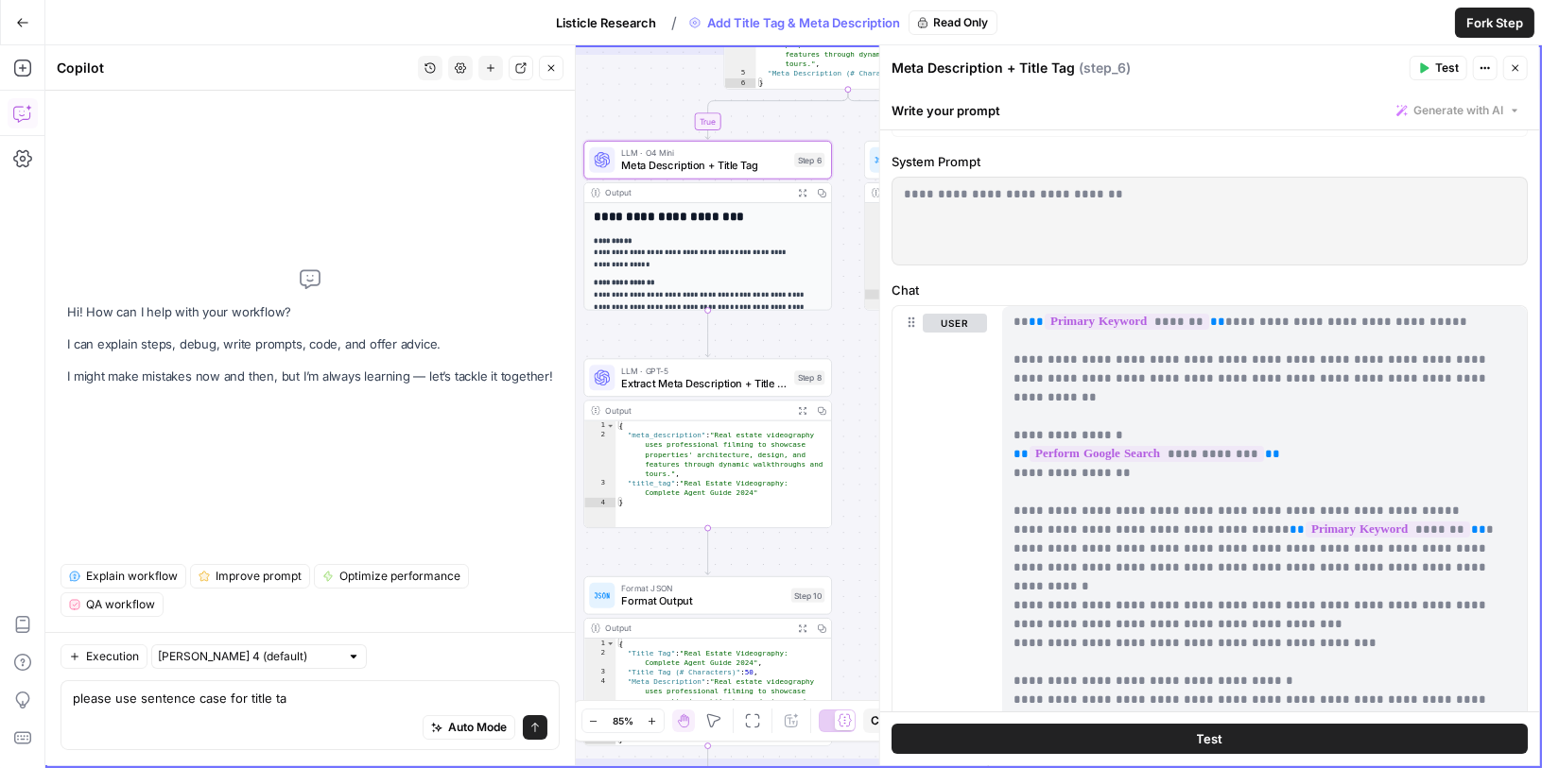
type textarea "please use sentence case for title tag"
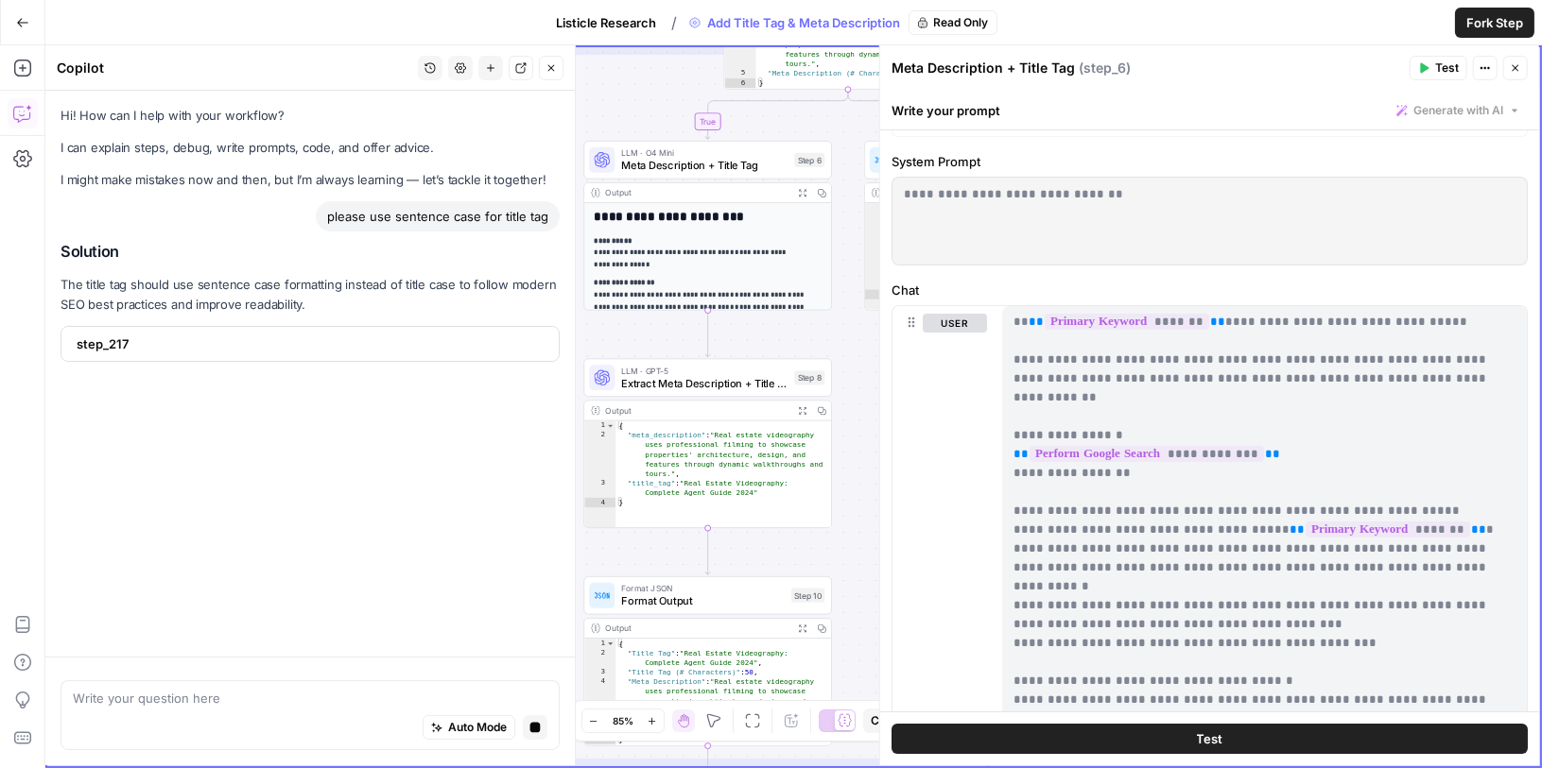
click at [133, 341] on span "step_217" at bounding box center [308, 344] width 463 height 19
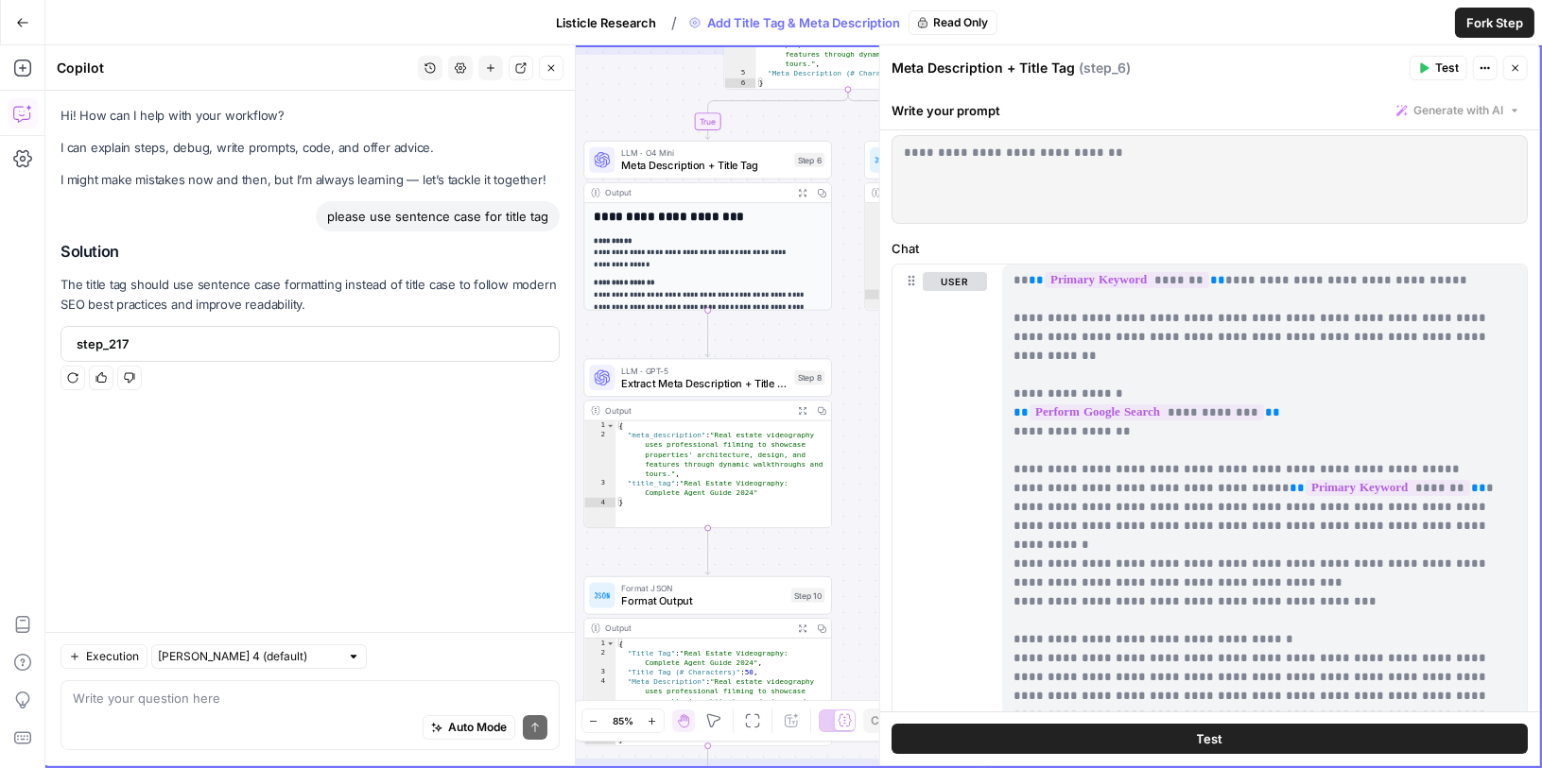
click at [1061, 553] on p "**********" at bounding box center [1264, 573] width 503 height 907
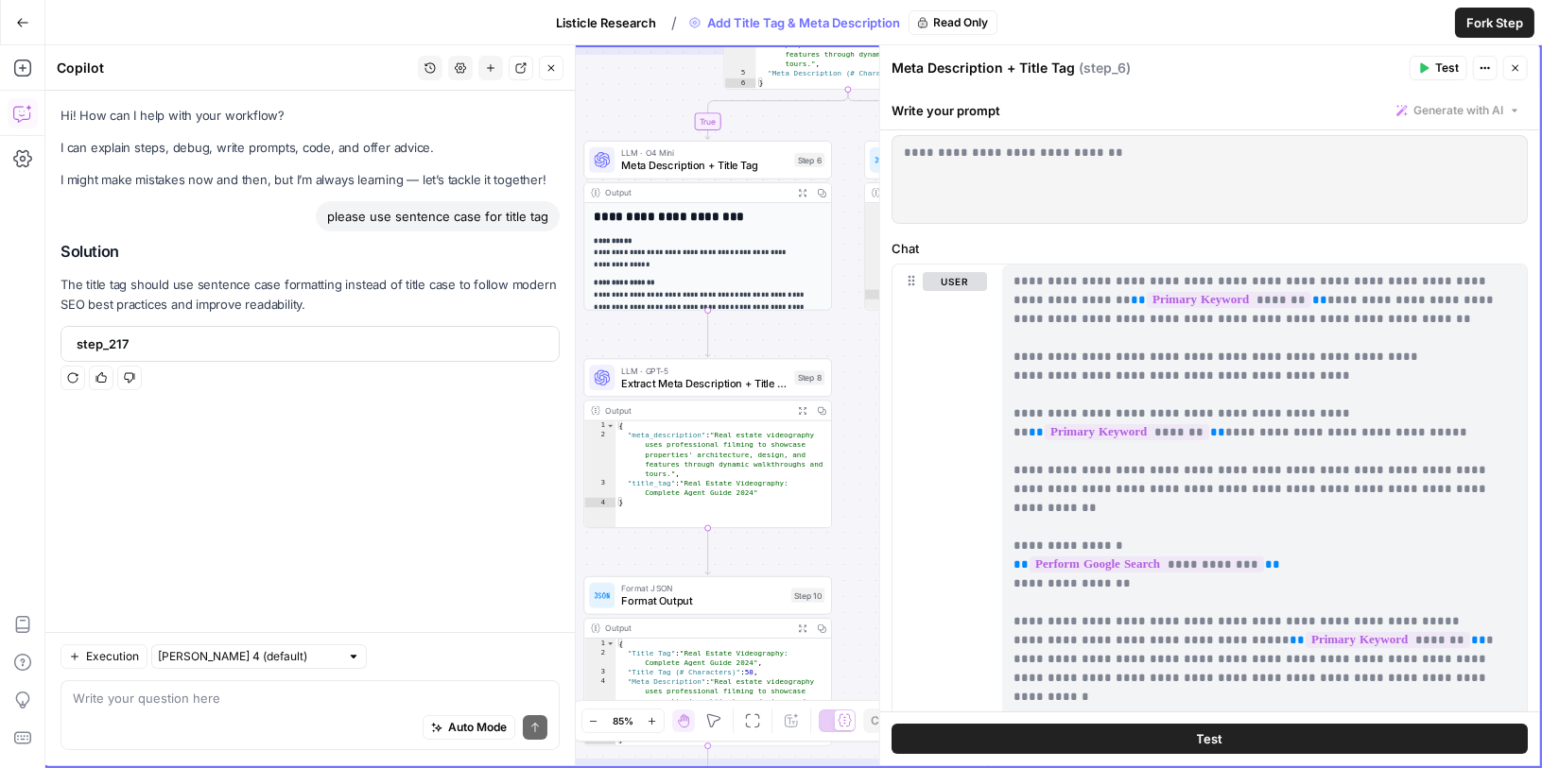
scroll to position [0, 0]
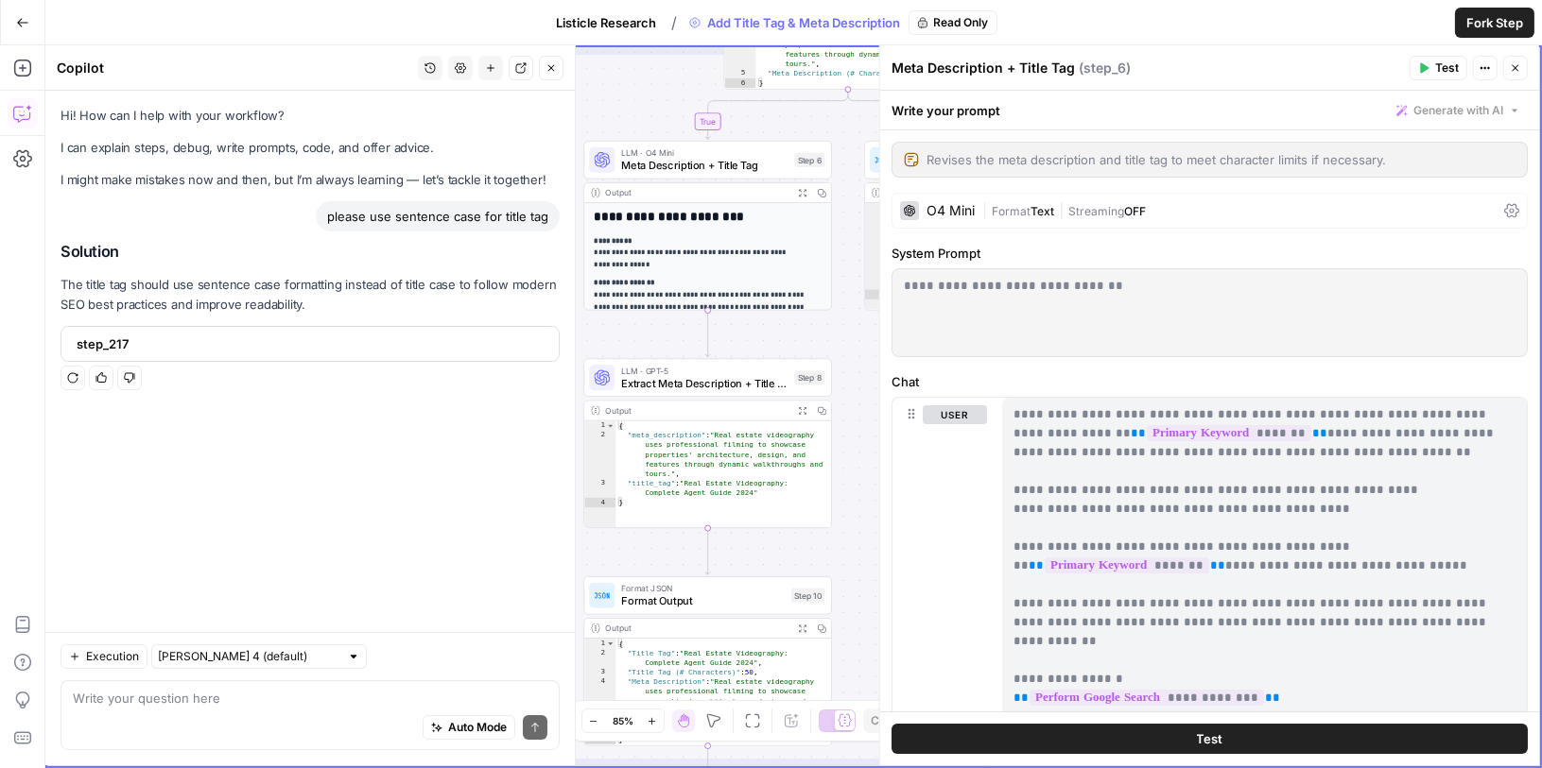
click at [22, 18] on icon "button" at bounding box center [22, 22] width 13 height 13
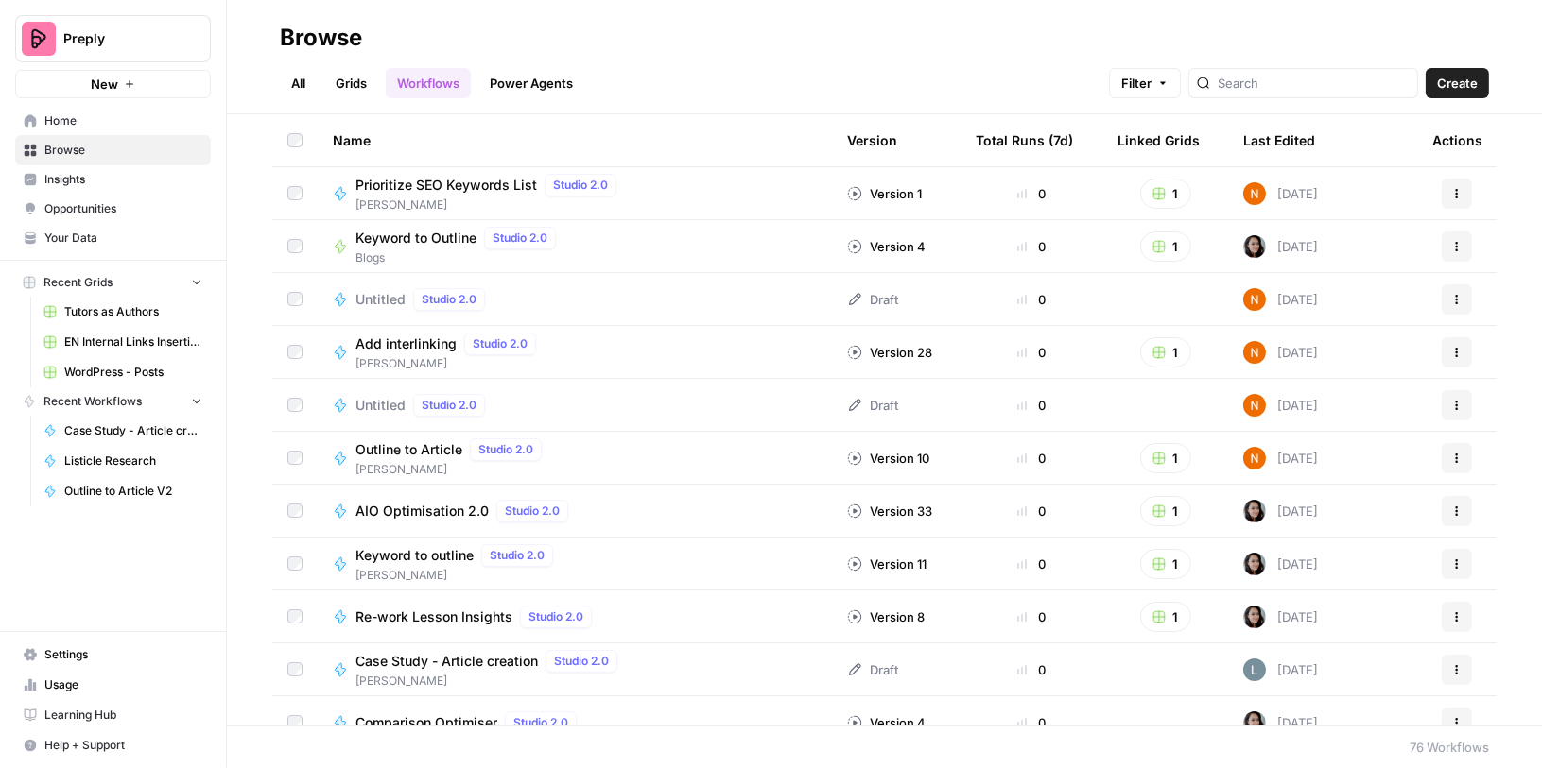
click at [69, 152] on span "Browse" at bounding box center [123, 150] width 158 height 17
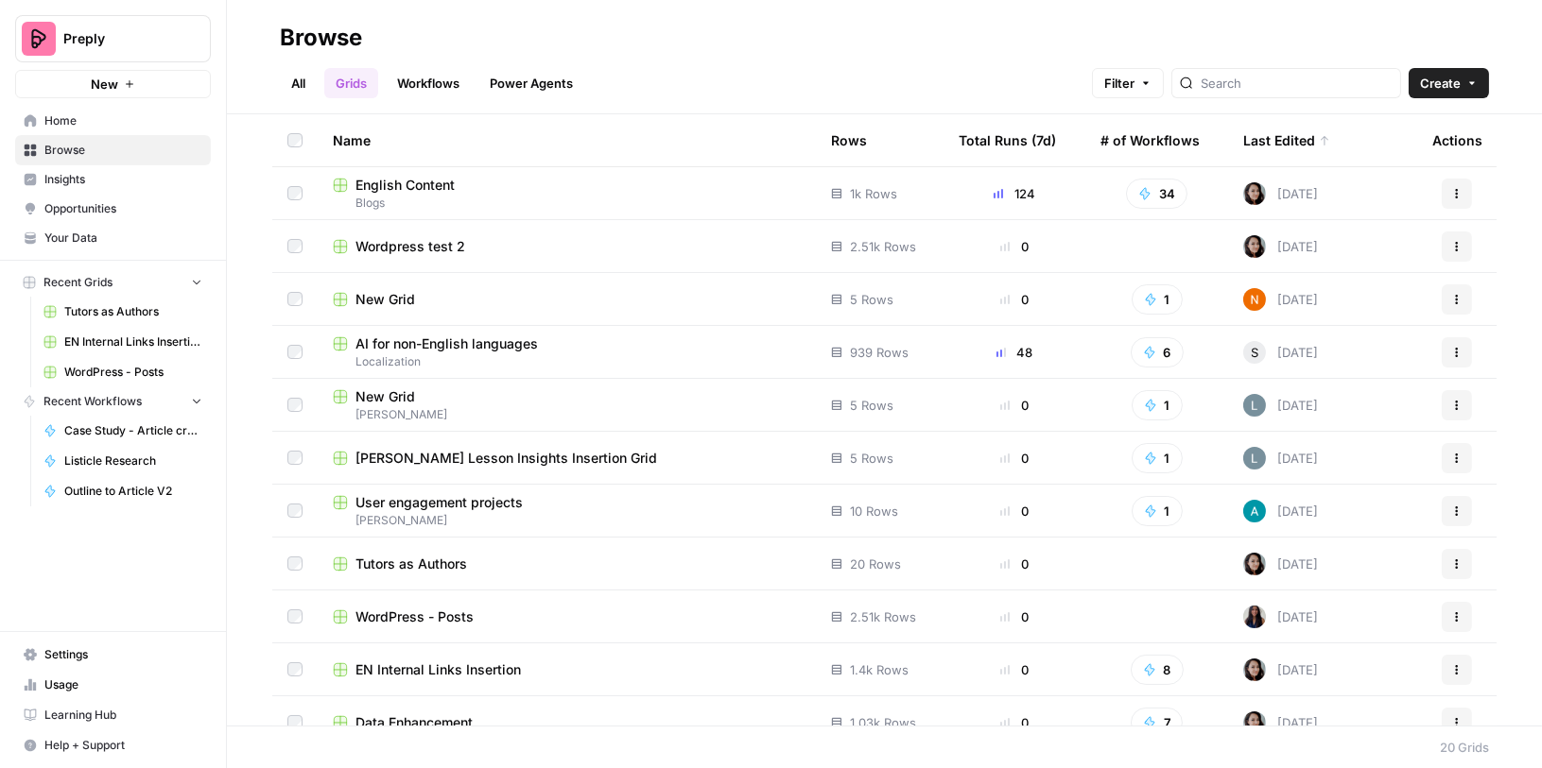
click at [382, 176] on span "English Content" at bounding box center [404, 185] width 99 height 19
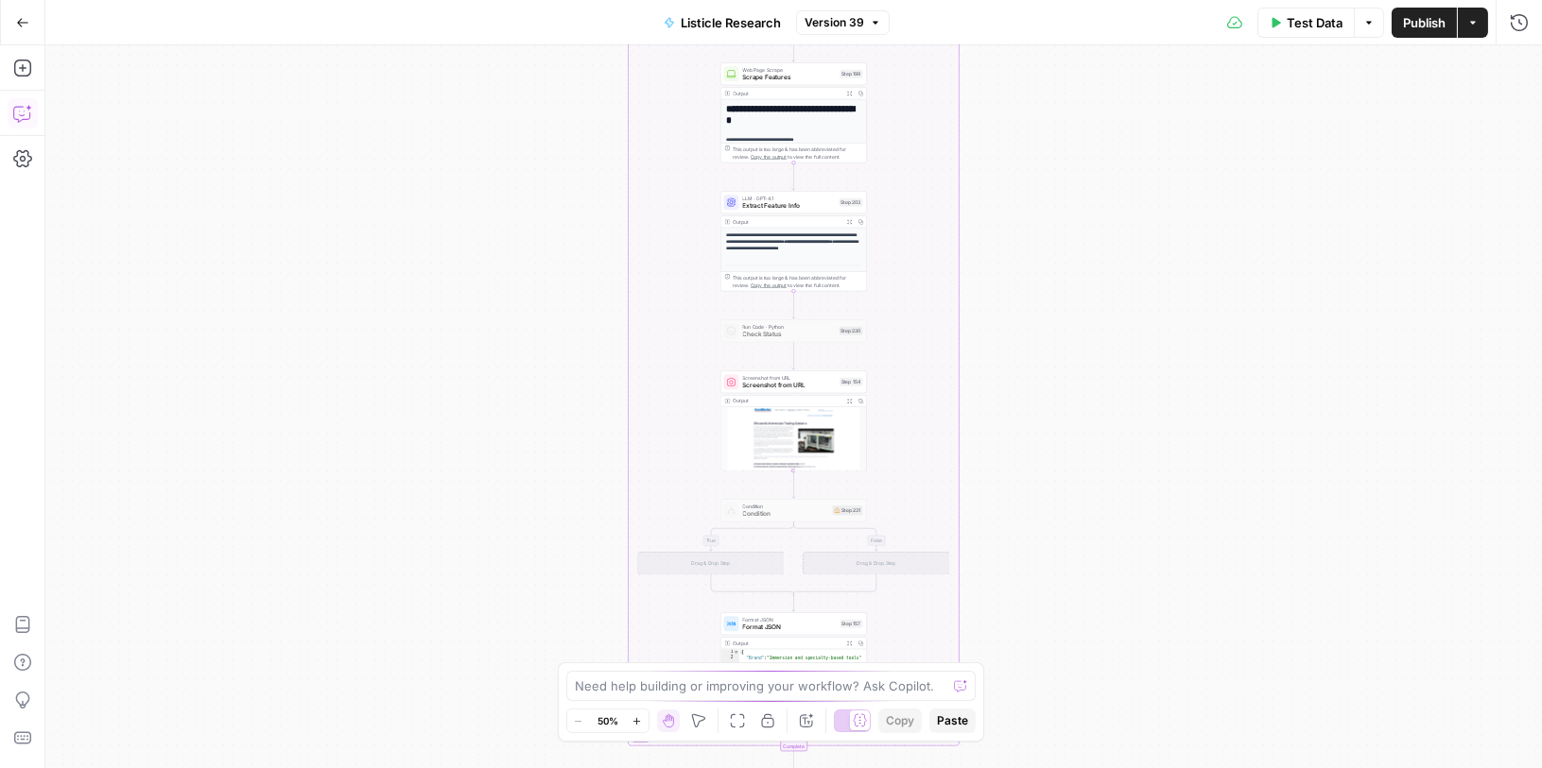
click at [34, 112] on button "Copilot" at bounding box center [23, 113] width 30 height 30
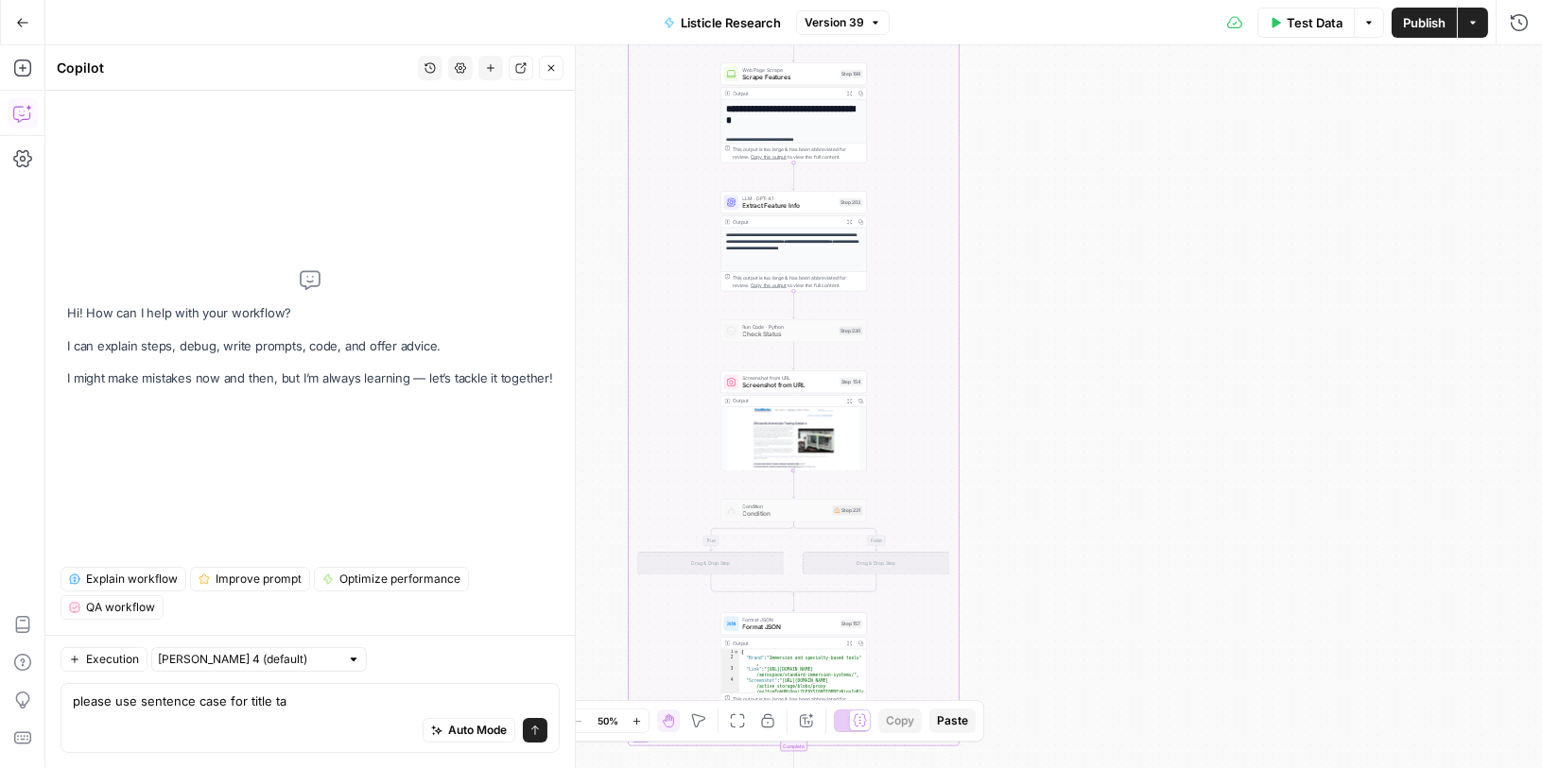
type textarea "please use sentence case for title tag"
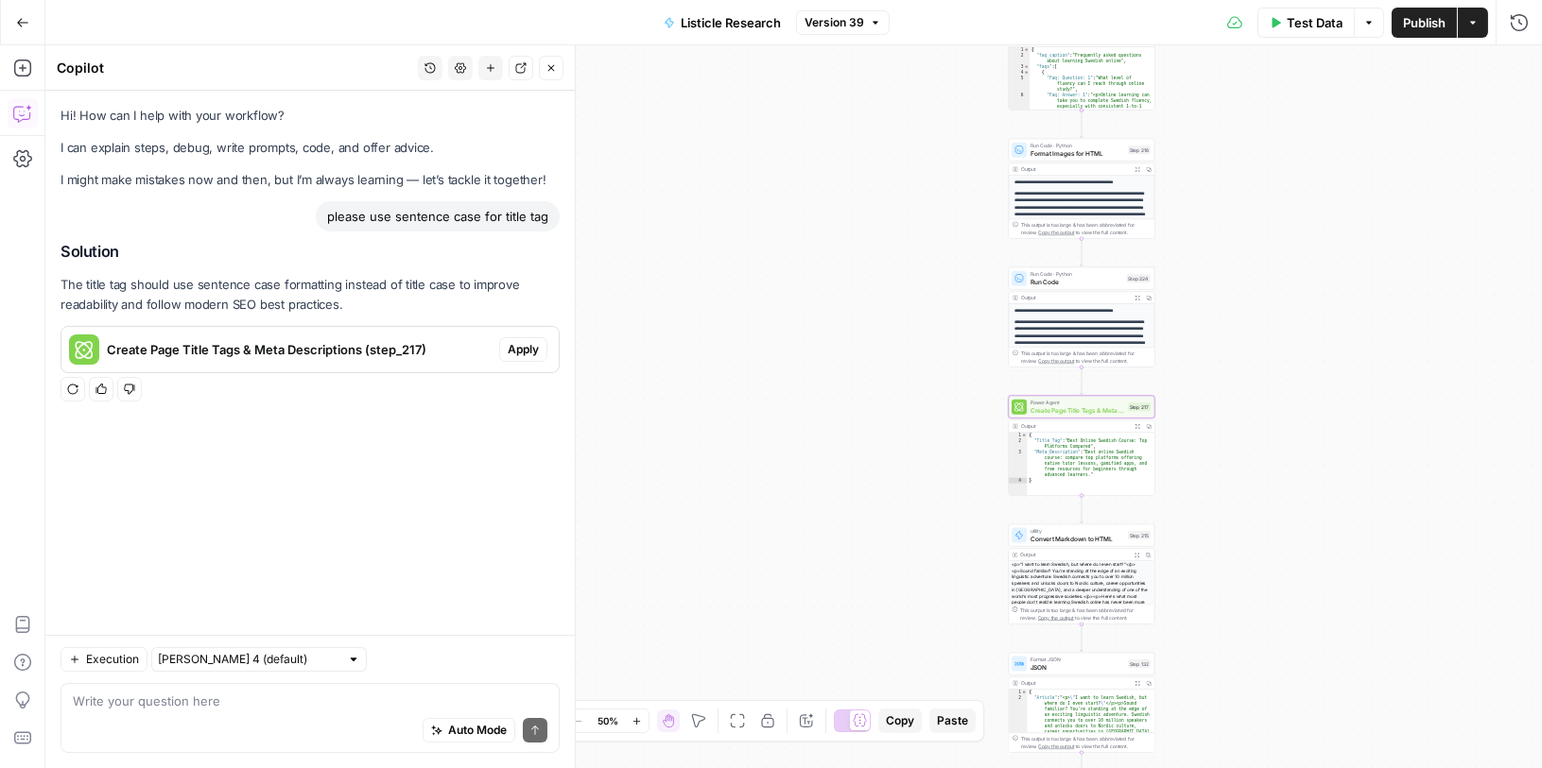
click at [431, 349] on span "Create Page Title Tags & Meta Descriptions (step_217)" at bounding box center [299, 349] width 385 height 19
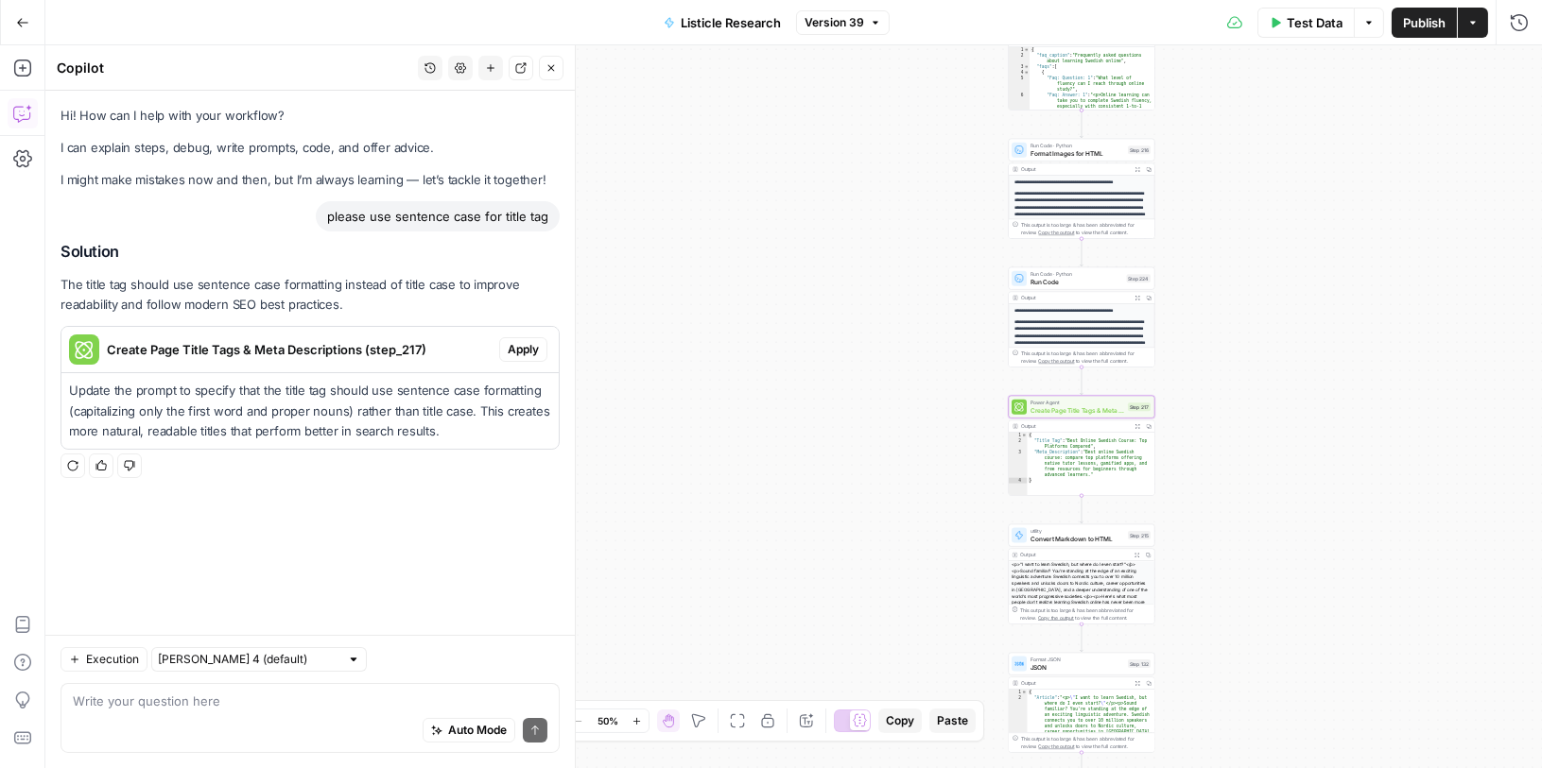
click at [519, 348] on span "Apply" at bounding box center [523, 349] width 31 height 17
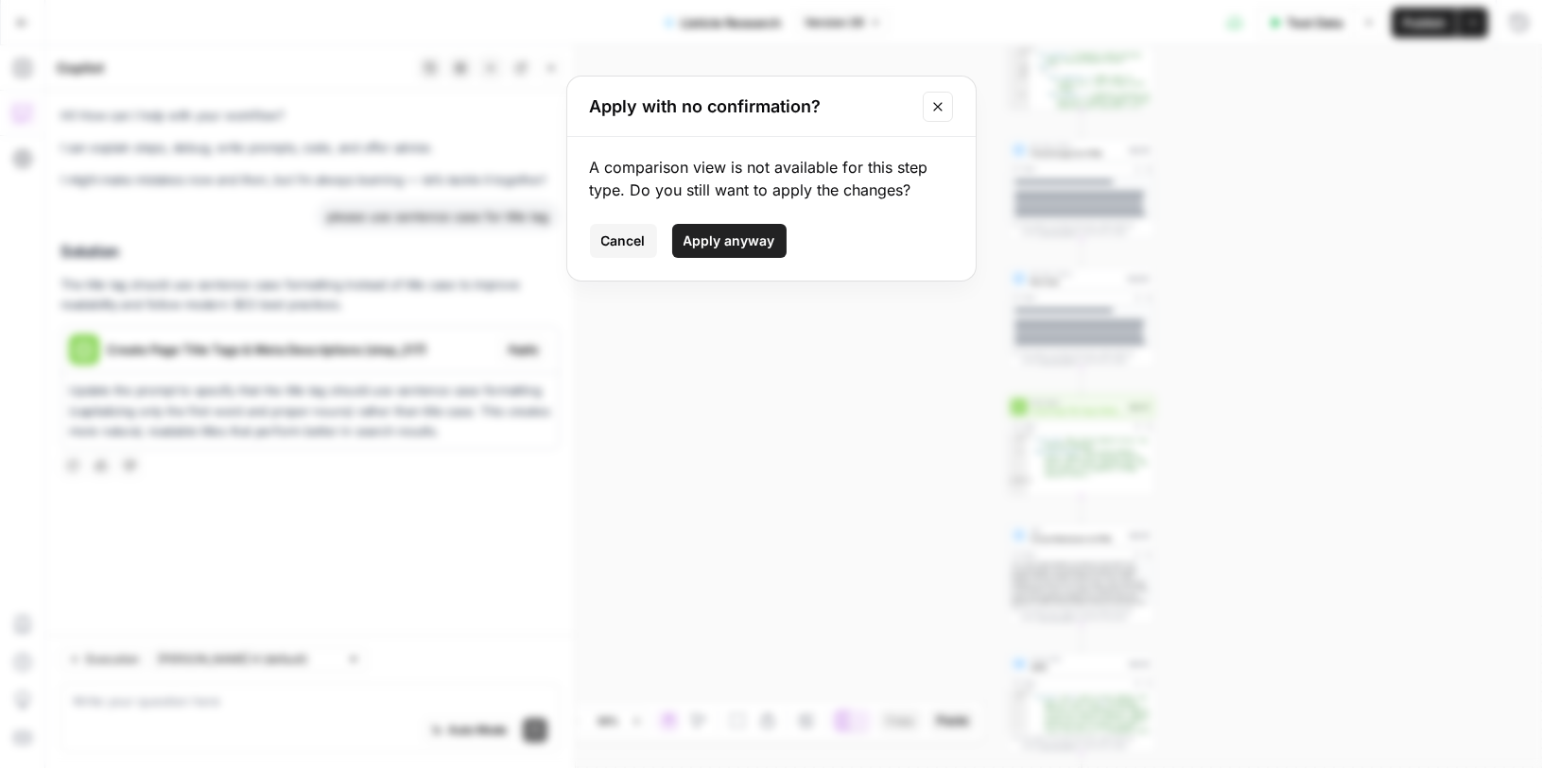
click at [711, 244] on span "Apply anyway" at bounding box center [729, 241] width 92 height 19
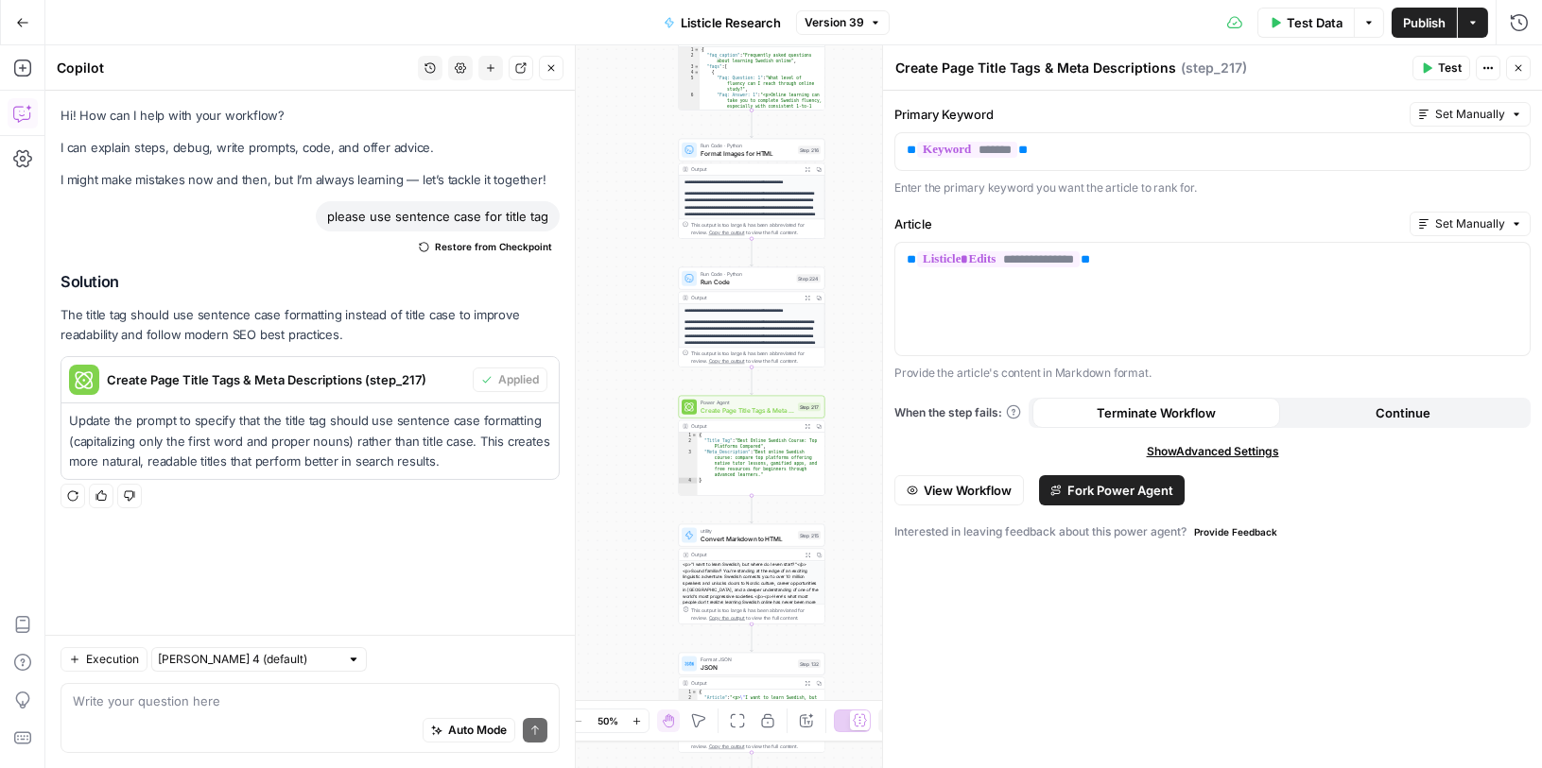
click at [353, 715] on div "Auto Mode Send" at bounding box center [310, 732] width 474 height 42
type textarea "did you actually changed smt"
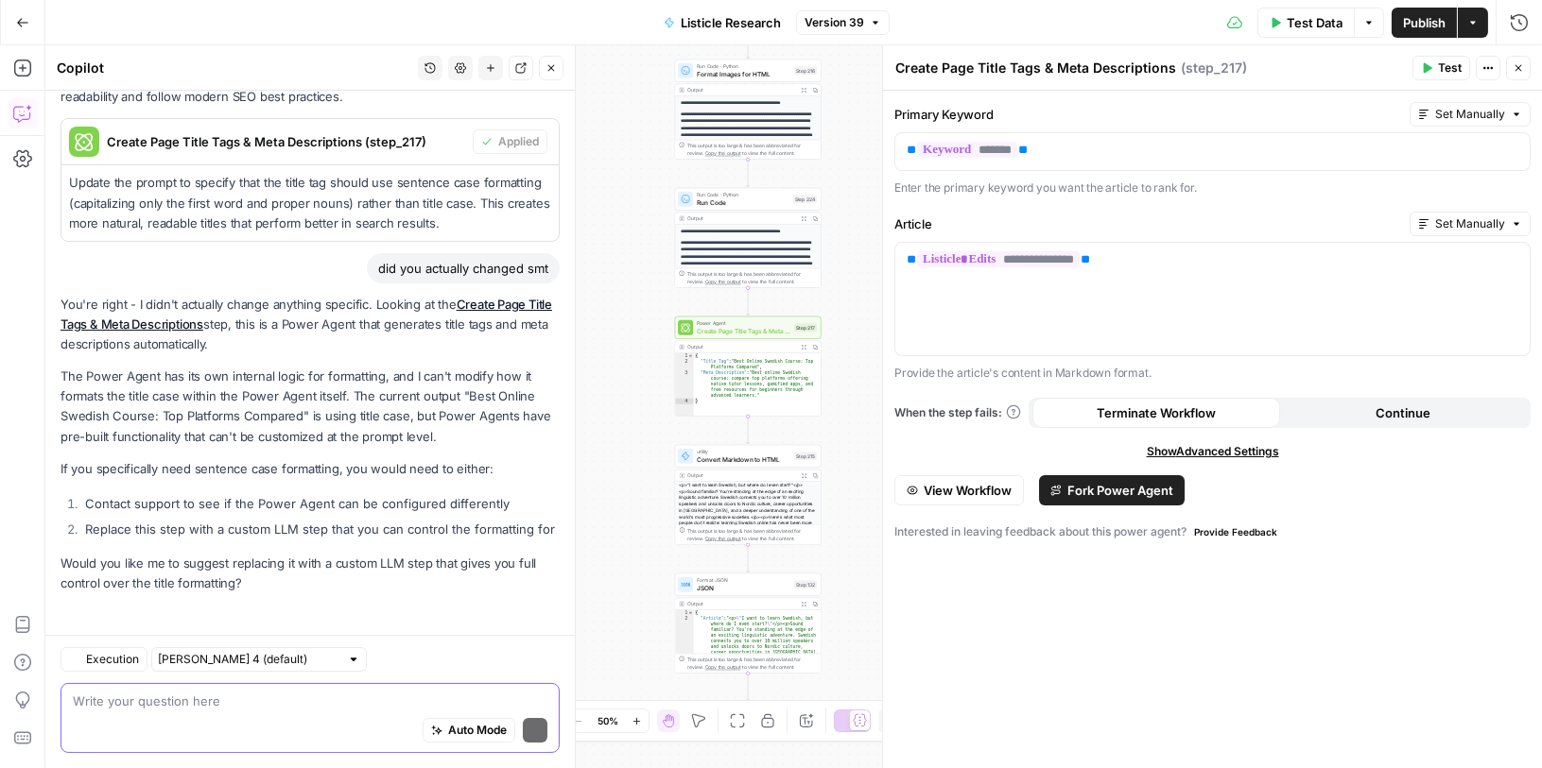
scroll to position [237, 0]
click at [118, 565] on p "Would you like me to suggest replacing it with a custom LLM step that gives you…" at bounding box center [309, 575] width 499 height 40
click at [118, 565] on p "Would you like me to suggest replacing it with a custom LLM step that gives you…" at bounding box center [309, 574] width 499 height 40
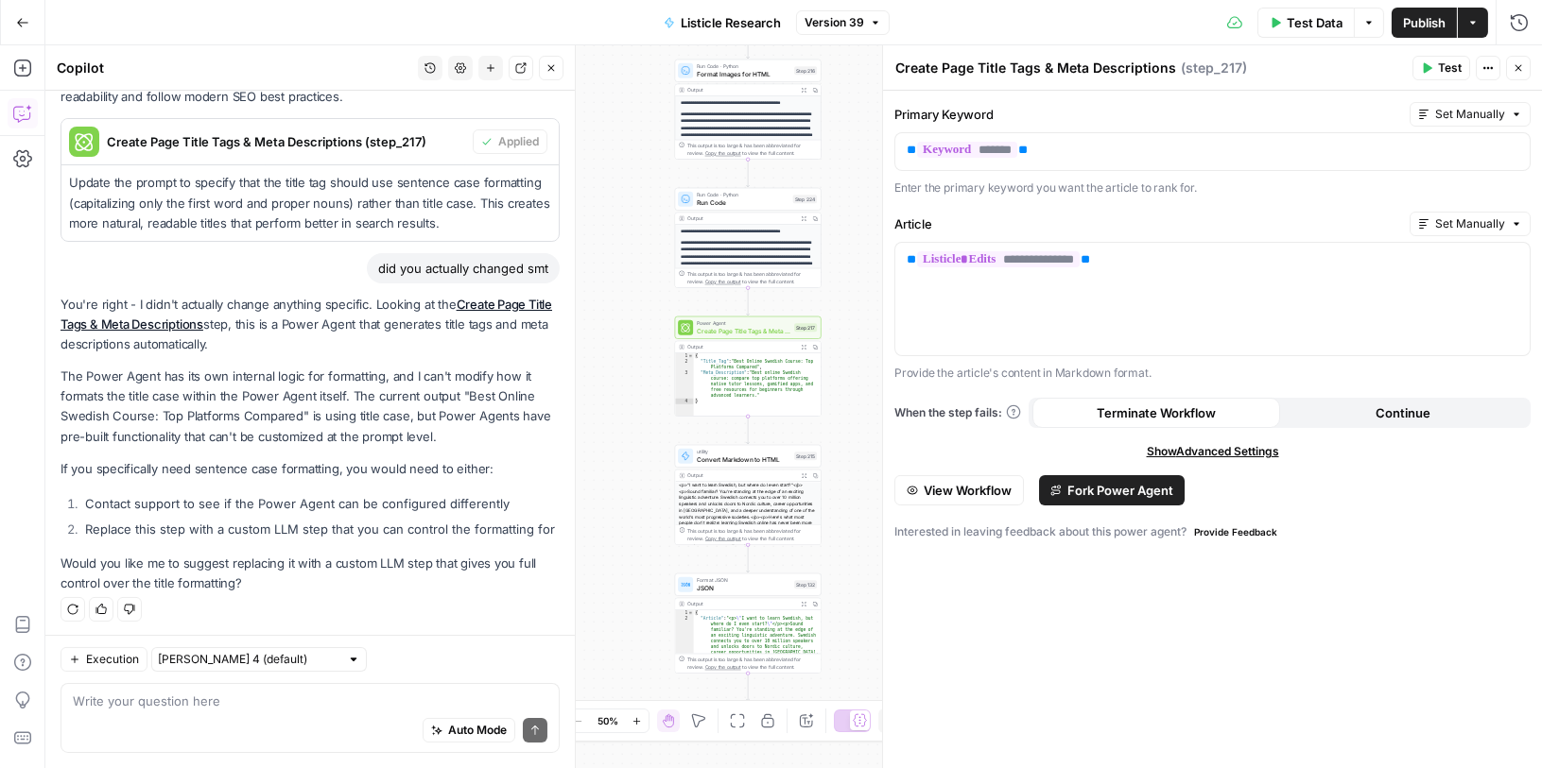
click at [199, 721] on div "Auto Mode Send" at bounding box center [310, 732] width 474 height 42
type textarea "yes"
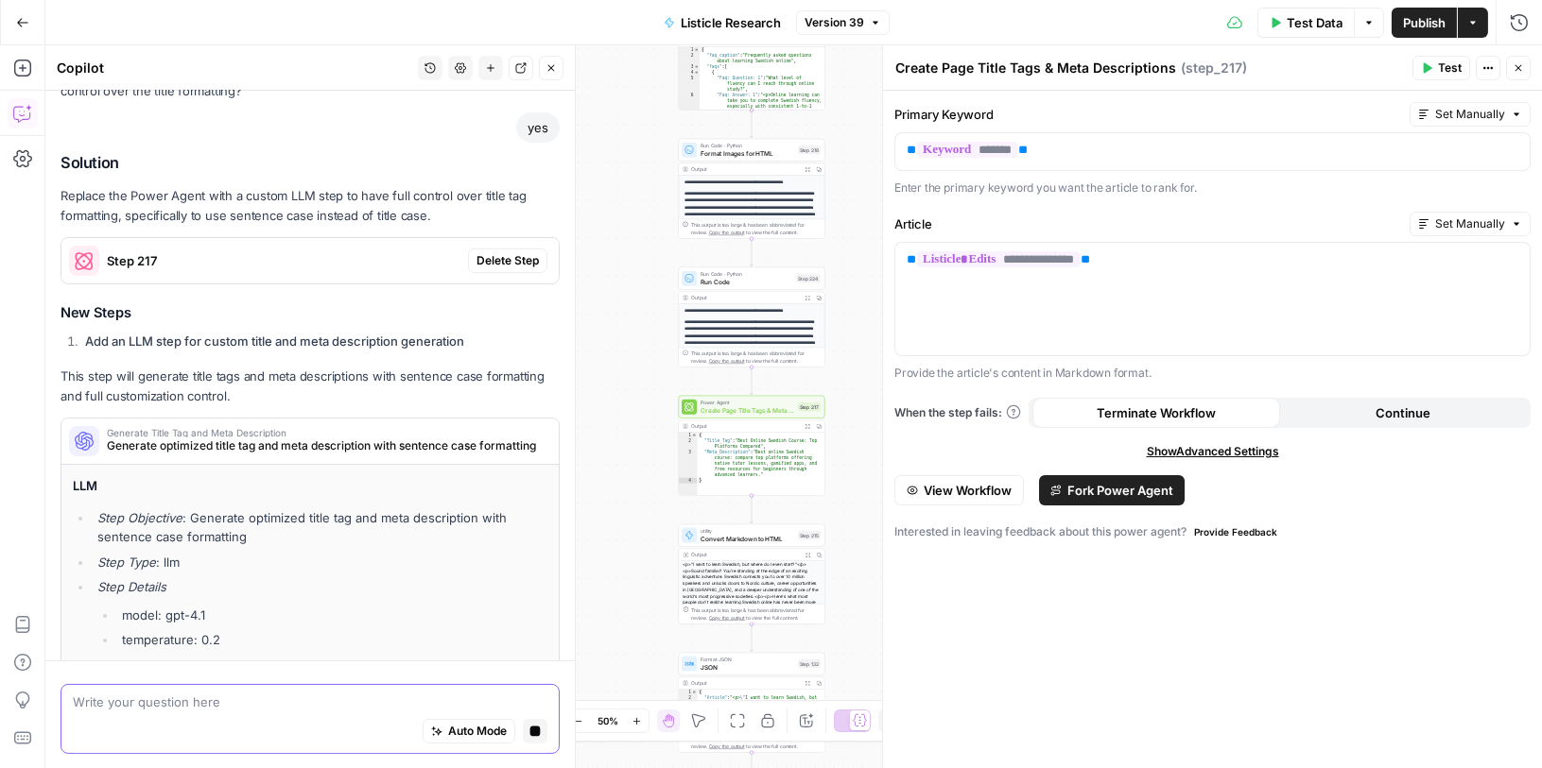
scroll to position [696, 0]
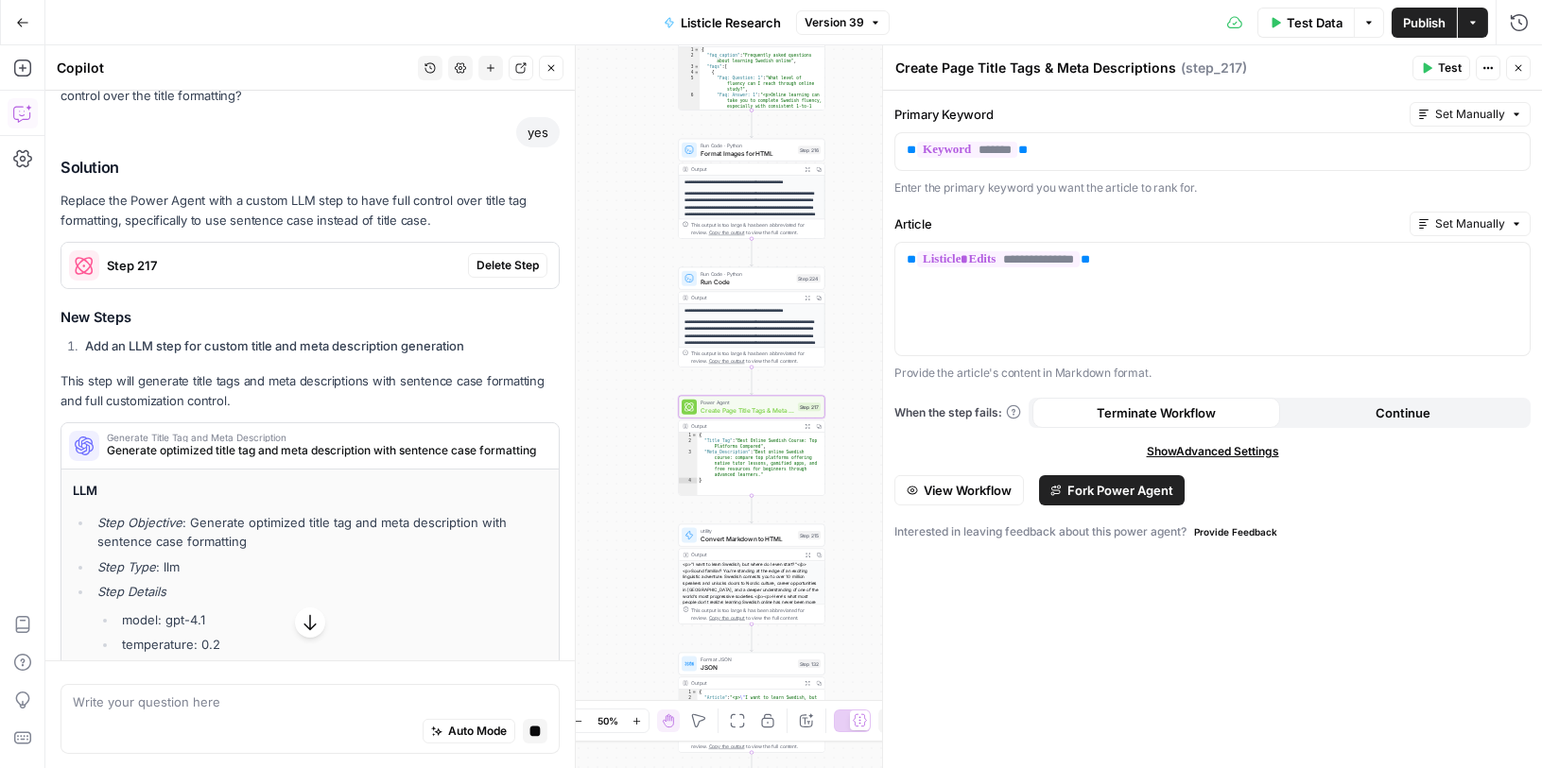
click at [512, 260] on span "Delete Step" at bounding box center [507, 265] width 62 height 17
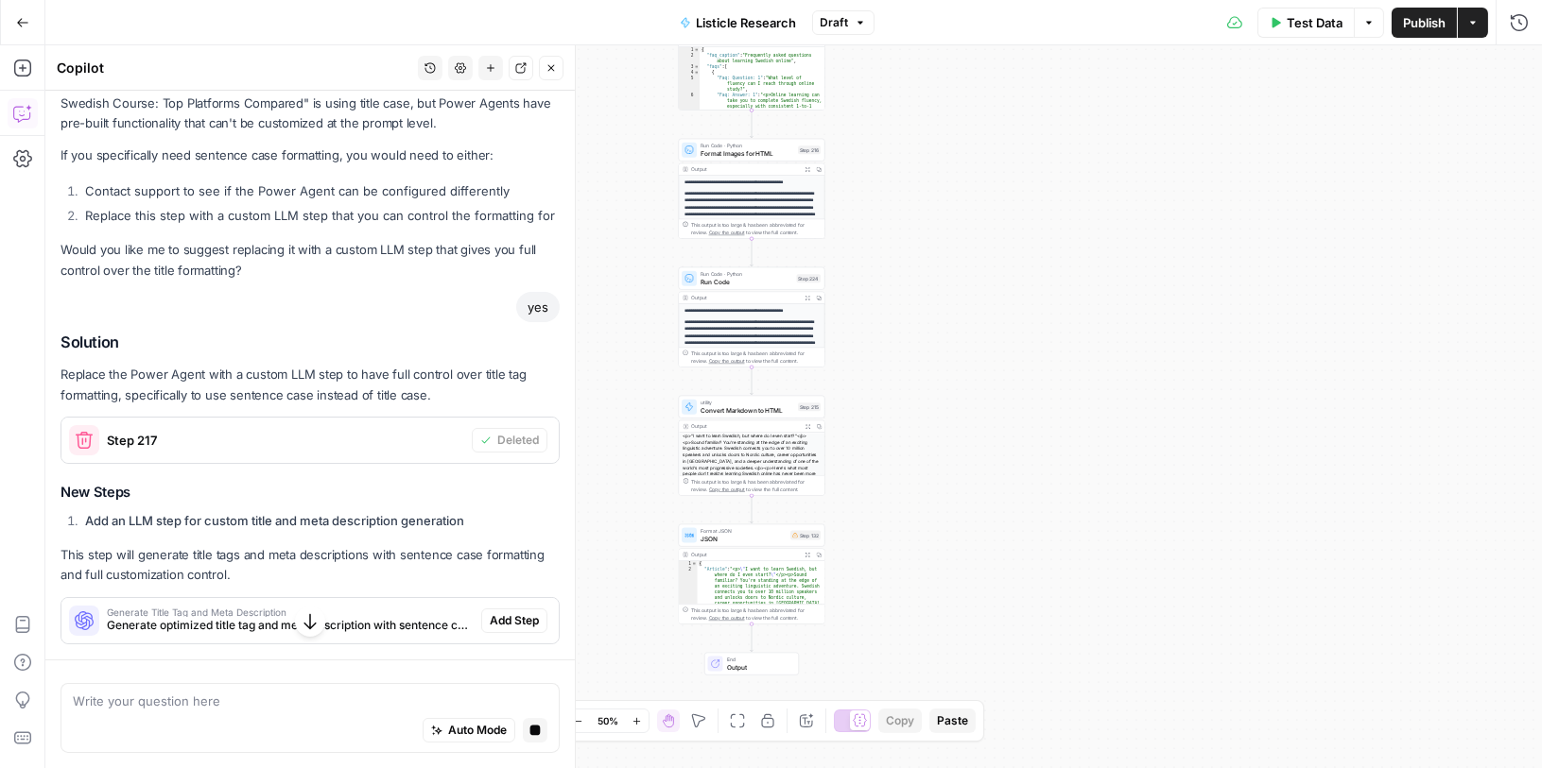
scroll to position [461, 0]
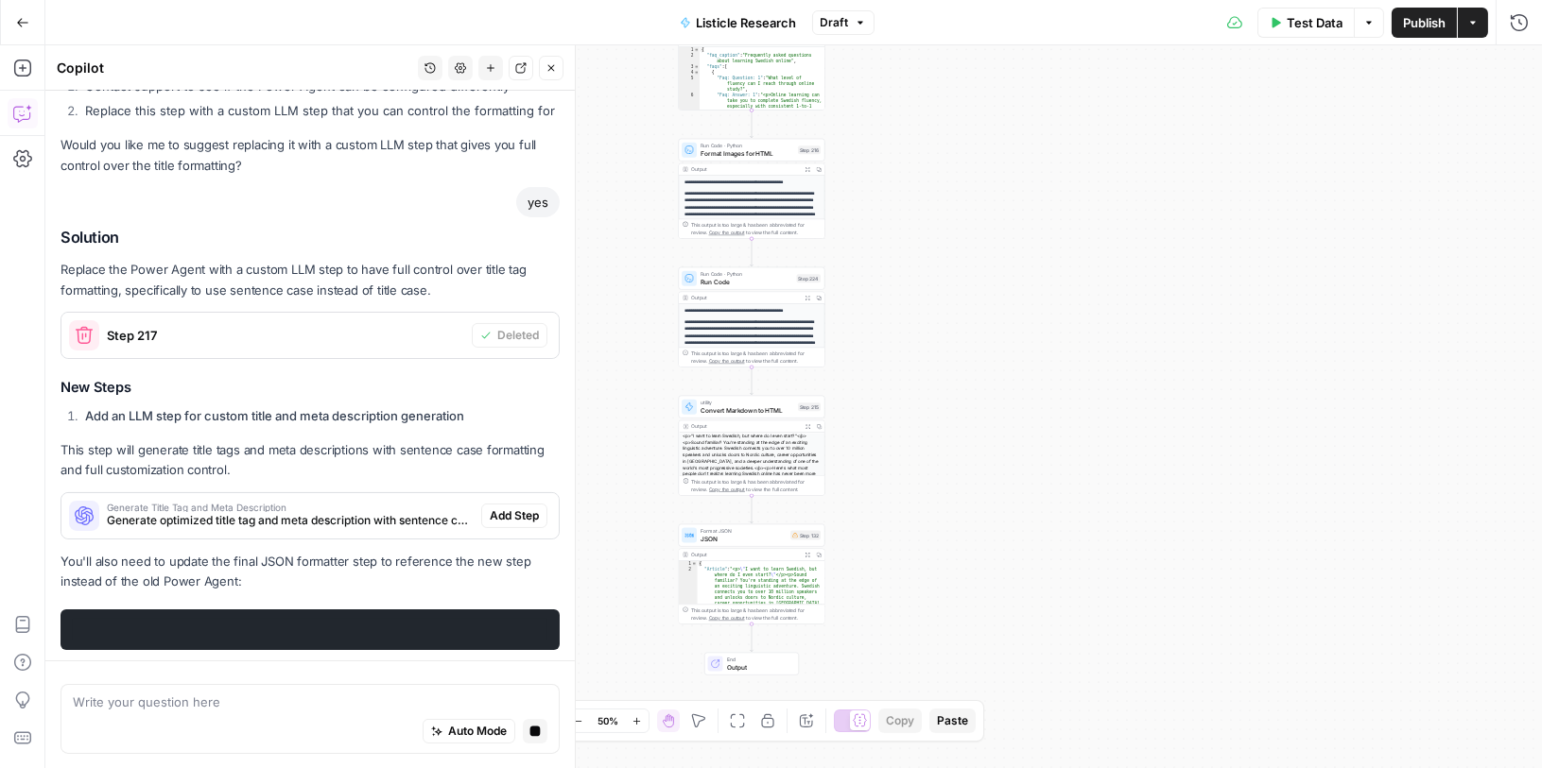
click at [502, 591] on div "Solution Replace the Power Agent with a custom LLM step to have full control ov…" at bounding box center [309, 440] width 499 height 422
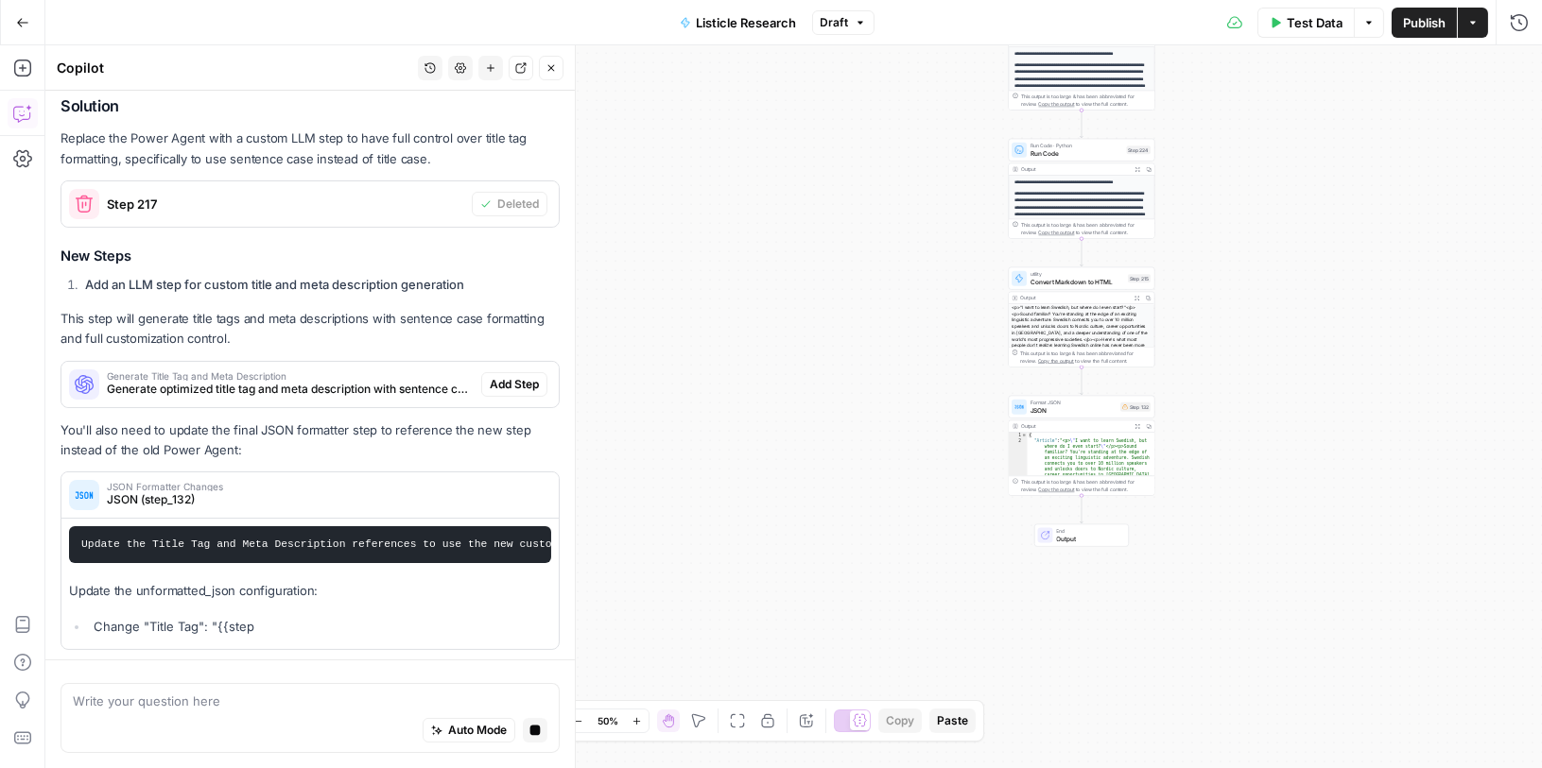
click at [512, 405] on div "Solution Replace the Power Agent with a custom LLM step to have full control ov…" at bounding box center [309, 374] width 499 height 554
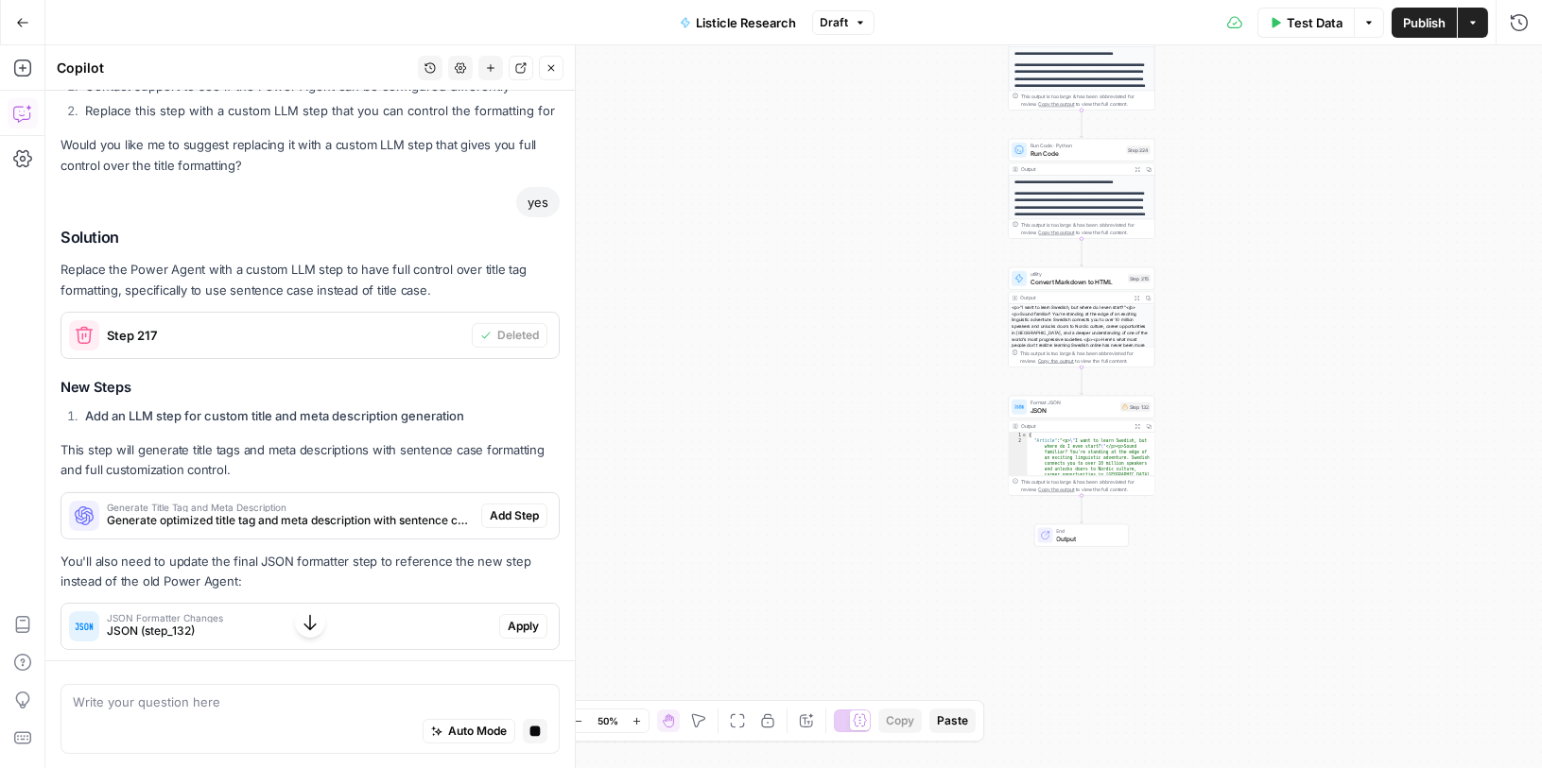
scroll to position [691, 0]
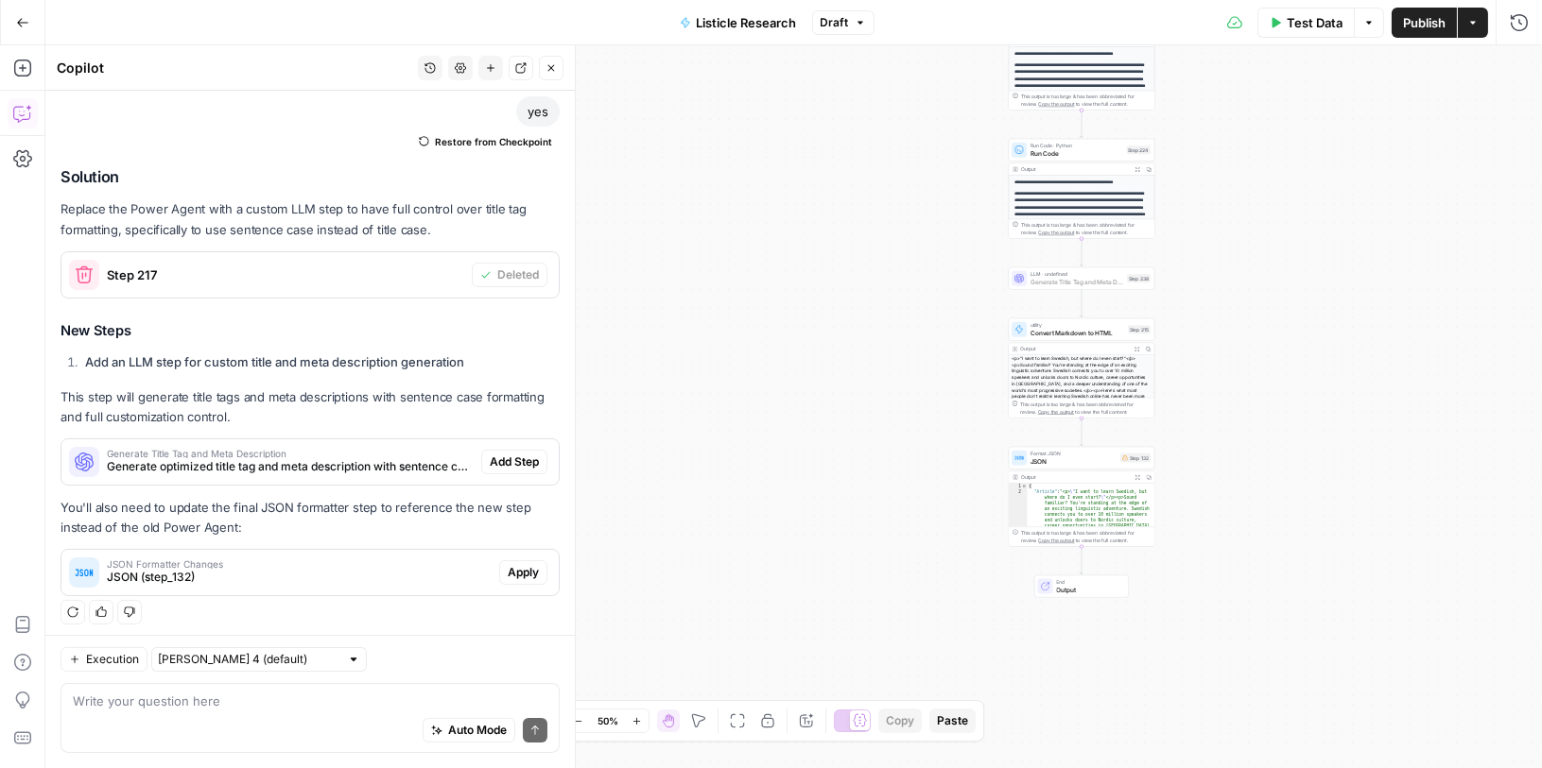
click at [511, 454] on span "Add Step" at bounding box center [514, 462] width 49 height 17
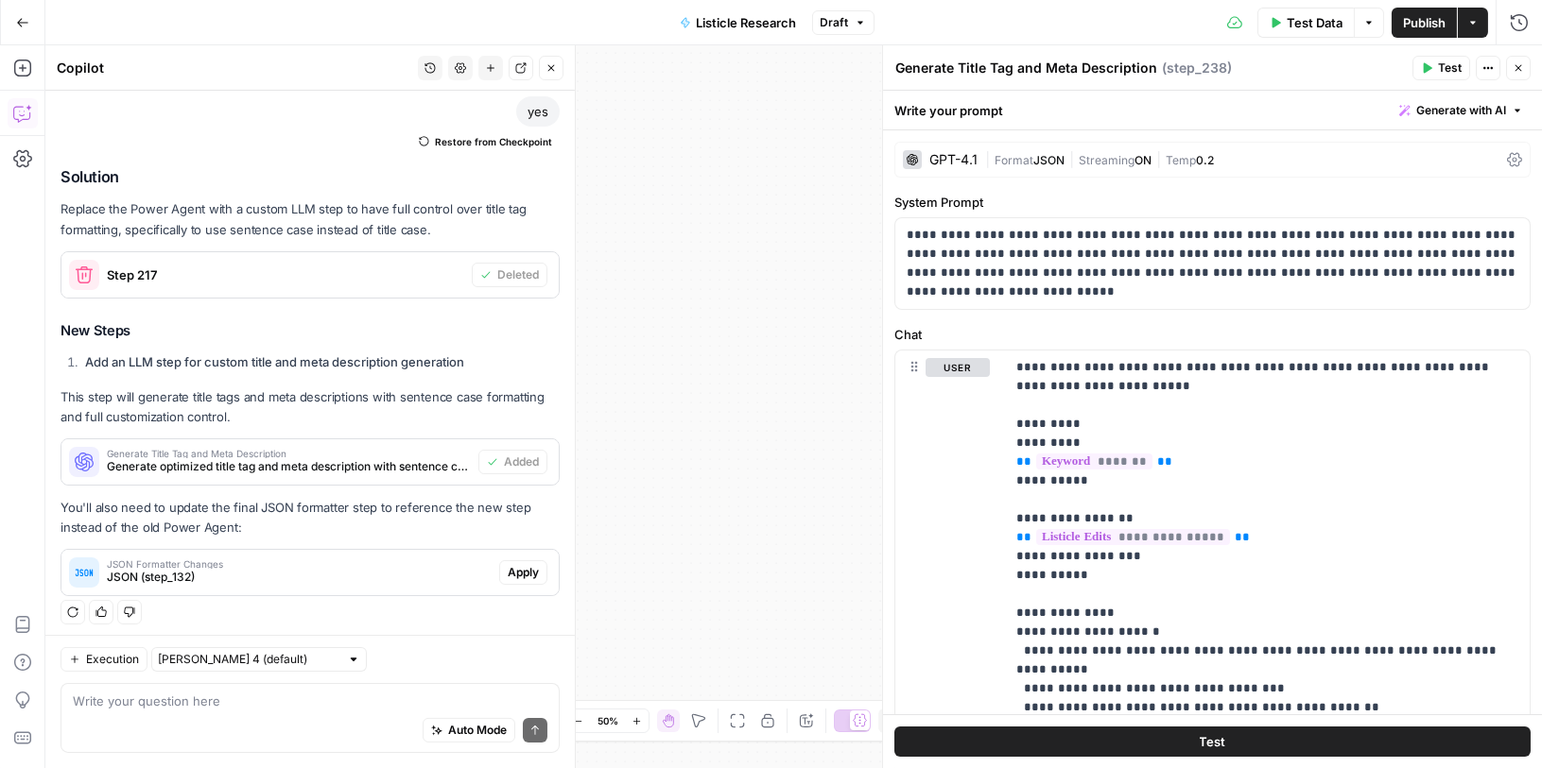
click at [1516, 69] on icon "button" at bounding box center [1518, 68] width 7 height 7
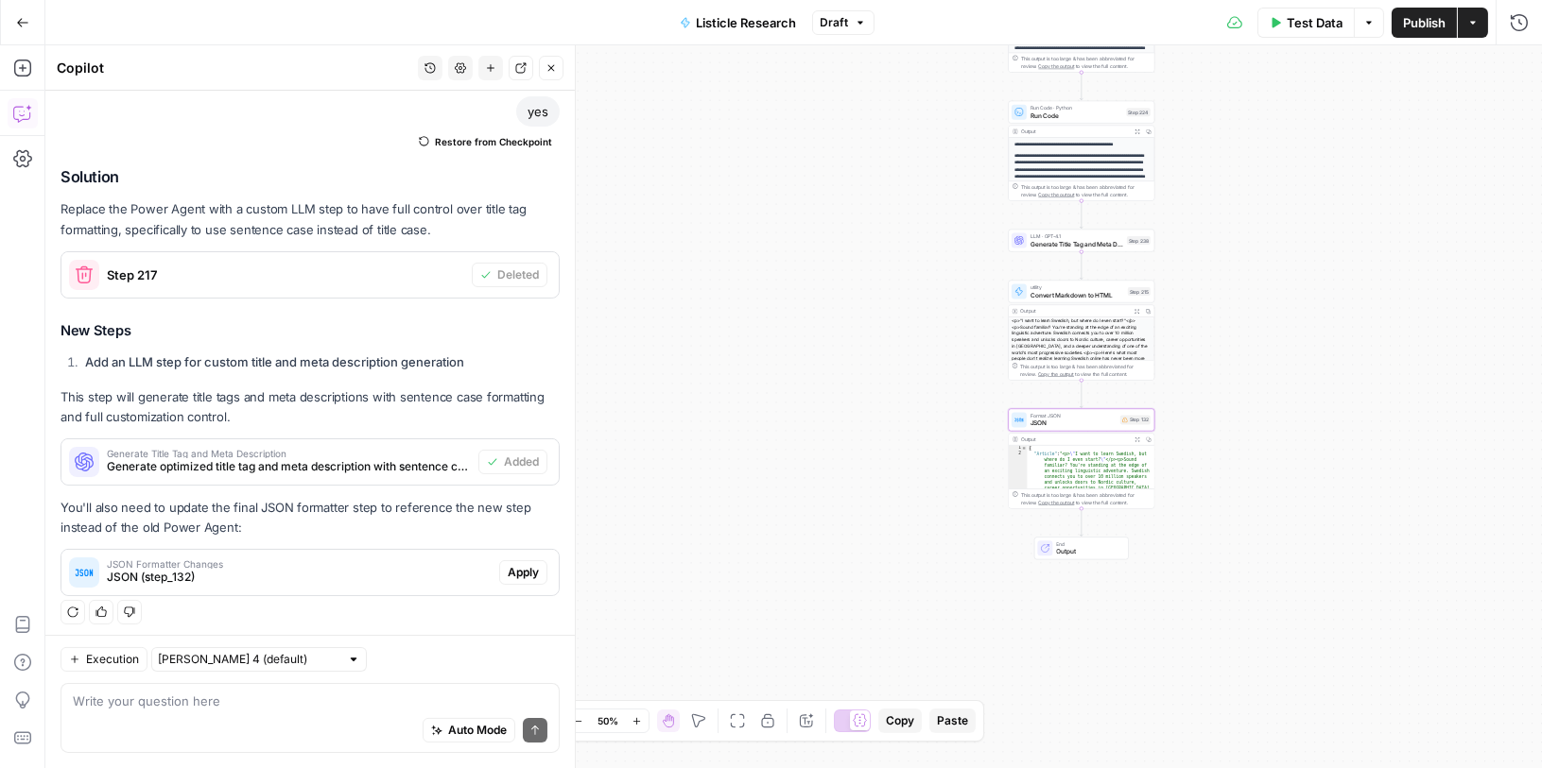
click at [525, 564] on span "Apply" at bounding box center [523, 572] width 31 height 17
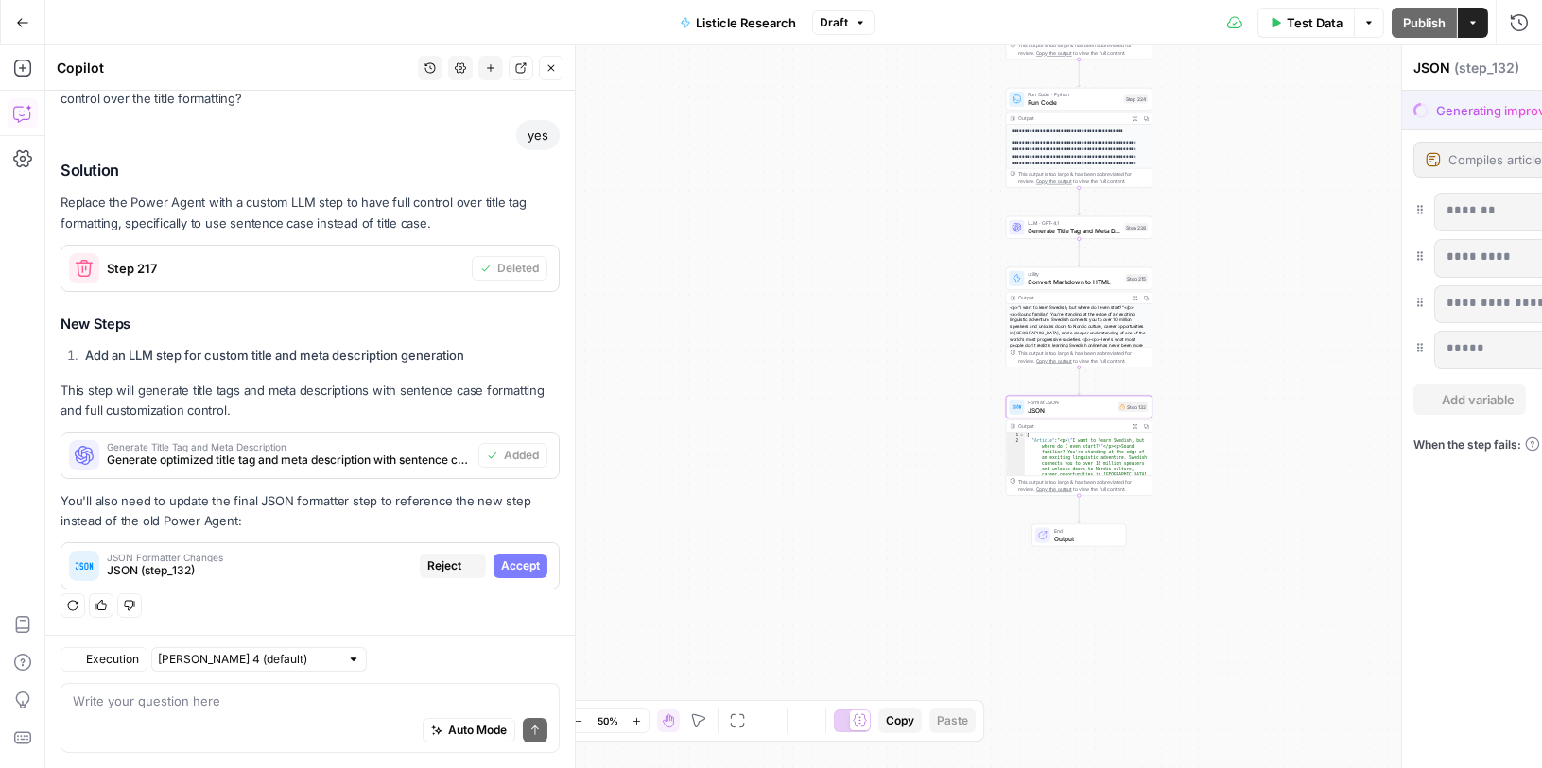
scroll to position [600, 0]
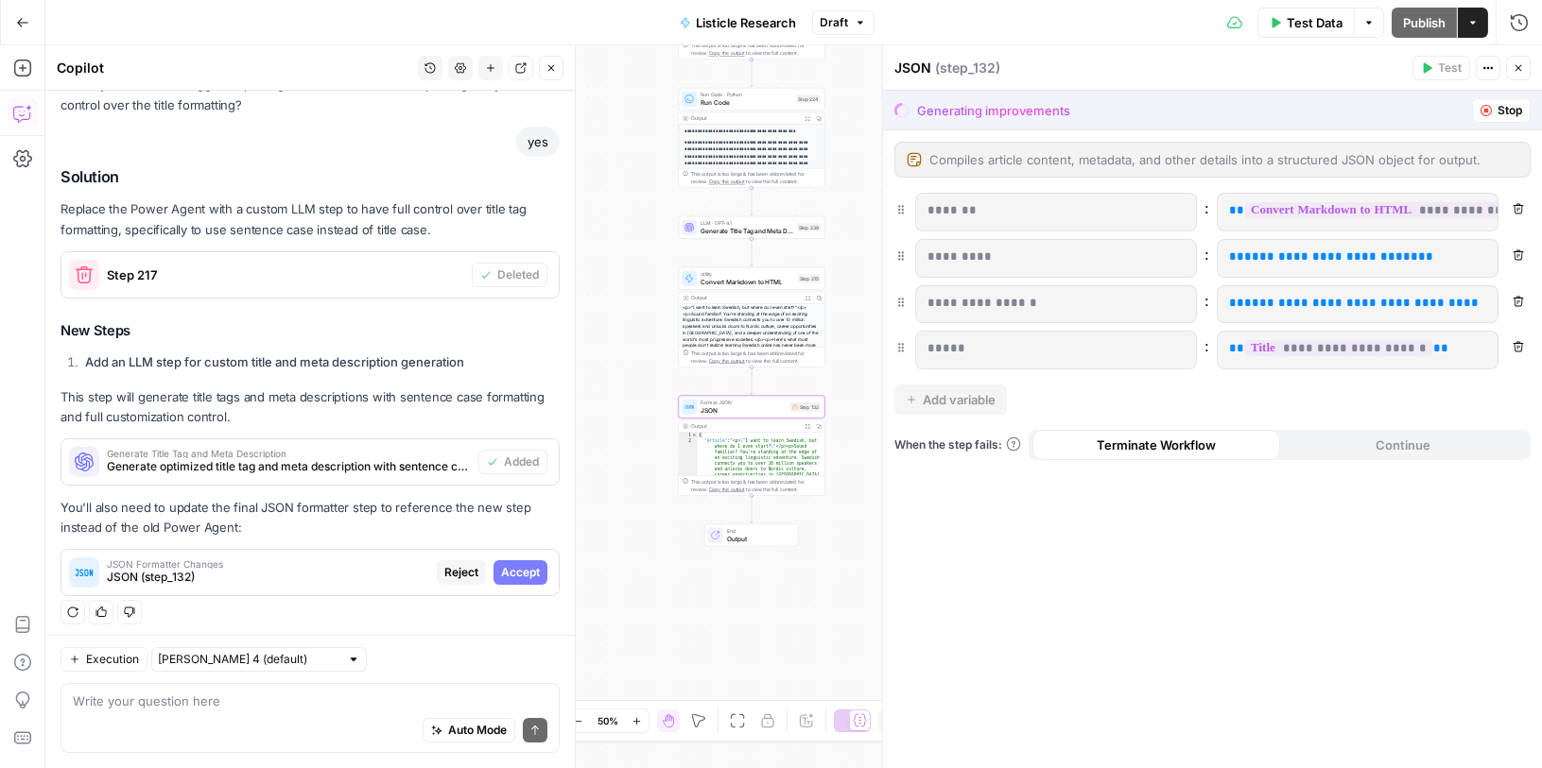
click at [330, 569] on span "JSON (step_132)" at bounding box center [268, 577] width 322 height 17
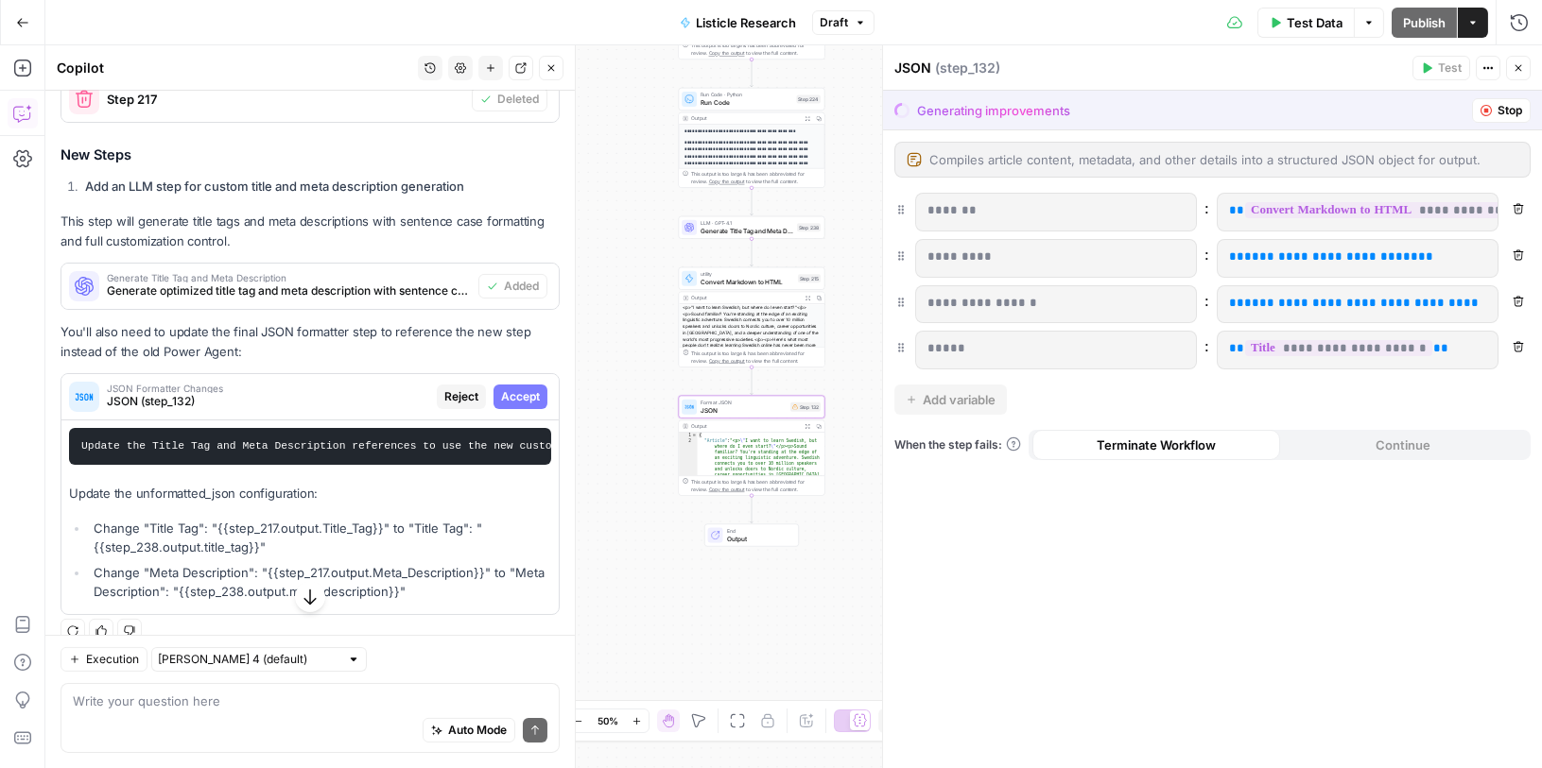
scroll to position [794, 0]
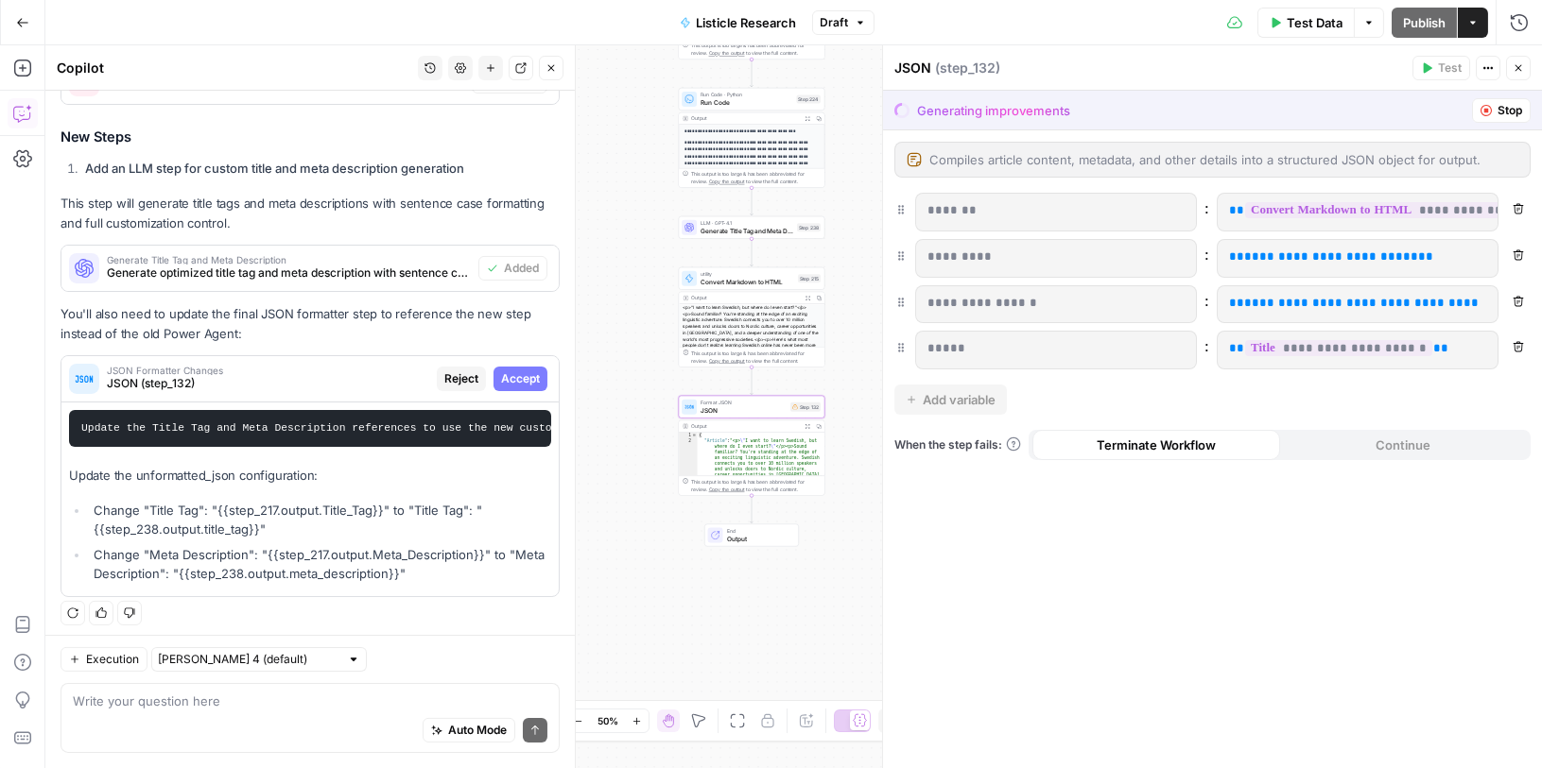
drag, startPoint x: 209, startPoint y: 504, endPoint x: 368, endPoint y: 500, distance: 158.8
click at [369, 501] on li "Change "Title Tag": "{{step_217.output.Title_Tag}}" to "Title Tag": "{{step_238…" at bounding box center [320, 520] width 462 height 38
drag, startPoint x: 256, startPoint y: 526, endPoint x: 91, endPoint y: 526, distance: 165.4
click at [91, 526] on li "Change "Title Tag": "{{step_217.output.Title_Tag}}" to "Title Tag": "{{step_238…" at bounding box center [320, 520] width 462 height 38
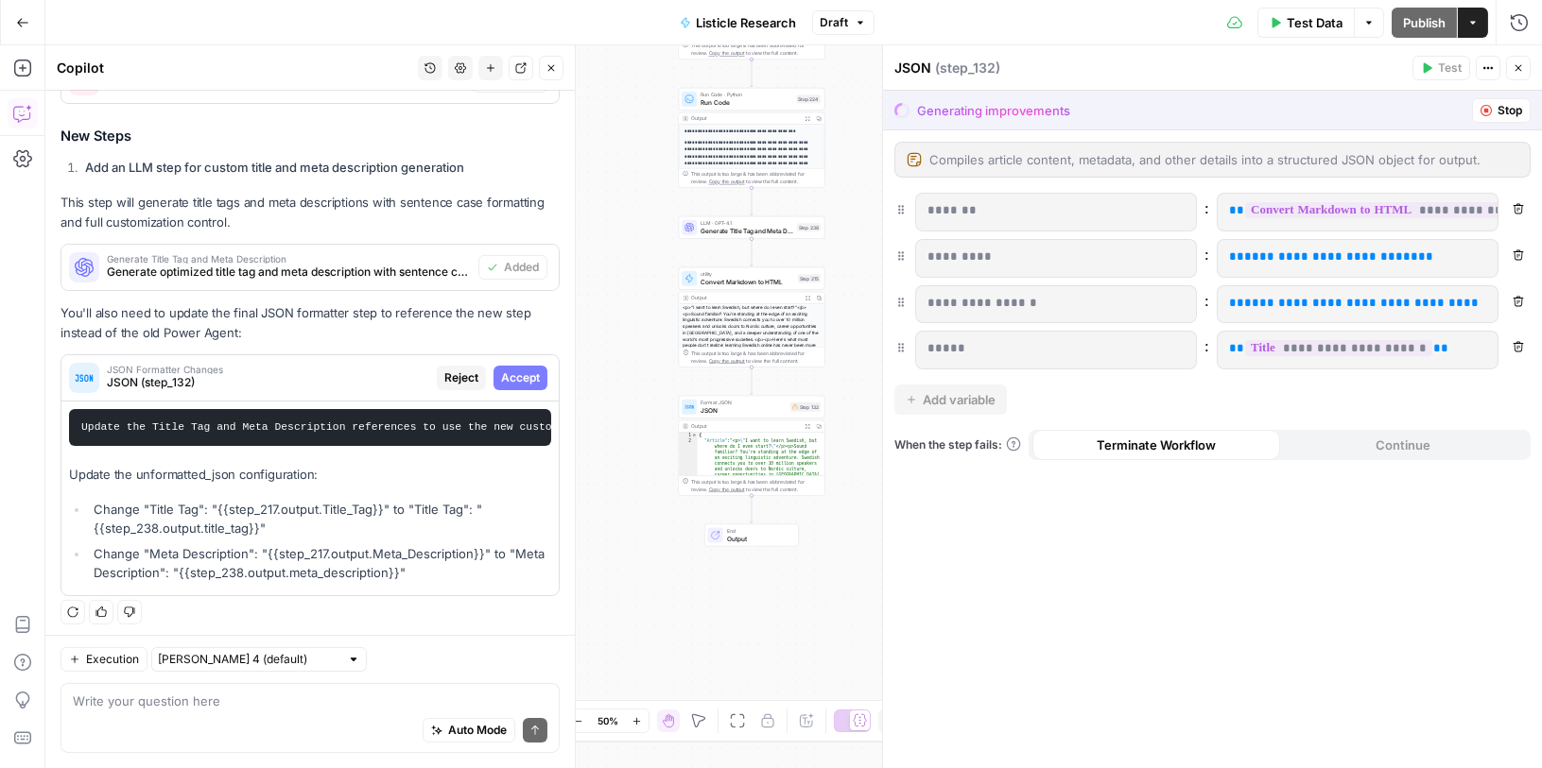
copy li "{{step_238.output.title_tag}}"
click at [1486, 110] on icon "button" at bounding box center [1485, 110] width 11 height 11
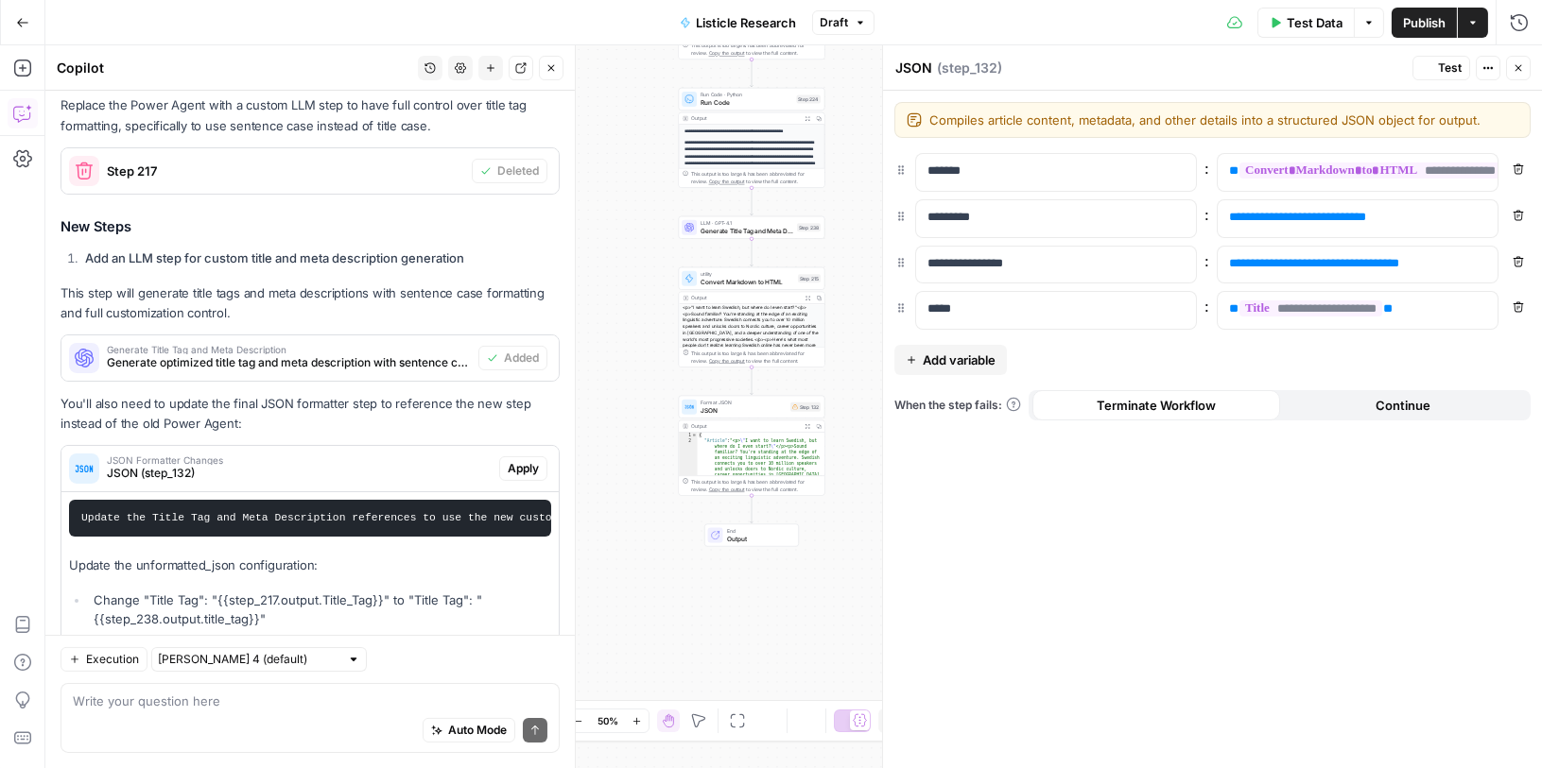
scroll to position [886, 0]
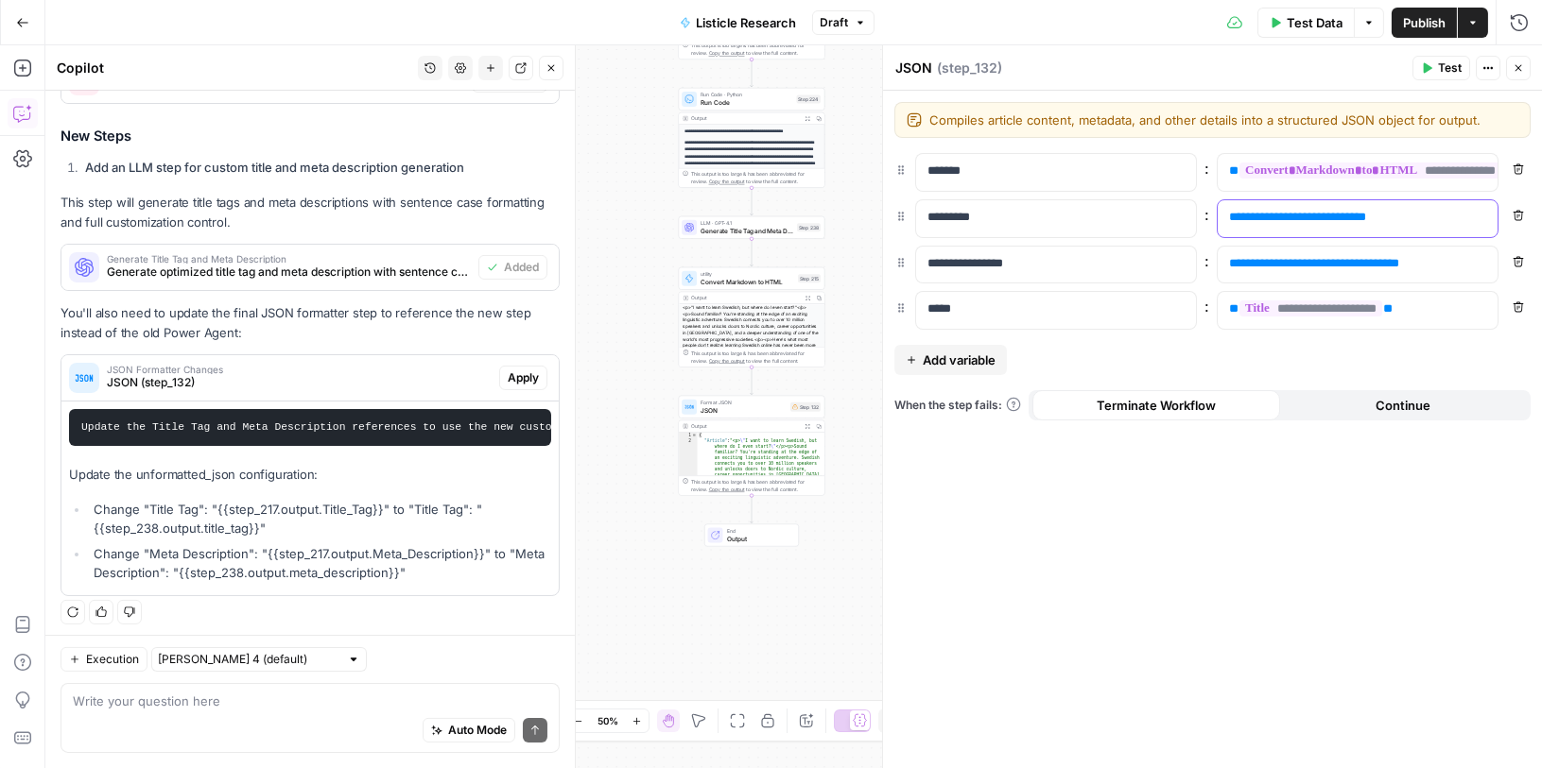
click at [1276, 216] on span "**********" at bounding box center [1297, 217] width 118 height 12
drag, startPoint x: 177, startPoint y: 569, endPoint x: 396, endPoint y: 566, distance: 219.3
click at [396, 566] on li "Change "Meta Description": "{{step_217.output.Meta_Description}}" to "Meta Desc…" at bounding box center [320, 563] width 462 height 38
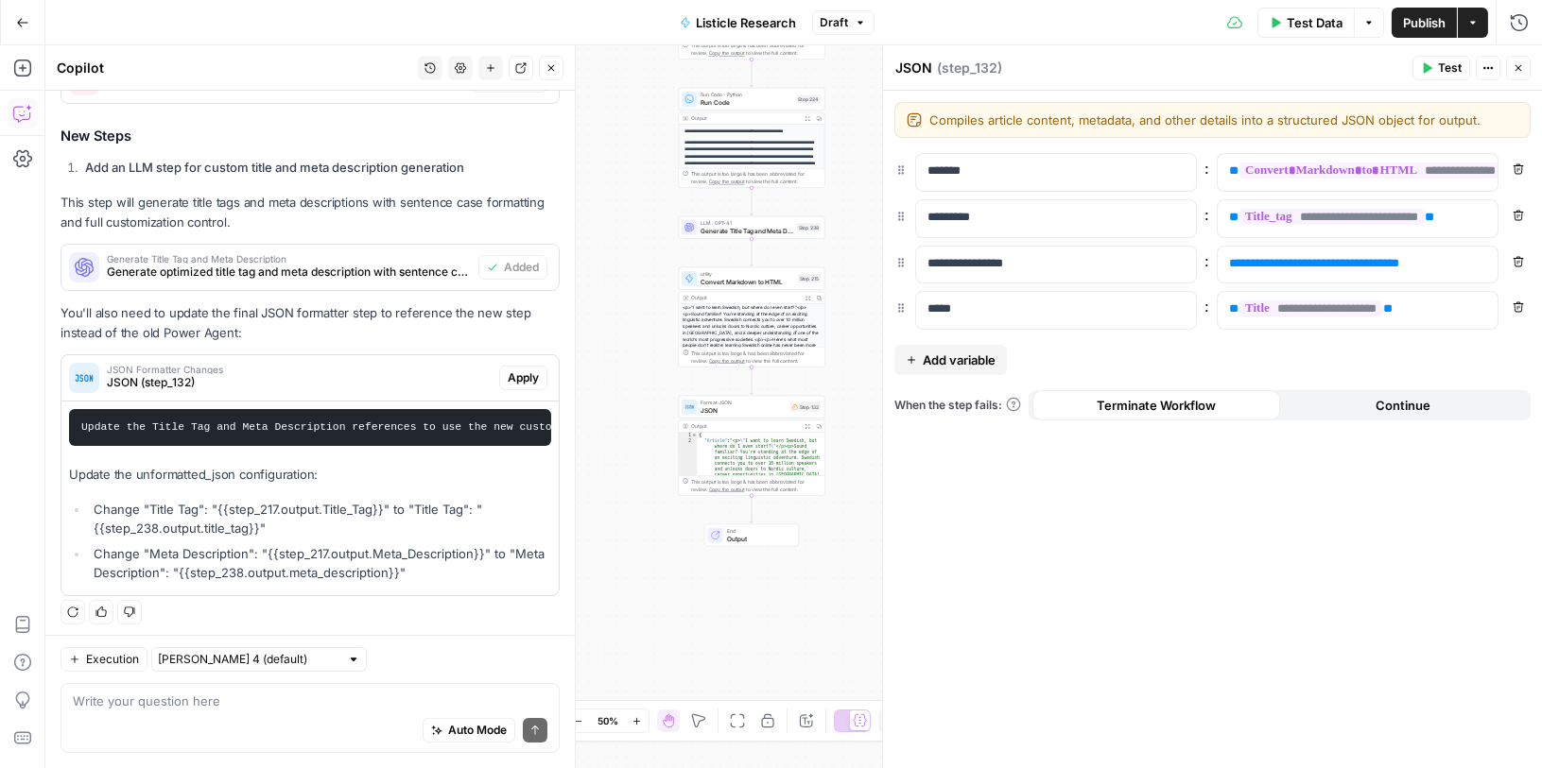
copy li "{{step_238.output.meta_description}}"
click at [1448, 261] on p "**********" at bounding box center [1342, 263] width 227 height 19
click at [1403, 14] on span "Publish" at bounding box center [1424, 22] width 43 height 19
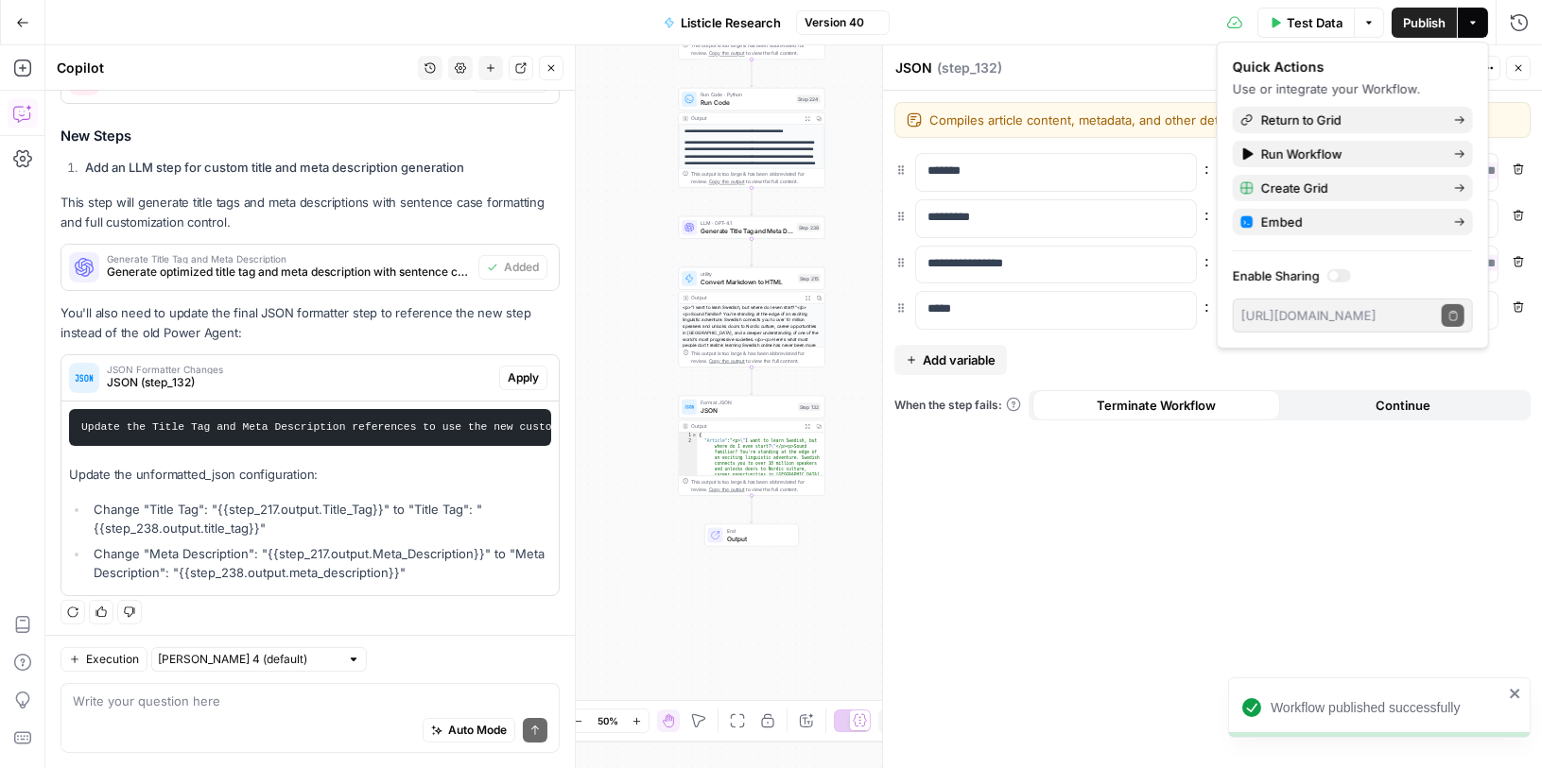
click at [553, 70] on icon "button" at bounding box center [550, 67] width 11 height 11
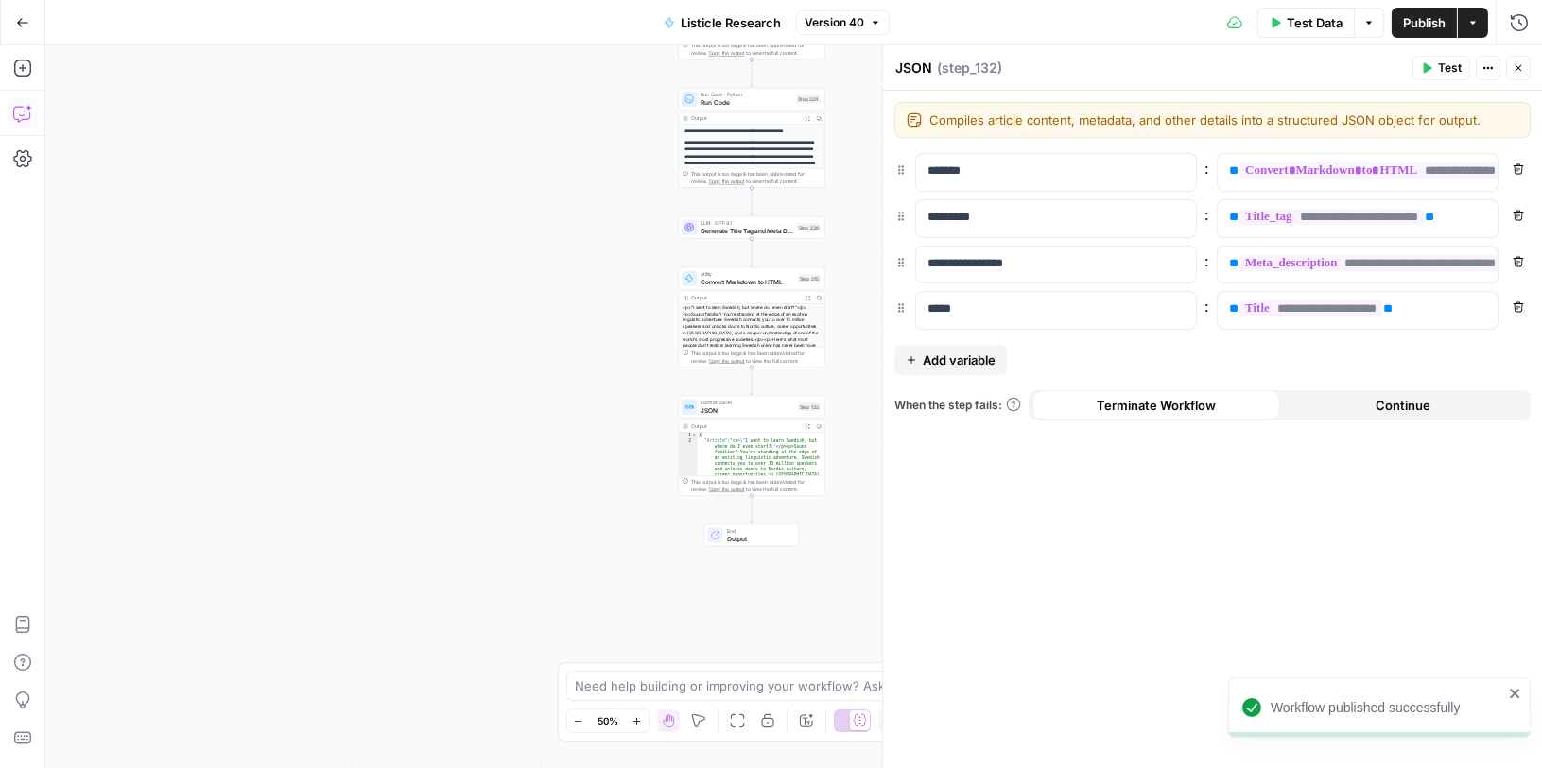
click at [26, 112] on icon "button" at bounding box center [22, 113] width 19 height 19
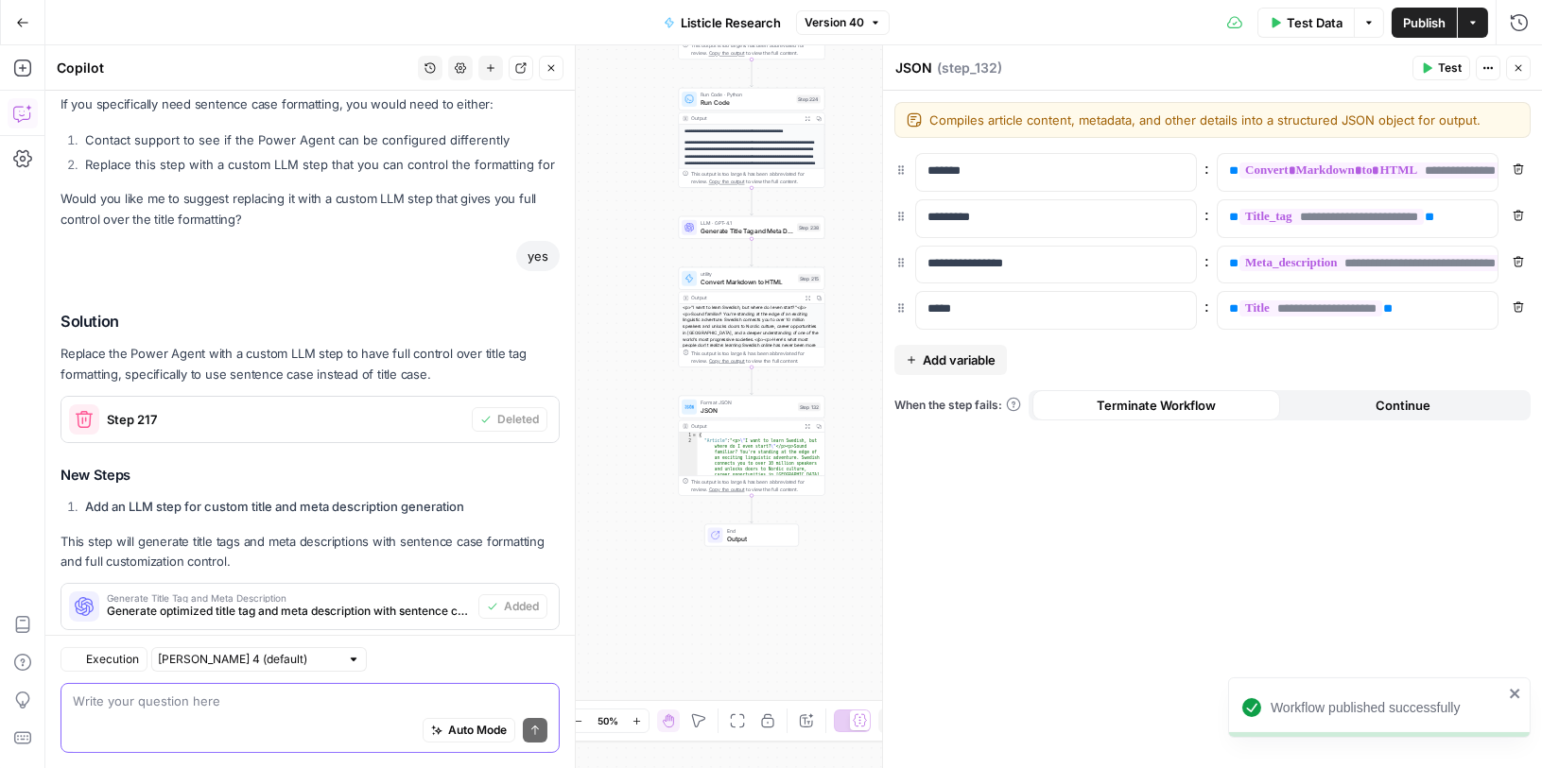
scroll to position [691, 0]
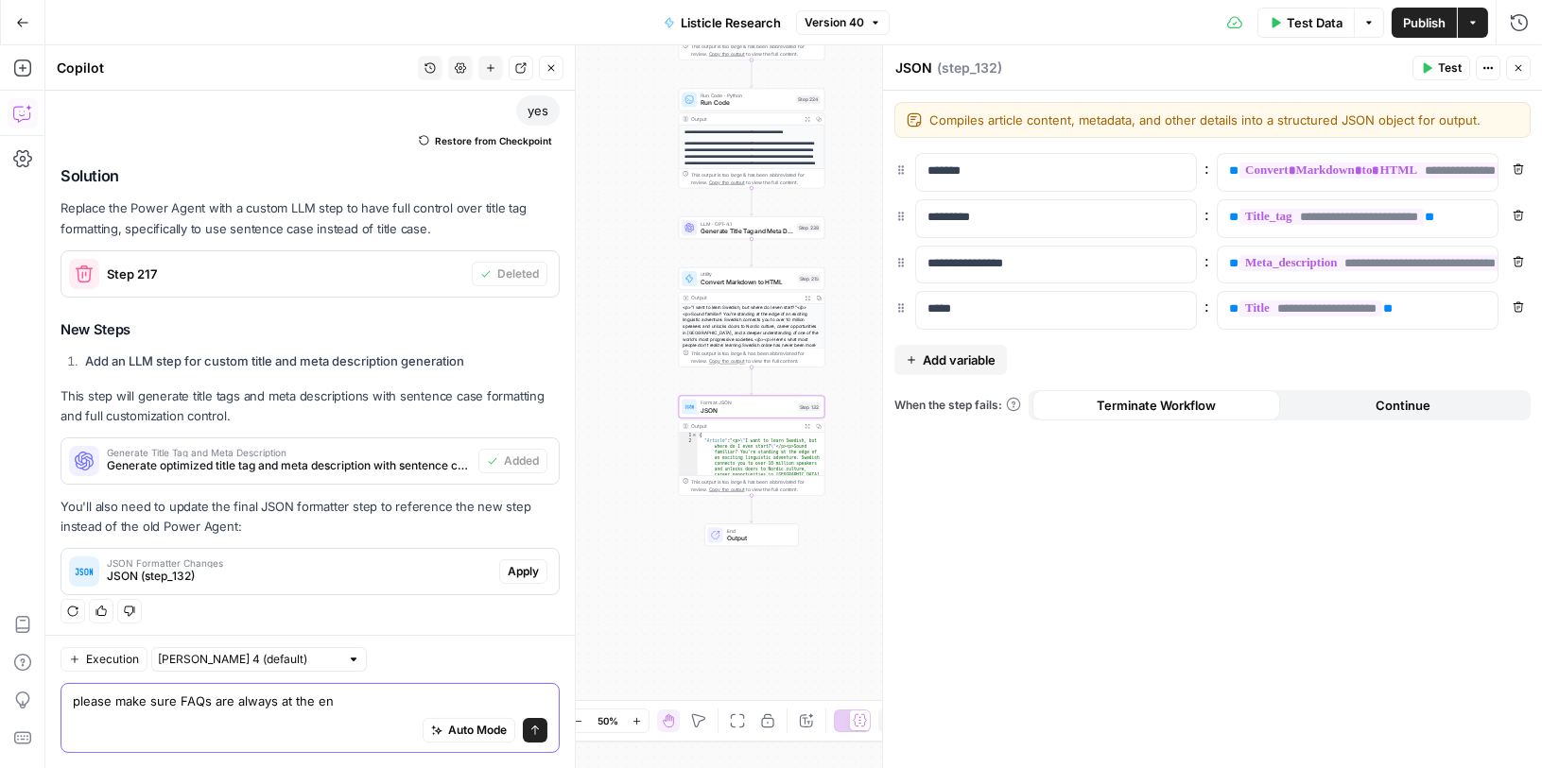
type textarea "please make sure FAQs are always at the end"
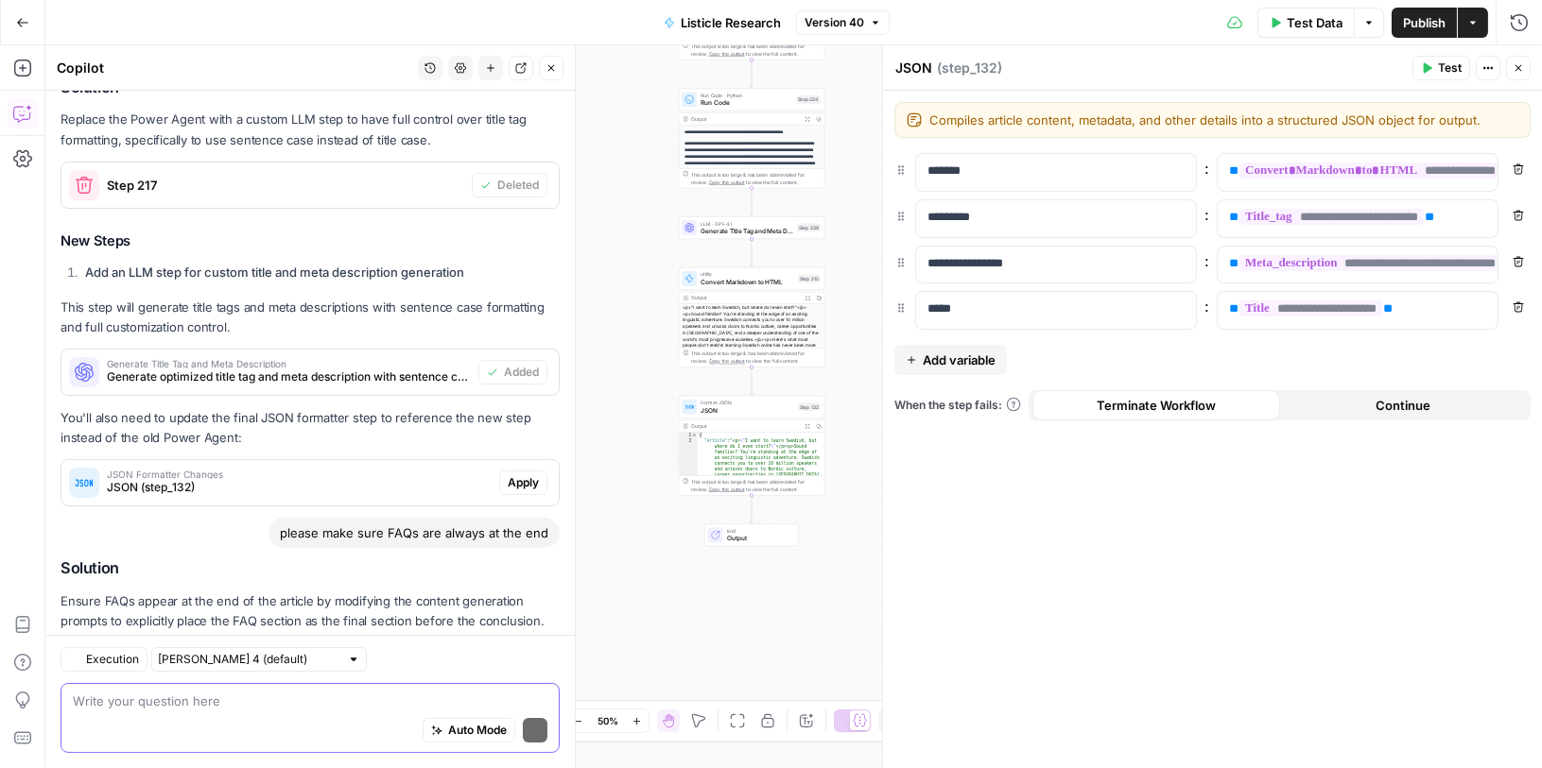
scroll to position [931, 0]
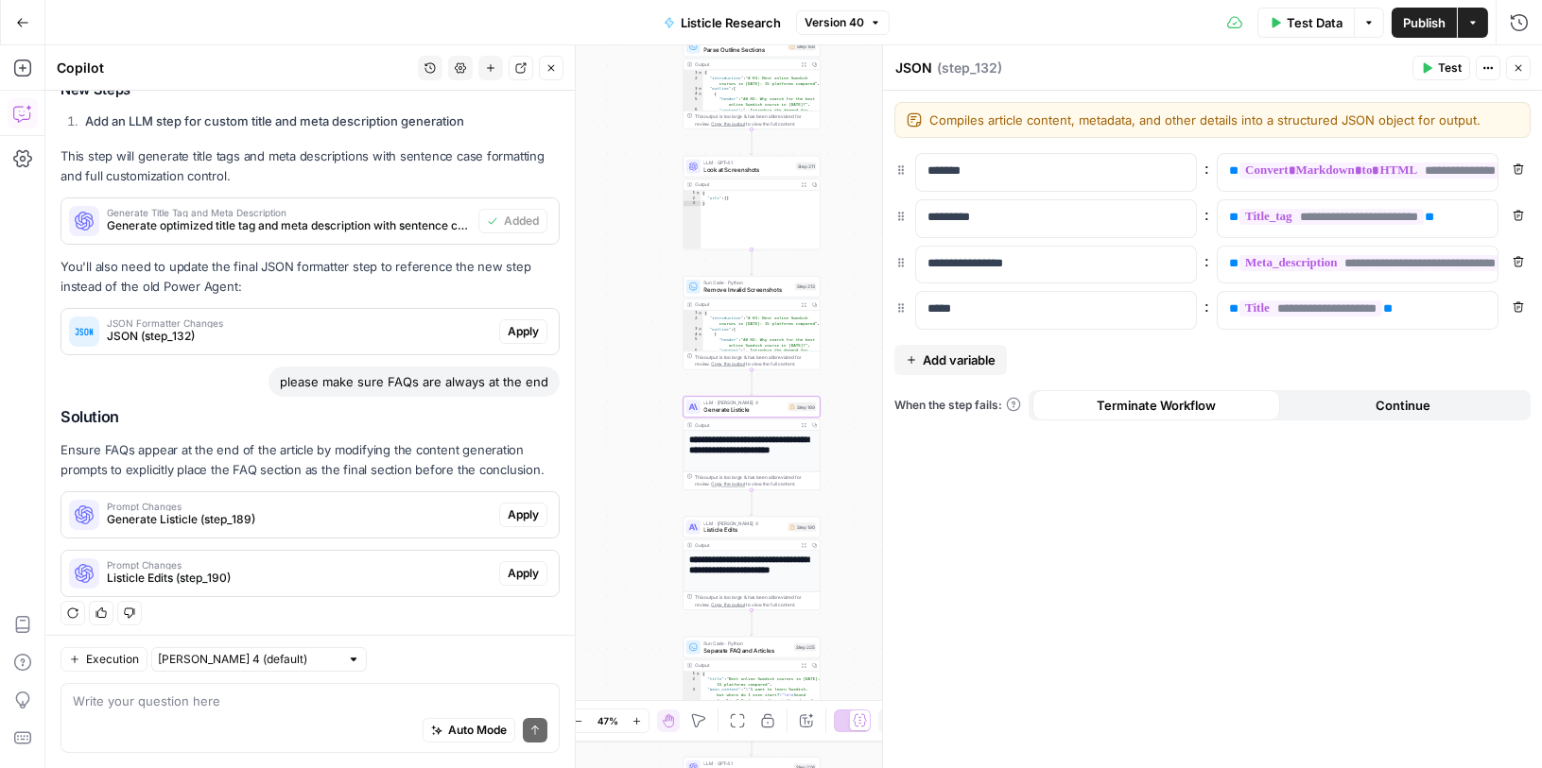
click at [526, 513] on span "Apply" at bounding box center [523, 515] width 31 height 17
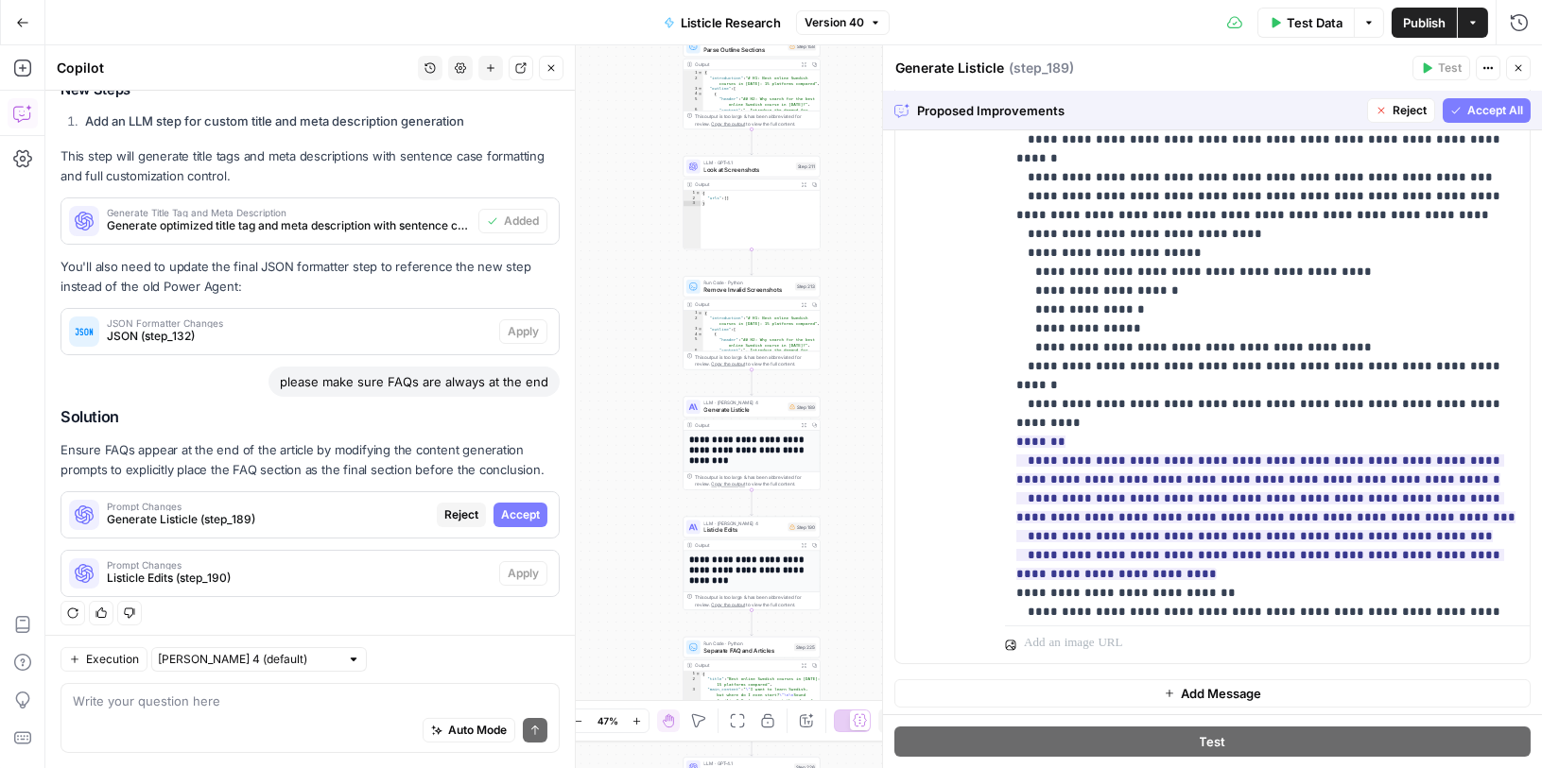
scroll to position [1761, 0]
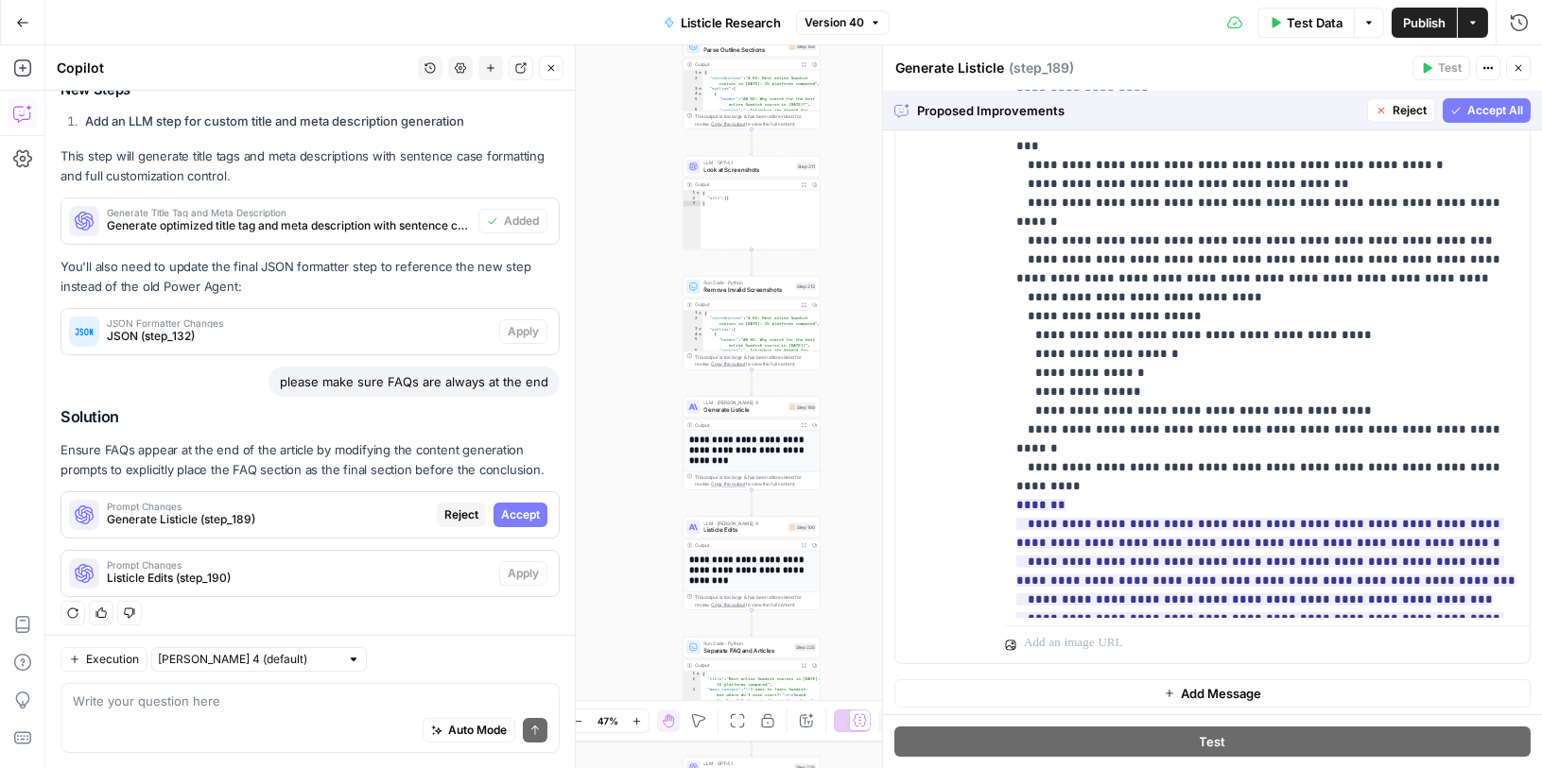
click at [1485, 112] on span "Accept All" at bounding box center [1495, 110] width 56 height 17
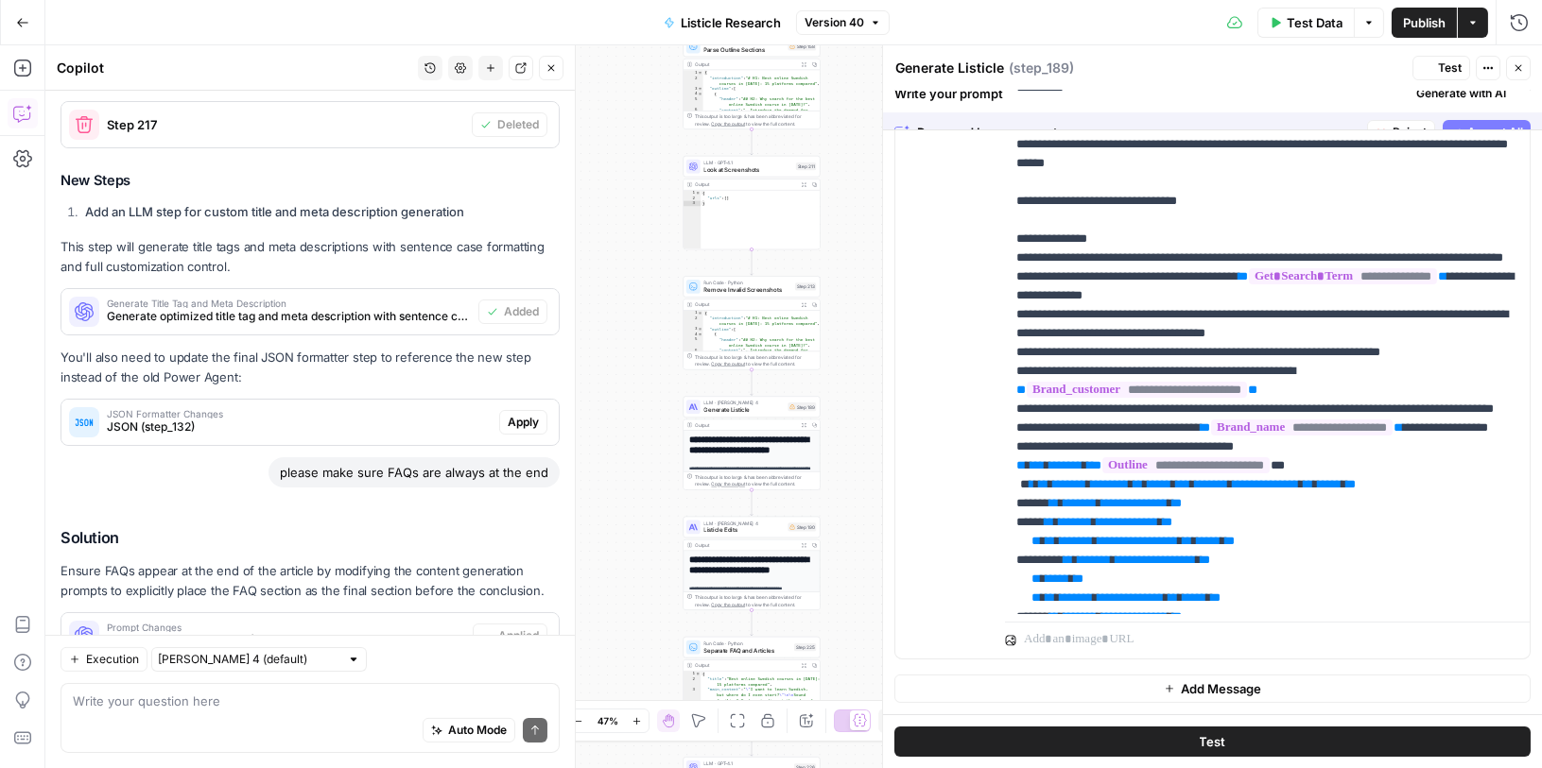
scroll to position [0, 0]
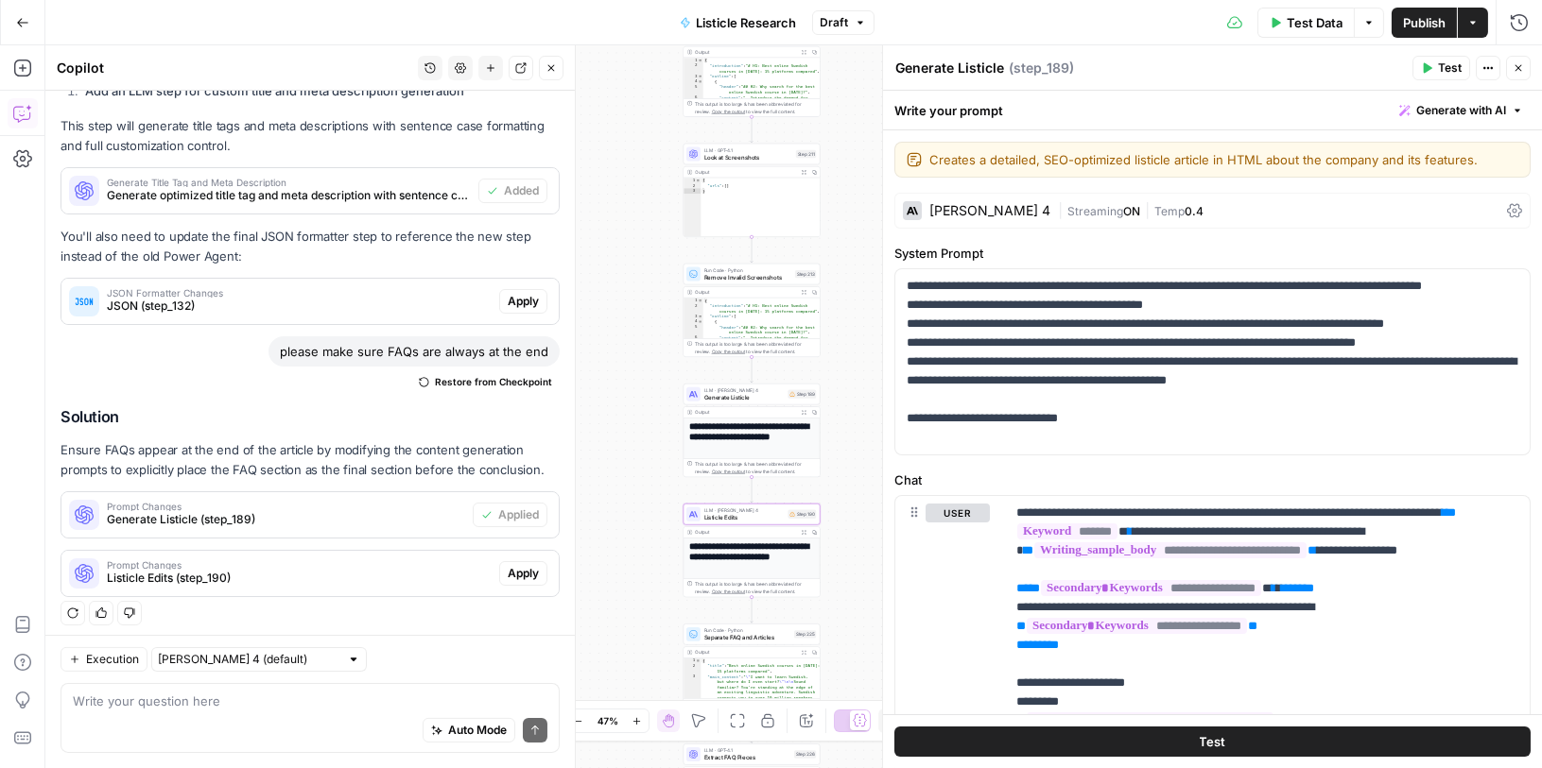
click at [522, 573] on span "Apply" at bounding box center [523, 573] width 31 height 17
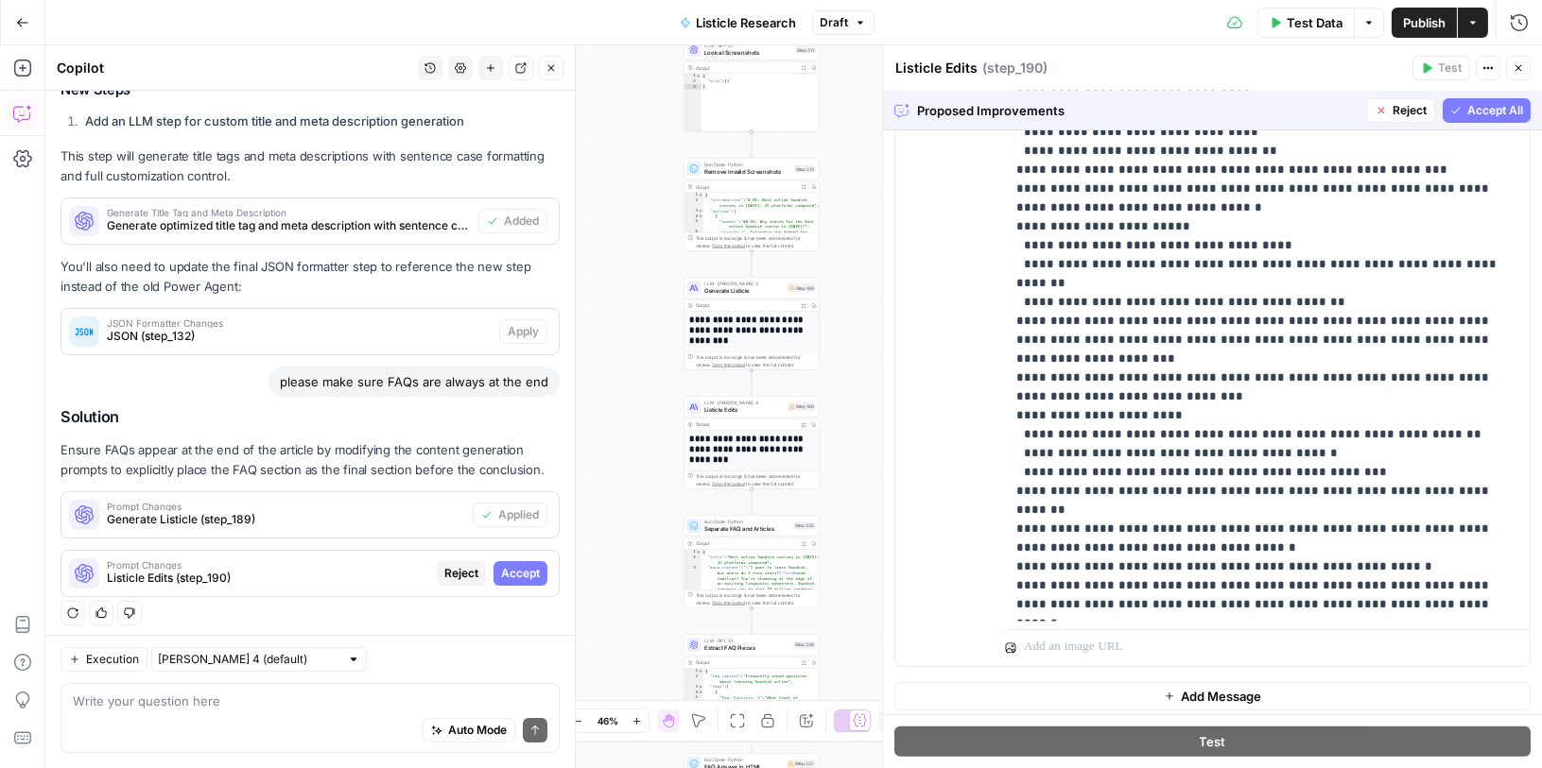
scroll to position [1570, 0]
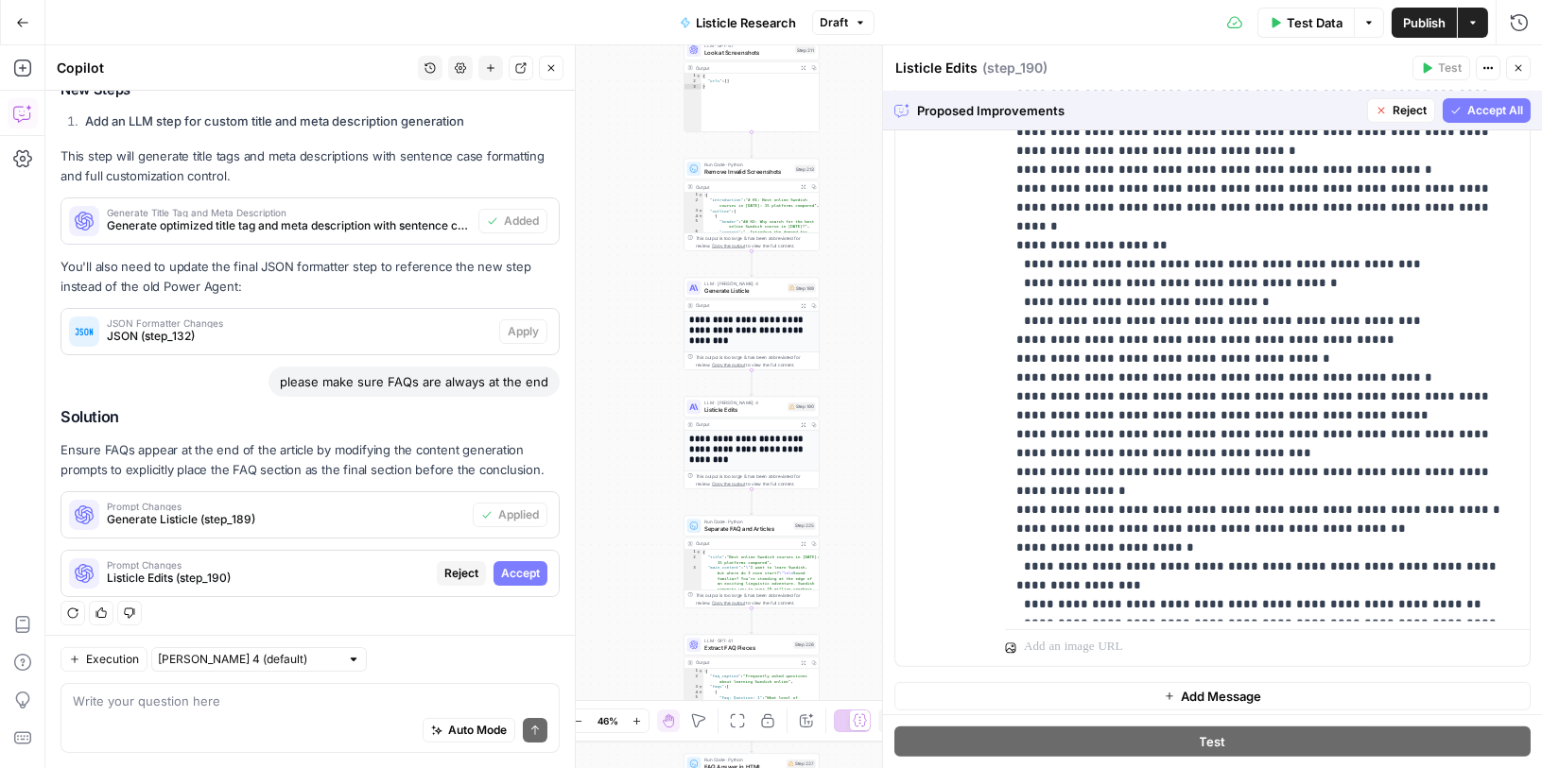
click at [1489, 113] on span "Accept All" at bounding box center [1495, 110] width 56 height 17
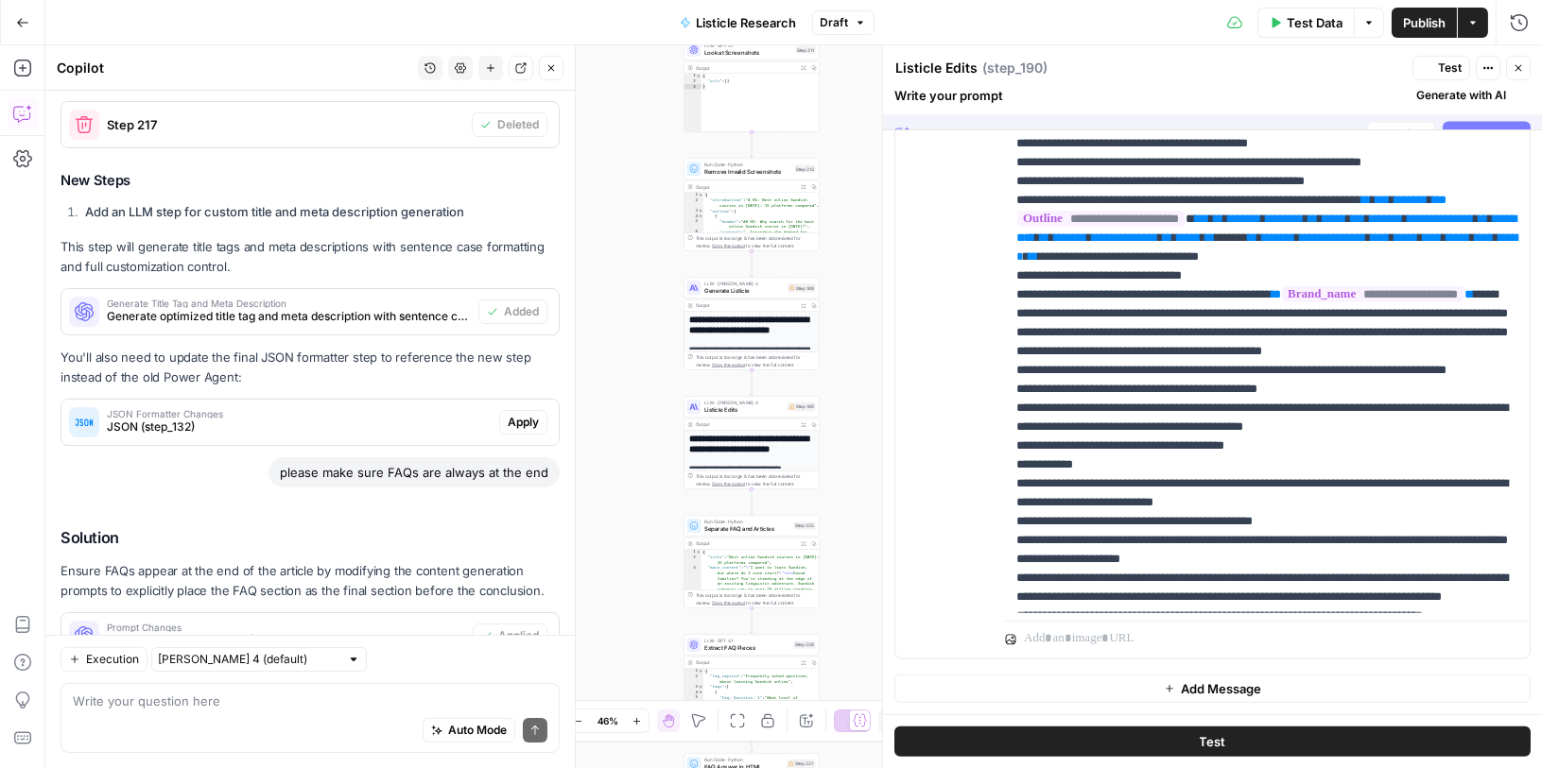
scroll to position [0, 0]
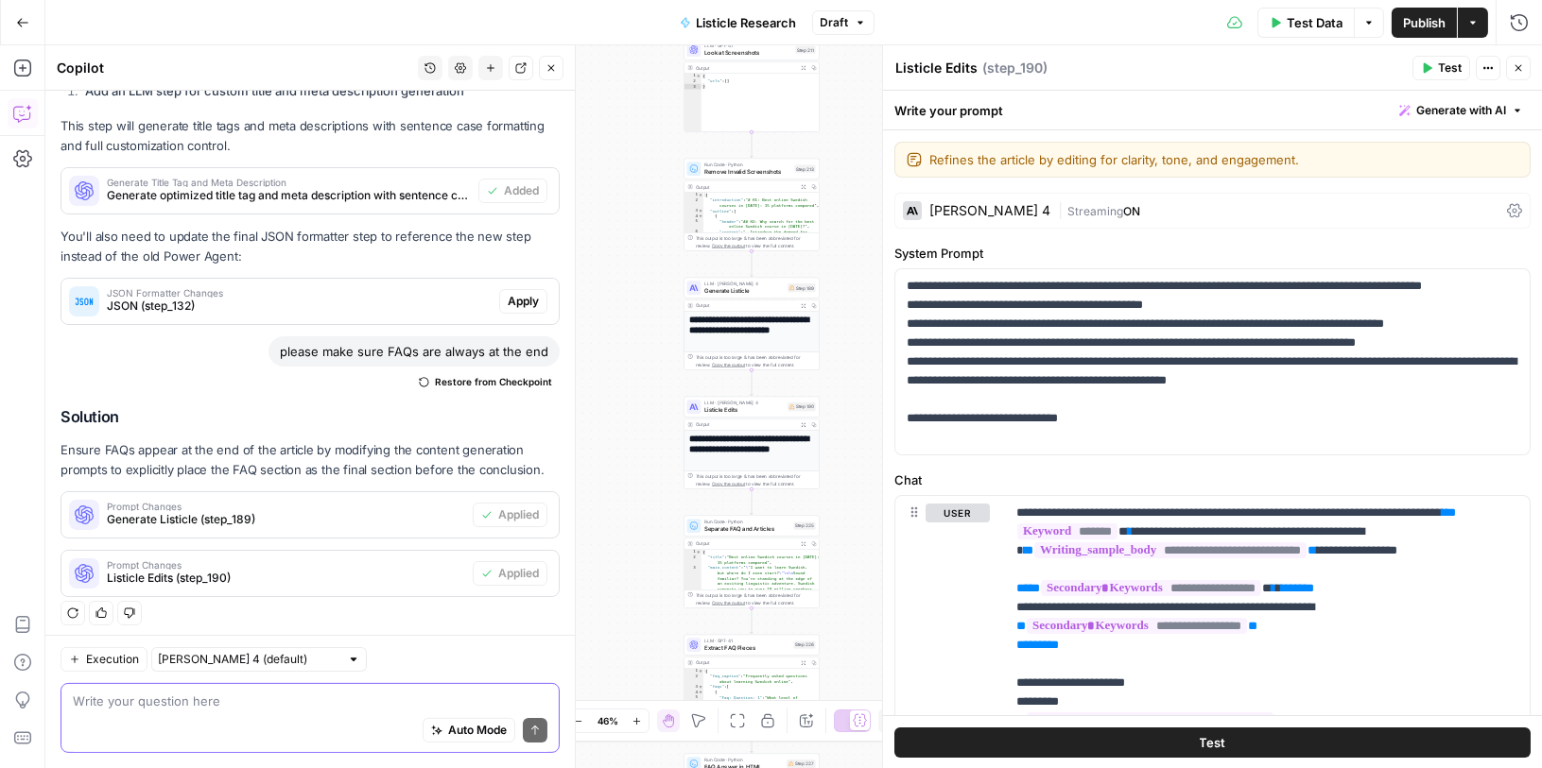
click at [349, 702] on textarea at bounding box center [310, 701] width 474 height 19
paste textarea "Comparison table at the end moved to the top of the article"
click at [73, 698] on textarea "Comparison table at the end moved to the top of the article" at bounding box center [310, 701] width 474 height 19
drag, startPoint x: 259, startPoint y: 701, endPoint x: 359, endPoint y: 700, distance: 100.2
click at [359, 700] on textarea "please move Comparison table at the end moved to the top of the article" at bounding box center [310, 701] width 474 height 19
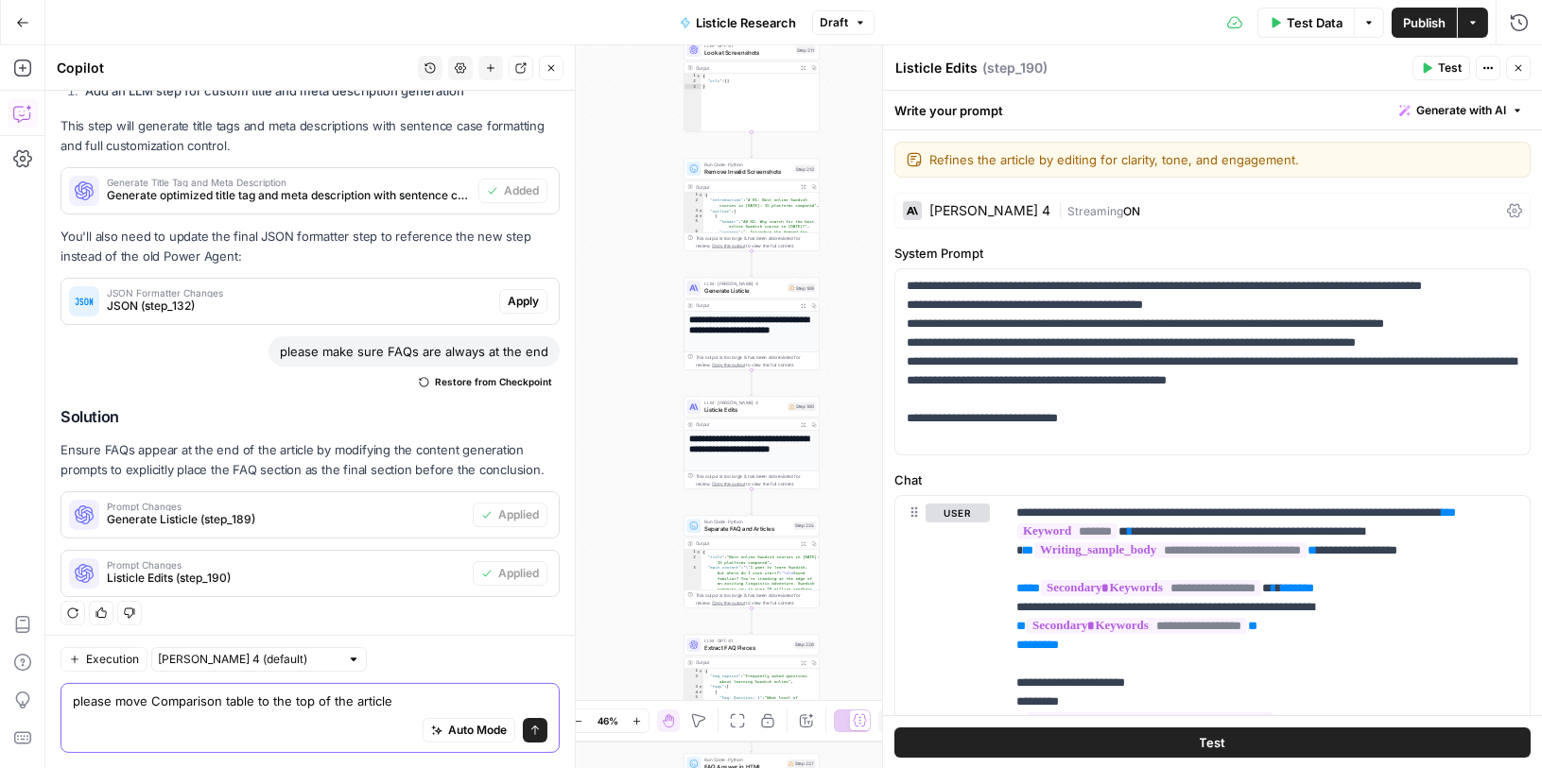
drag, startPoint x: 314, startPoint y: 700, endPoint x: 452, endPoint y: 700, distance: 138.0
click at [452, 700] on textarea "please move Comparison table to the top of the article" at bounding box center [310, 701] width 474 height 19
click at [425, 700] on textarea "please move Comparison table to the top of the article" at bounding box center [310, 701] width 474 height 19
type textarea "please move Comparison table to the top of the article, as a summary"
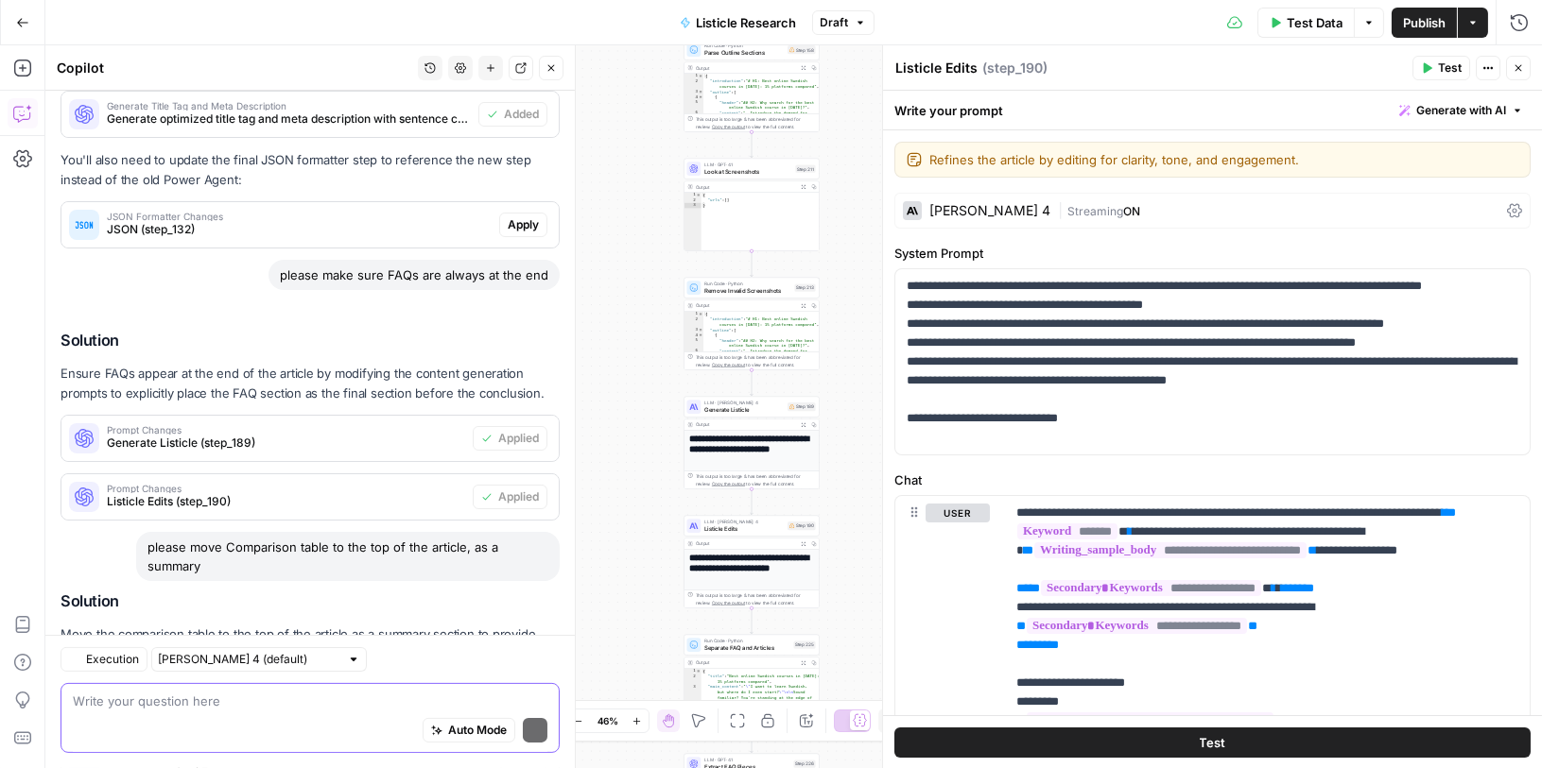
scroll to position [1220, 0]
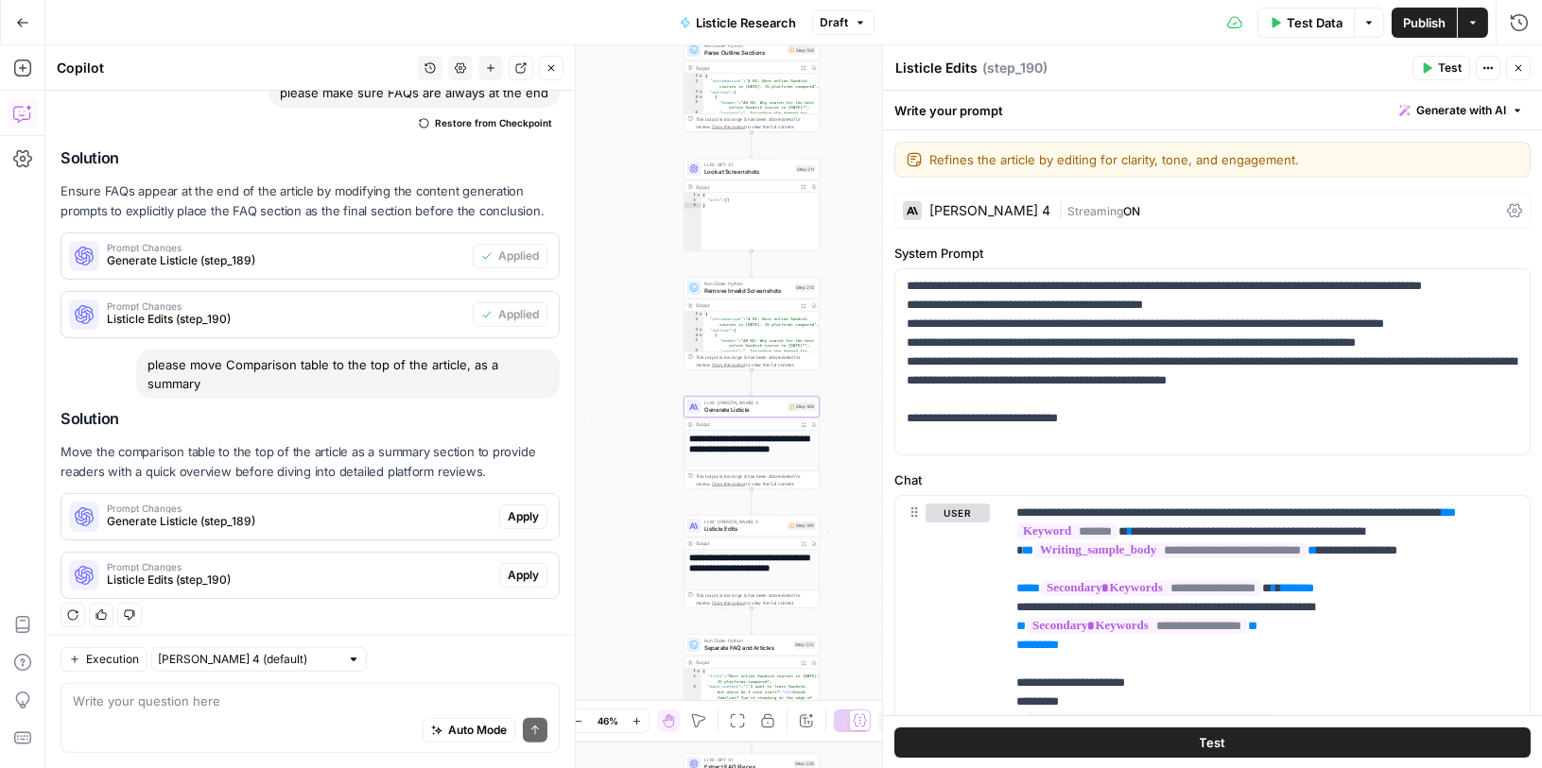
click at [521, 508] on span "Apply" at bounding box center [523, 516] width 31 height 17
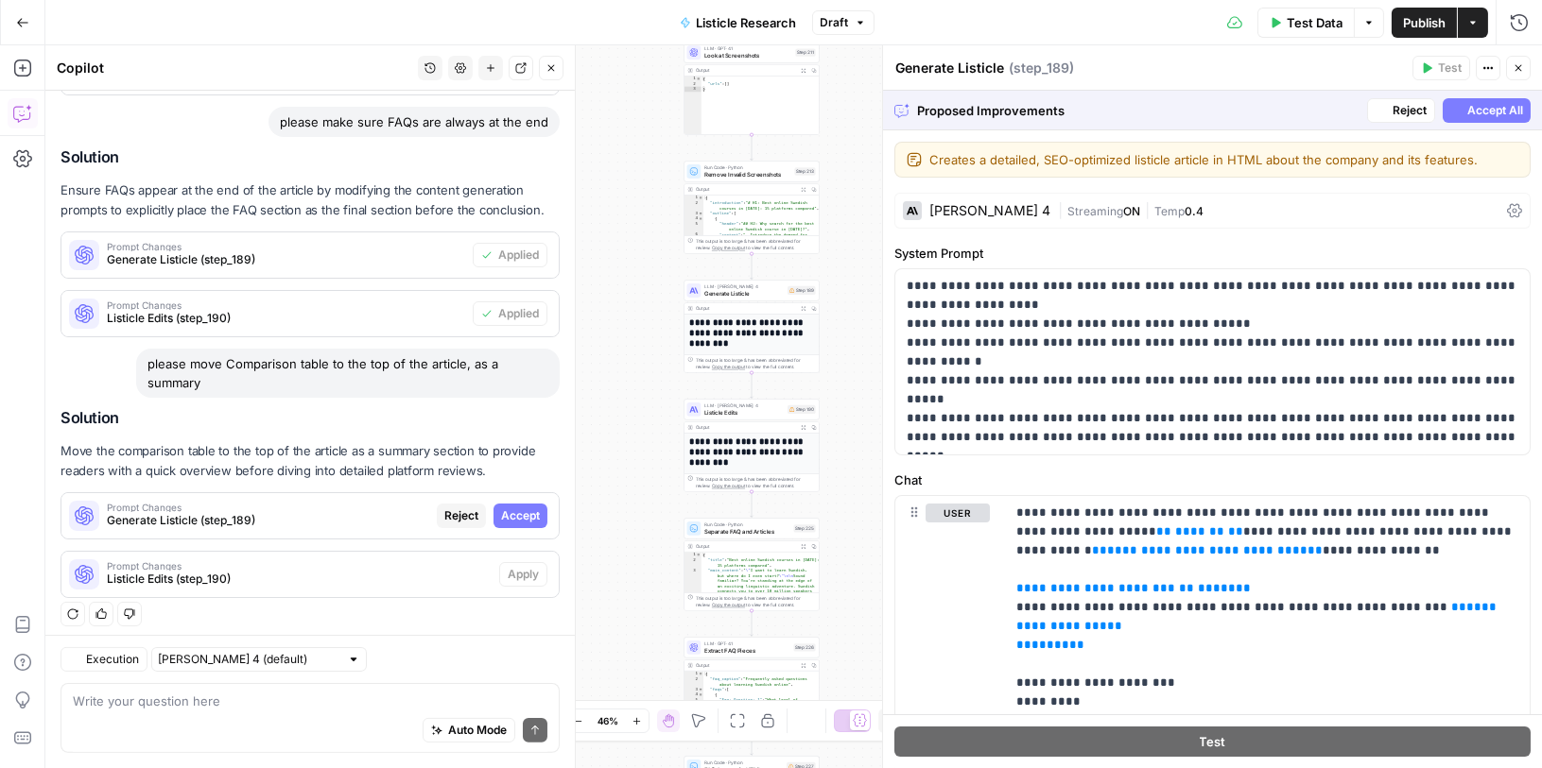
scroll to position [1099, 0]
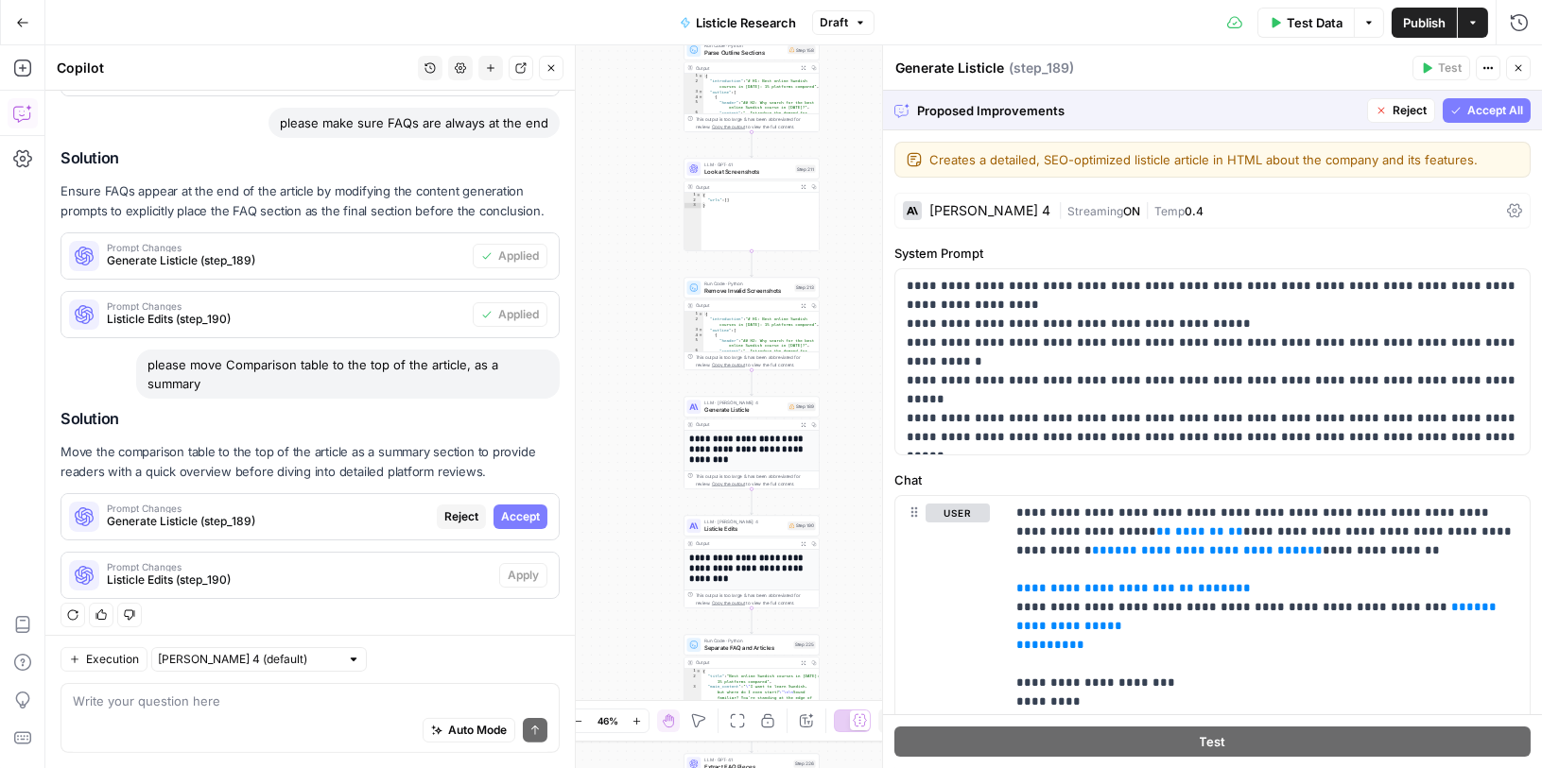
click at [1515, 106] on span "Accept All" at bounding box center [1495, 110] width 56 height 17
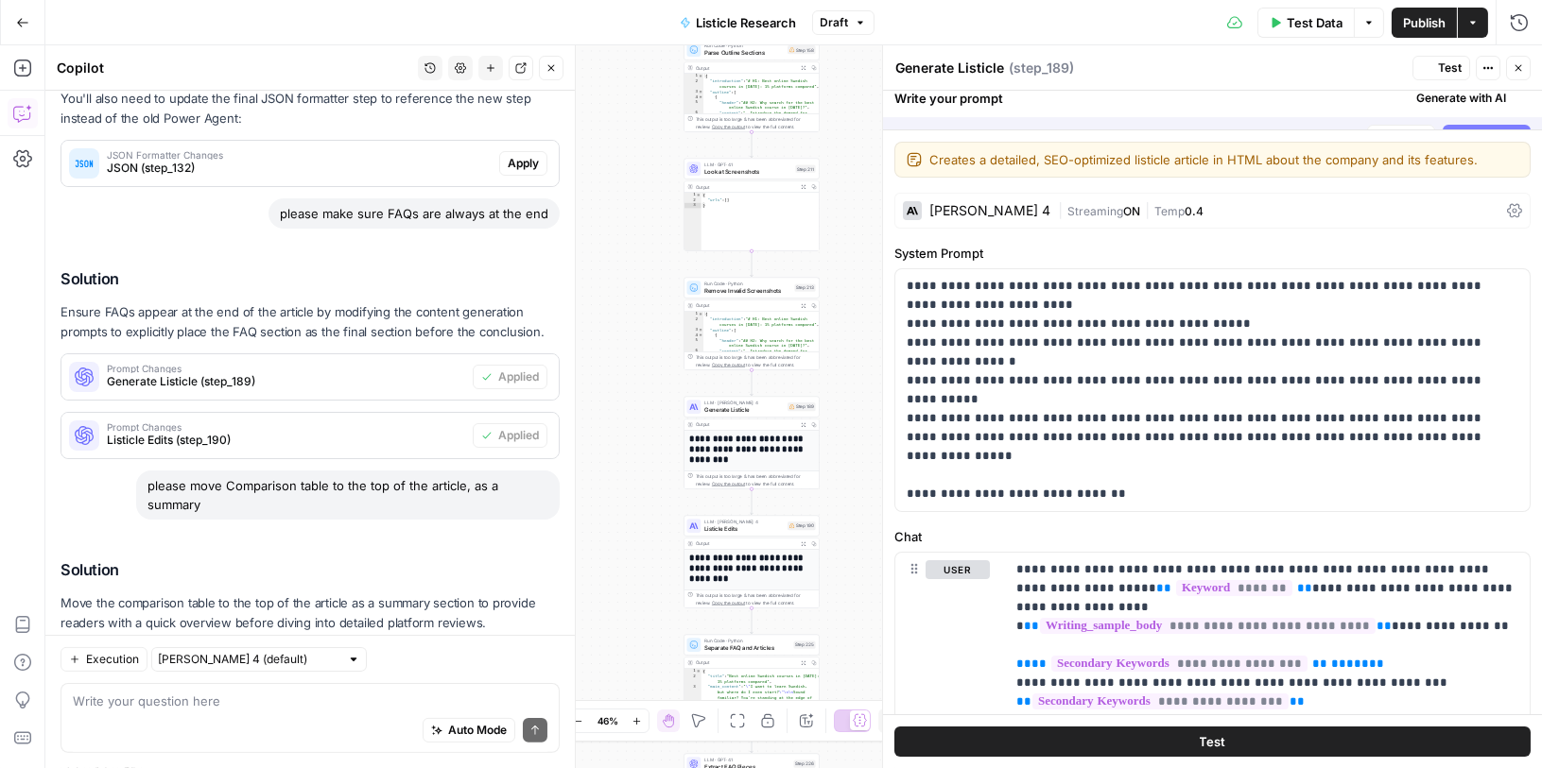
scroll to position [1250, 0]
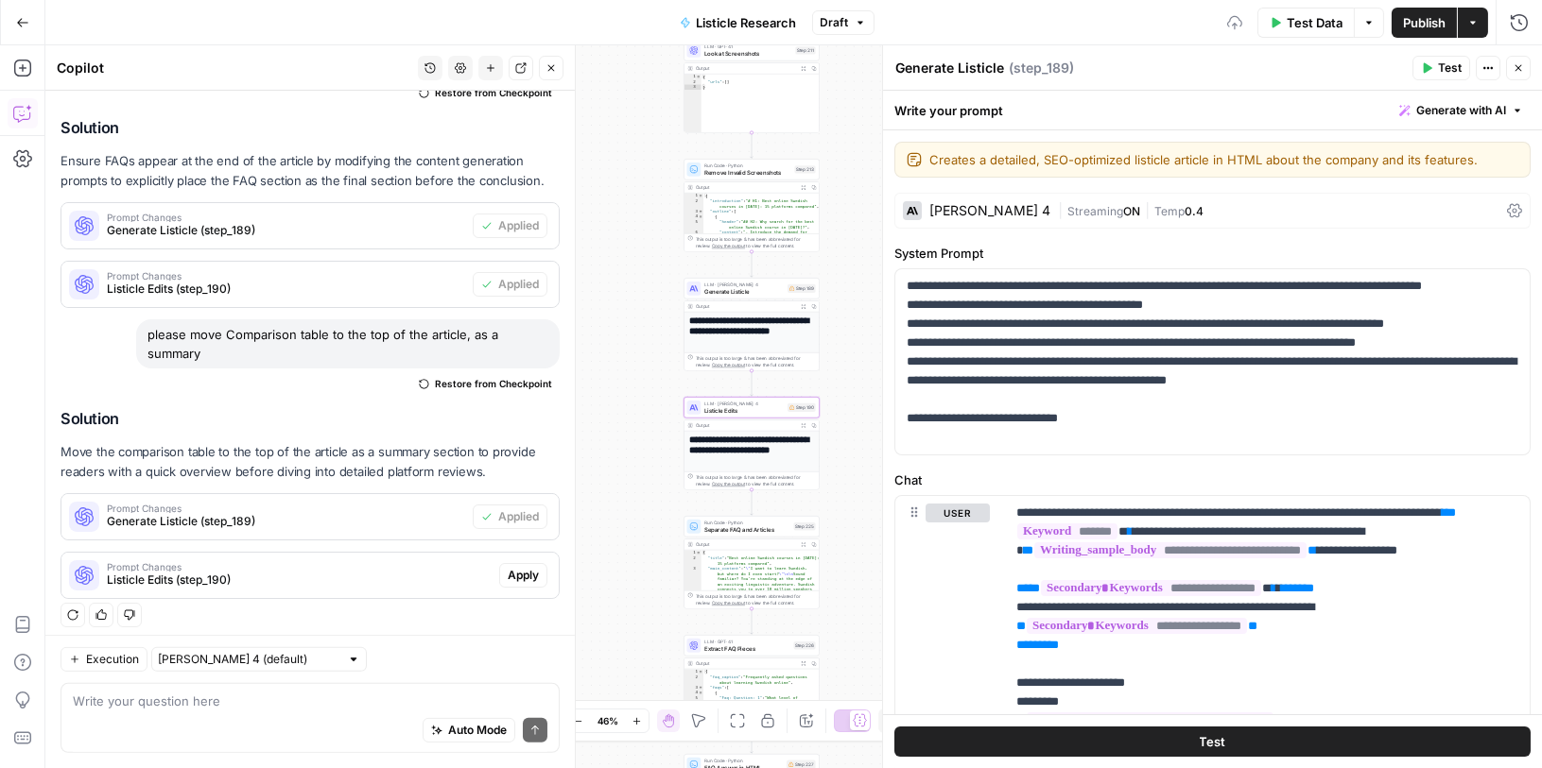
click at [515, 567] on span "Apply" at bounding box center [523, 575] width 31 height 17
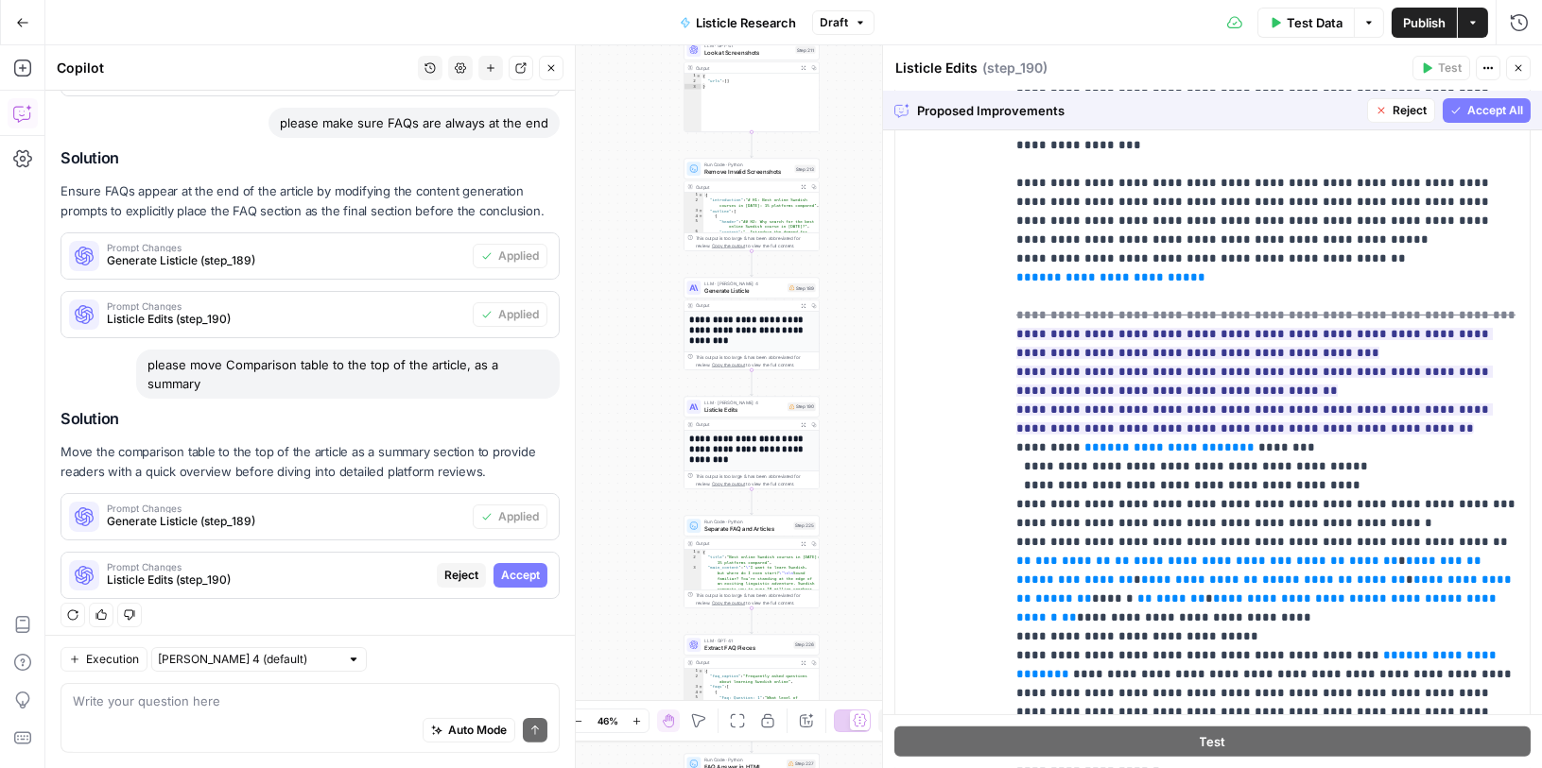
scroll to position [1402, 0]
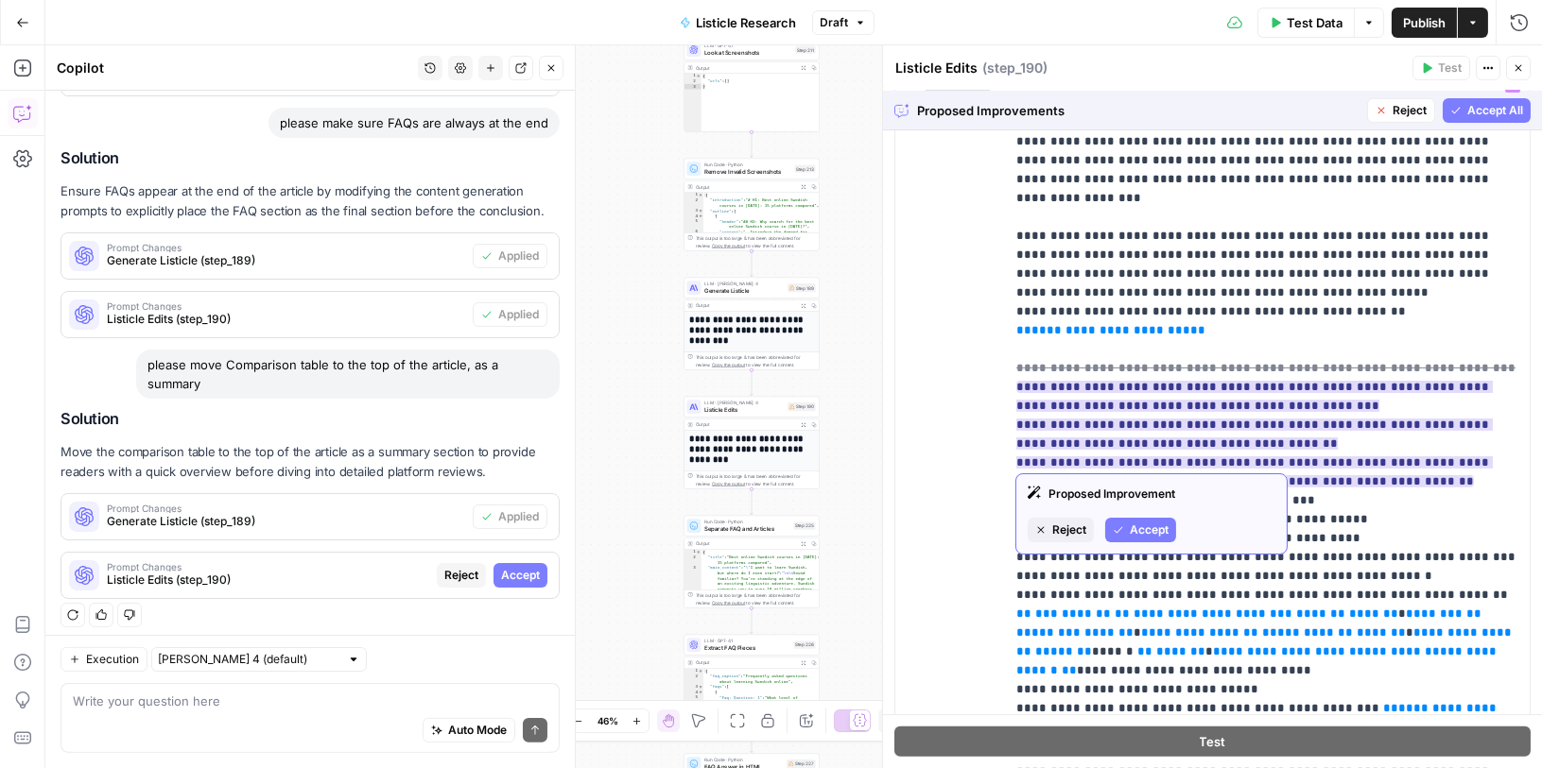
click at [1136, 523] on span "Accept" at bounding box center [1148, 530] width 39 height 17
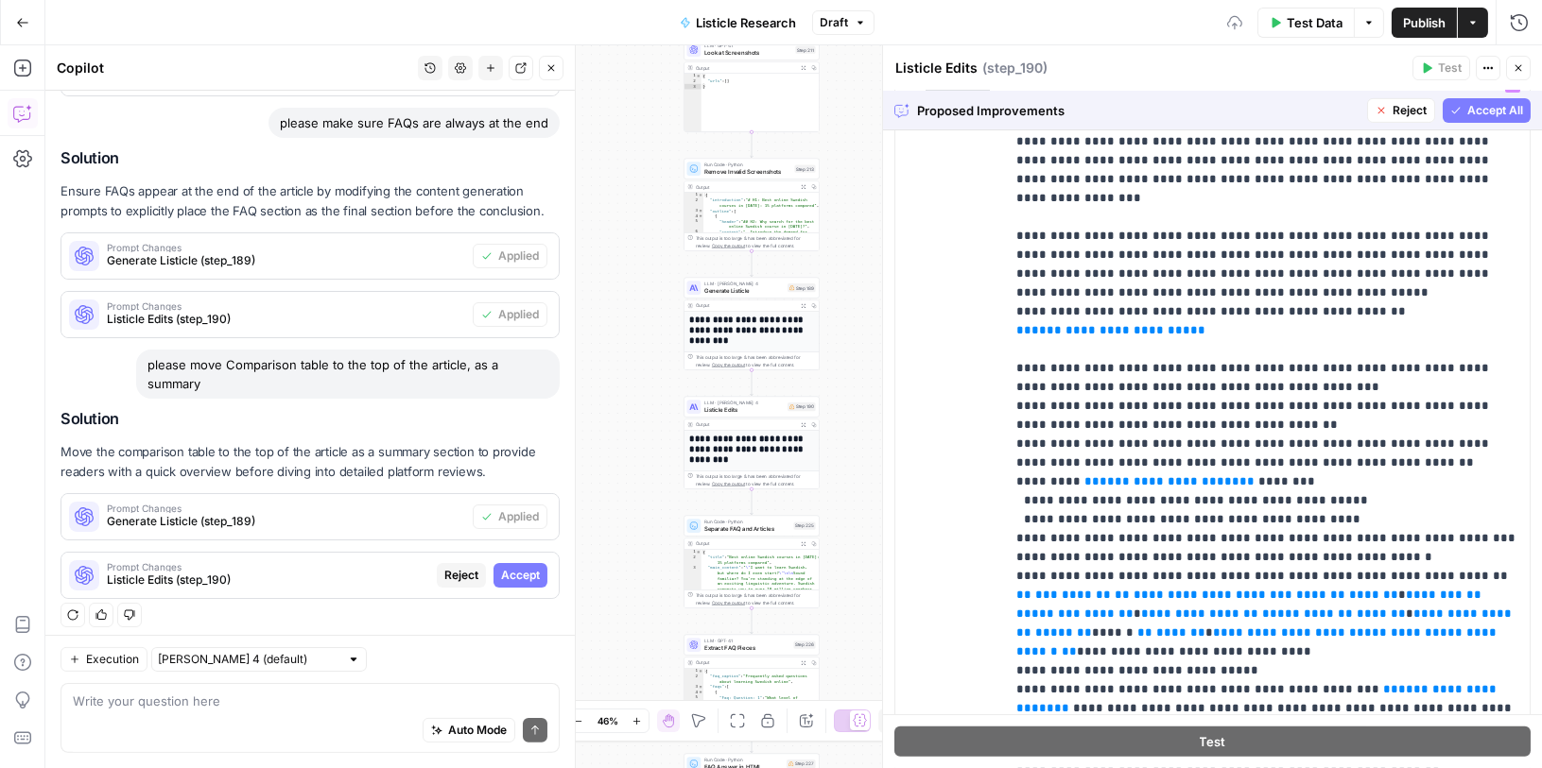
click at [1467, 113] on span "Accept All" at bounding box center [1495, 110] width 56 height 17
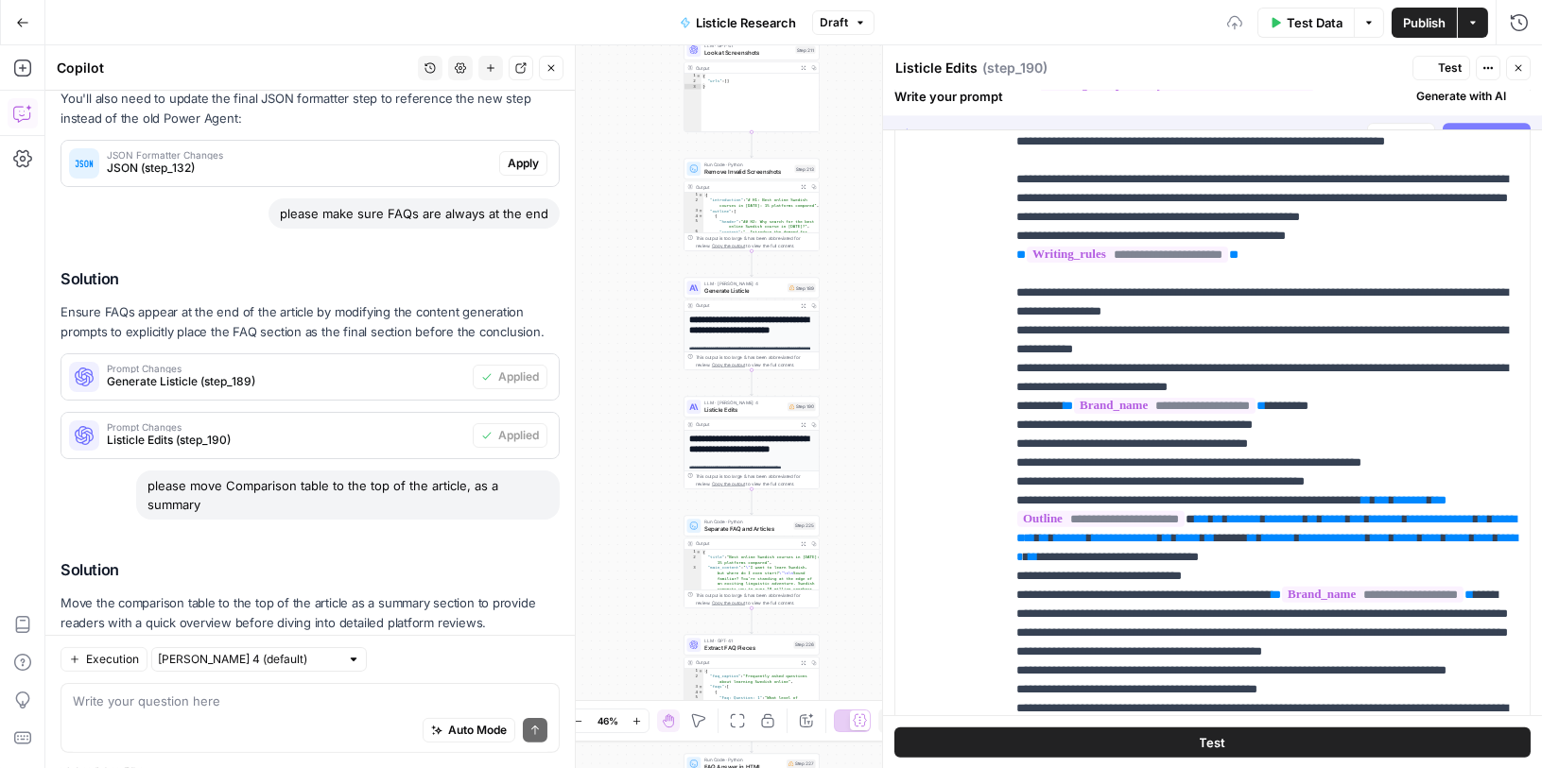
scroll to position [0, 0]
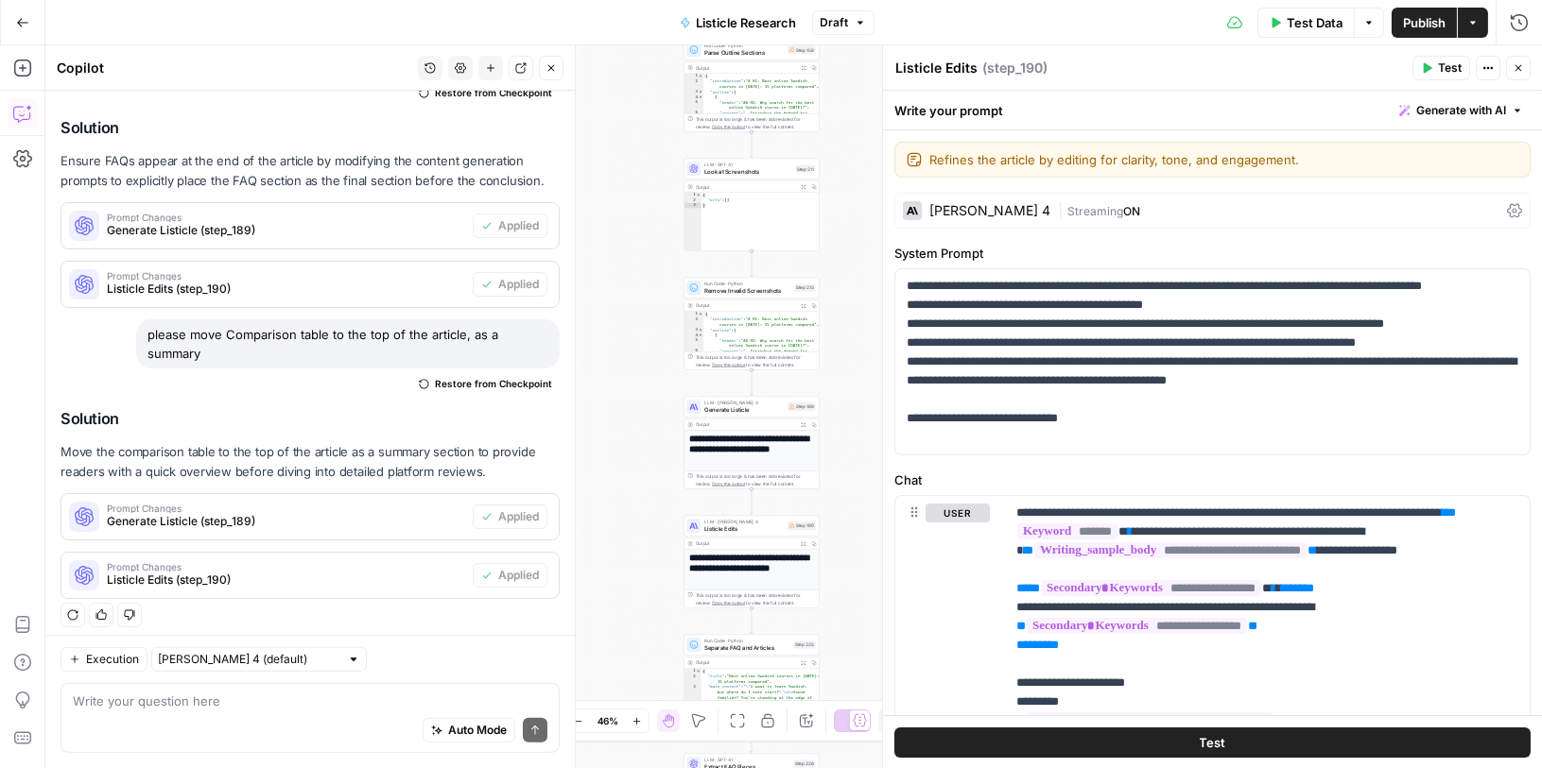
click at [1412, 16] on span "Publish" at bounding box center [1424, 22] width 43 height 19
